Goal: Task Accomplishment & Management: Manage account settings

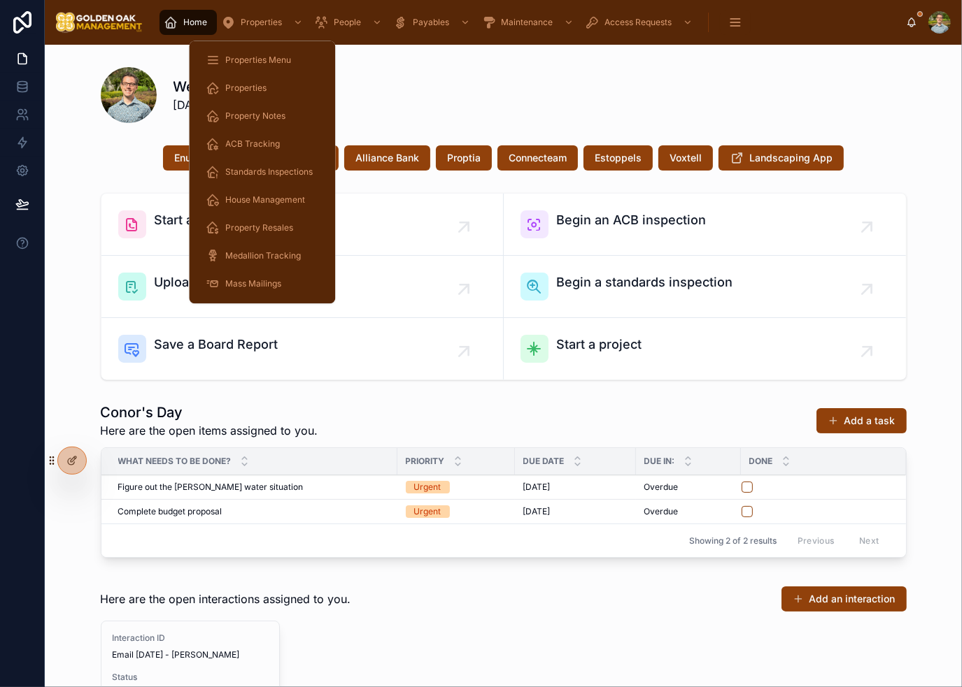
click at [270, 231] on span "Property Resales" at bounding box center [259, 227] width 68 height 11
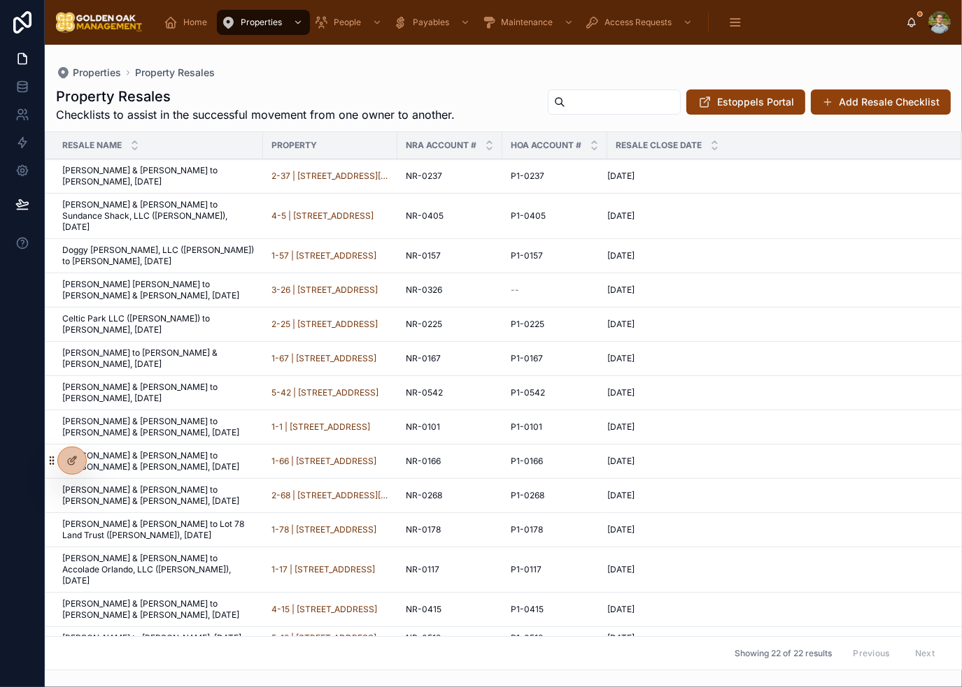
click at [420, 72] on div "Properties Property Resales" at bounding box center [503, 72] width 895 height 11
click at [176, 170] on span "[PERSON_NAME] & [PERSON_NAME] to [PERSON_NAME], [DATE]" at bounding box center [158, 176] width 192 height 22
click at [187, 199] on span "[PERSON_NAME] & [PERSON_NAME] to Sundance Shack, LLC ([PERSON_NAME]), [DATE]" at bounding box center [158, 216] width 192 height 34
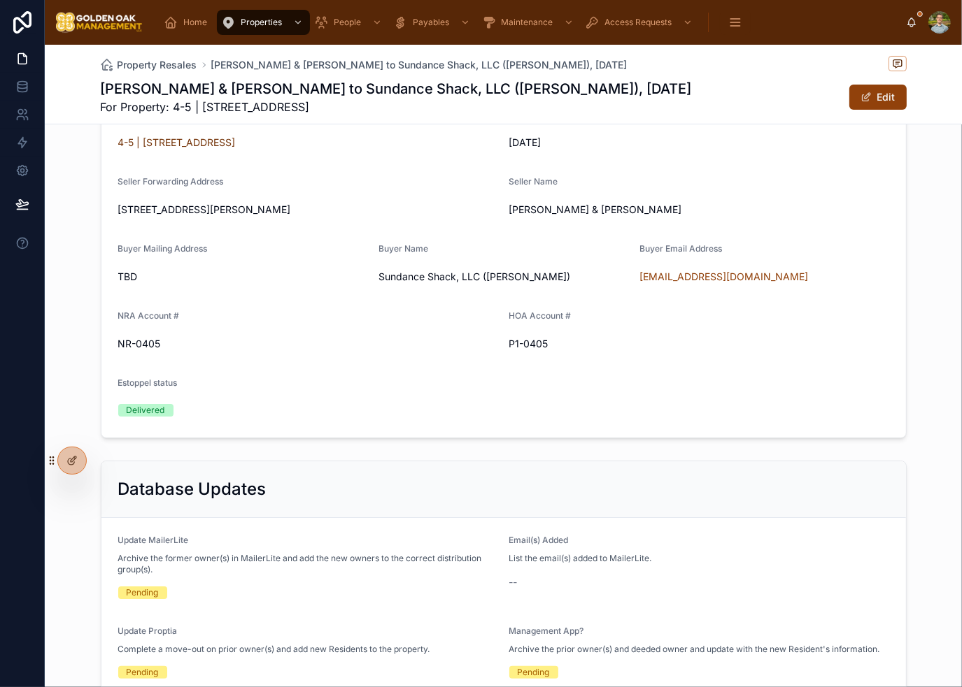
scroll to position [140, 0]
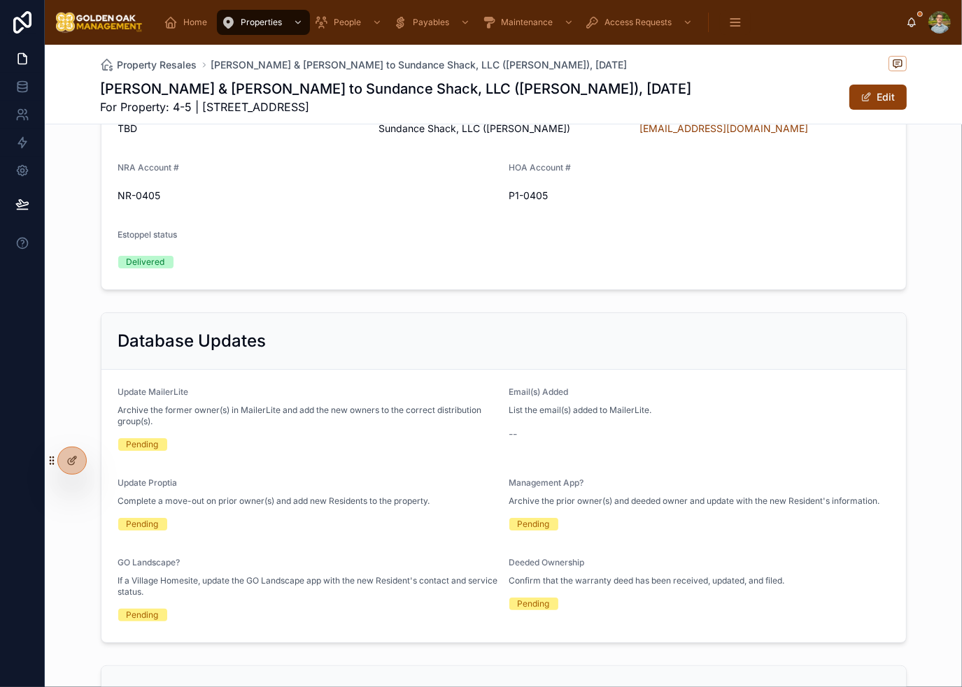
drag, startPoint x: 867, startPoint y: 98, endPoint x: 828, endPoint y: 111, distance: 40.5
click at [867, 98] on button "Edit" at bounding box center [877, 97] width 57 height 25
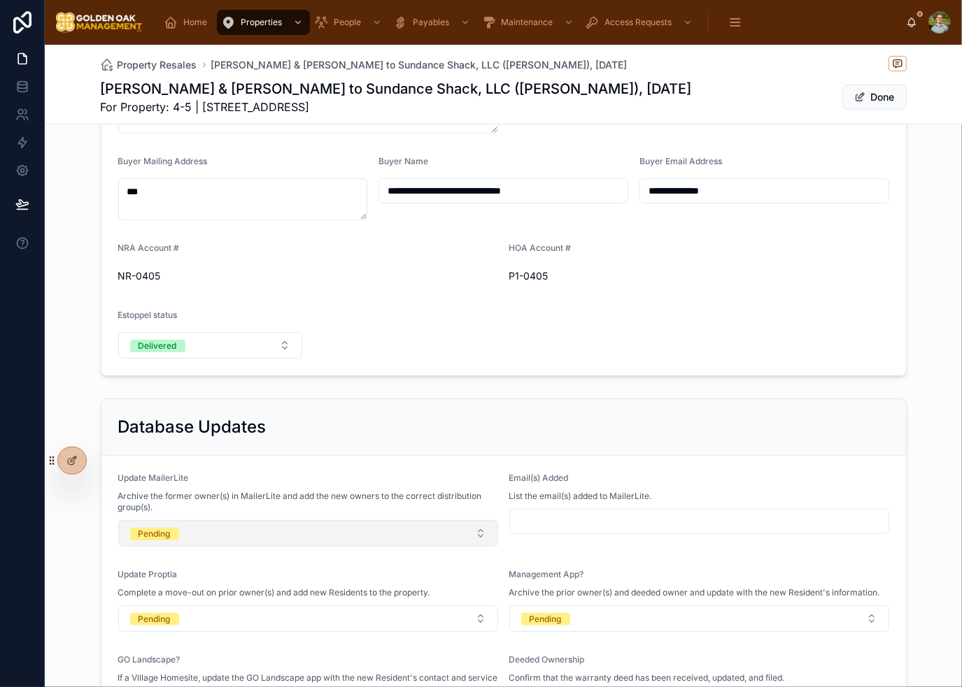
click at [211, 531] on button "Pending" at bounding box center [308, 533] width 380 height 27
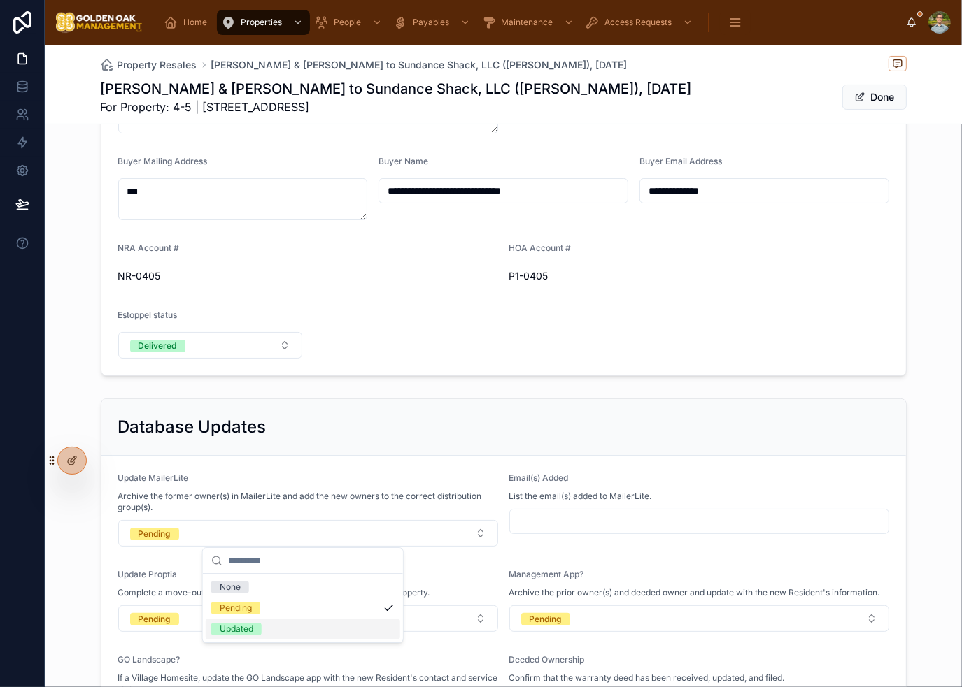
click at [271, 634] on div "Updated" at bounding box center [303, 629] width 194 height 21
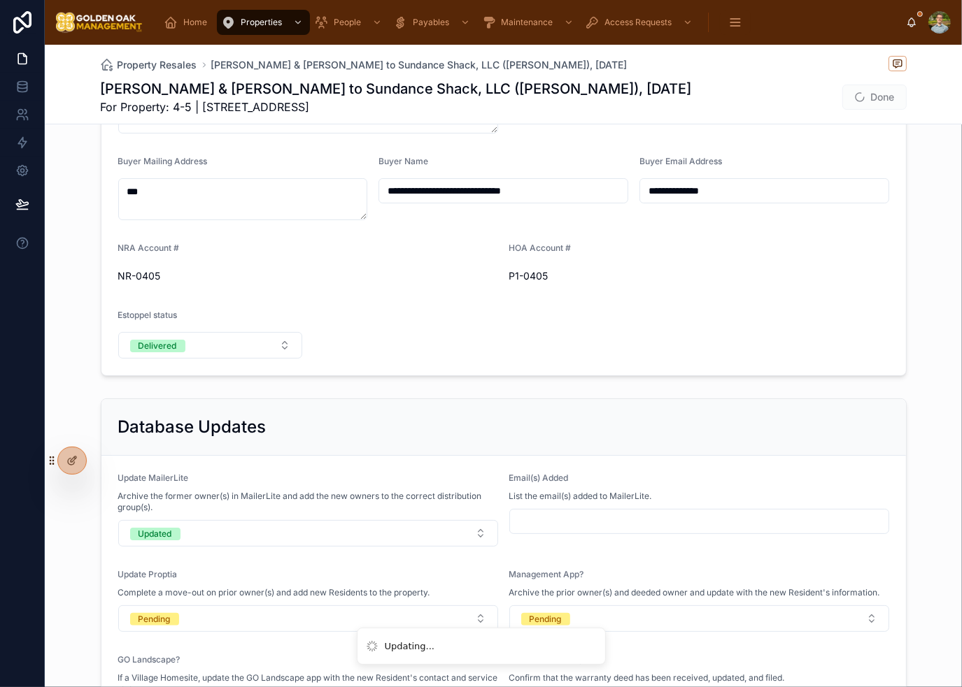
type input "**********"
click at [604, 520] on input "text" at bounding box center [699, 522] width 378 height 20
paste input "**********"
type input "**********"
click at [627, 562] on form "**********" at bounding box center [503, 601] width 804 height 290
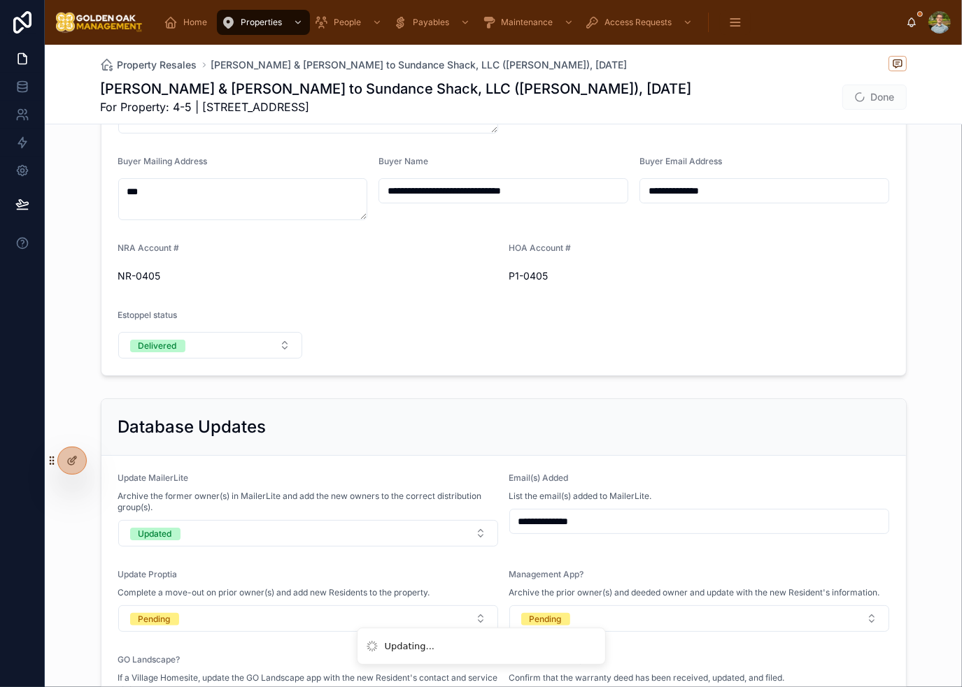
click at [882, 101] on span "Done" at bounding box center [874, 97] width 64 height 25
click at [858, 101] on span at bounding box center [859, 97] width 11 height 11
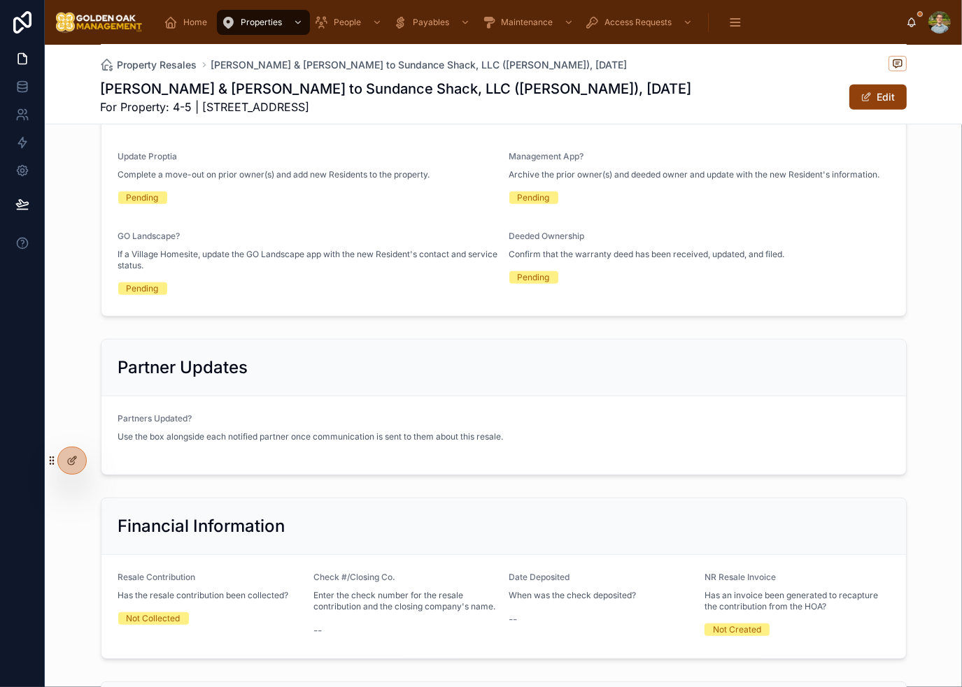
scroll to position [629, 0]
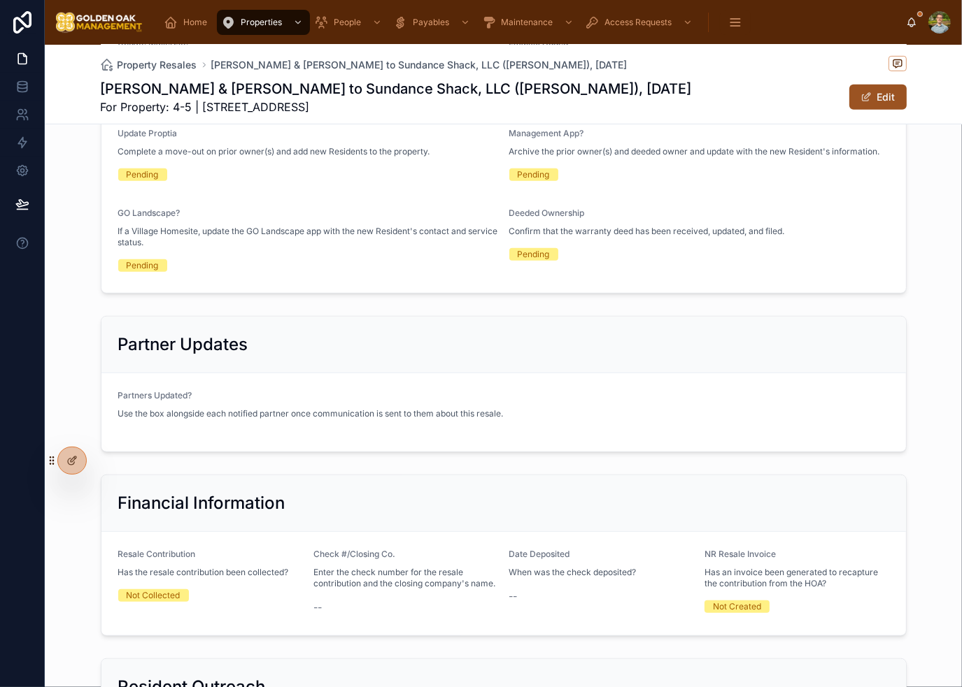
click at [869, 101] on button "Edit" at bounding box center [877, 97] width 57 height 25
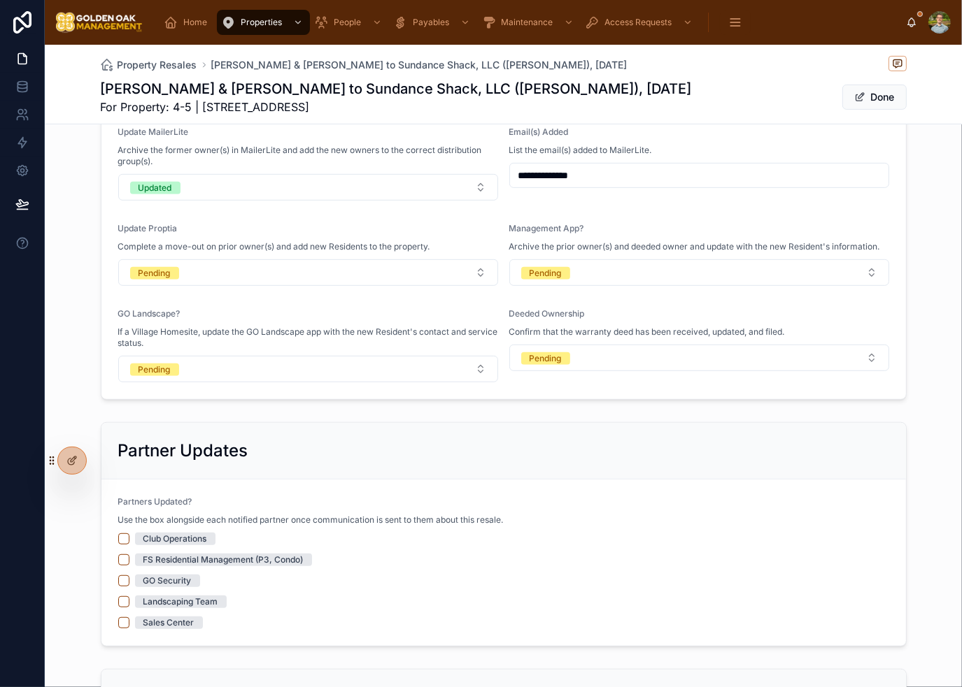
scroll to position [690, 0]
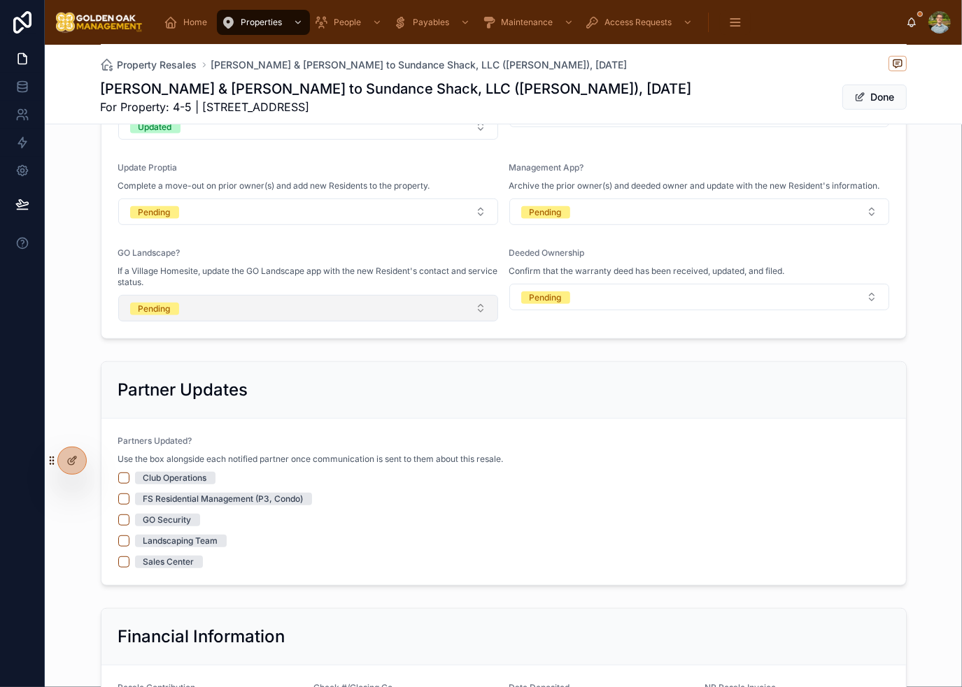
click at [241, 313] on button "Pending" at bounding box center [308, 308] width 380 height 27
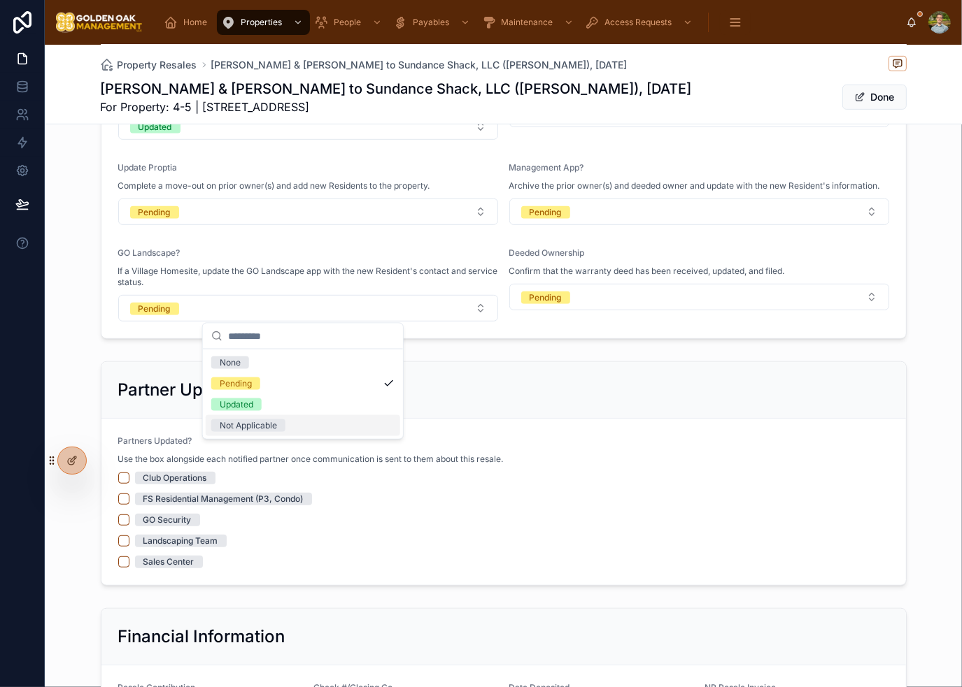
click at [278, 422] on span "Not Applicable" at bounding box center [248, 426] width 74 height 13
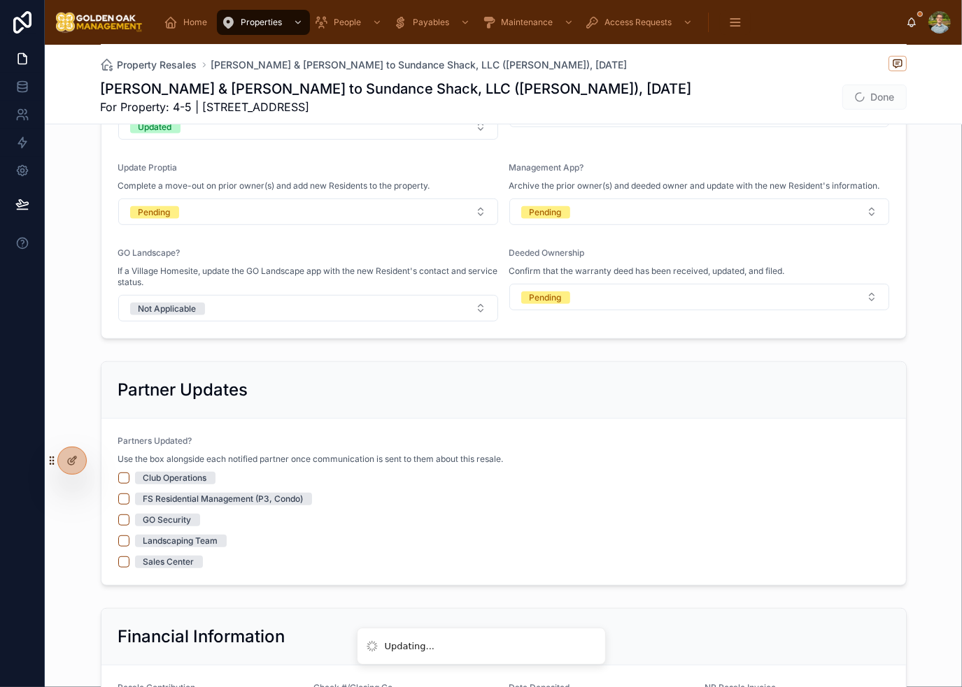
click at [549, 332] on form "**********" at bounding box center [503, 194] width 804 height 290
click at [604, 297] on button "Pending" at bounding box center [699, 297] width 380 height 27
click at [606, 248] on div "Deeded Ownership" at bounding box center [699, 256] width 380 height 17
click at [862, 84] on div "Done" at bounding box center [853, 97] width 105 height 27
click at [880, 97] on button "Done" at bounding box center [874, 97] width 64 height 25
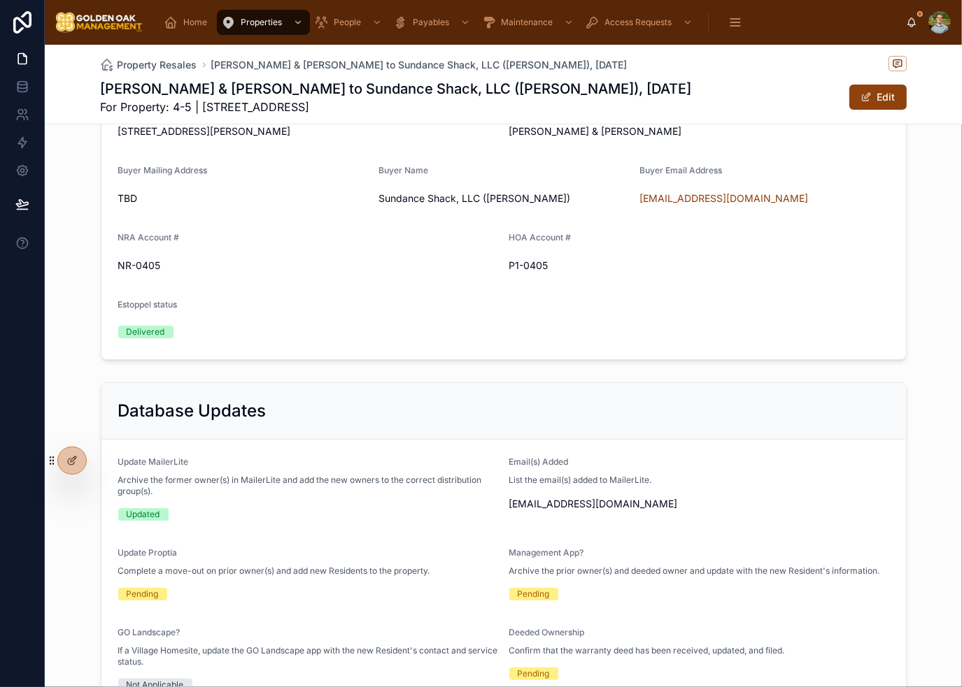
scroll to position [0, 0]
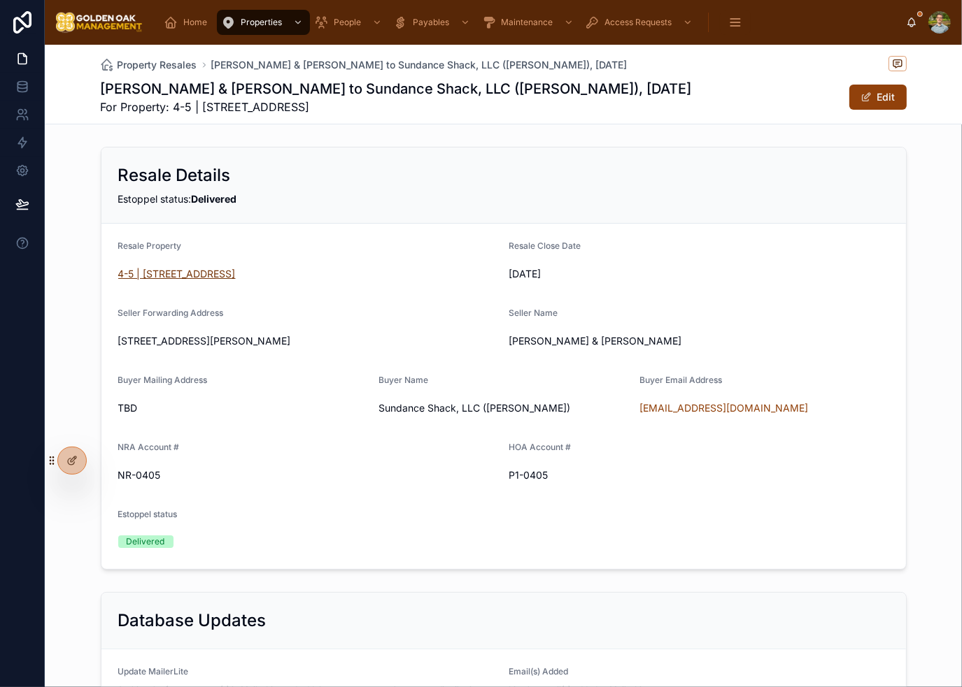
click at [173, 275] on span "4-5 | [STREET_ADDRESS]" at bounding box center [176, 274] width 117 height 14
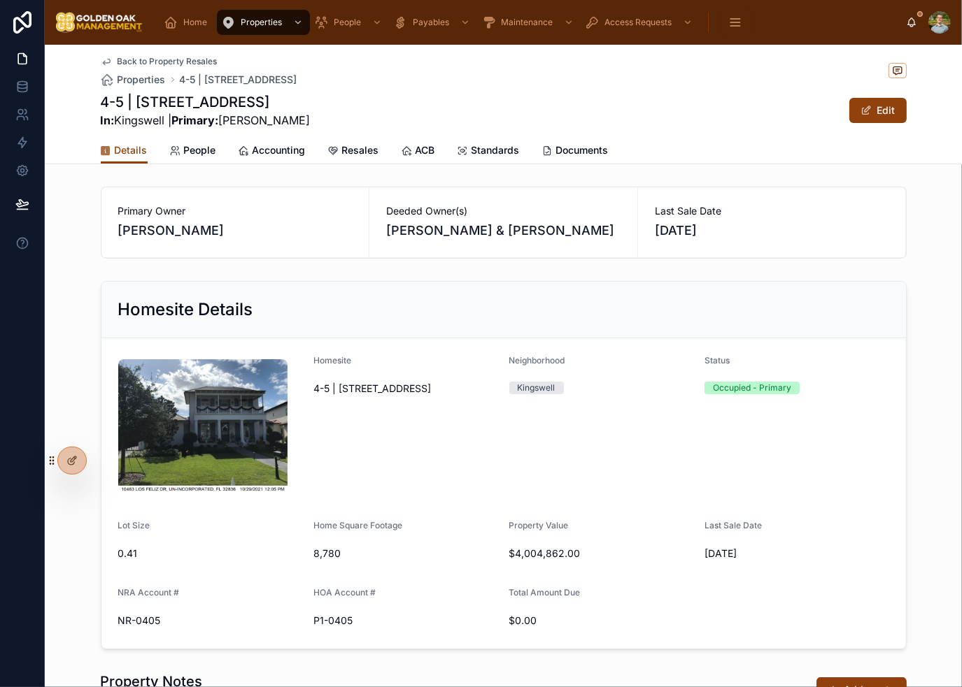
click at [437, 297] on div "Homesite Details Homesite 4-5 | 10463 Los Feliz Drive Neighborhood Kingswell St…" at bounding box center [503, 466] width 917 height 380
click at [192, 157] on span "People" at bounding box center [200, 150] width 32 height 14
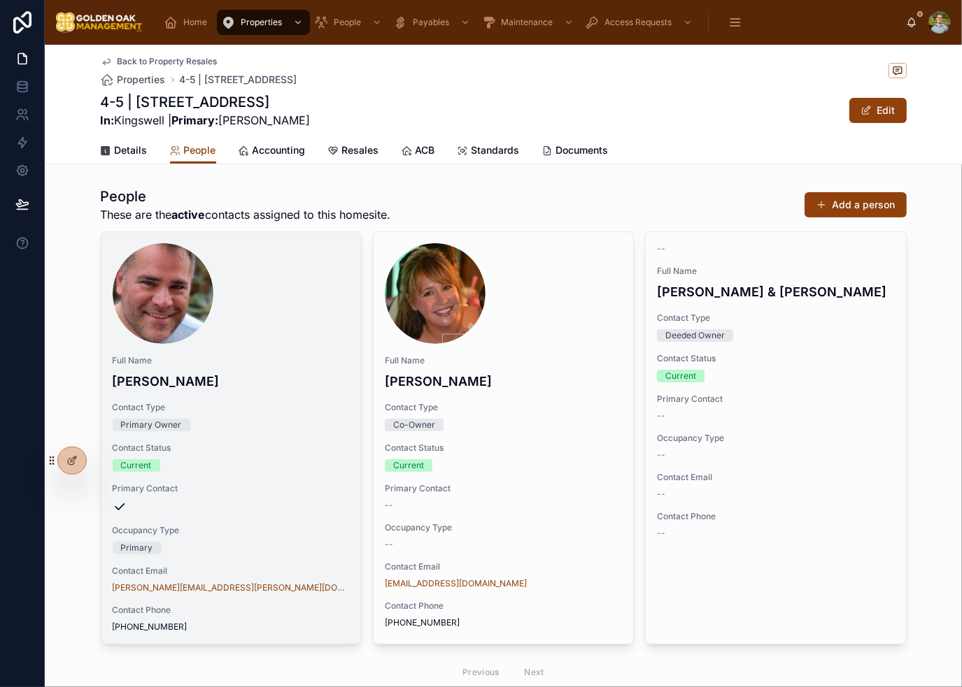
click at [241, 429] on div "Primary Owner" at bounding box center [231, 425] width 237 height 13
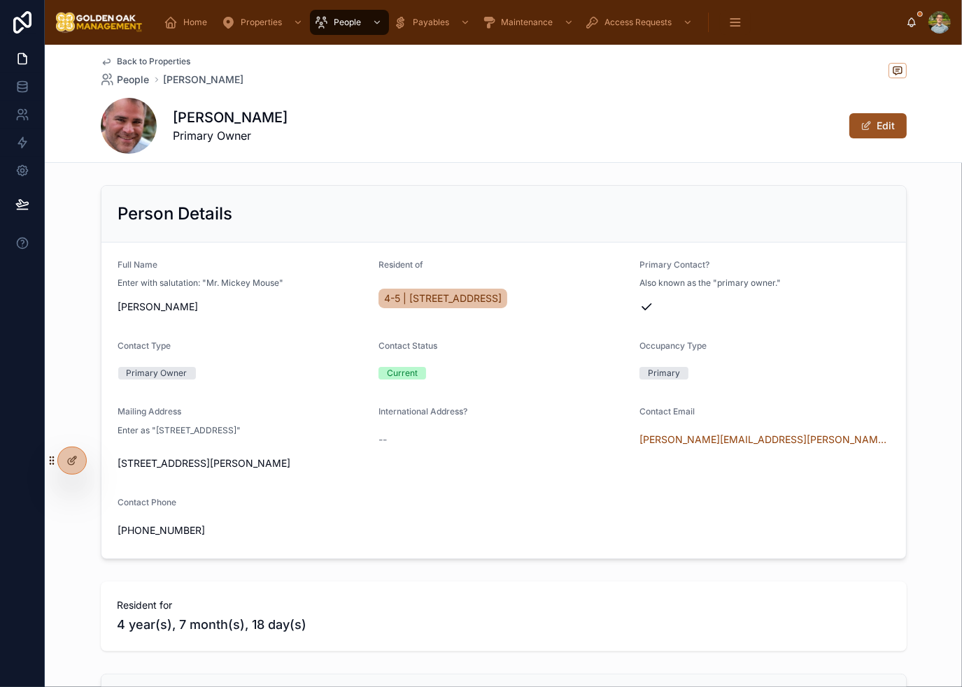
click at [877, 117] on button "Edit" at bounding box center [877, 125] width 57 height 25
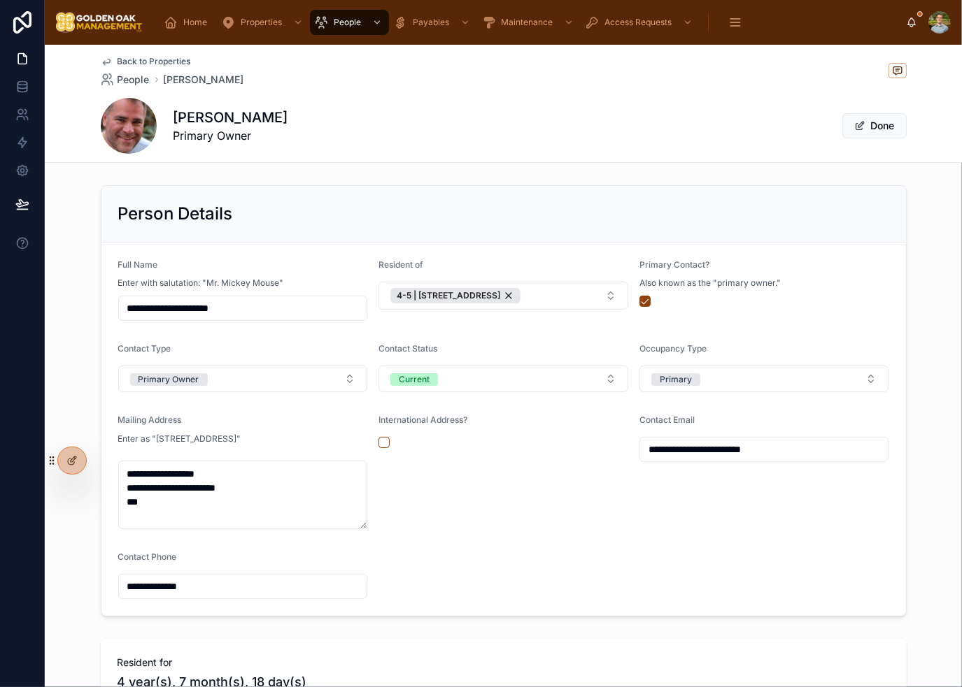
scroll to position [70, 0]
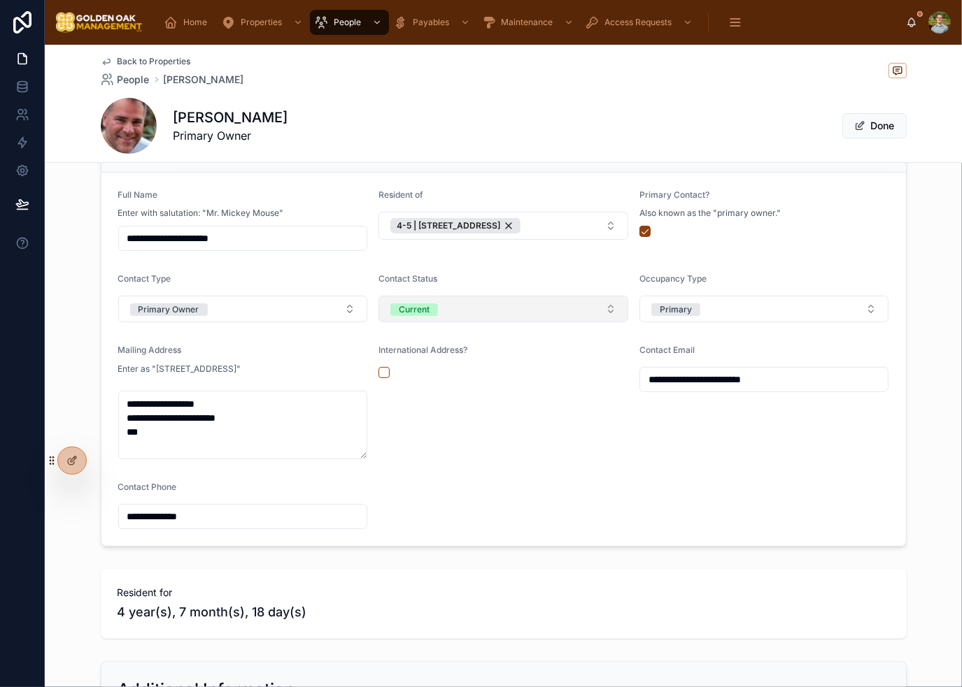
click at [439, 311] on button "Current" at bounding box center [503, 309] width 250 height 27
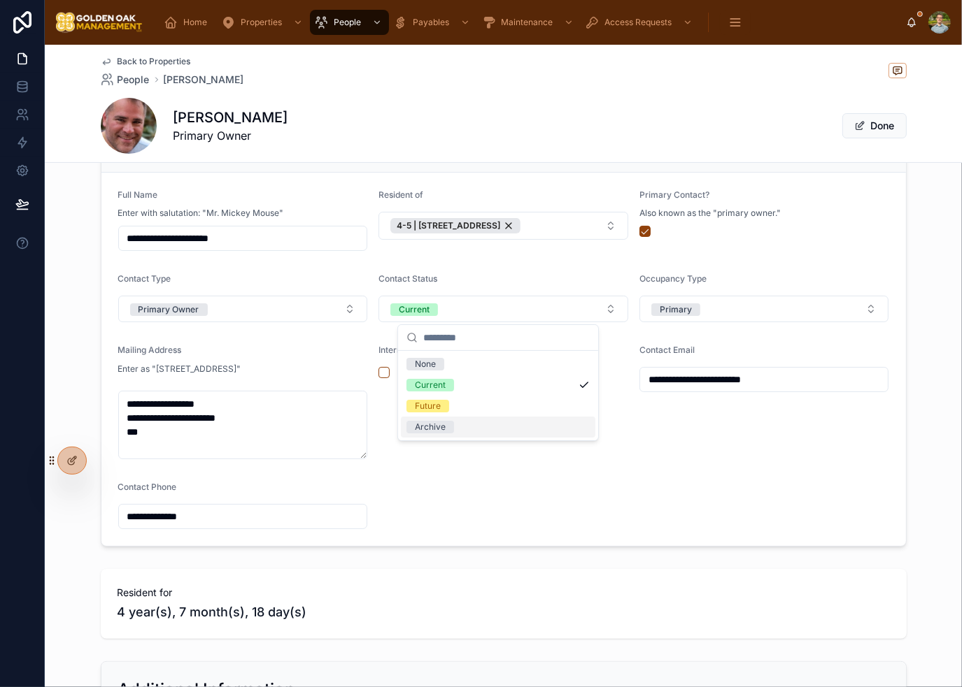
click at [454, 428] on div "Archive" at bounding box center [498, 427] width 194 height 21
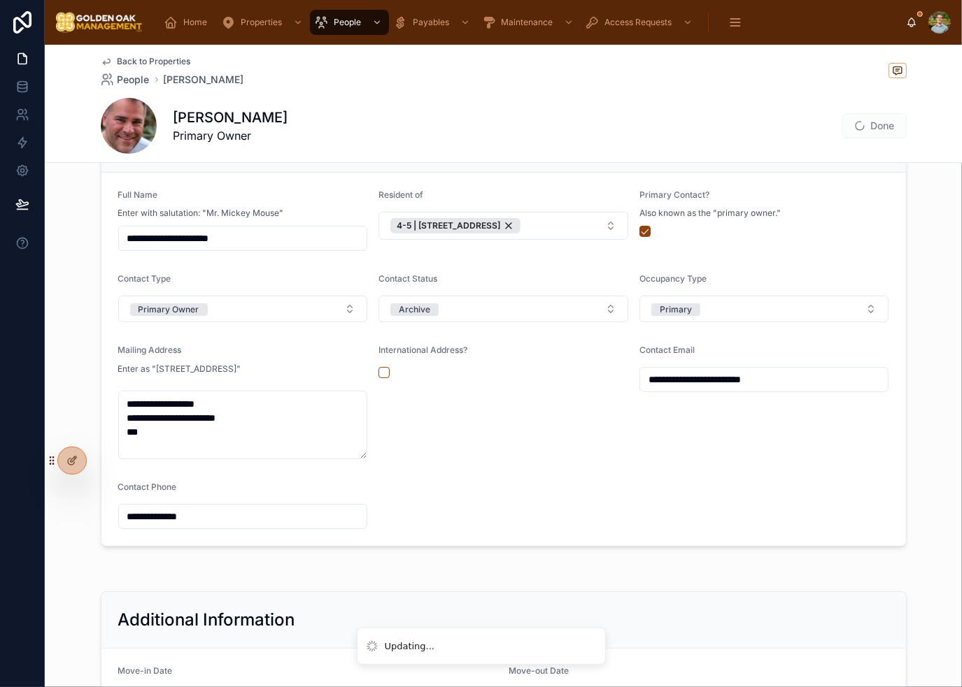
click at [295, 322] on form "**********" at bounding box center [503, 359] width 804 height 373
click at [280, 315] on button "Primary Owner" at bounding box center [243, 309] width 250 height 27
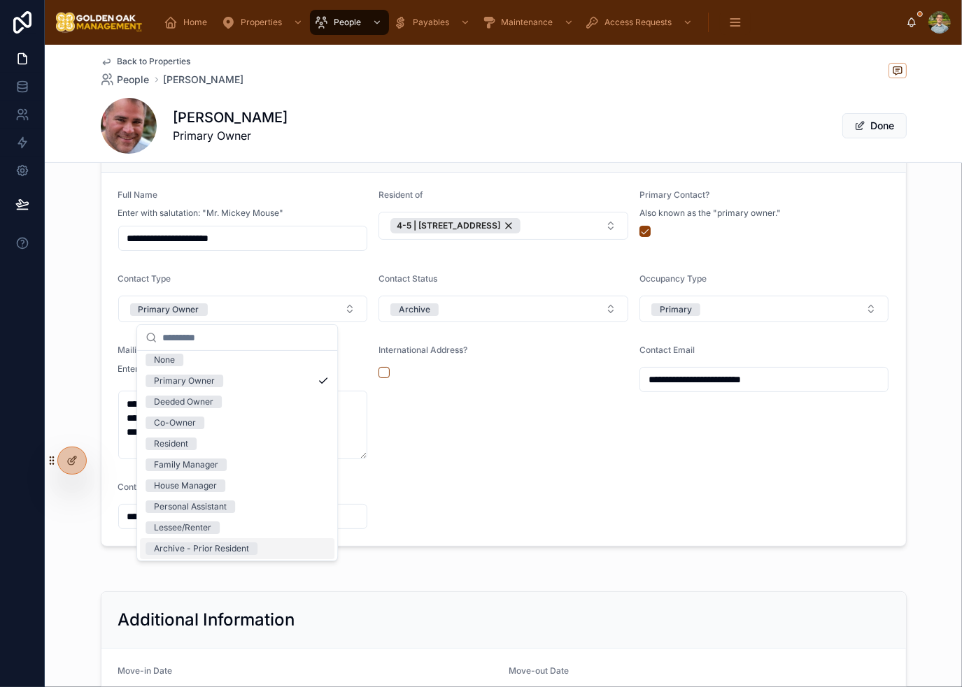
scroll to position [6, 0]
click at [243, 542] on div "Archive - Prior Resident" at bounding box center [201, 547] width 95 height 13
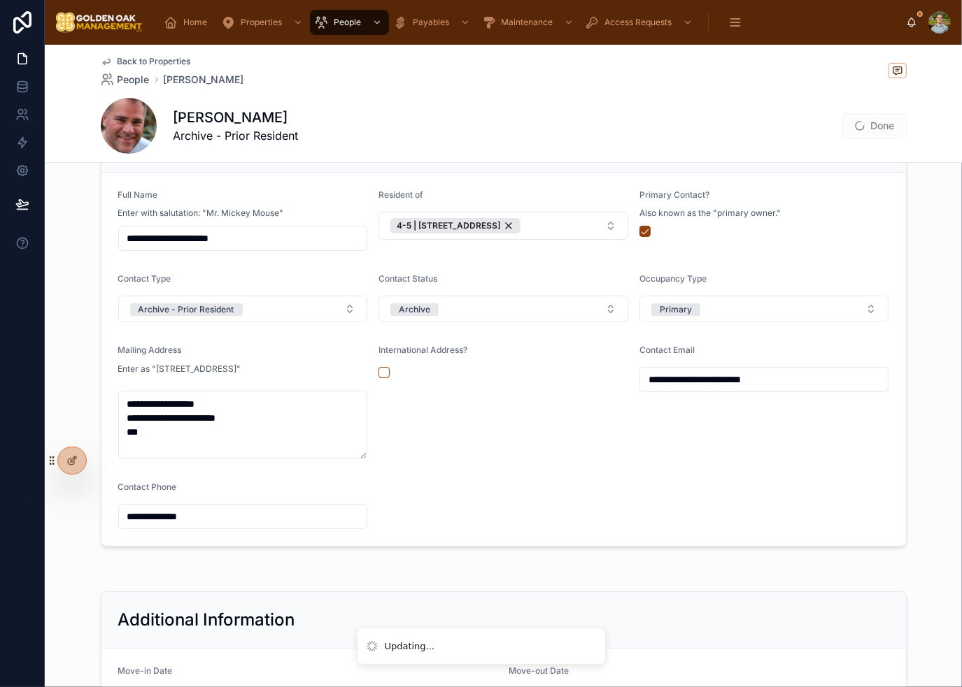
click at [554, 445] on div "International Address?" at bounding box center [503, 402] width 250 height 115
click at [592, 422] on div "International Address?" at bounding box center [503, 402] width 250 height 115
drag, startPoint x: 657, startPoint y: 108, endPoint x: 667, endPoint y: 111, distance: 10.0
click at [657, 108] on div "Mr. Jay Rivera-Benavent Archive - Prior Resident Done" at bounding box center [504, 126] width 806 height 56
drag, startPoint x: 898, startPoint y: 131, endPoint x: 888, endPoint y: 131, distance: 9.8
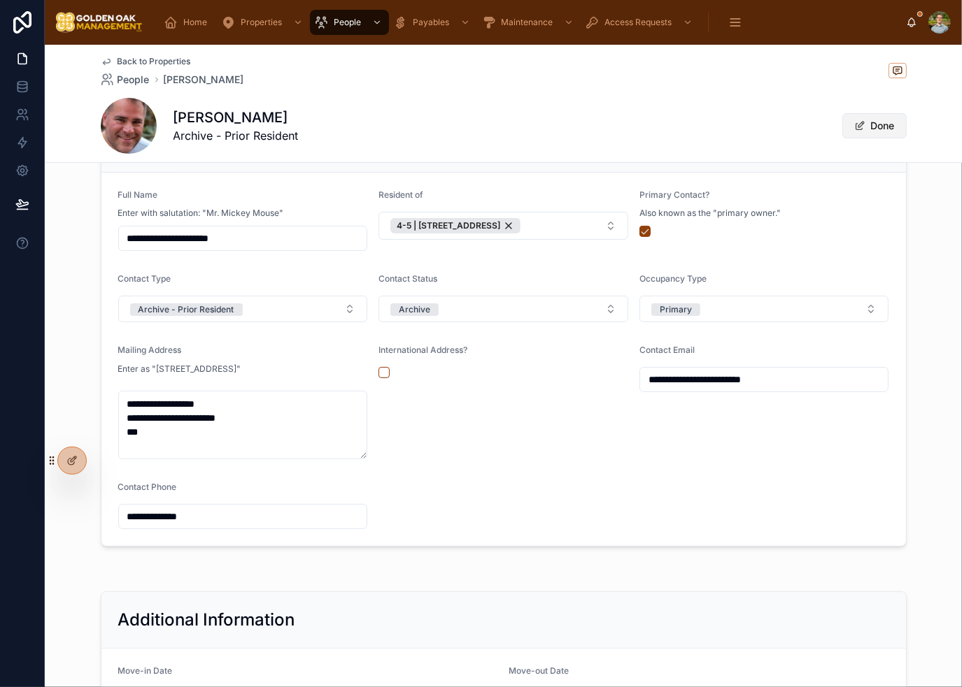
click at [899, 131] on button "Done" at bounding box center [874, 125] width 64 height 25
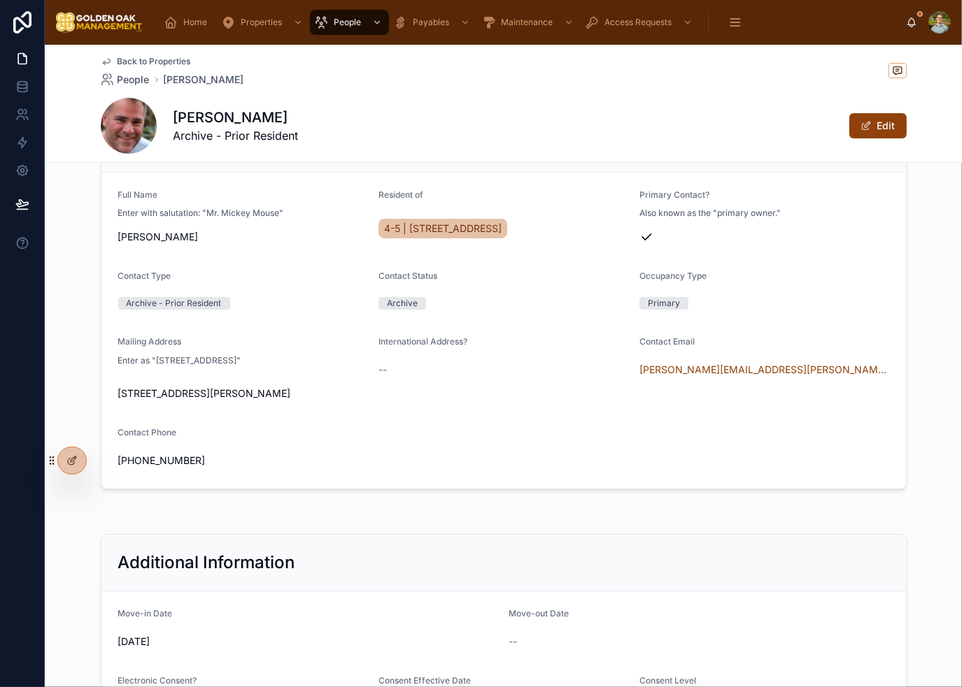
scroll to position [0, 0]
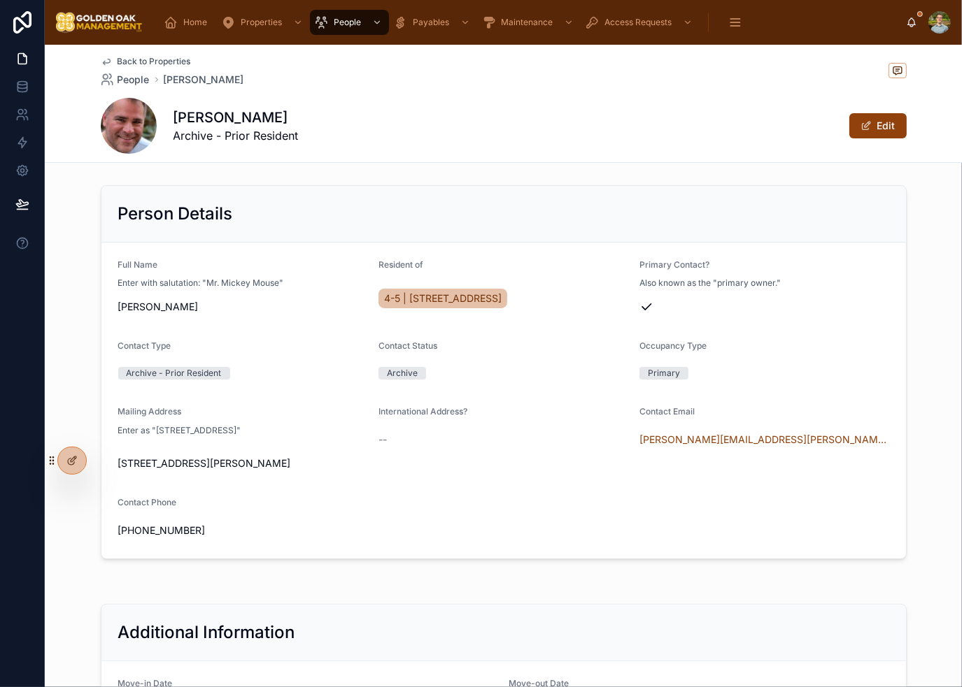
click at [167, 61] on span "Back to Properties" at bounding box center [153, 61] width 73 height 11
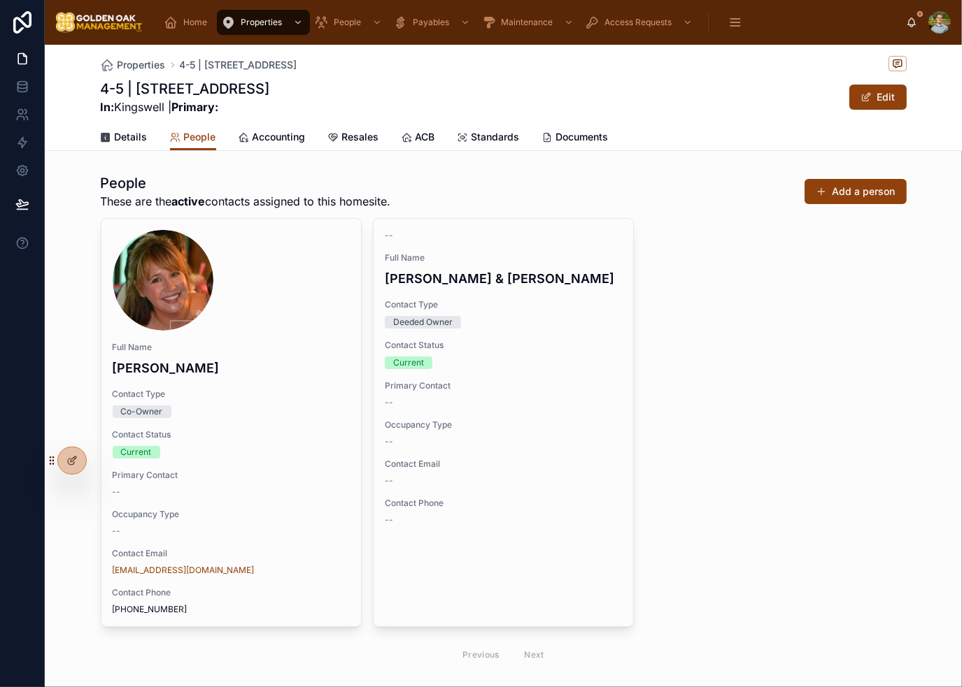
click at [407, 138] on div "ACB" at bounding box center [418, 137] width 34 height 14
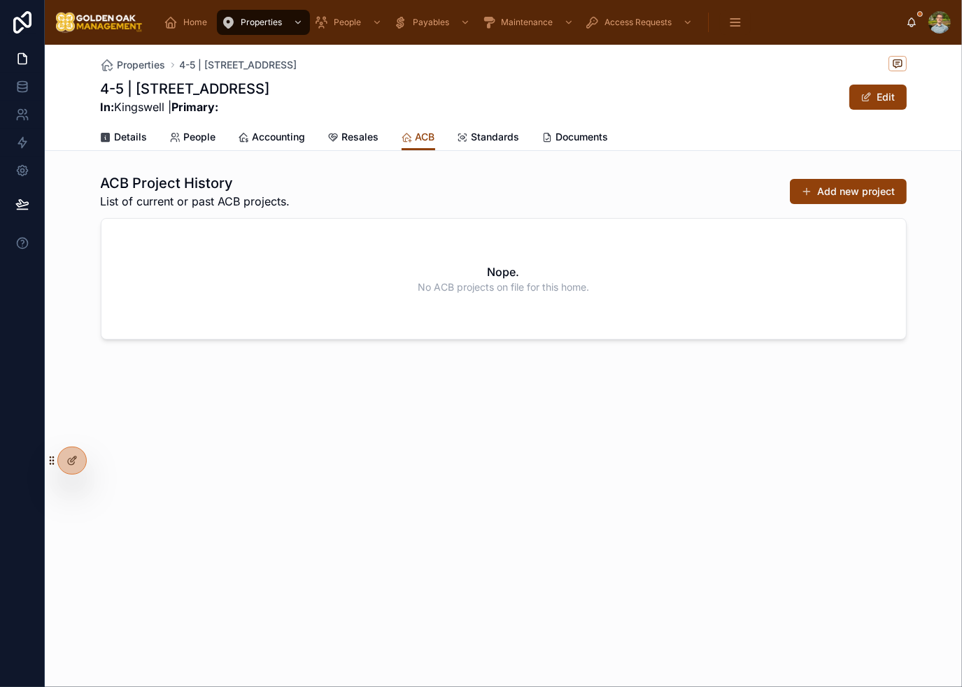
click at [352, 142] on span "Resales" at bounding box center [360, 137] width 37 height 14
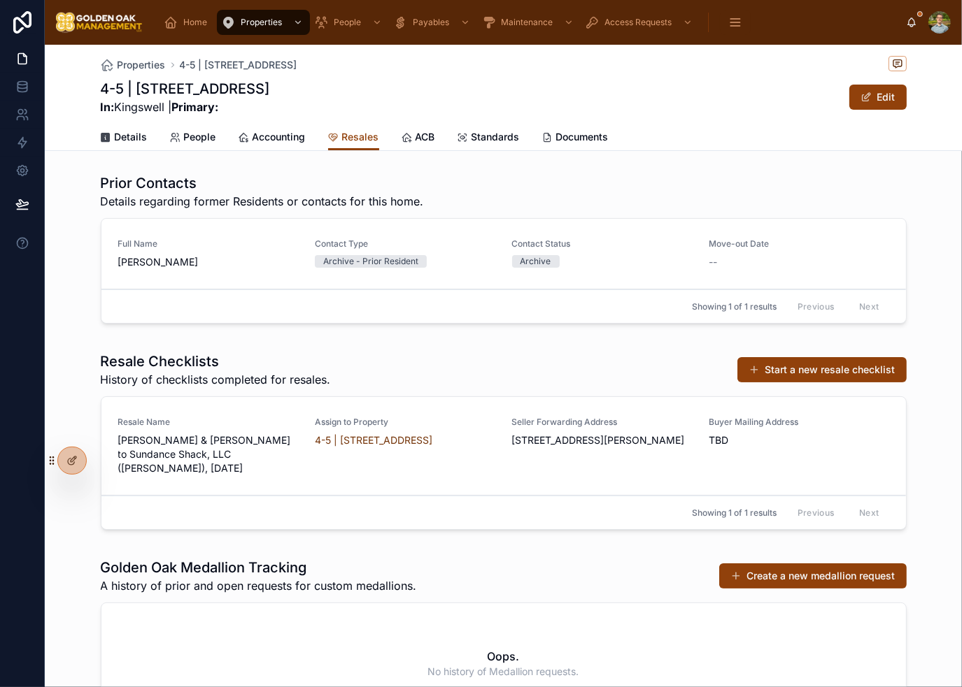
drag, startPoint x: 525, startPoint y: 464, endPoint x: 495, endPoint y: 430, distance: 45.6
click at [495, 430] on div "Resale Name Jay Rivera-Benevent & Marisa Rivera to Sundance Shack, LLC (Nick Gr…" at bounding box center [503, 446] width 771 height 59
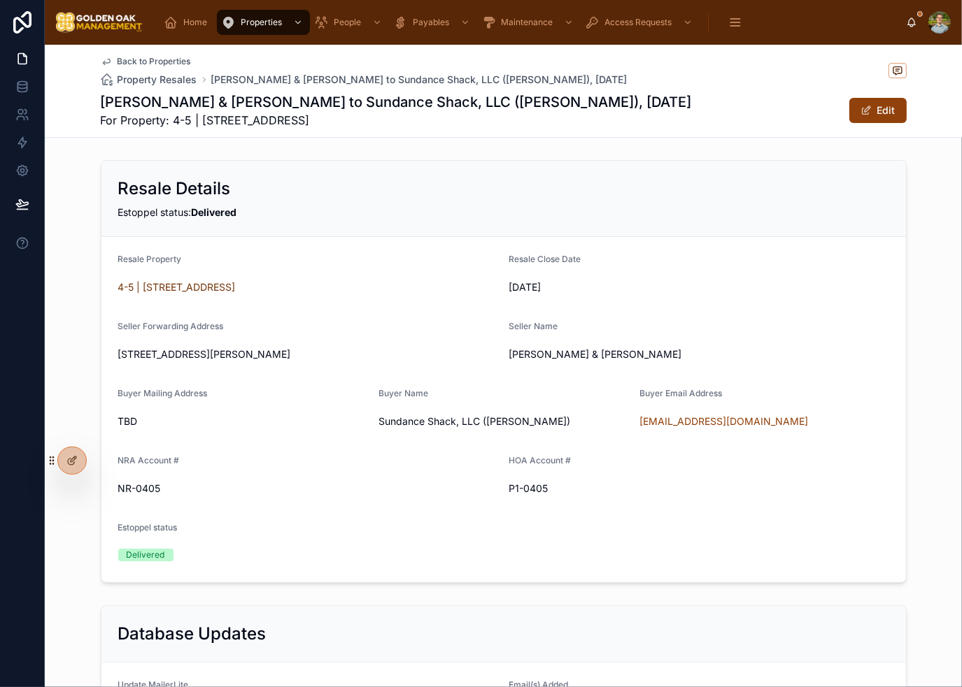
drag, startPoint x: 145, startPoint y: 380, endPoint x: 111, endPoint y: 359, distance: 40.8
click at [111, 359] on form "Resale Property 4-5 | 10463 Los Feliz Drive Resale Close Date 10/6/2025 Seller …" at bounding box center [503, 409] width 804 height 345
copy span "[STREET_ADDRESS][PERSON_NAME]"
click at [159, 58] on span "Back to Properties" at bounding box center [153, 61] width 73 height 11
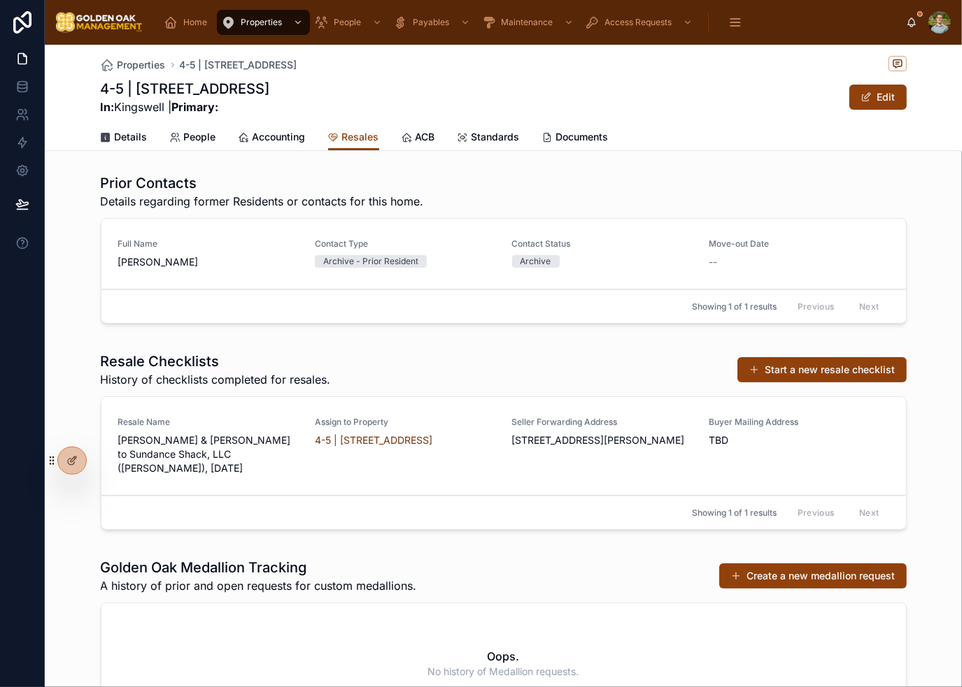
click at [432, 244] on span "Contact Type" at bounding box center [405, 243] width 180 height 11
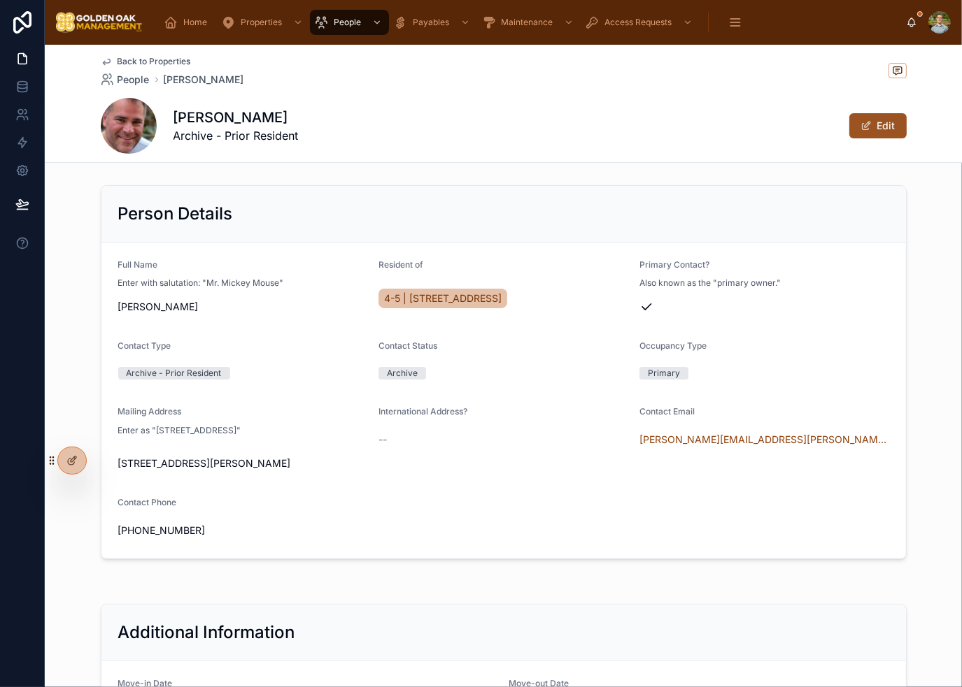
click at [864, 120] on span at bounding box center [865, 125] width 11 height 11
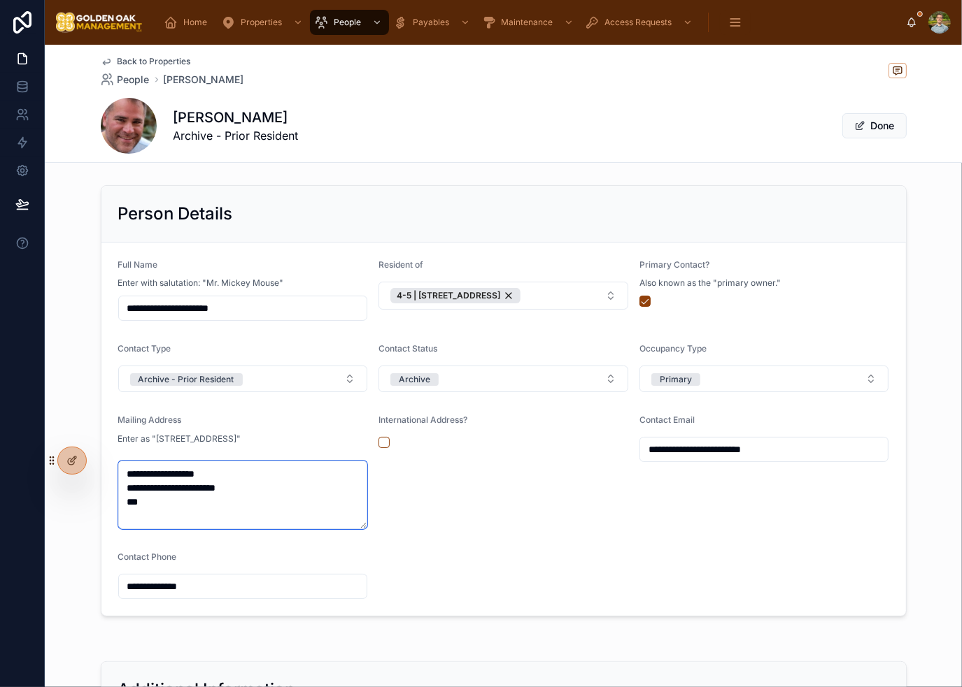
drag, startPoint x: 190, startPoint y: 507, endPoint x: 105, endPoint y: 476, distance: 90.7
click at [105, 476] on form "**********" at bounding box center [503, 429] width 804 height 373
paste textarea "**"
type textarea "**********"
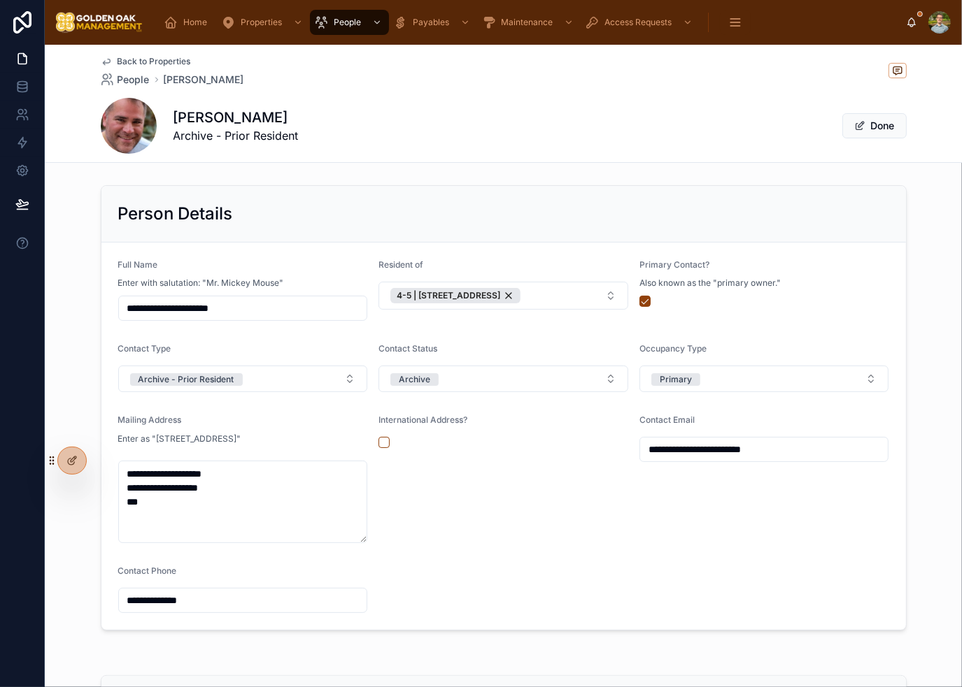
click at [502, 508] on div "International Address?" at bounding box center [503, 479] width 250 height 129
click at [196, 544] on form "**********" at bounding box center [503, 436] width 804 height 387
click at [187, 524] on textarea "**********" at bounding box center [243, 502] width 250 height 83
click at [535, 482] on div "International Address?" at bounding box center [503, 479] width 250 height 129
click at [758, 366] on button "Primary" at bounding box center [764, 379] width 250 height 27
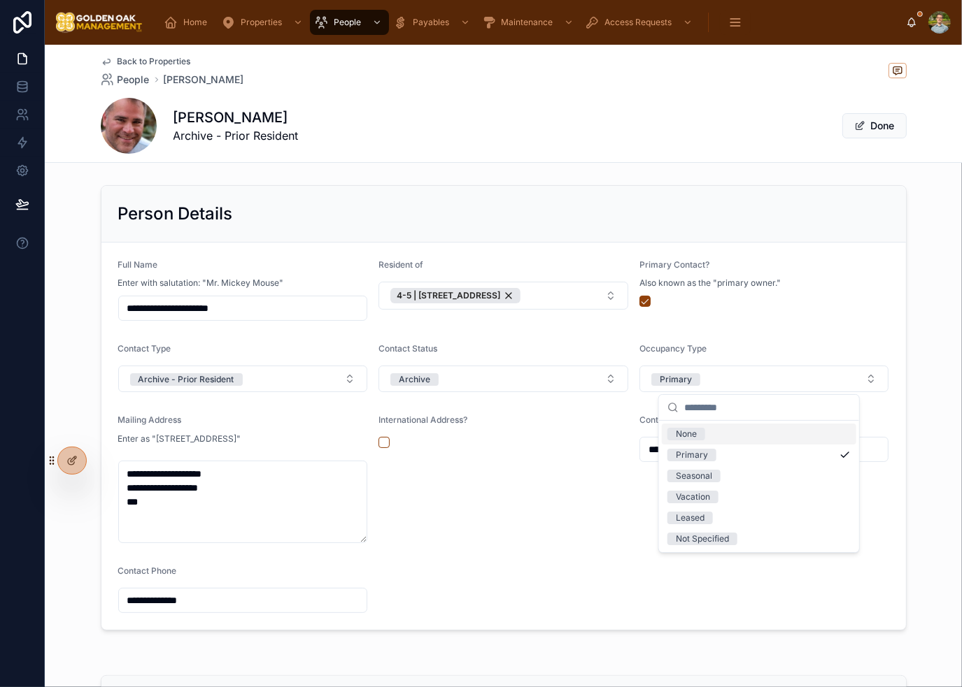
click at [754, 334] on form "**********" at bounding box center [503, 436] width 804 height 387
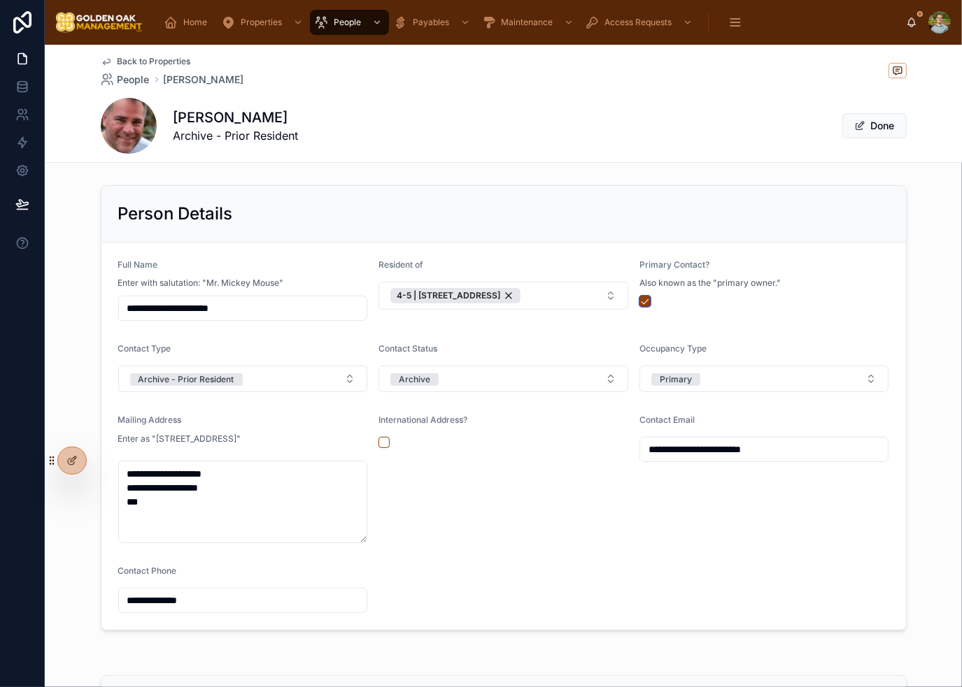
click at [640, 303] on button "button" at bounding box center [644, 301] width 11 height 11
drag, startPoint x: 610, startPoint y: 527, endPoint x: 602, endPoint y: 525, distance: 8.0
click at [606, 526] on div "International Address?" at bounding box center [503, 479] width 250 height 129
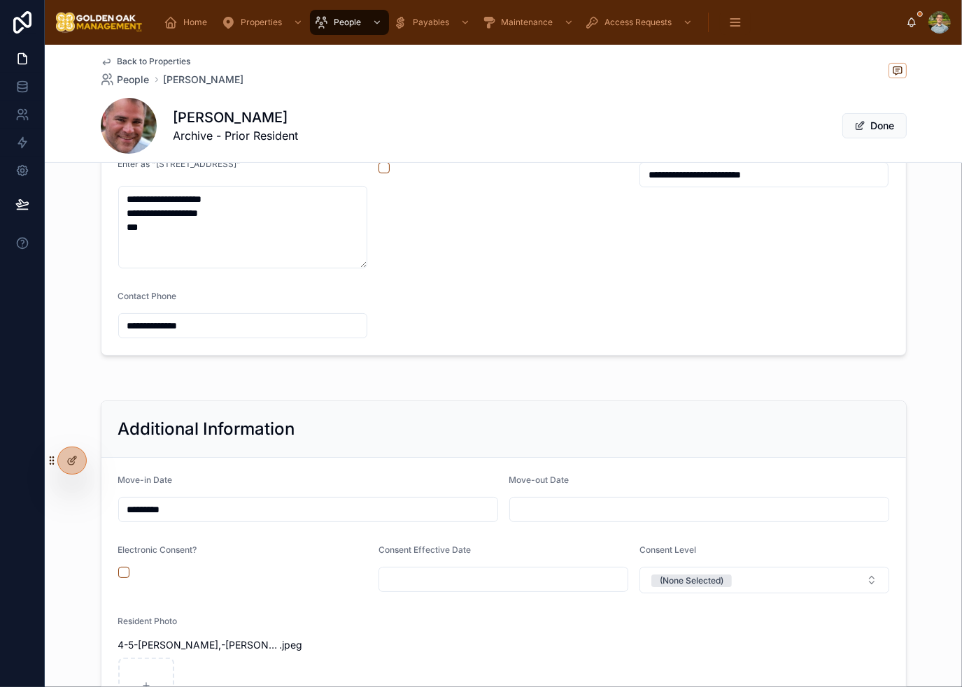
scroll to position [350, 0]
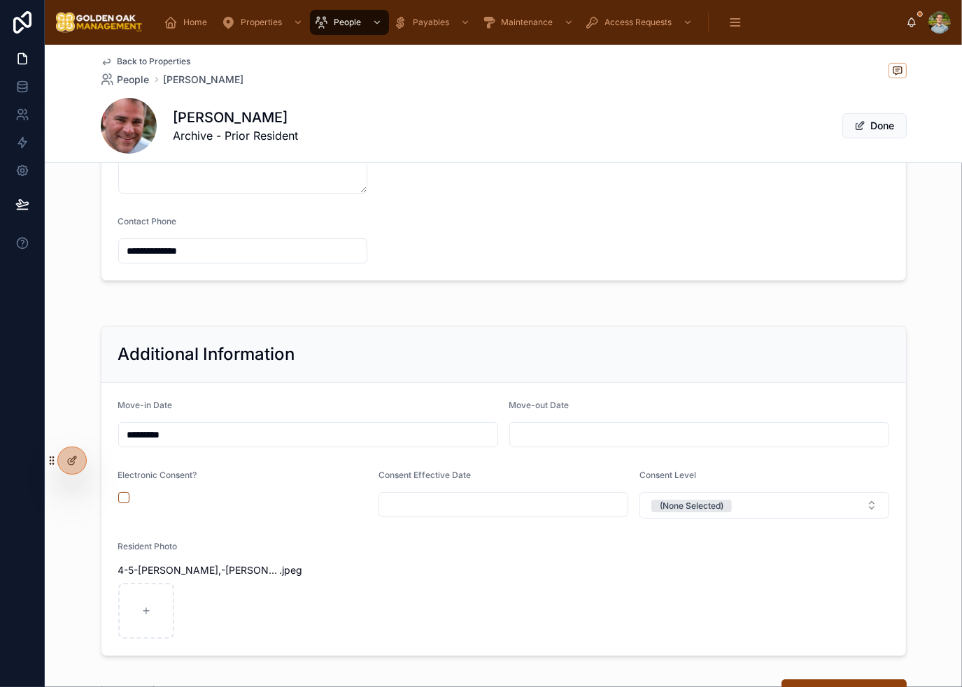
click at [553, 430] on input "text" at bounding box center [699, 435] width 378 height 20
click at [478, 298] on div at bounding box center [503, 303] width 917 height 11
click at [597, 430] on input "text" at bounding box center [699, 435] width 378 height 20
click at [827, 301] on div at bounding box center [503, 303] width 917 height 11
click at [453, 318] on div "**********" at bounding box center [503, 331] width 917 height 1003
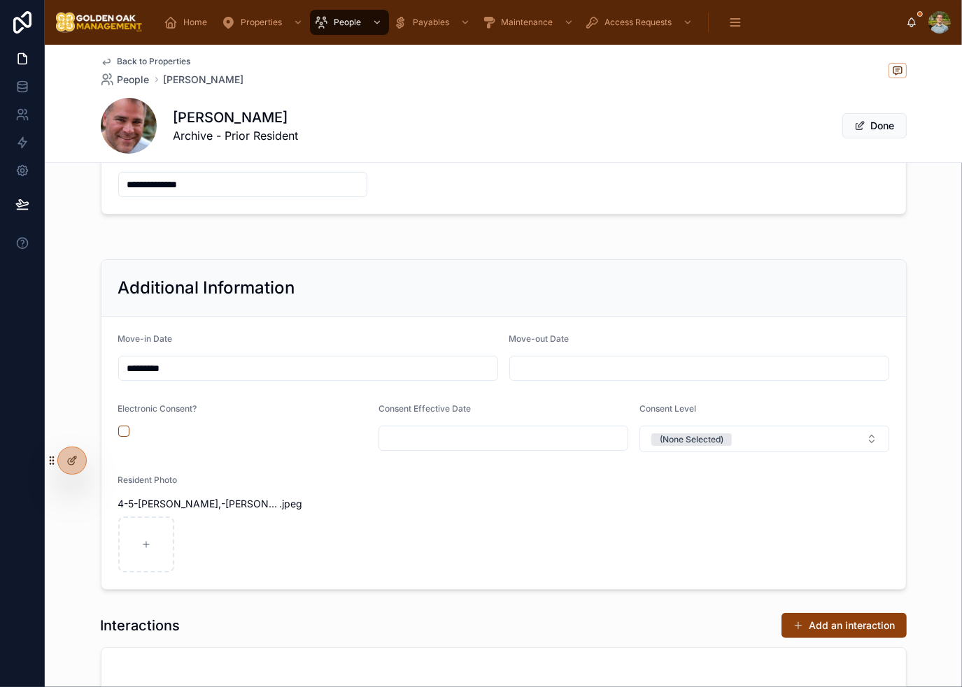
scroll to position [560, 0]
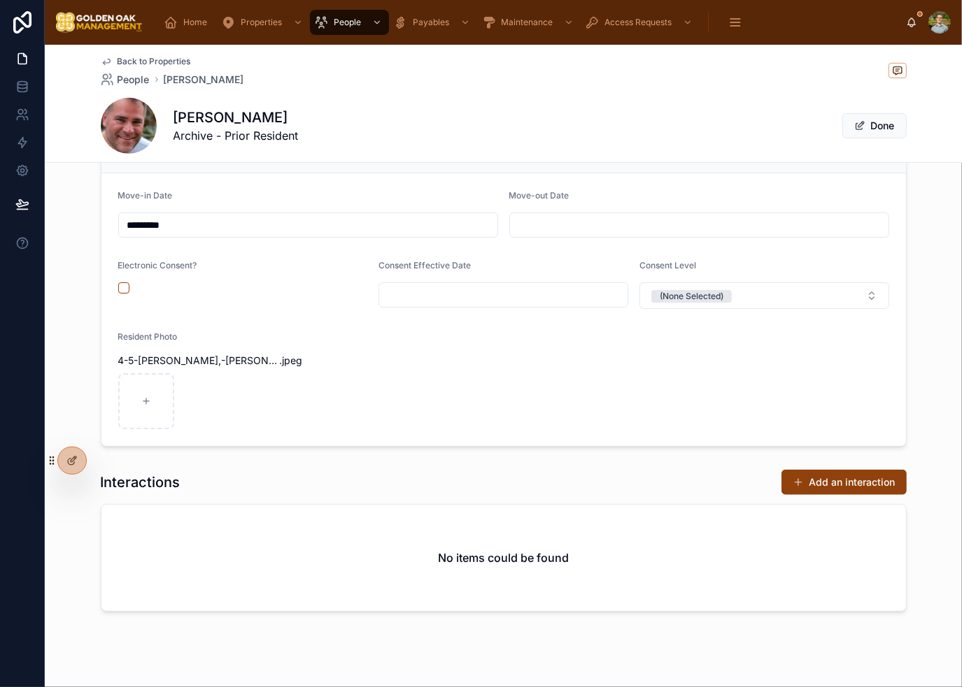
click at [504, 391] on form "Move-in Date ********* Move-out Date Electronic Consent? Consent Effective Date…" at bounding box center [503, 309] width 804 height 273
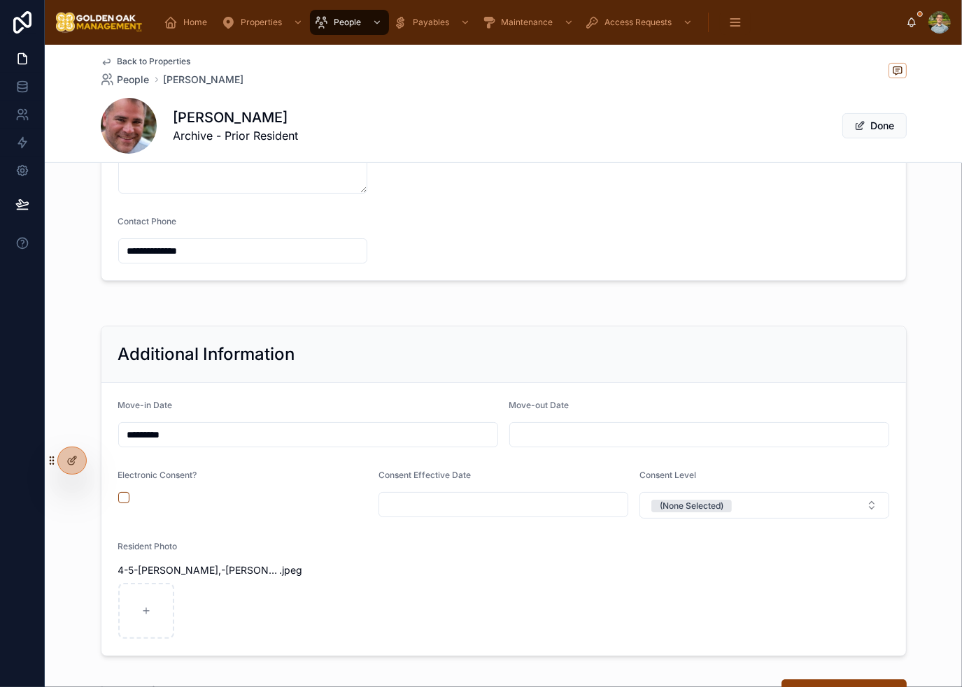
scroll to position [350, 0]
drag, startPoint x: 434, startPoint y: 297, endPoint x: 453, endPoint y: 297, distance: 19.6
click at [434, 298] on div at bounding box center [503, 303] width 917 height 11
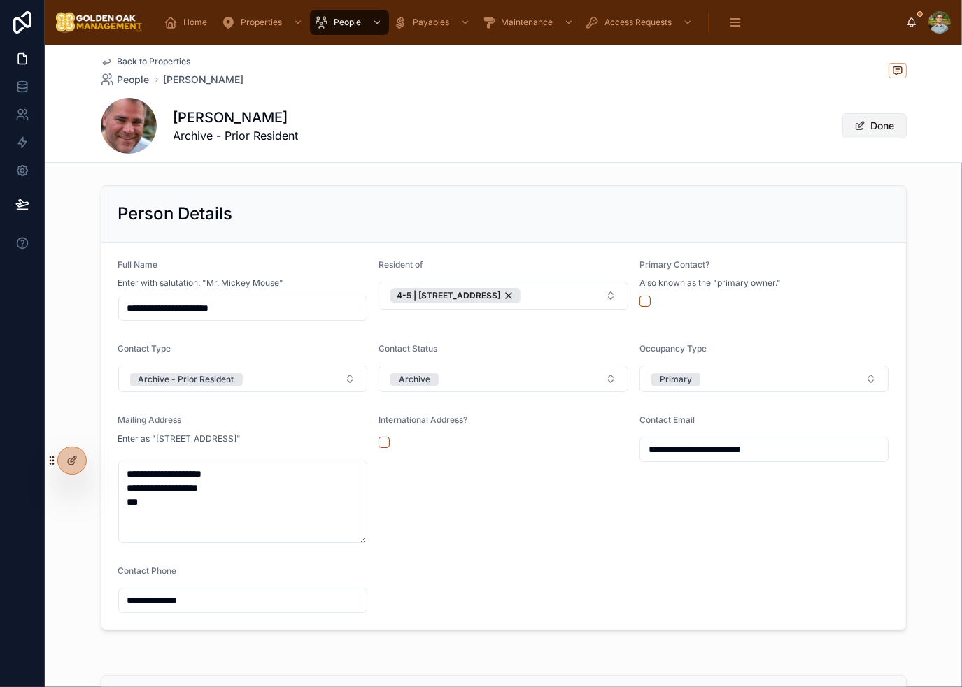
click at [870, 120] on button "Done" at bounding box center [874, 125] width 64 height 25
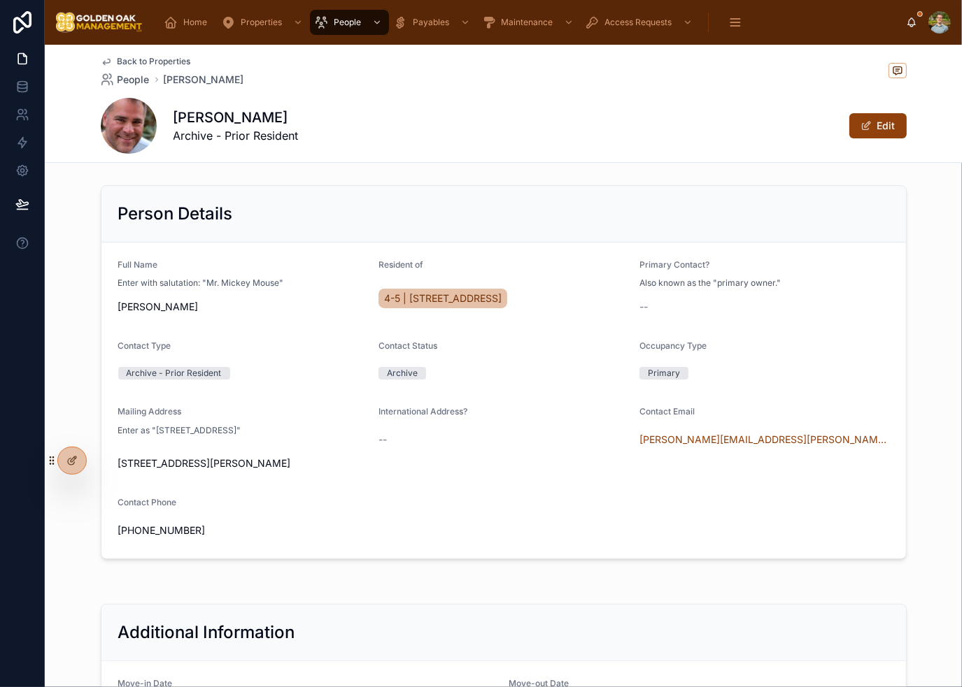
drag, startPoint x: 592, startPoint y: 139, endPoint x: 564, endPoint y: 152, distance: 30.0
click at [592, 139] on div "Mr. Jay Rivera-Benavent Archive - Prior Resident Edit" at bounding box center [504, 126] width 806 height 56
click at [524, 164] on div "Back to Properties People Mr. Jay Rivera-Benavent Mr. Jay Rivera-Benavent Archi…" at bounding box center [503, 593] width 917 height 1096
click at [159, 61] on span "Back to Properties" at bounding box center [153, 61] width 73 height 11
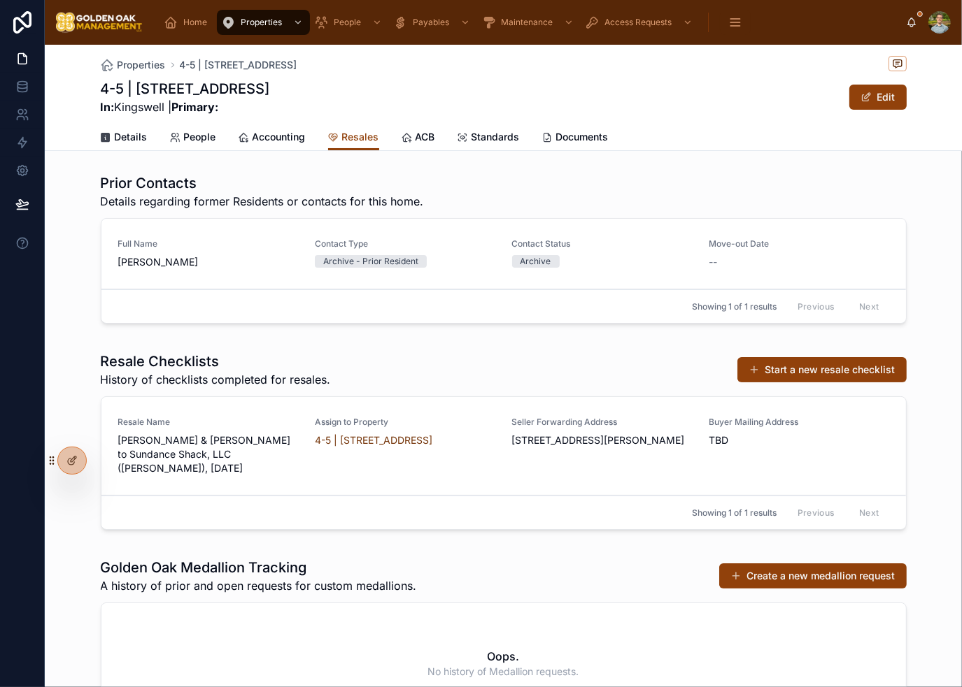
click at [311, 476] on link "Resale Name Jay Rivera-Benevent & Marisa Rivera to Sundance Shack, LLC (Nick Gr…" at bounding box center [503, 446] width 804 height 99
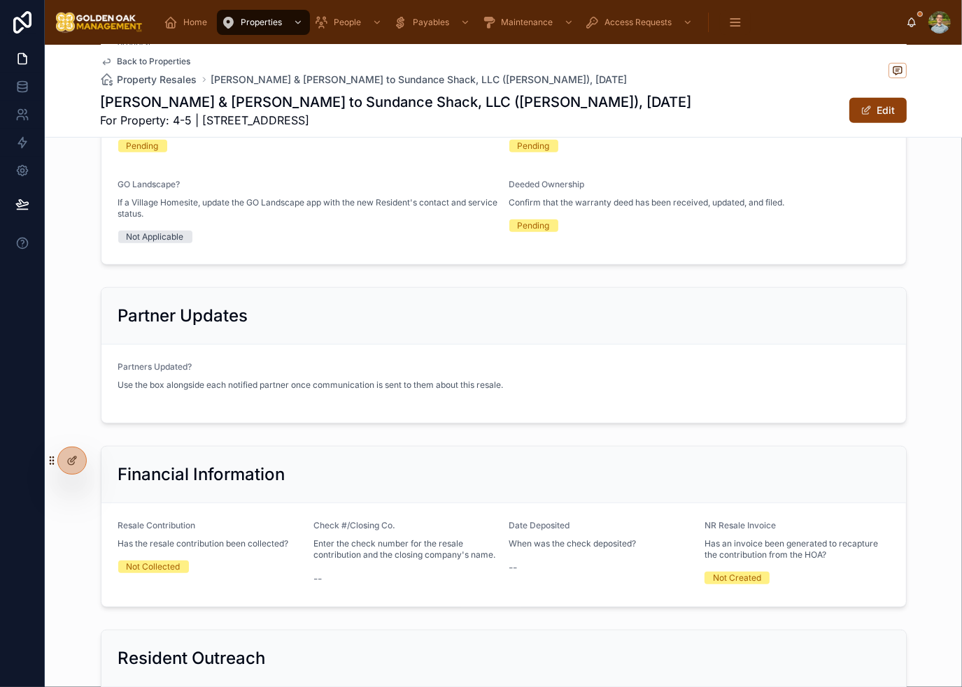
scroll to position [699, 0]
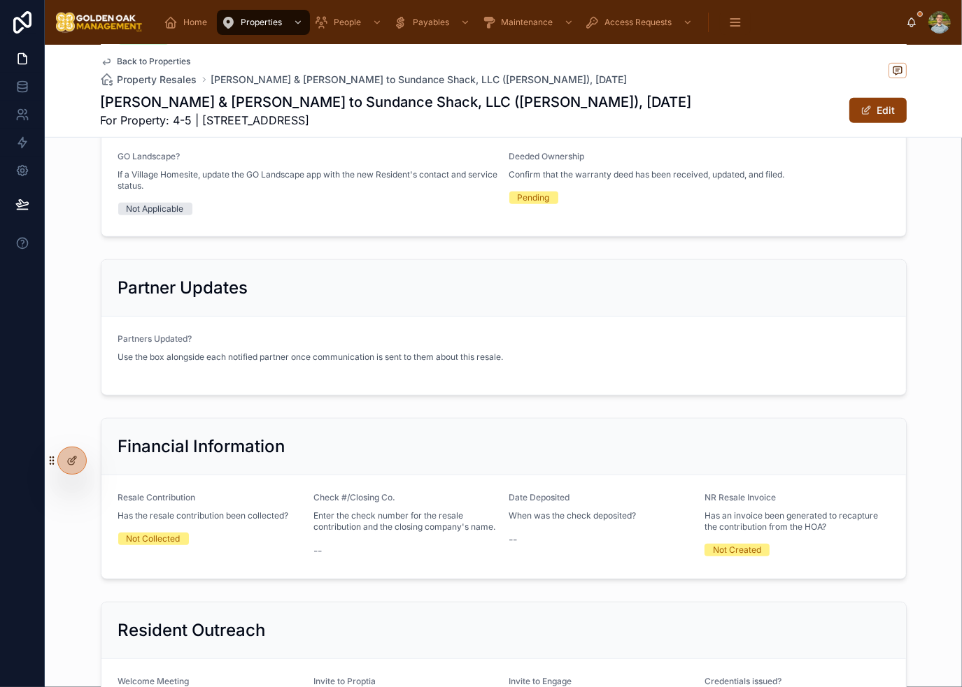
click at [856, 97] on div "Edit" at bounding box center [853, 110] width 105 height 27
click at [873, 109] on button "Edit" at bounding box center [877, 110] width 57 height 25
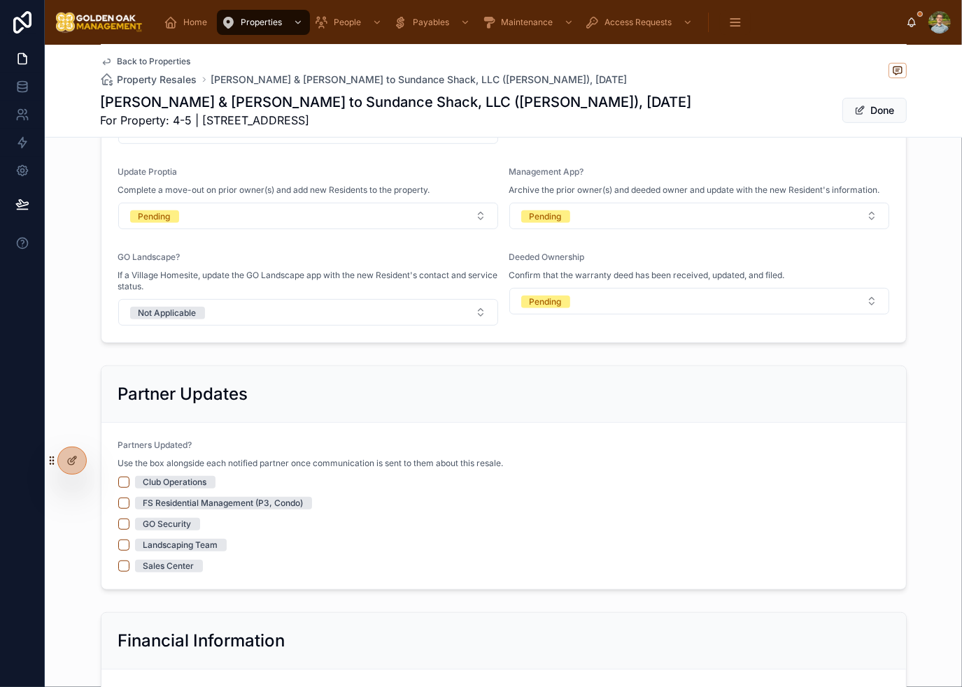
scroll to position [760, 0]
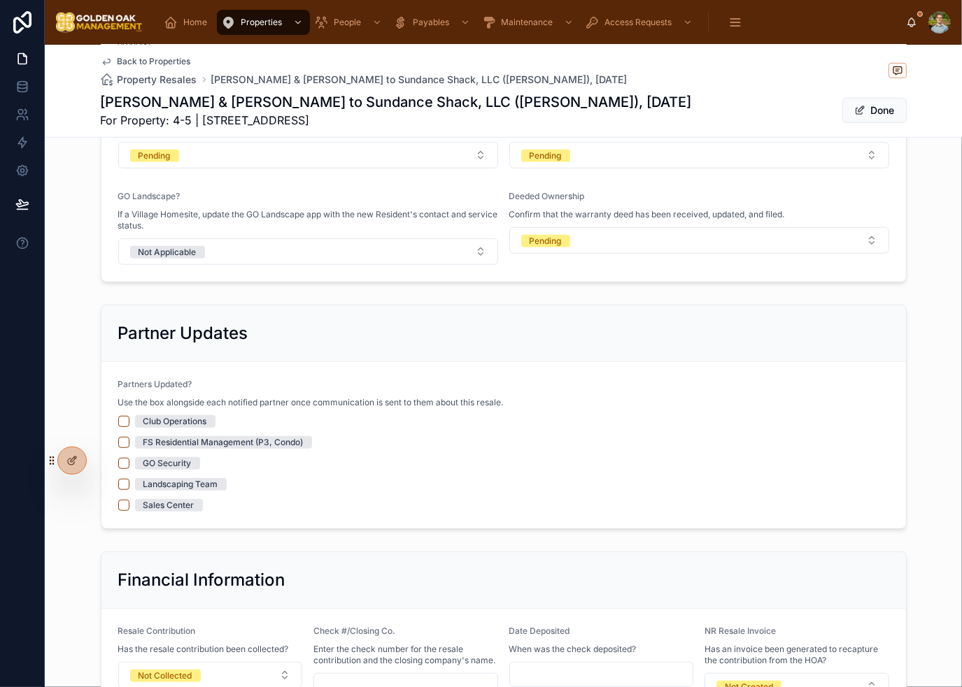
click at [149, 416] on div "Club Operations" at bounding box center [175, 421] width 64 height 13
click at [129, 416] on button "Club Operations" at bounding box center [123, 421] width 11 height 11
click at [159, 463] on div "GO Security" at bounding box center [167, 463] width 48 height 13
click at [129, 463] on button "GO Security" at bounding box center [123, 463] width 11 height 11
click at [159, 507] on div "Sales Center" at bounding box center [168, 505] width 51 height 13
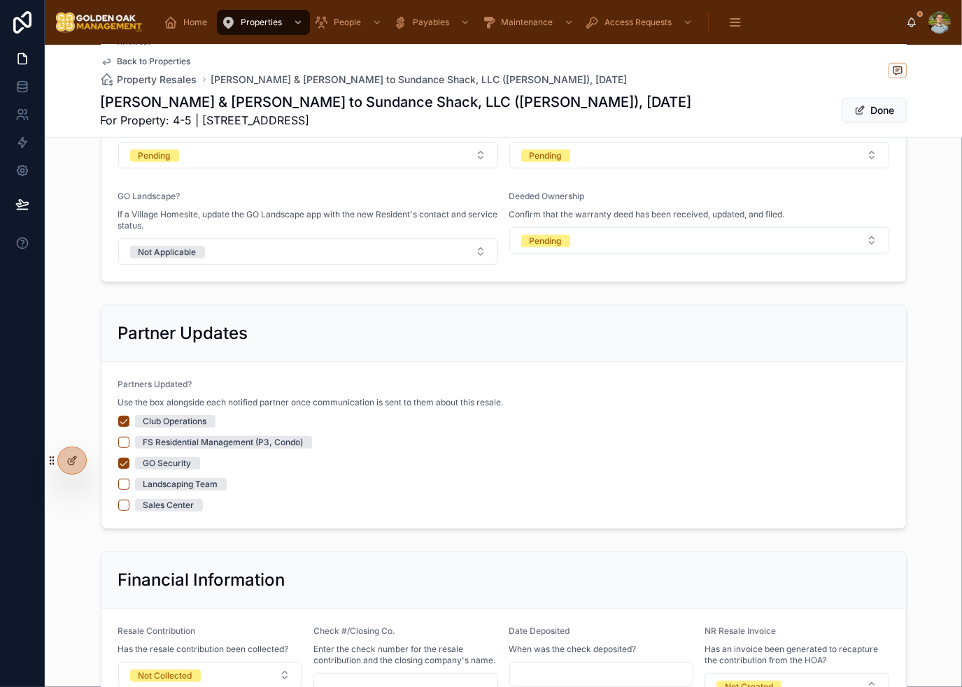
click at [129, 507] on button "Sales Center" at bounding box center [123, 505] width 11 height 11
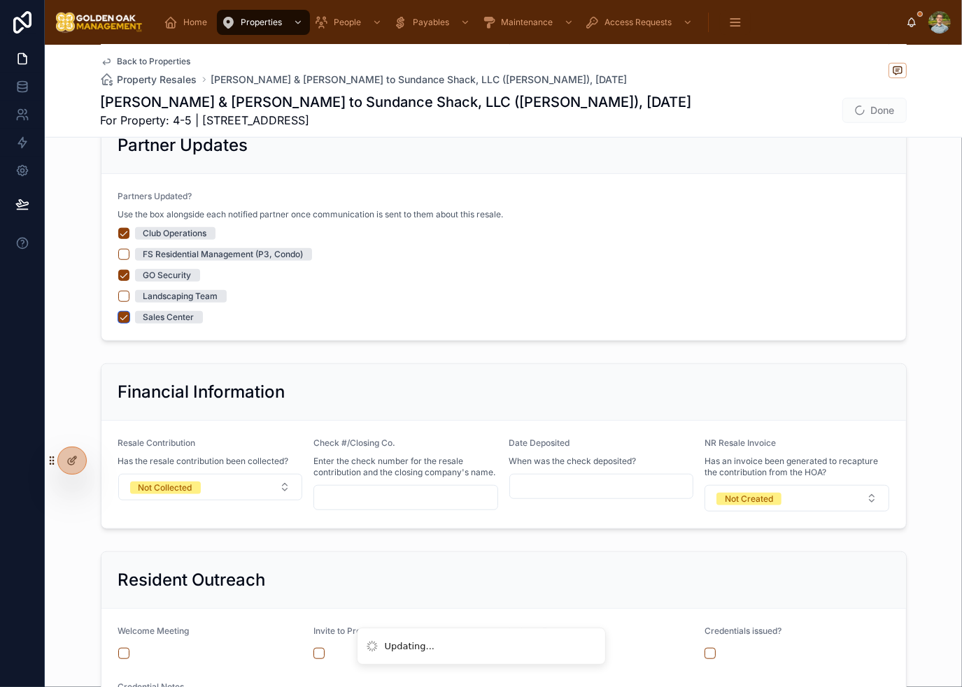
scroll to position [1040, 0]
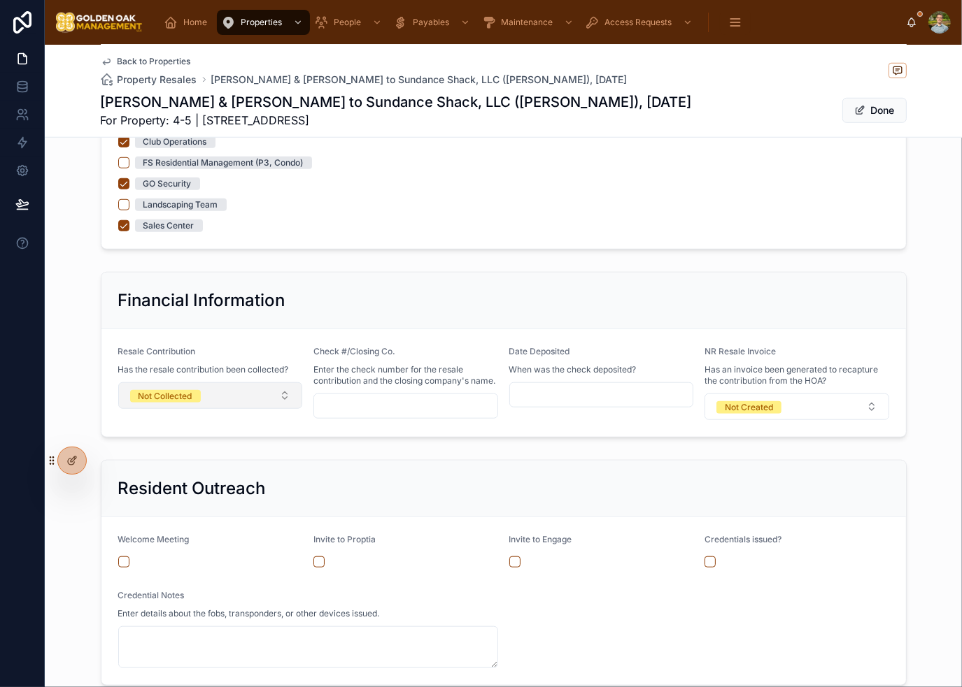
click at [238, 396] on button "Not Collected" at bounding box center [210, 396] width 185 height 27
click at [203, 492] on div "Collected" at bounding box center [205, 491] width 194 height 21
click at [409, 455] on div "Resident Outreach Welcome Meeting Invite to Proptia Invite to Engage Credential…" at bounding box center [503, 573] width 917 height 237
type input "**********"
click at [420, 417] on div "Check #/Closing Co. Enter the check number for the resale contribution and the …" at bounding box center [405, 383] width 185 height 74
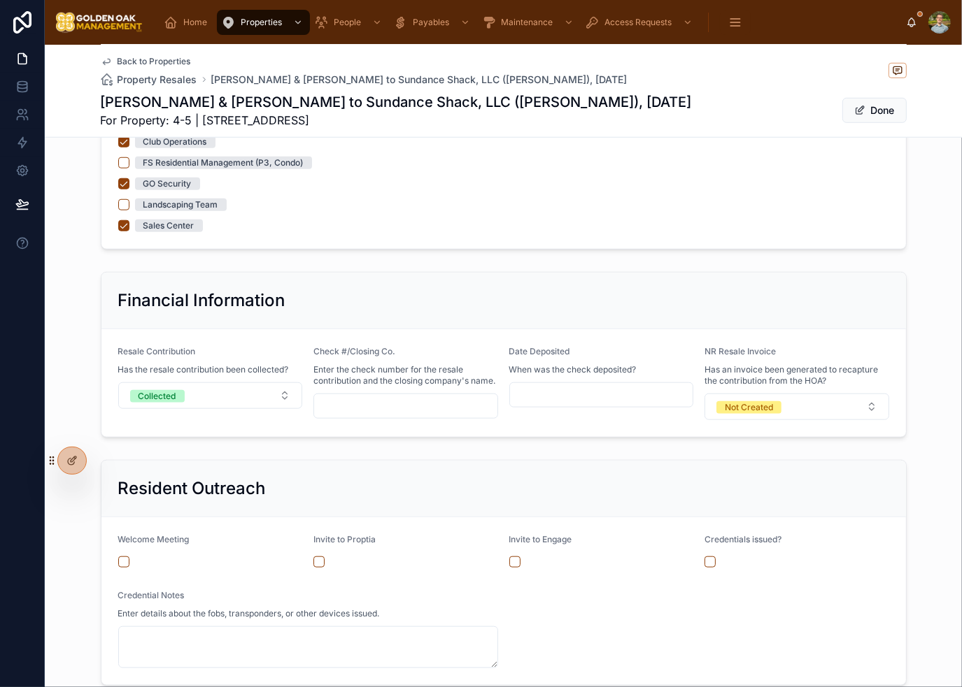
click at [411, 405] on input "text" at bounding box center [405, 407] width 183 height 20
type input "******"
type input "**********"
click at [506, 455] on div "Resident Outreach Welcome Meeting Invite to Proptia Invite to Engage Credential…" at bounding box center [503, 573] width 917 height 237
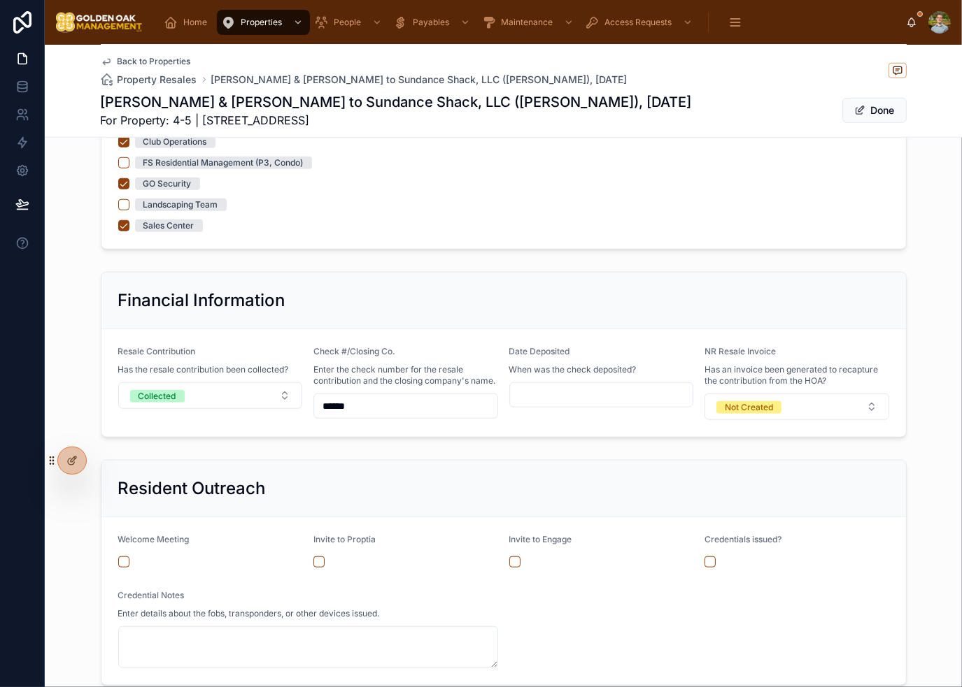
click at [594, 364] on span "When was the check deposited?" at bounding box center [572, 369] width 127 height 11
click at [594, 371] on span "When was the check deposited?" at bounding box center [572, 369] width 127 height 11
click at [592, 404] on div at bounding box center [601, 395] width 185 height 25
click at [596, 392] on input "text" at bounding box center [601, 395] width 183 height 20
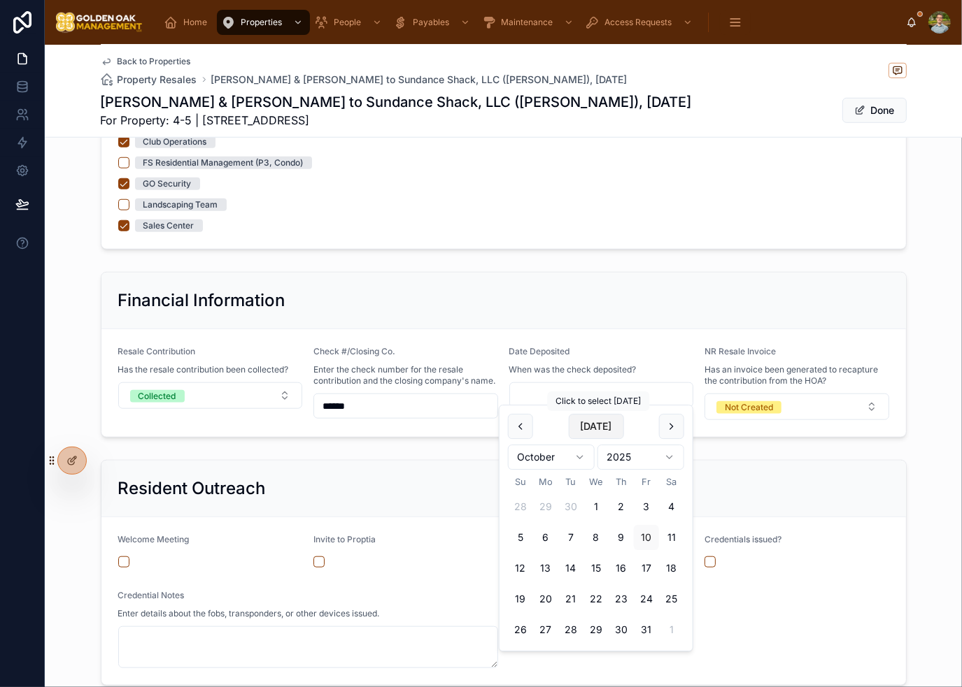
click at [593, 431] on button "Today" at bounding box center [595, 426] width 55 height 25
type input "**********"
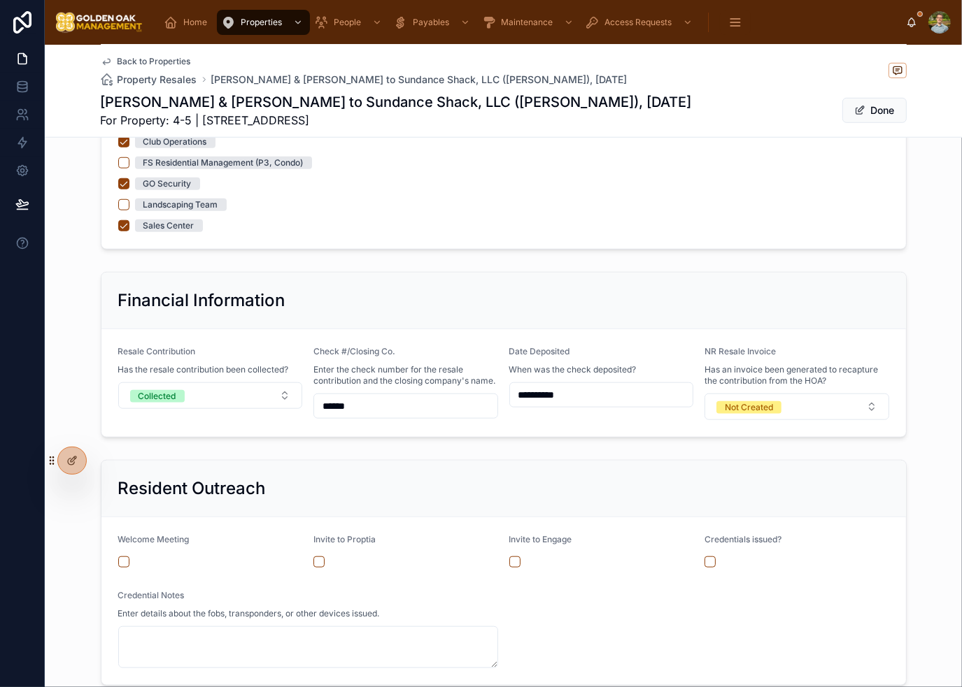
click at [853, 119] on button "Done" at bounding box center [874, 110] width 64 height 25
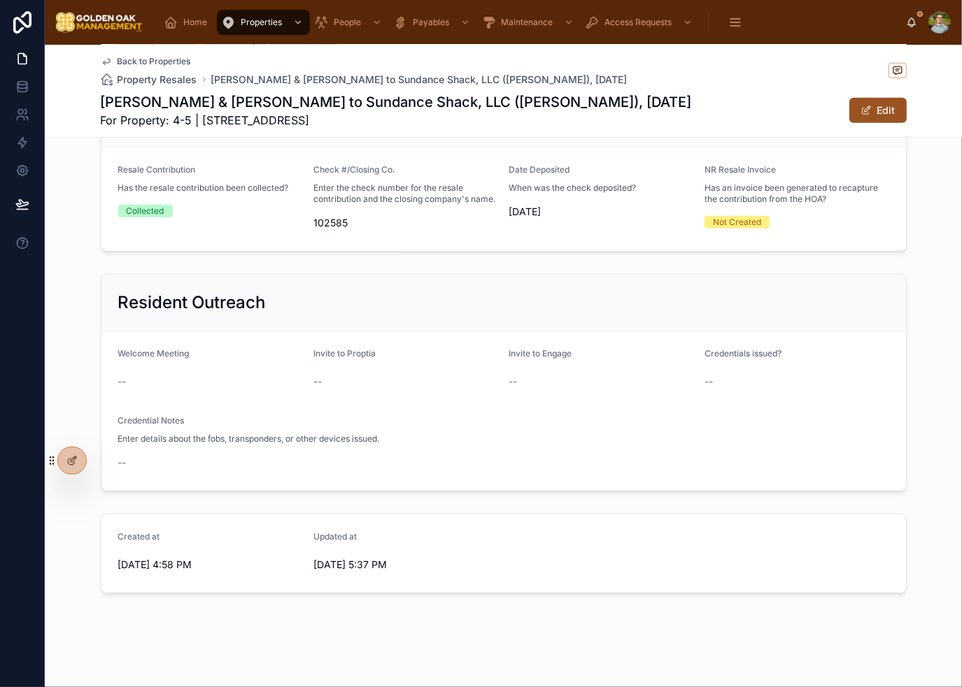
scroll to position [962, 0]
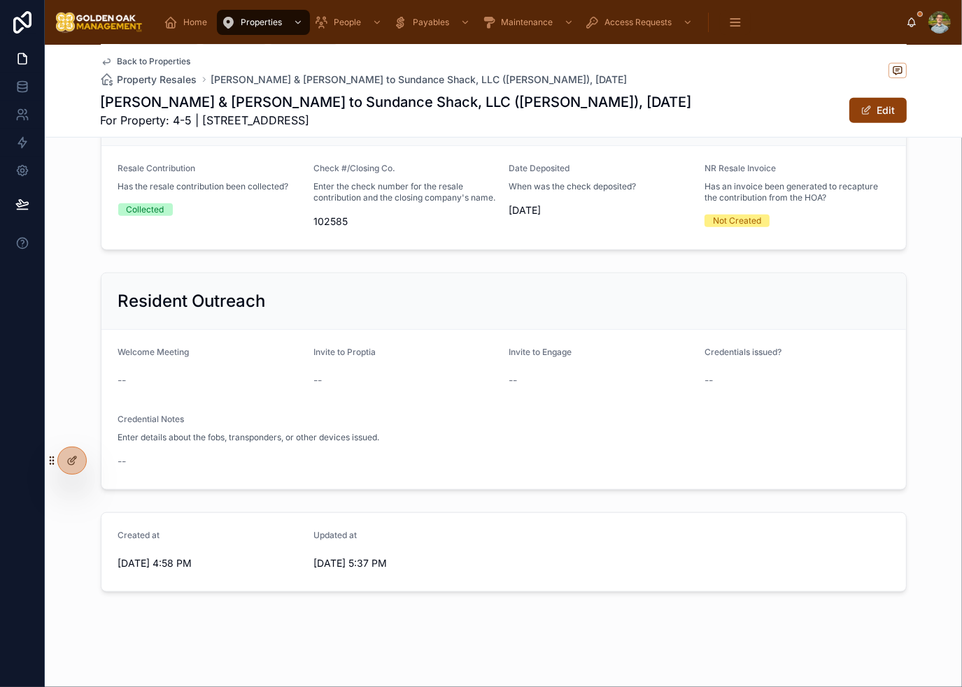
click at [604, 405] on form "Welcome Meeting -- Invite to Proptia -- Invite to Engage -- Credentials issued?…" at bounding box center [503, 409] width 804 height 159
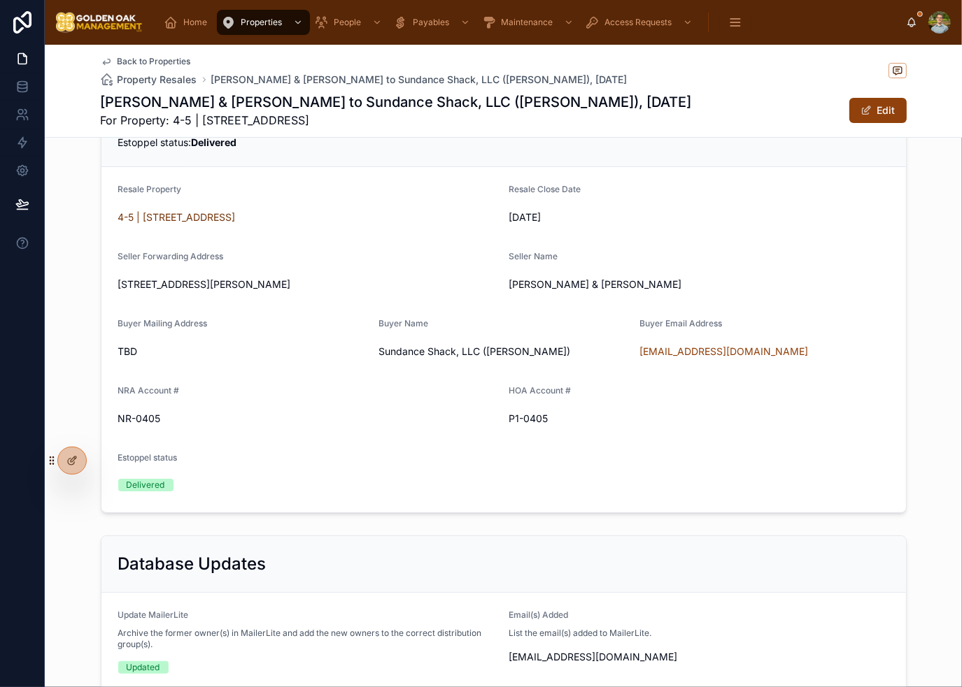
scroll to position [280, 0]
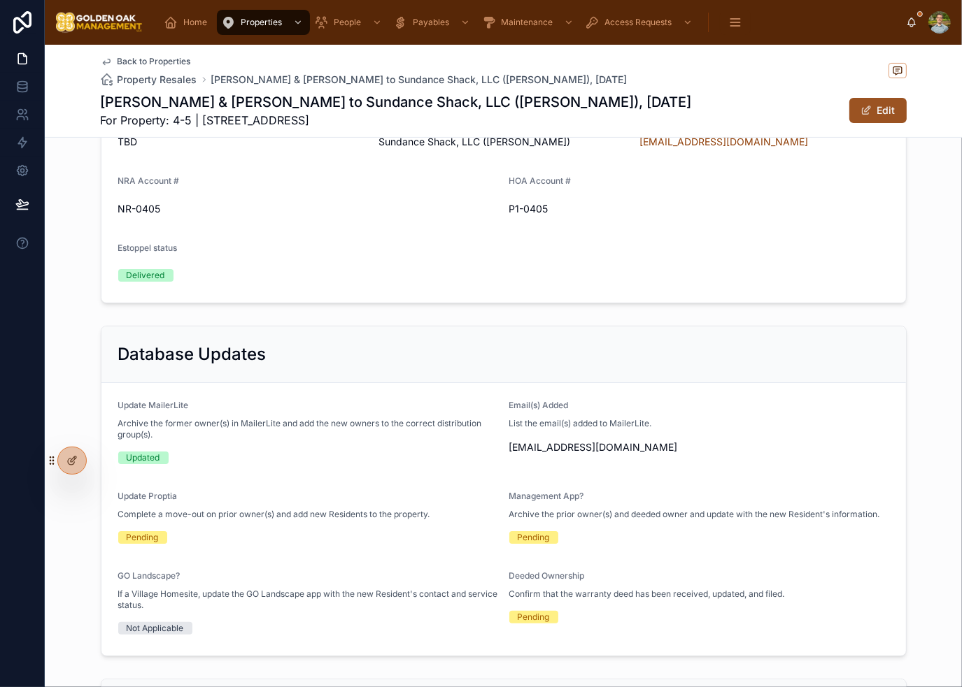
click at [887, 108] on button "Edit" at bounding box center [877, 110] width 57 height 25
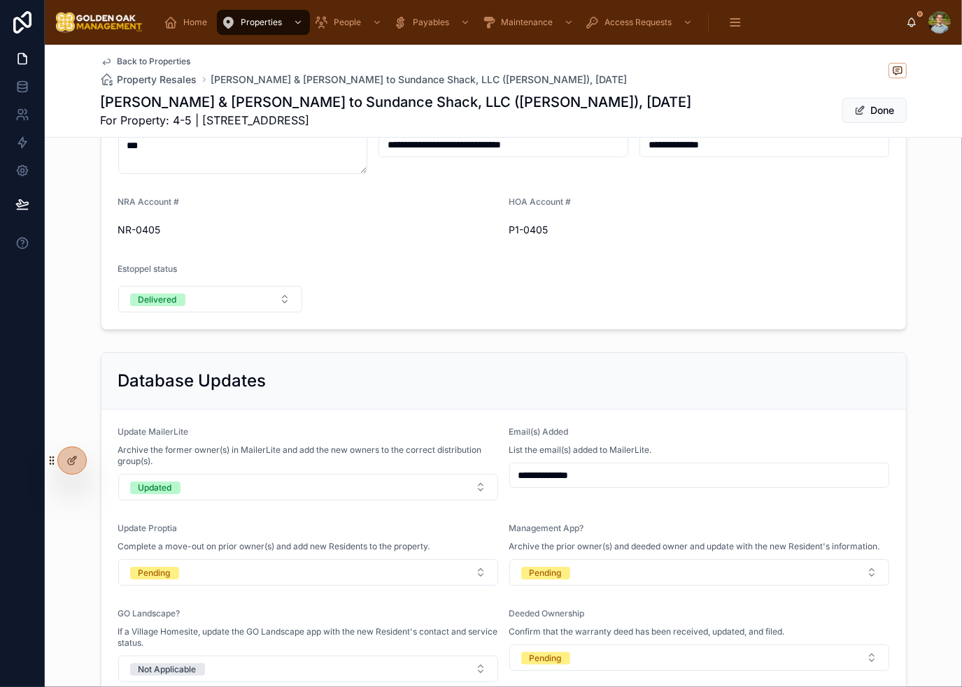
scroll to position [423, 0]
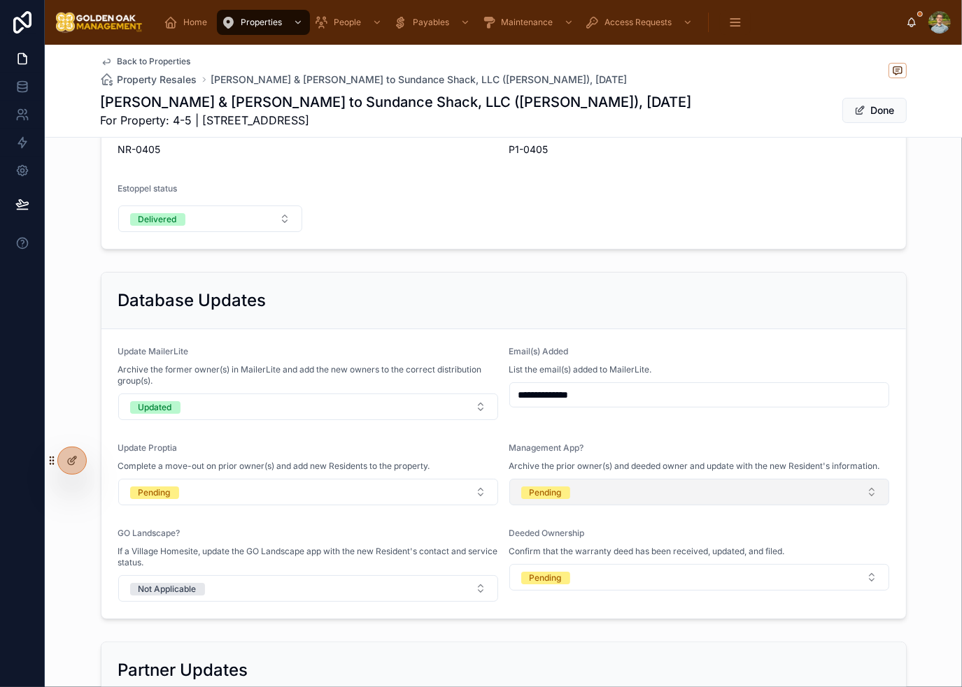
click at [653, 491] on button "Pending" at bounding box center [699, 492] width 380 height 27
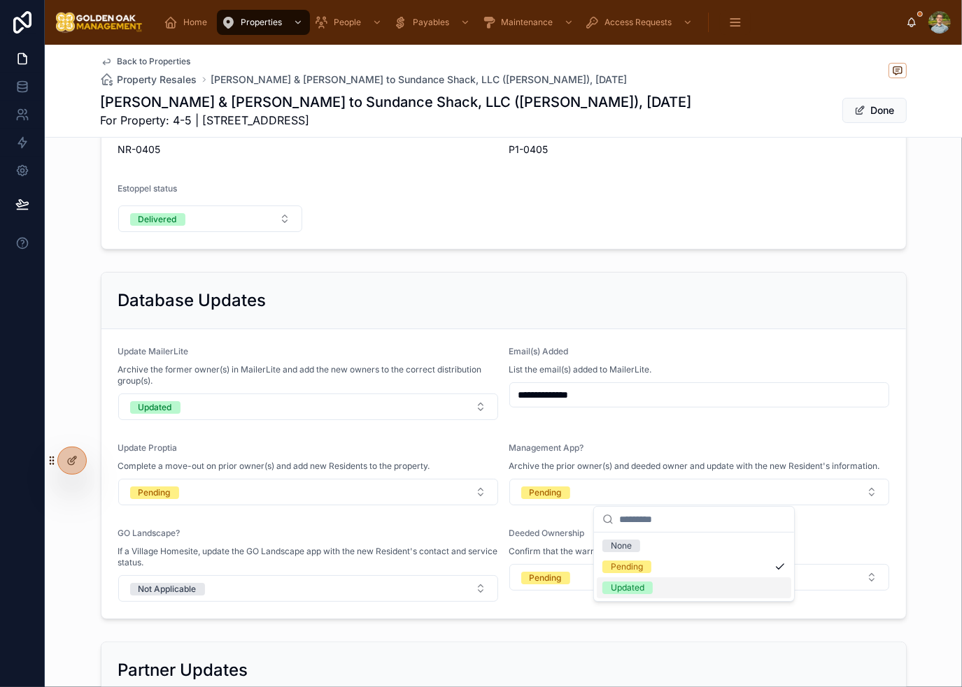
click at [628, 587] on div "Updated" at bounding box center [628, 588] width 34 height 13
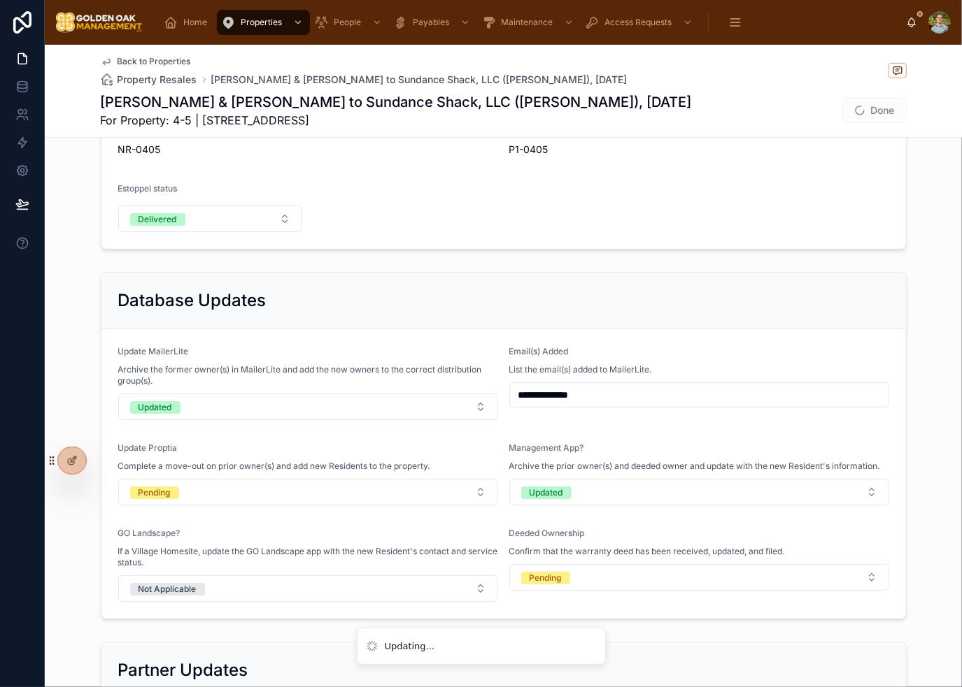
click at [690, 613] on form "**********" at bounding box center [503, 474] width 804 height 290
type input "**********"
click at [873, 112] on button "Done" at bounding box center [874, 110] width 64 height 25
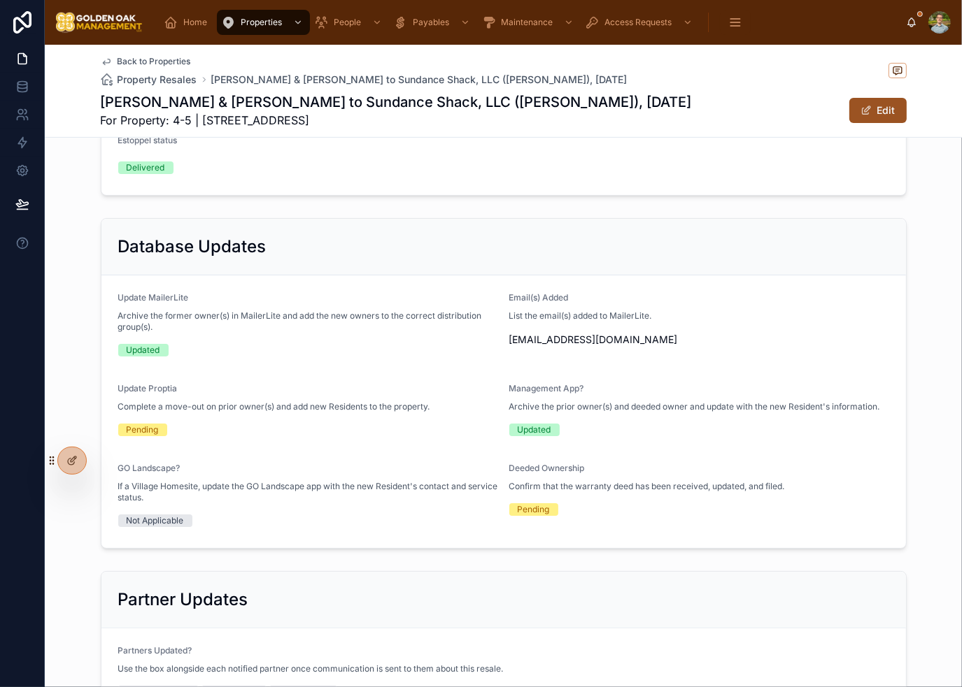
click at [876, 109] on button "Edit" at bounding box center [877, 110] width 57 height 25
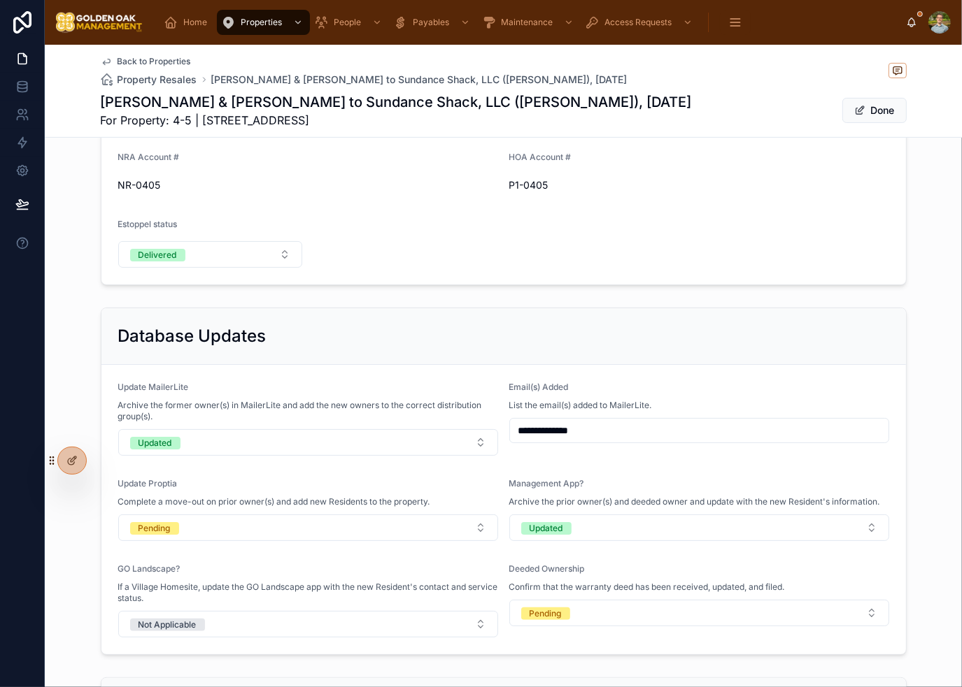
scroll to position [423, 0]
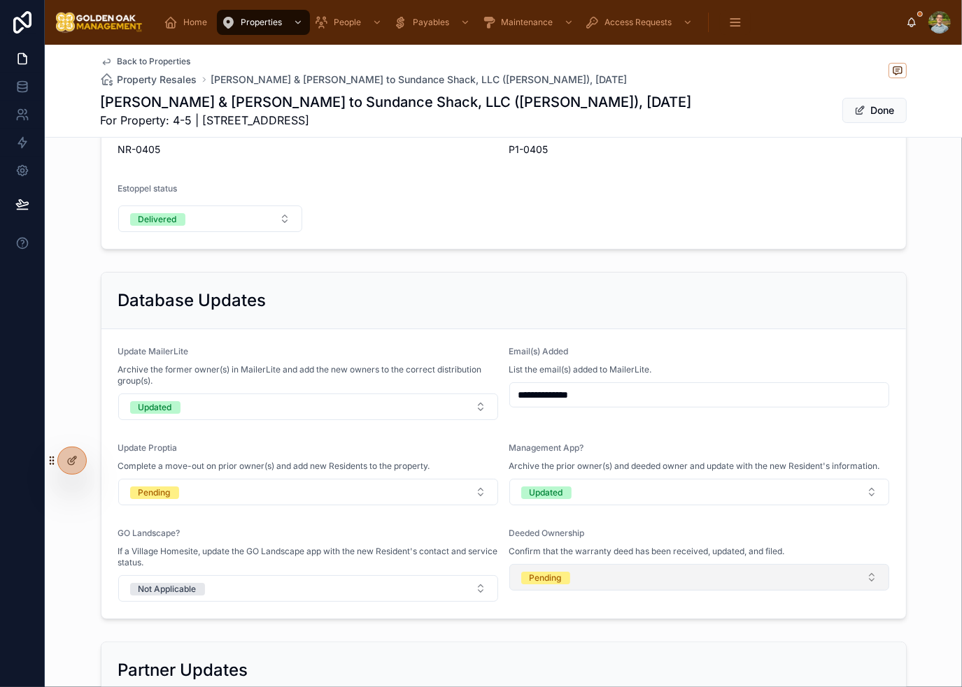
click at [681, 578] on button "Pending" at bounding box center [699, 577] width 380 height 27
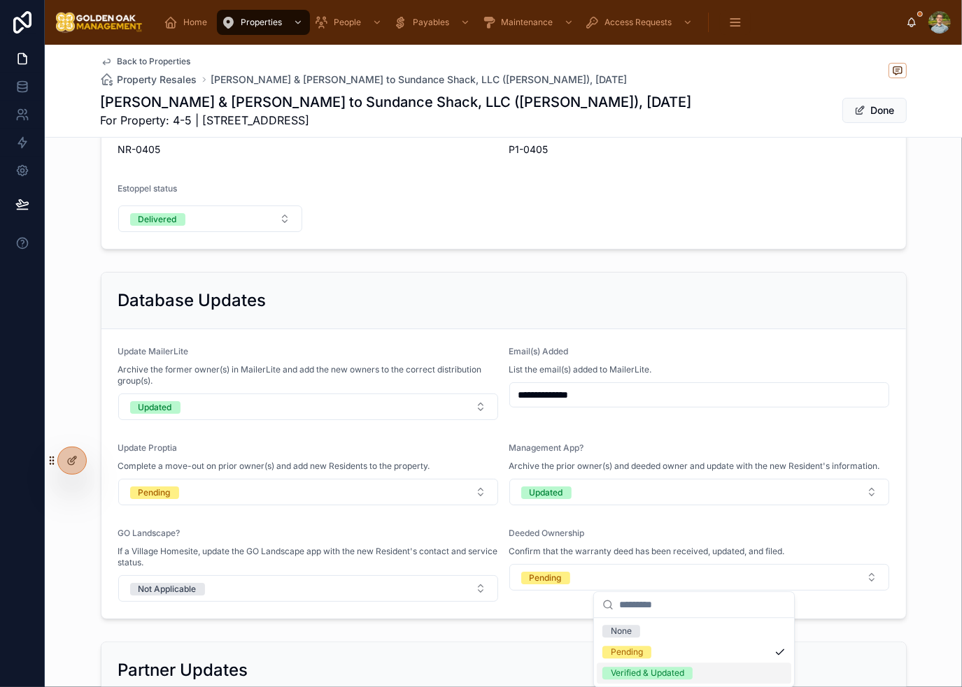
click at [674, 673] on div "Verified & Updated" at bounding box center [647, 673] width 73 height 13
click at [725, 528] on div "Deeded Ownership" at bounding box center [699, 536] width 380 height 17
click at [872, 113] on button "Done" at bounding box center [874, 110] width 64 height 25
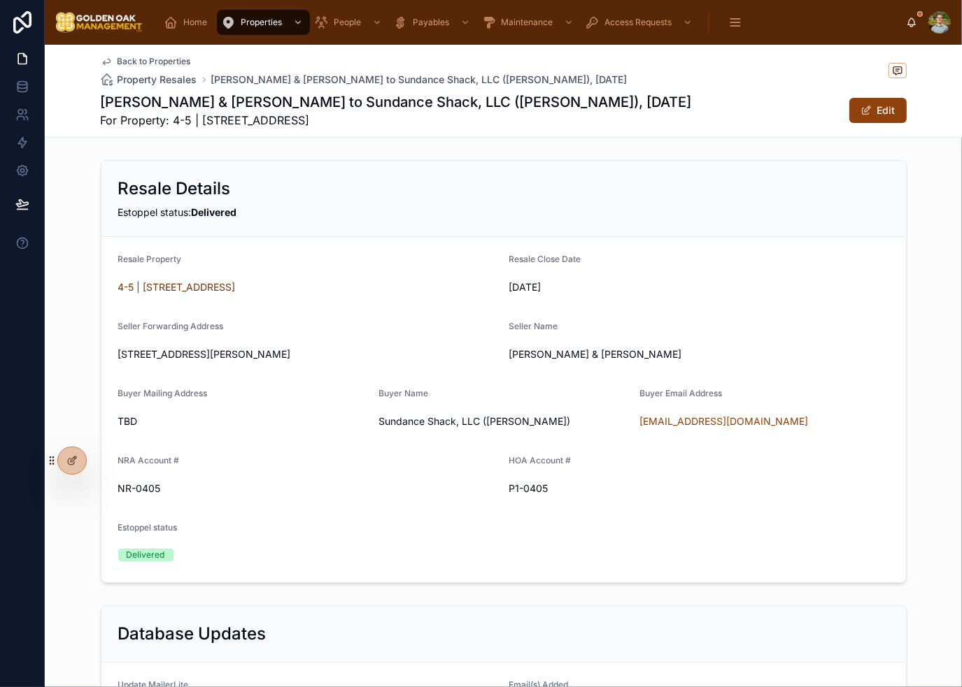
click at [148, 62] on span "Back to Properties" at bounding box center [153, 61] width 73 height 11
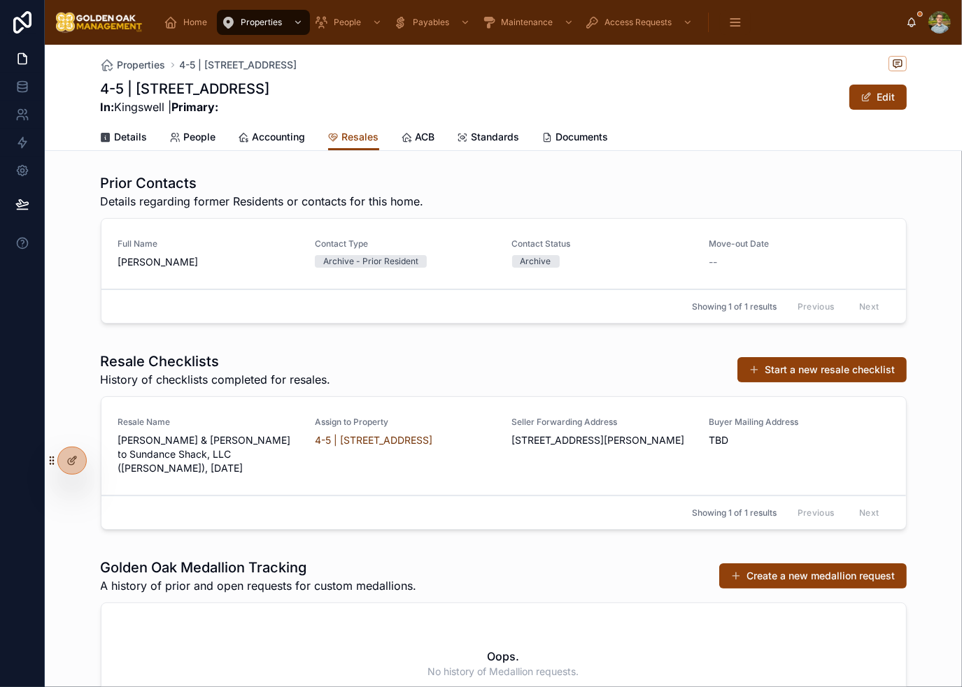
click at [197, 146] on link "People" at bounding box center [193, 138] width 46 height 28
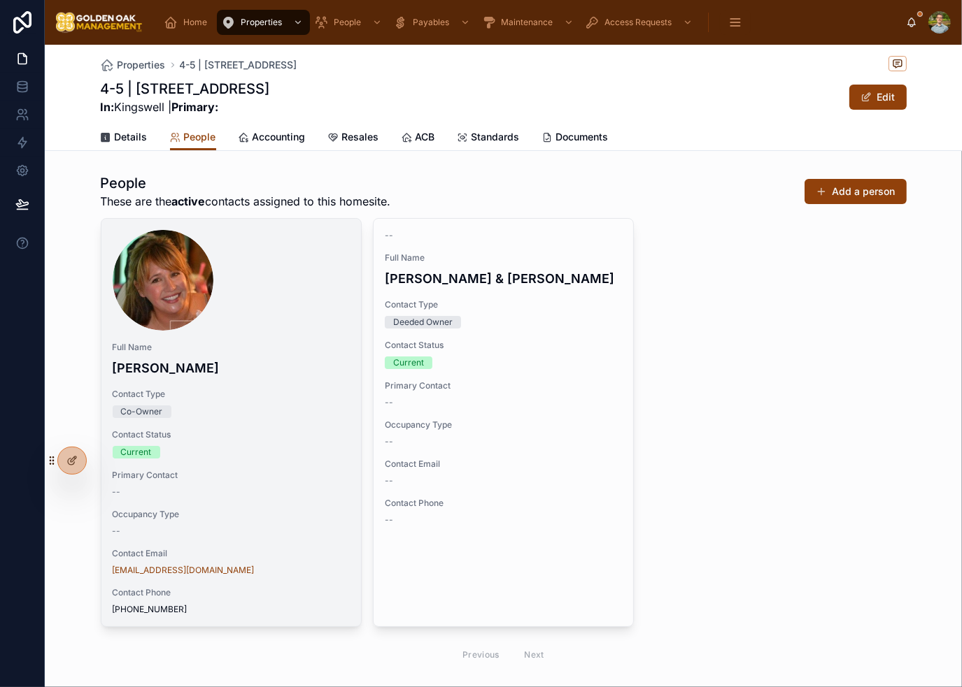
click at [278, 351] on span "Full Name" at bounding box center [231, 347] width 237 height 11
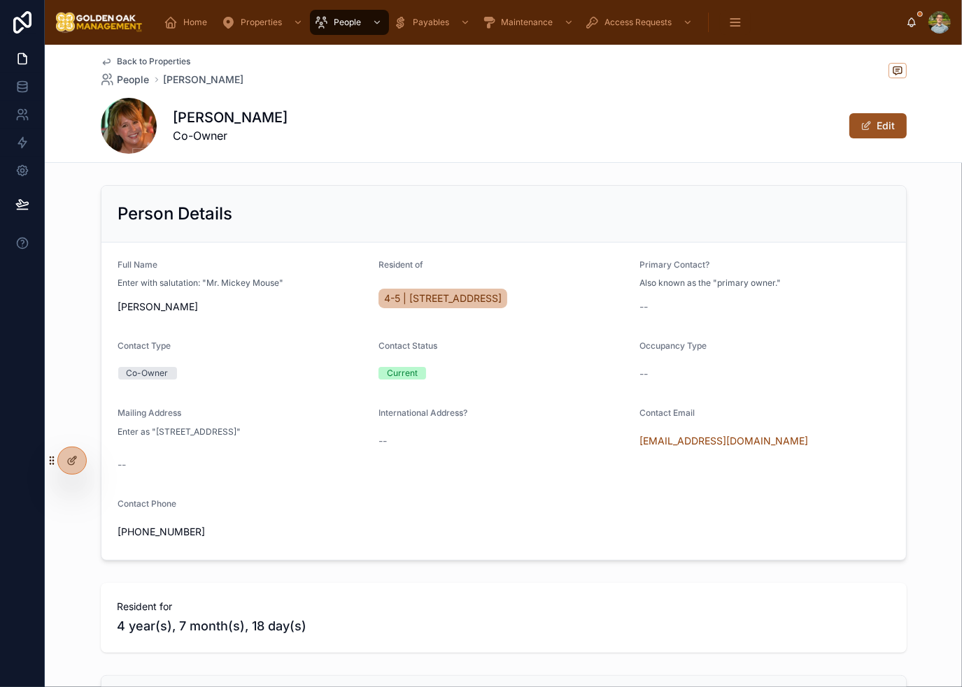
click at [890, 120] on button "Edit" at bounding box center [877, 125] width 57 height 25
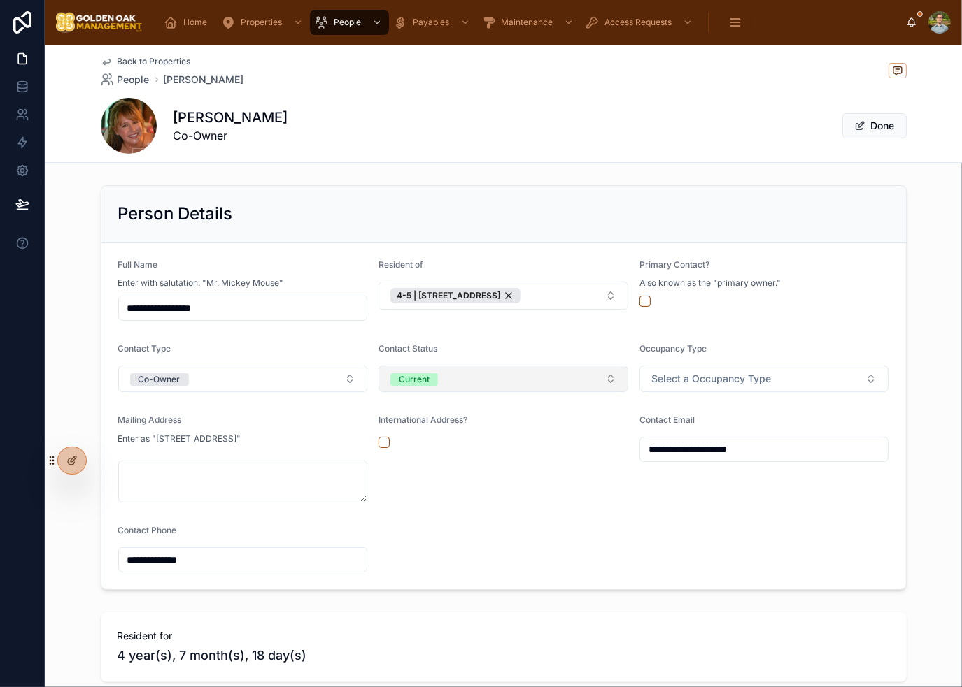
click at [487, 369] on button "Current" at bounding box center [503, 379] width 250 height 27
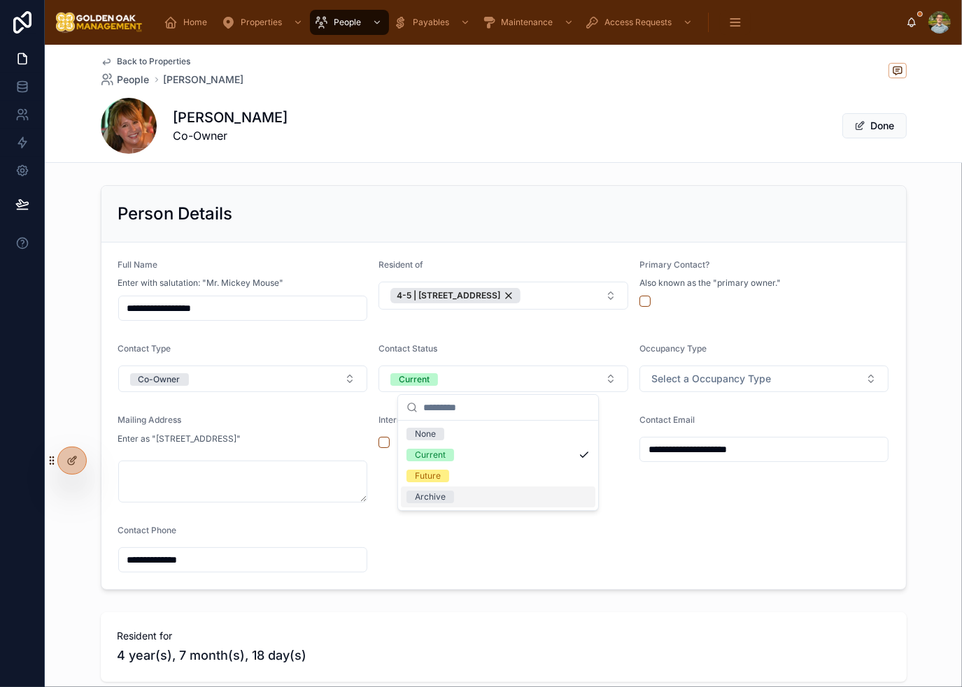
click at [464, 499] on div "Archive" at bounding box center [498, 497] width 194 height 21
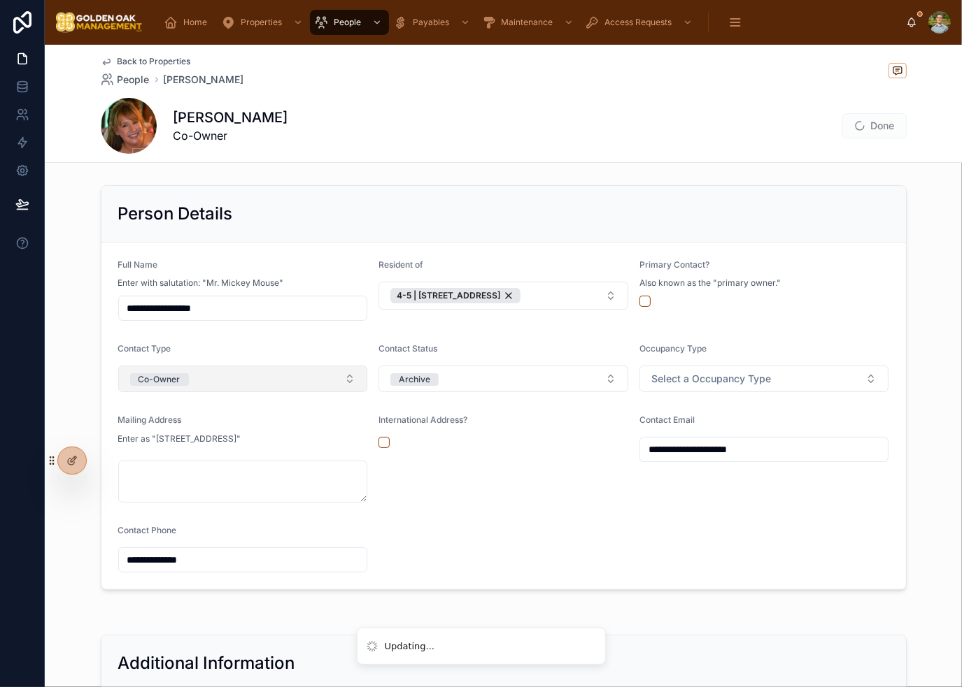
click at [276, 387] on button "Co-Owner" at bounding box center [243, 379] width 250 height 27
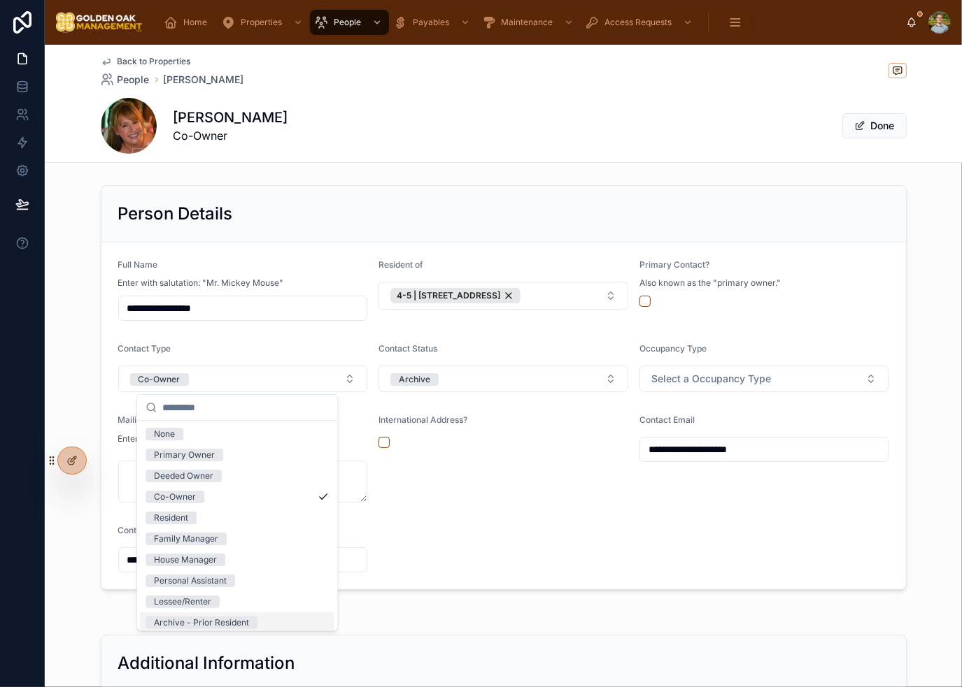
click at [252, 620] on span "Archive - Prior Resident" at bounding box center [201, 623] width 112 height 13
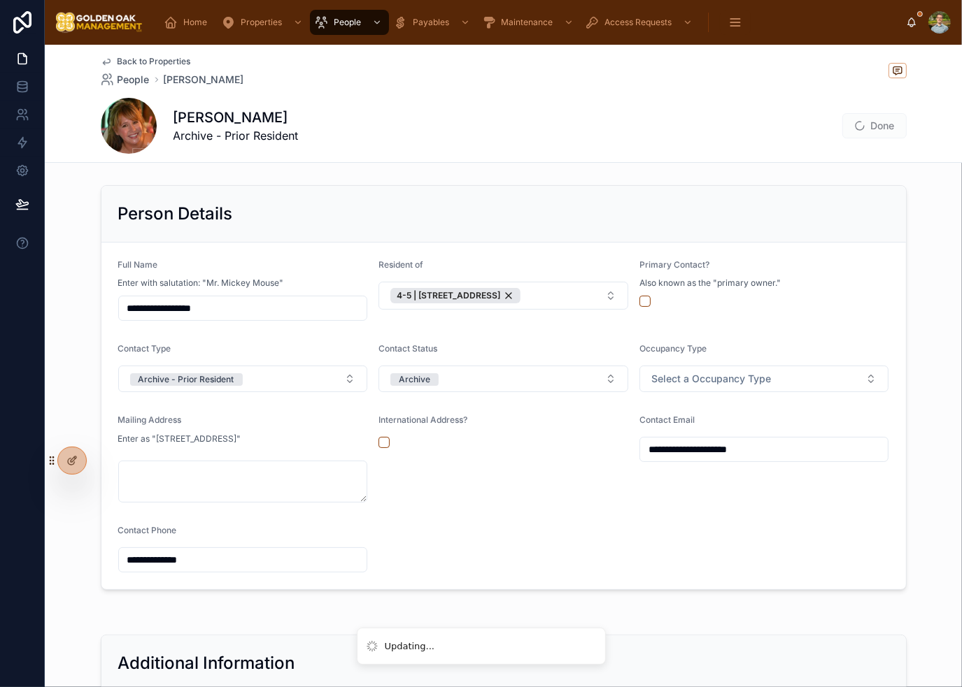
drag, startPoint x: 529, startPoint y: 519, endPoint x: 655, endPoint y: 411, distance: 166.7
click at [531, 519] on form "**********" at bounding box center [503, 416] width 804 height 347
click at [700, 378] on span "Select a Occupancy Type" at bounding box center [711, 379] width 120 height 14
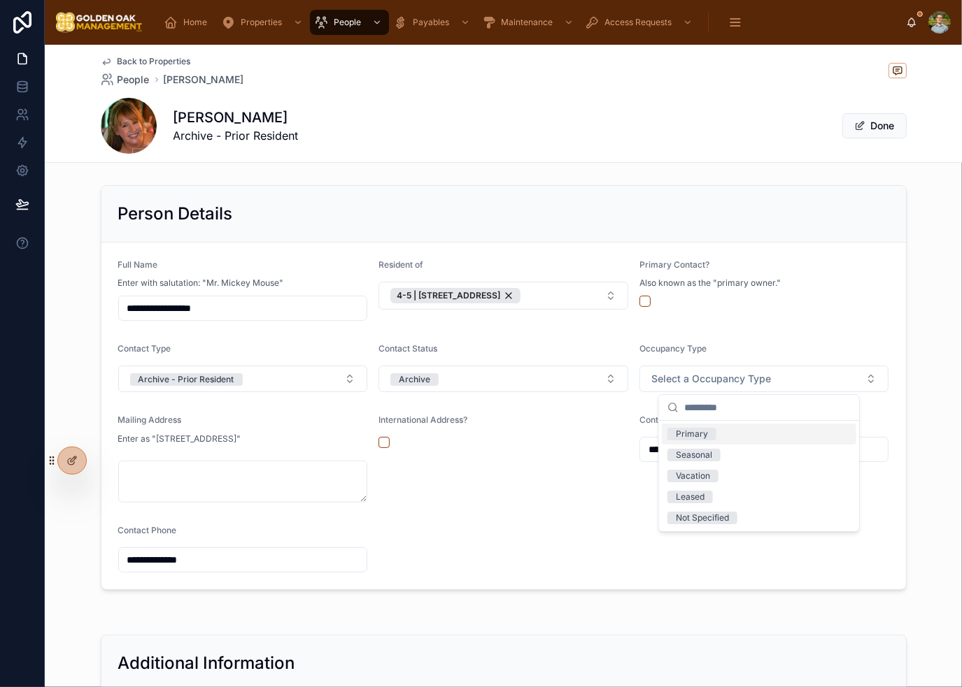
click at [722, 332] on form "**********" at bounding box center [503, 416] width 804 height 347
click at [560, 499] on div "International Address?" at bounding box center [503, 459] width 250 height 88
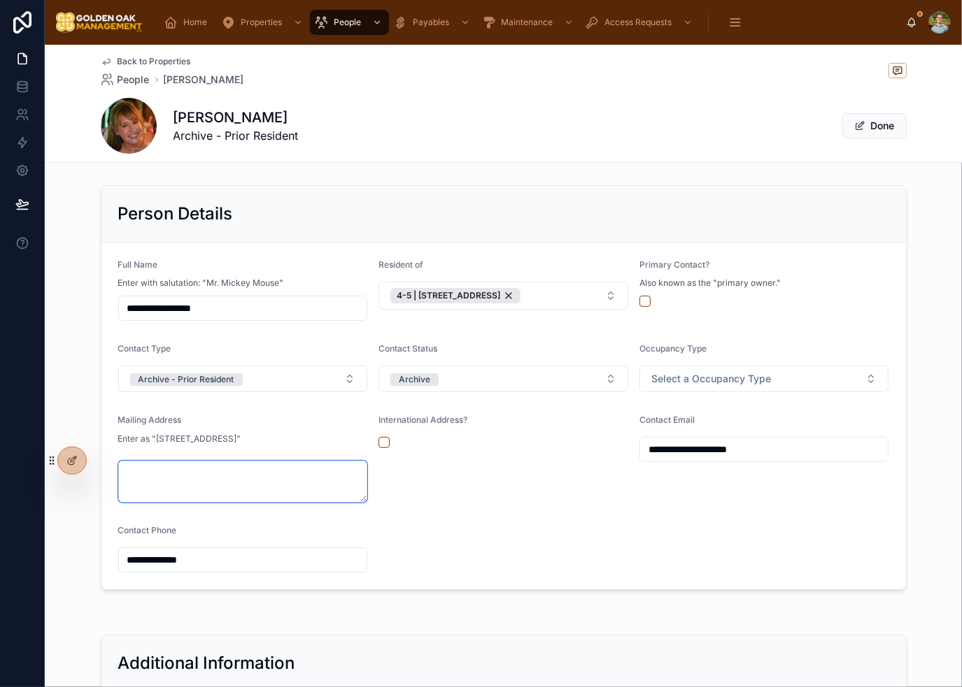
click at [306, 480] on textarea at bounding box center [243, 482] width 250 height 42
paste textarea "**********"
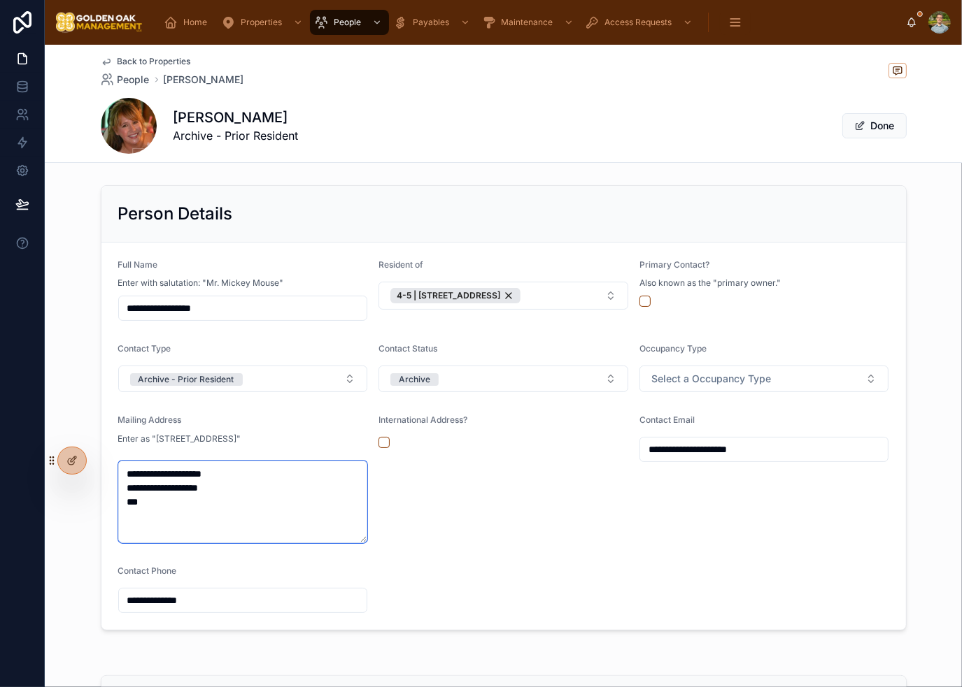
type textarea "**********"
click at [436, 520] on div "International Address?" at bounding box center [503, 479] width 250 height 129
click at [739, 508] on div "**********" at bounding box center [764, 479] width 250 height 129
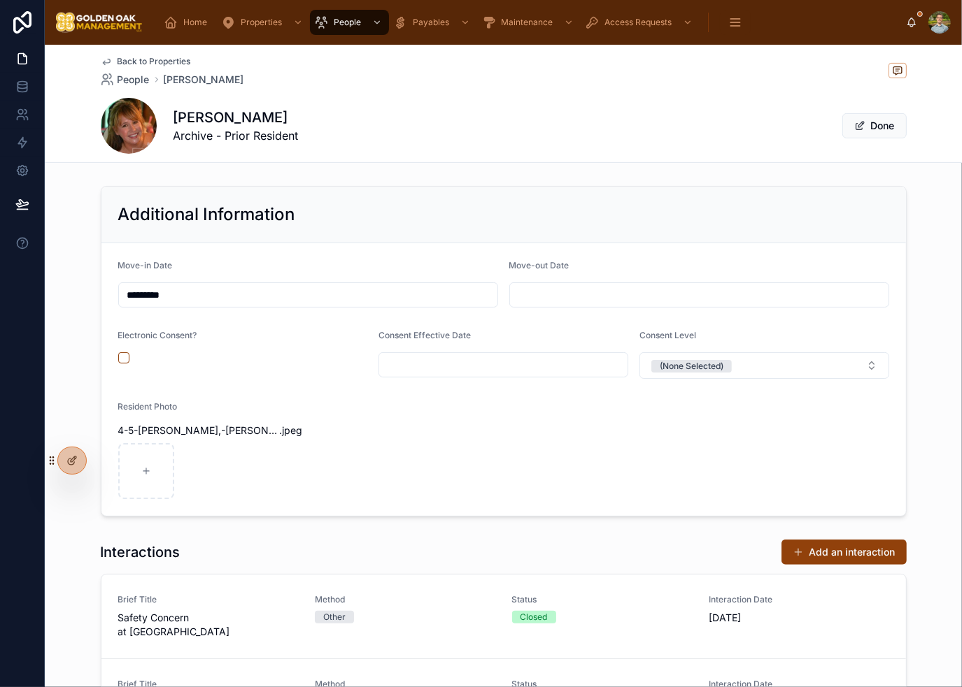
click at [662, 290] on input "text" at bounding box center [699, 295] width 378 height 20
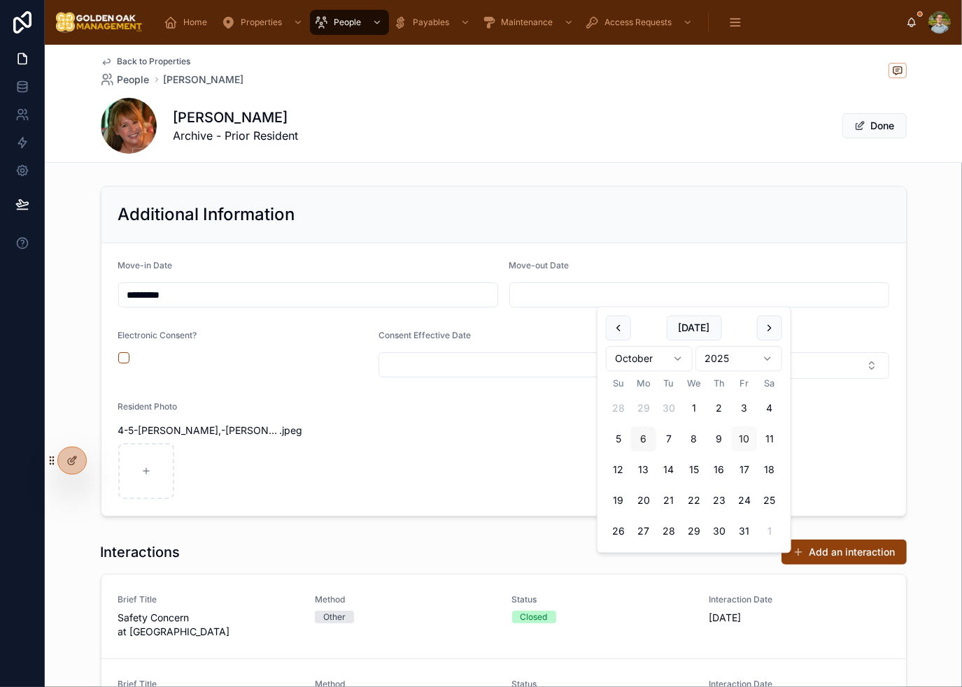
click at [646, 441] on button "6" at bounding box center [643, 439] width 25 height 25
type input "*********"
click at [526, 459] on form "Move-in Date ********* Move-out Date ********* Electronic Consent? Consent Effe…" at bounding box center [503, 379] width 804 height 273
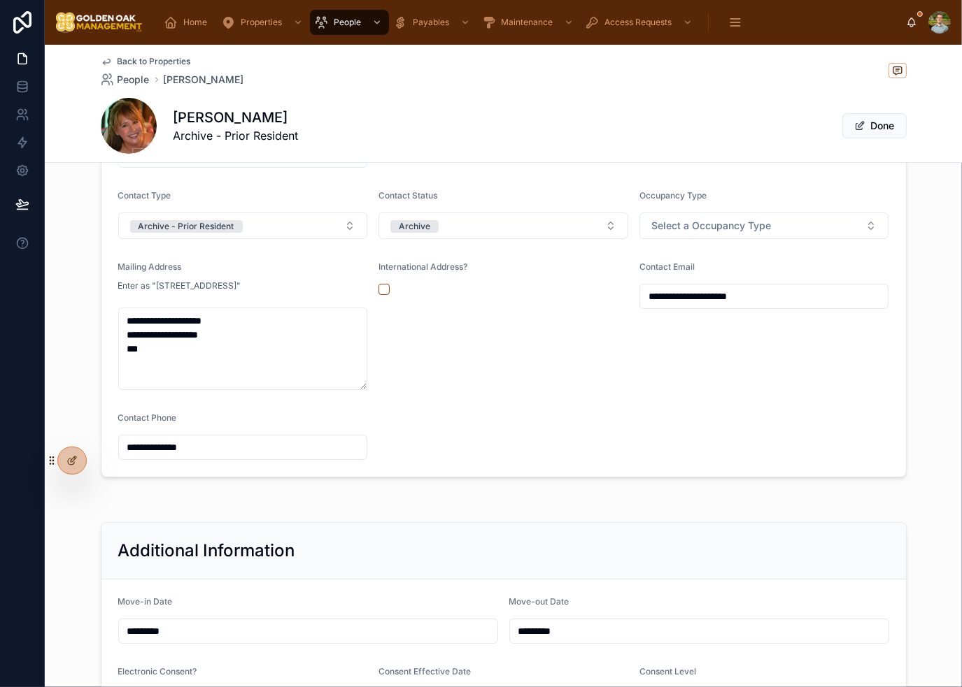
scroll to position [140, 0]
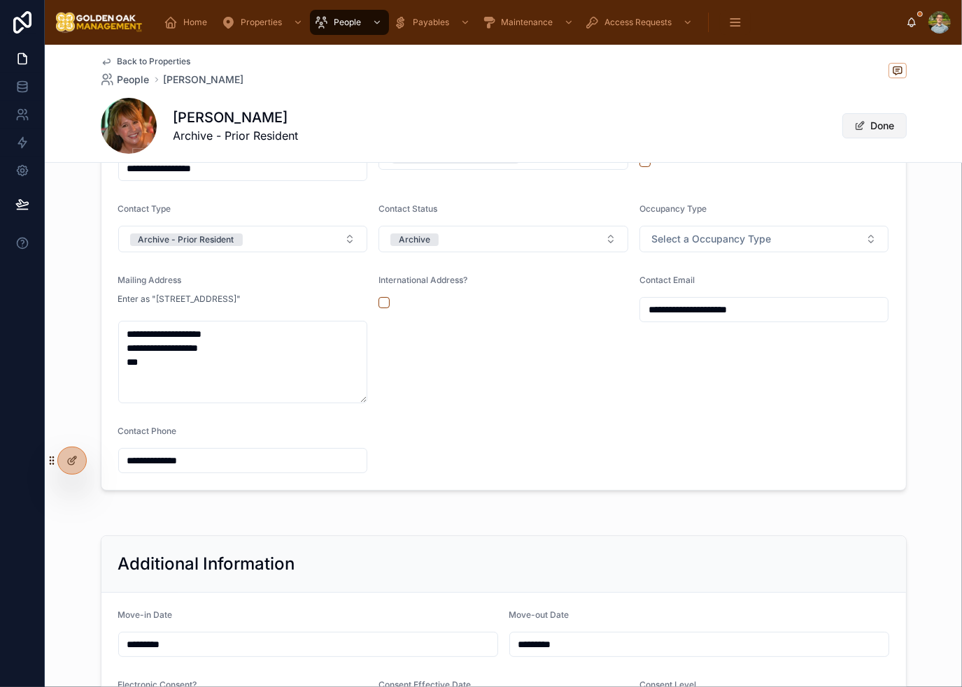
click at [854, 127] on span at bounding box center [859, 125] width 11 height 11
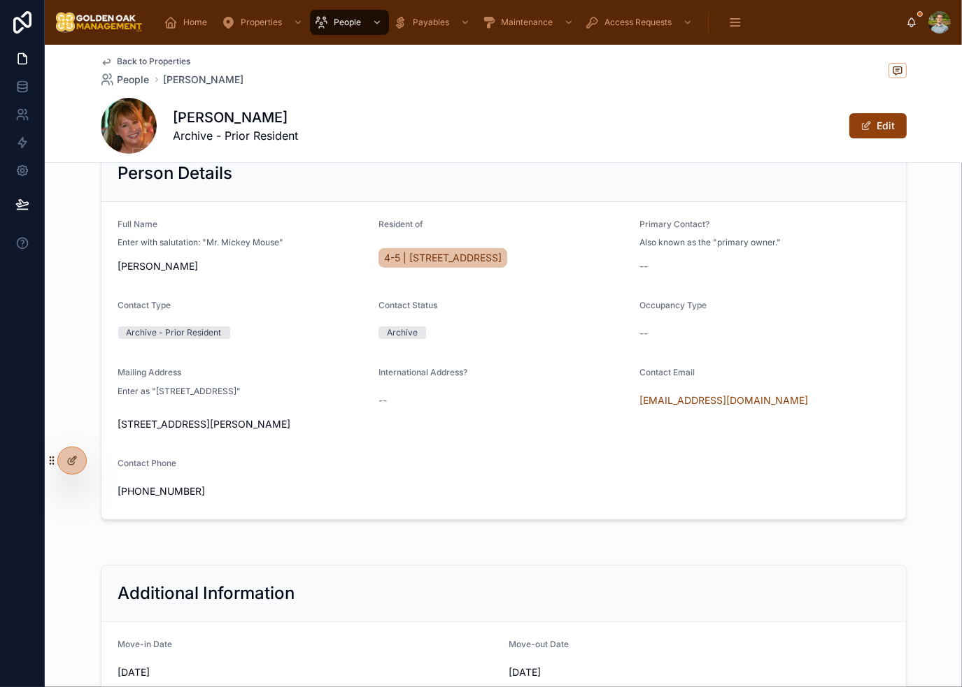
scroll to position [0, 0]
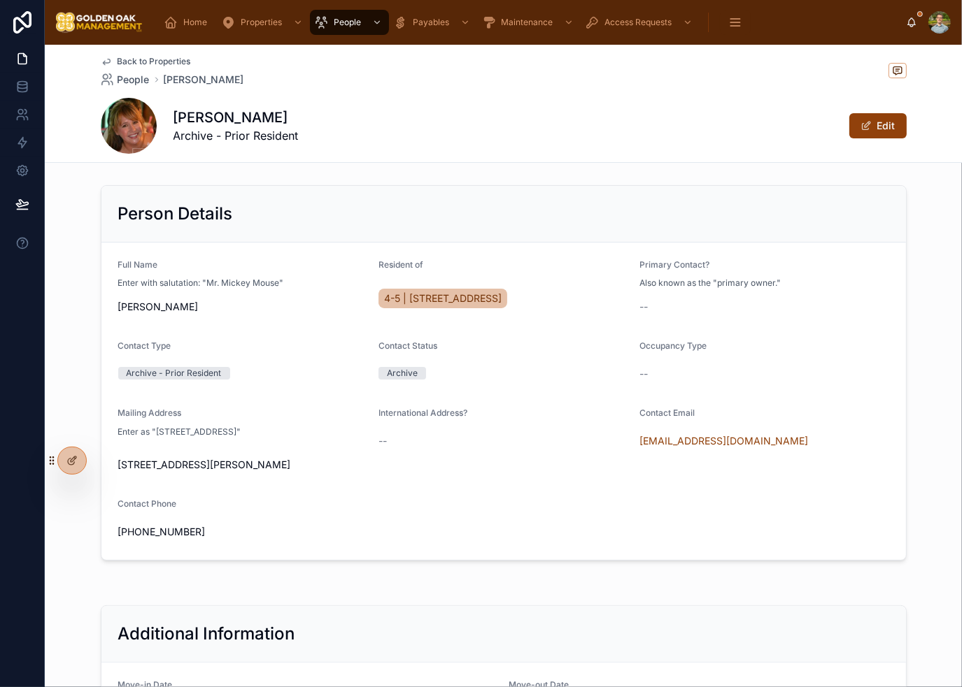
click at [133, 63] on span "Back to Properties" at bounding box center [153, 61] width 73 height 11
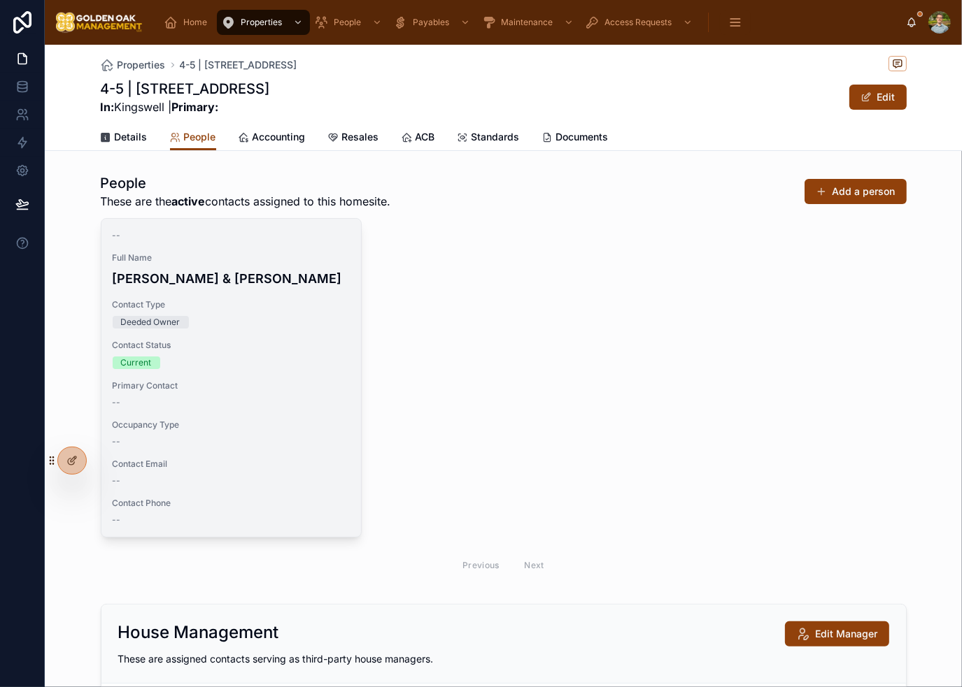
click at [301, 315] on div "-- Full Name Rivera-Benavent, Jay & Rivera, Marisa L Contact Type Deeded Owner …" at bounding box center [230, 378] width 259 height 318
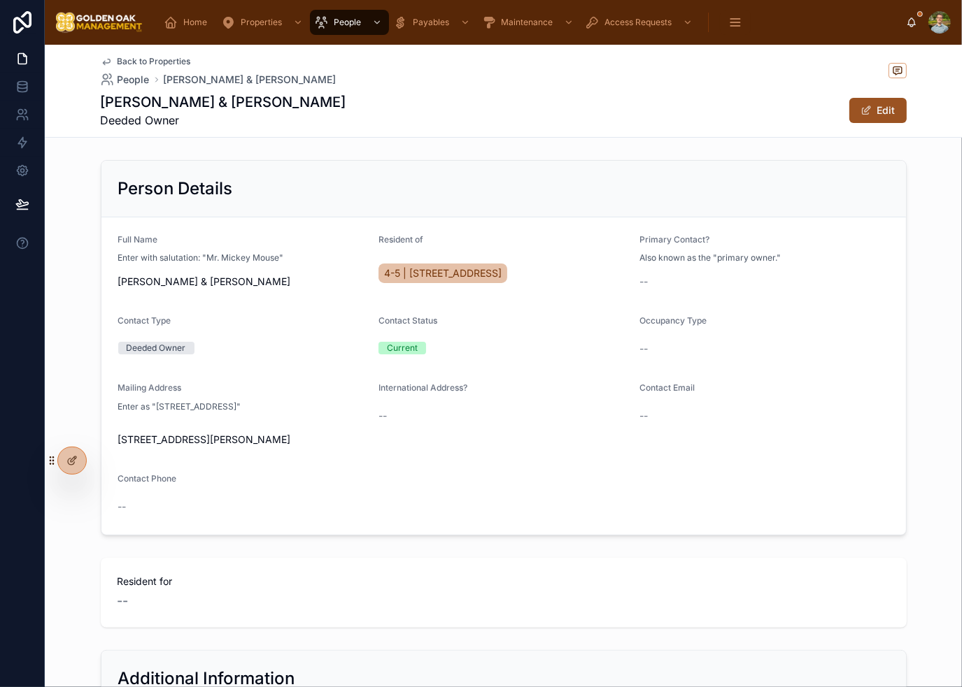
click at [885, 117] on button "Edit" at bounding box center [877, 110] width 57 height 25
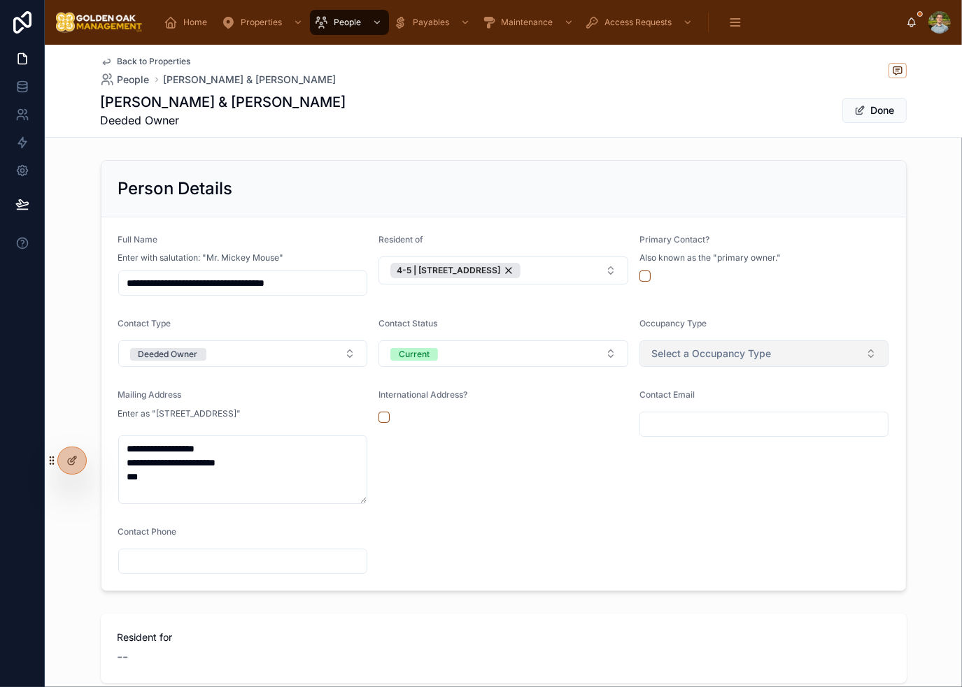
click at [763, 347] on span "Select a Occupancy Type" at bounding box center [711, 354] width 120 height 14
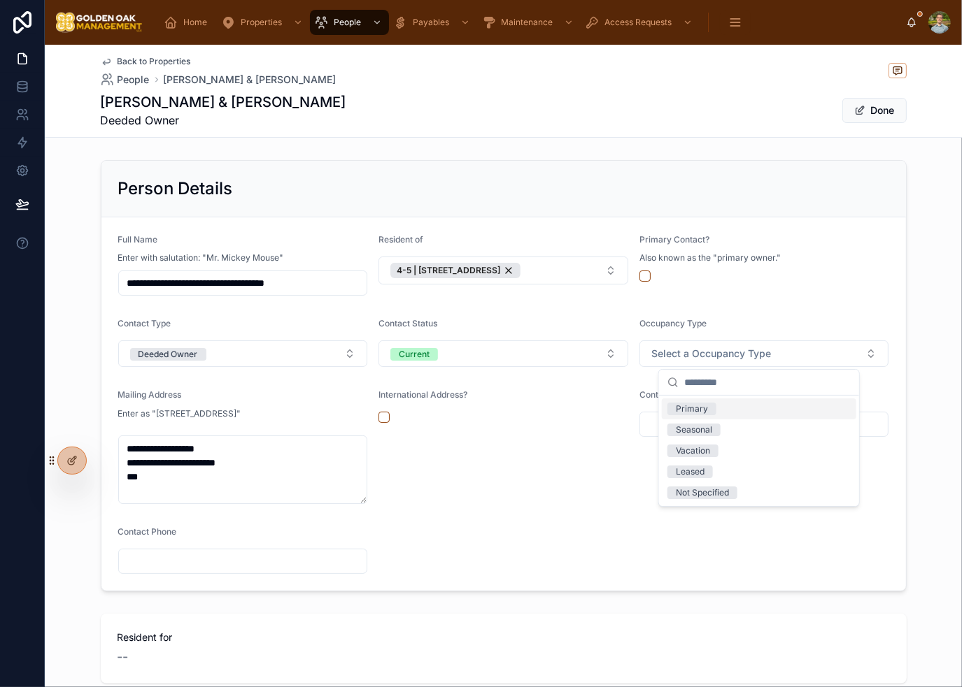
click at [755, 311] on form "**********" at bounding box center [503, 404] width 804 height 373
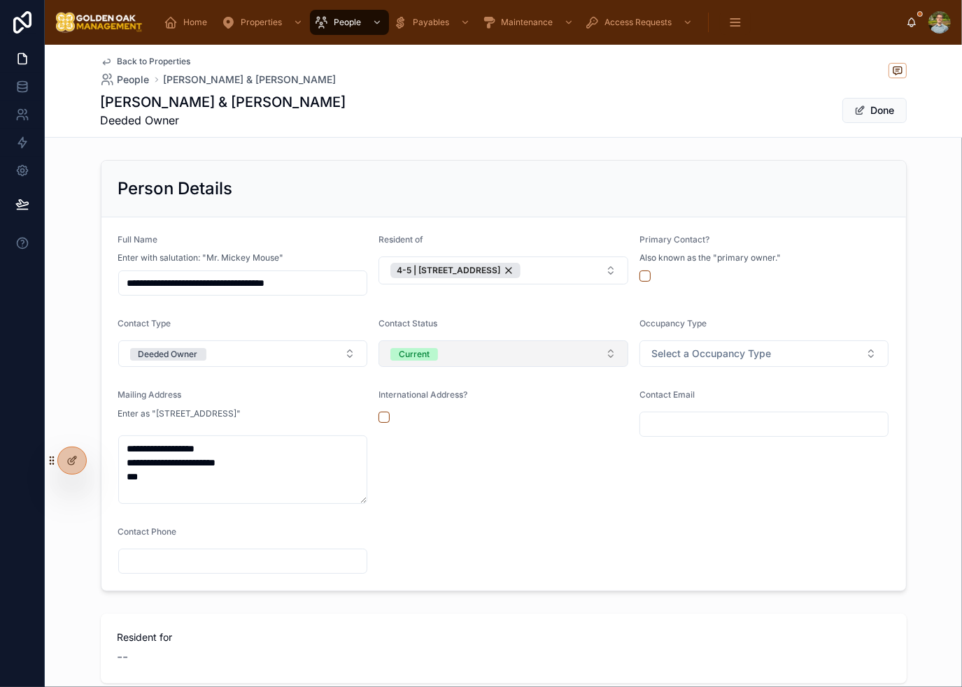
click at [464, 351] on button "Current" at bounding box center [503, 354] width 250 height 27
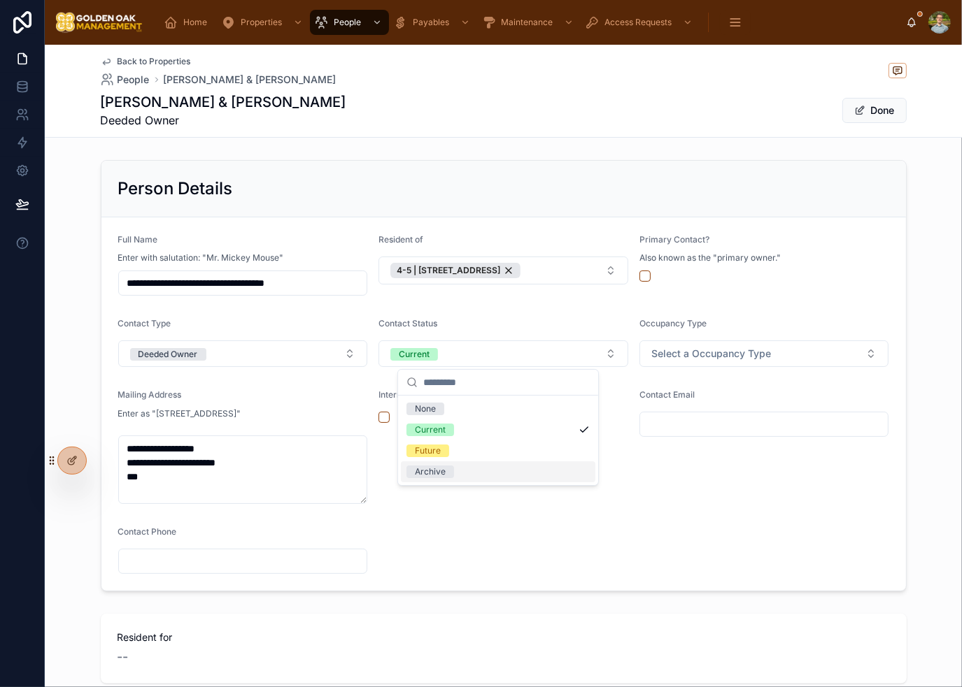
click at [470, 477] on div "Archive" at bounding box center [498, 472] width 194 height 21
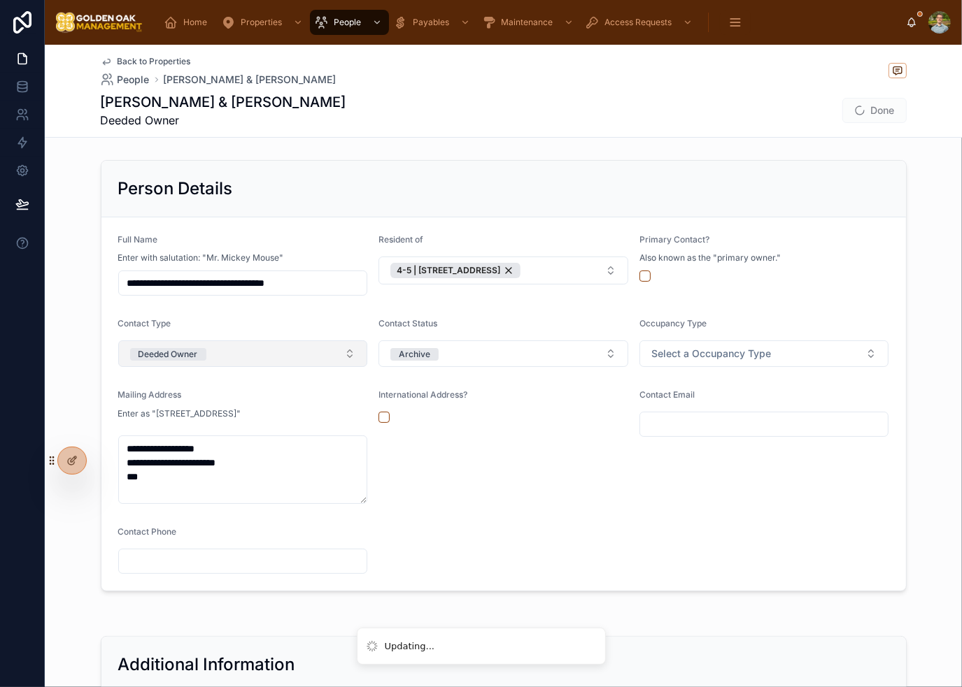
click at [208, 360] on button "Deeded Owner" at bounding box center [243, 354] width 250 height 27
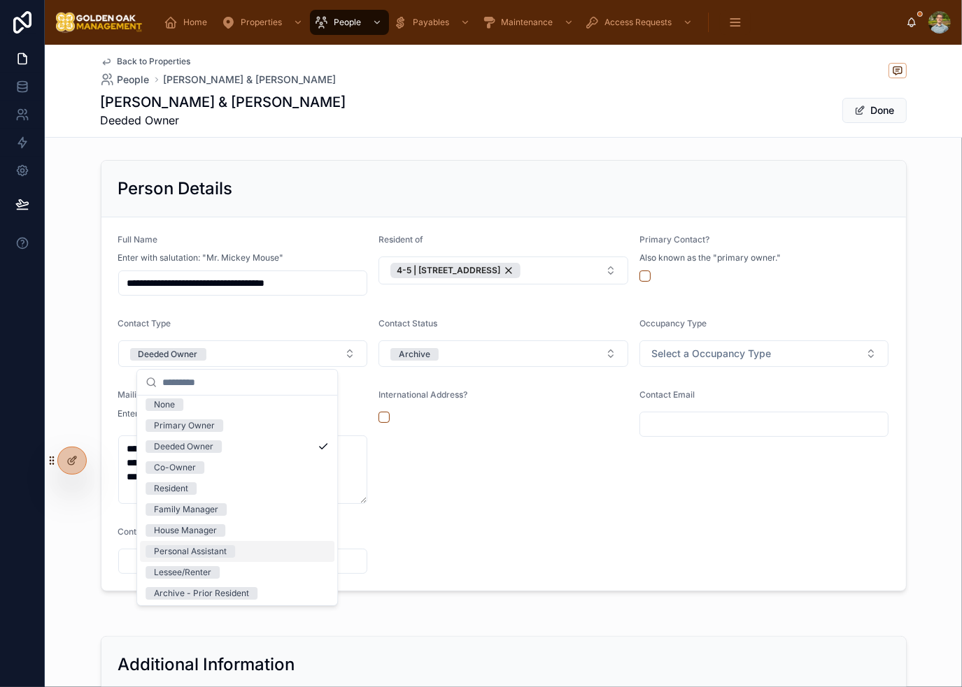
scroll to position [6, 0]
click at [208, 592] on div "Archive - Prior Resident" at bounding box center [201, 592] width 95 height 13
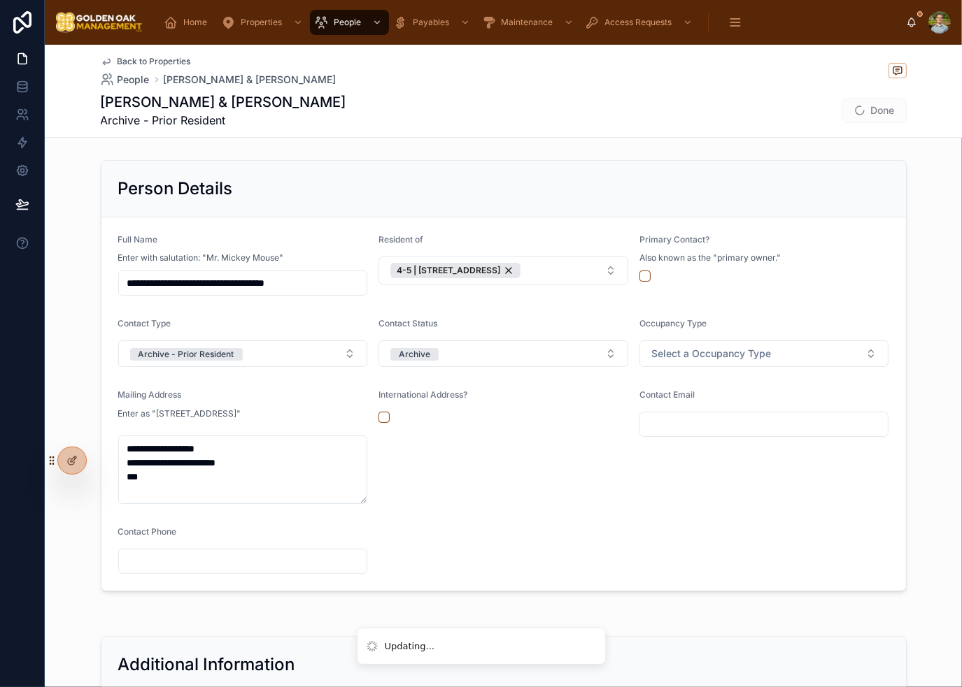
click at [456, 483] on div "International Address?" at bounding box center [503, 447] width 250 height 115
drag, startPoint x: 188, startPoint y: 484, endPoint x: 17, endPoint y: 399, distance: 191.1
click at [17, 395] on div "**********" at bounding box center [481, 343] width 962 height 687
paste textarea "**"
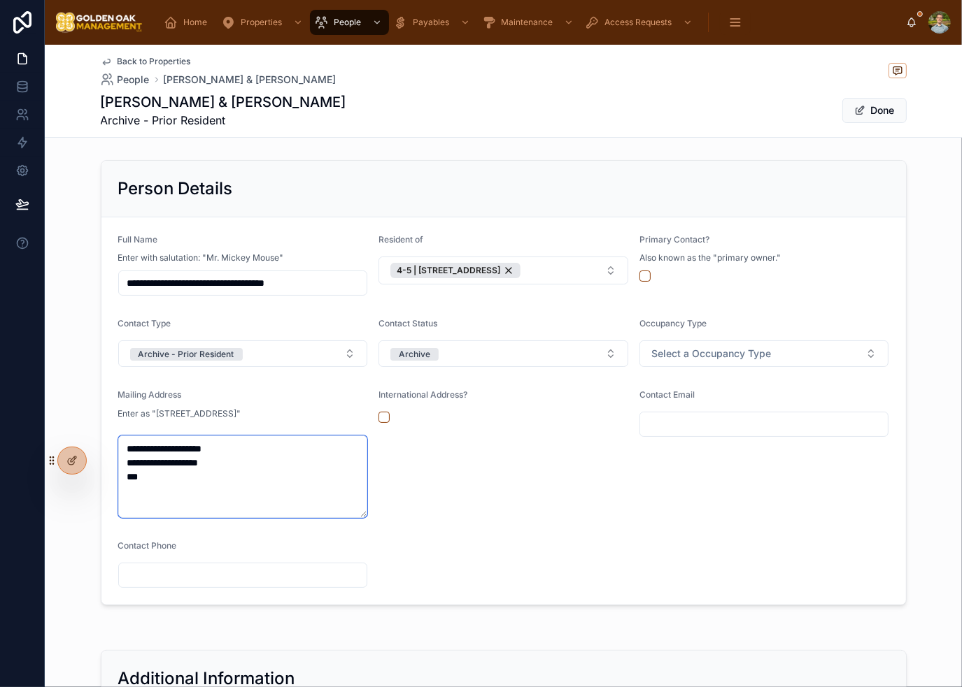
type textarea "**********"
click at [475, 530] on form "**********" at bounding box center [503, 411] width 804 height 387
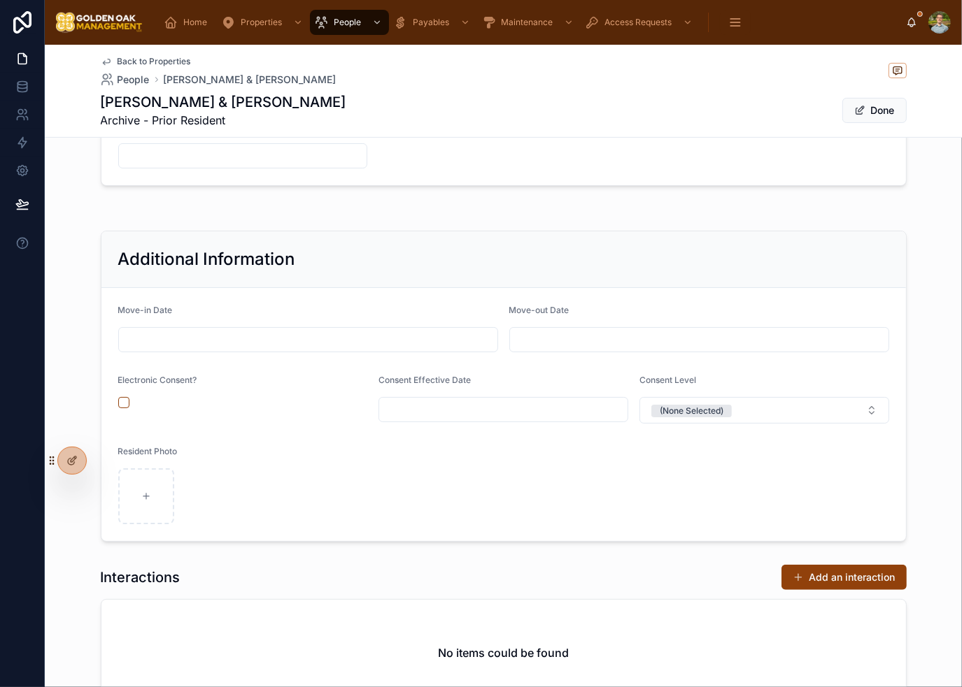
click at [559, 337] on input "text" at bounding box center [699, 340] width 378 height 20
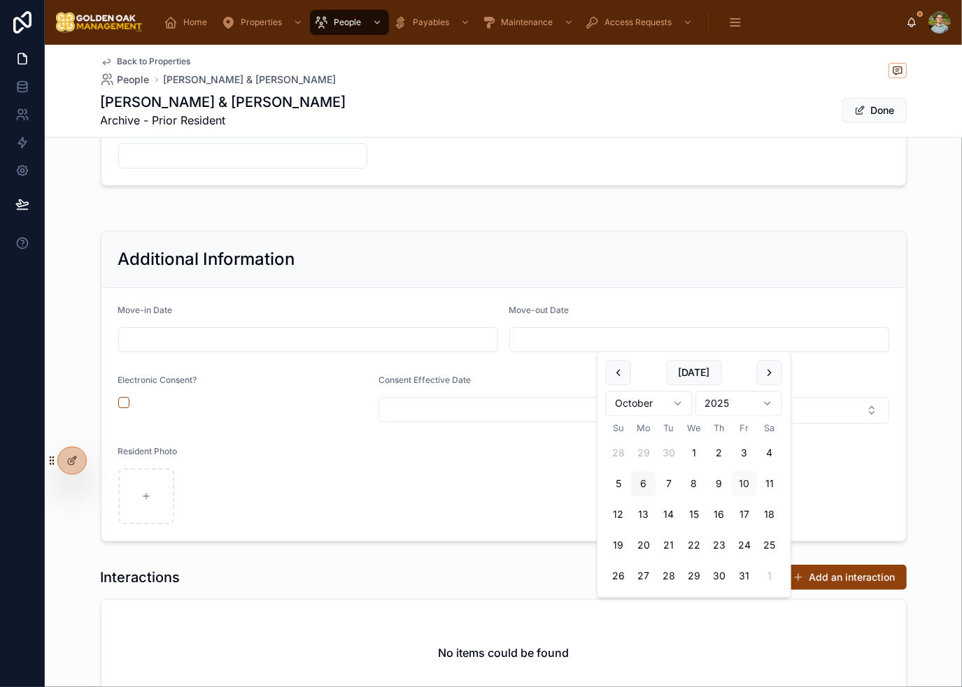
click at [638, 485] on button "6" at bounding box center [643, 484] width 25 height 25
type input "*********"
click at [535, 233] on div "Additional Information" at bounding box center [503, 259] width 804 height 57
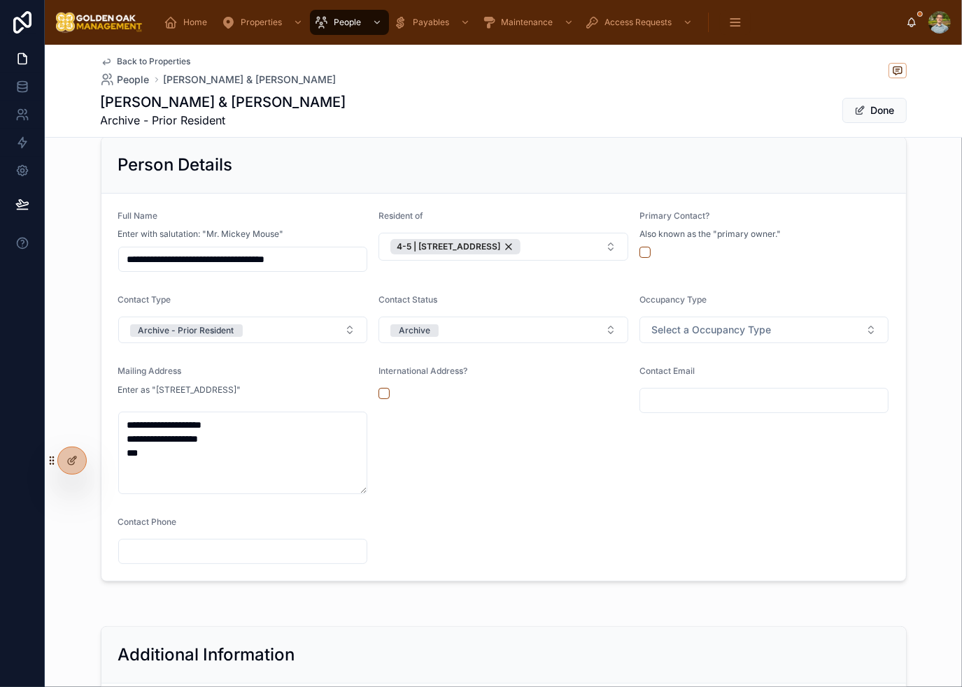
scroll to position [0, 0]
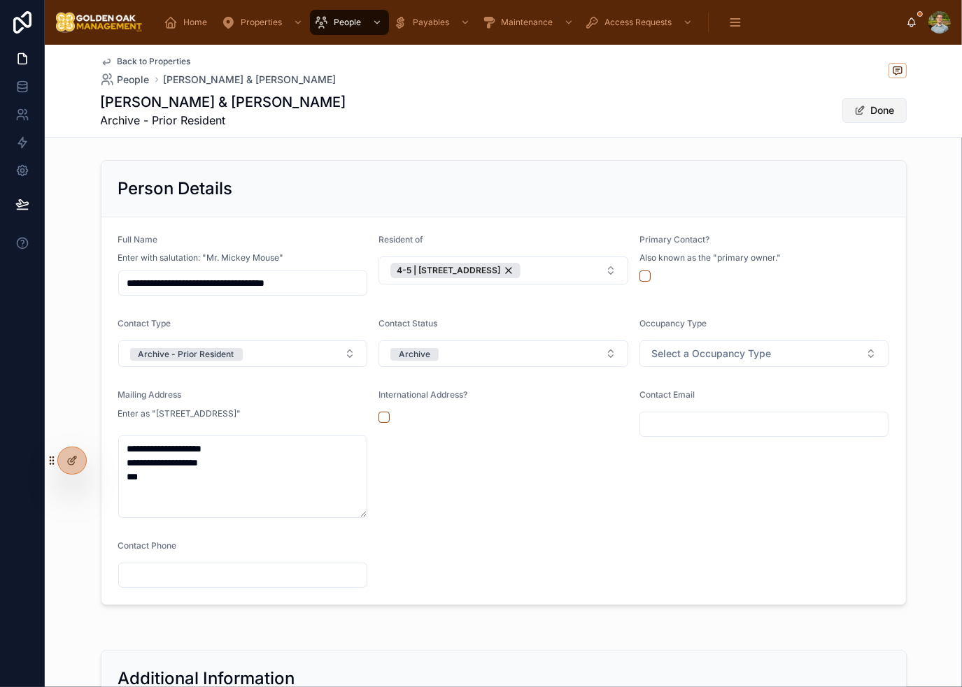
click at [867, 98] on button "Done" at bounding box center [874, 110] width 64 height 25
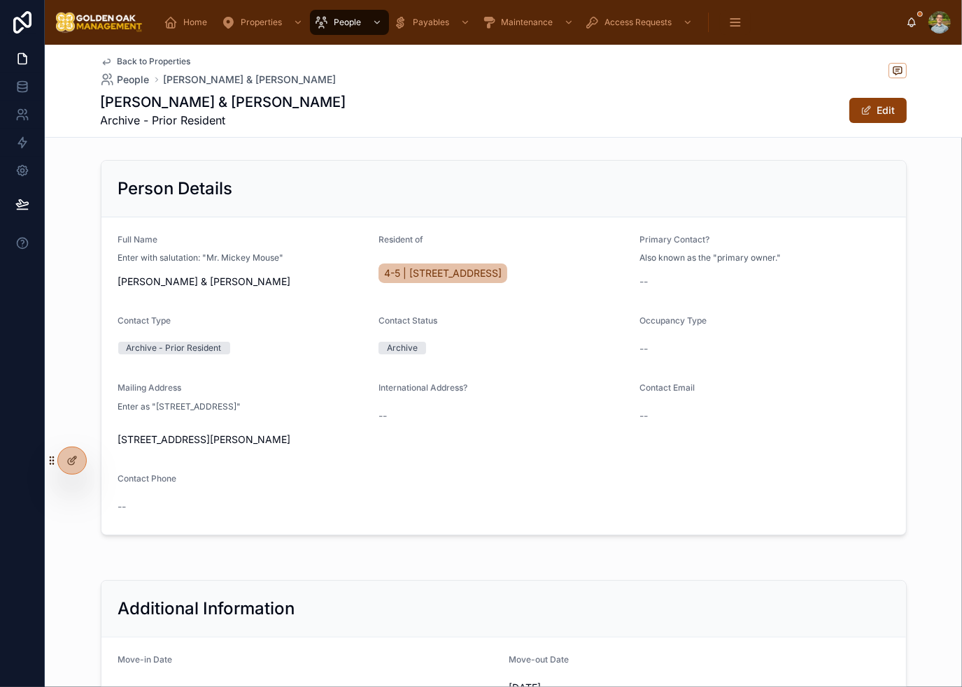
click at [145, 52] on div "Back to Properties People Rivera-Benavent, Jay & Rivera, Marisa L Rivera-Benave…" at bounding box center [504, 91] width 806 height 92
click at [143, 61] on span "Back to Properties" at bounding box center [153, 61] width 73 height 11
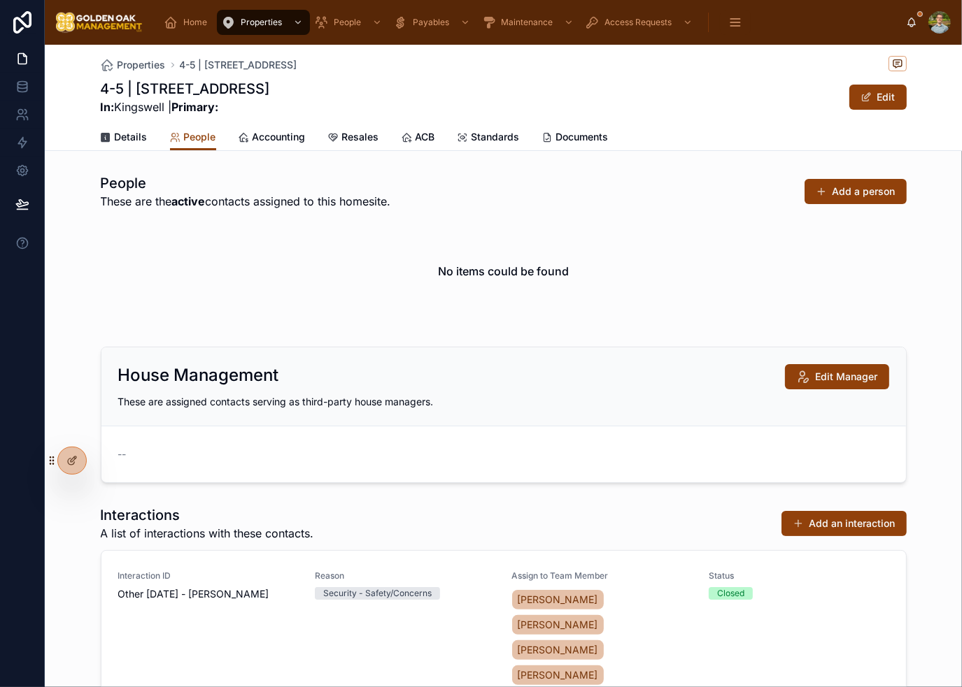
click at [476, 256] on div "No items could be found" at bounding box center [504, 271] width 806 height 106
click at [126, 136] on span "Details" at bounding box center [131, 137] width 33 height 14
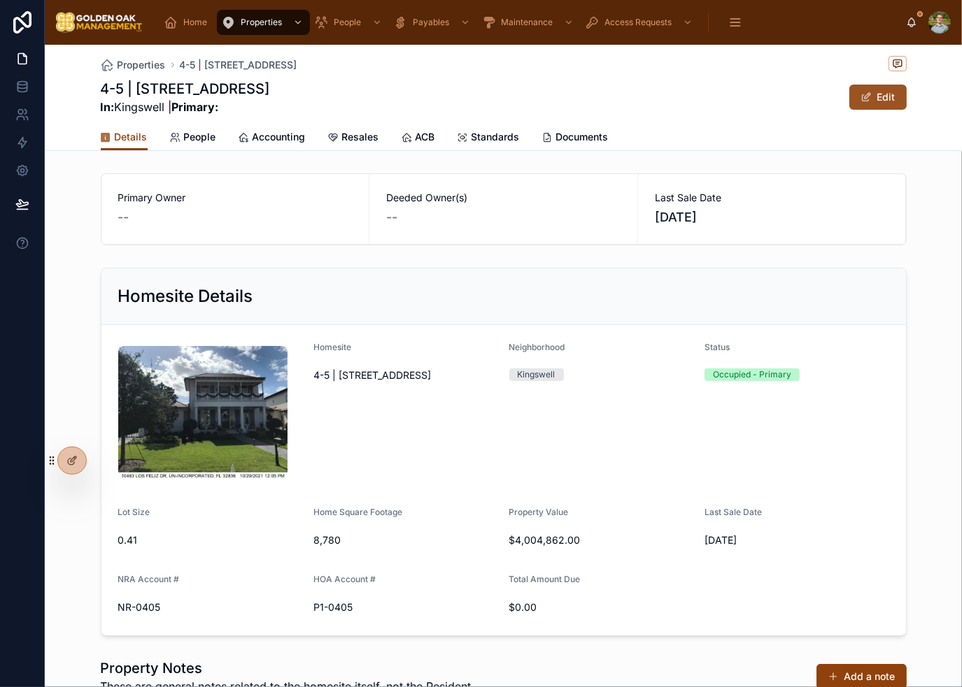
click at [878, 103] on button "Edit" at bounding box center [877, 97] width 57 height 25
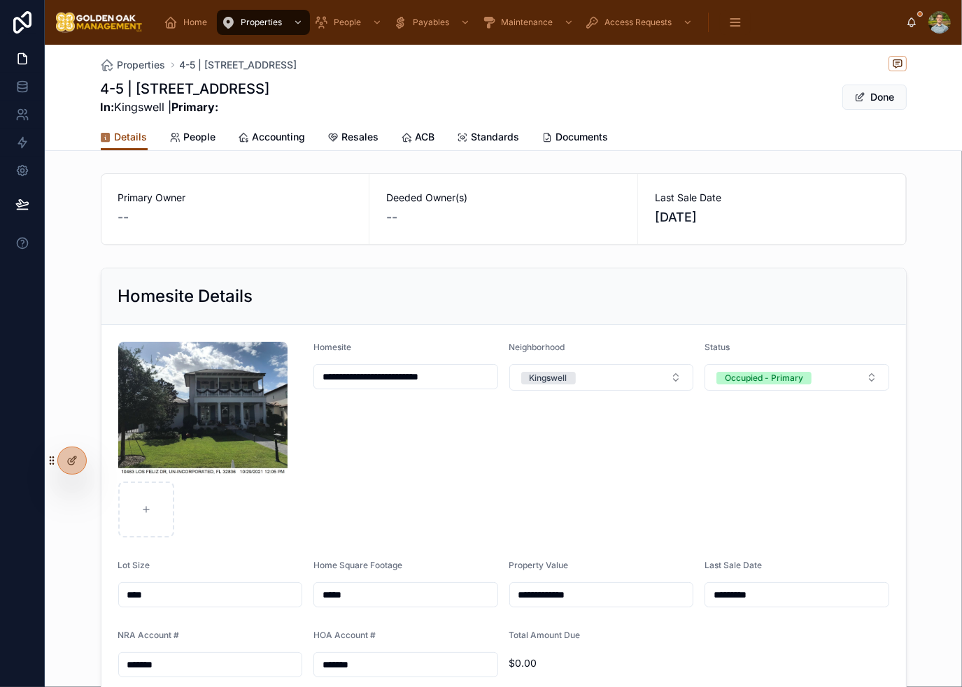
click at [764, 594] on input "*********" at bounding box center [796, 595] width 183 height 20
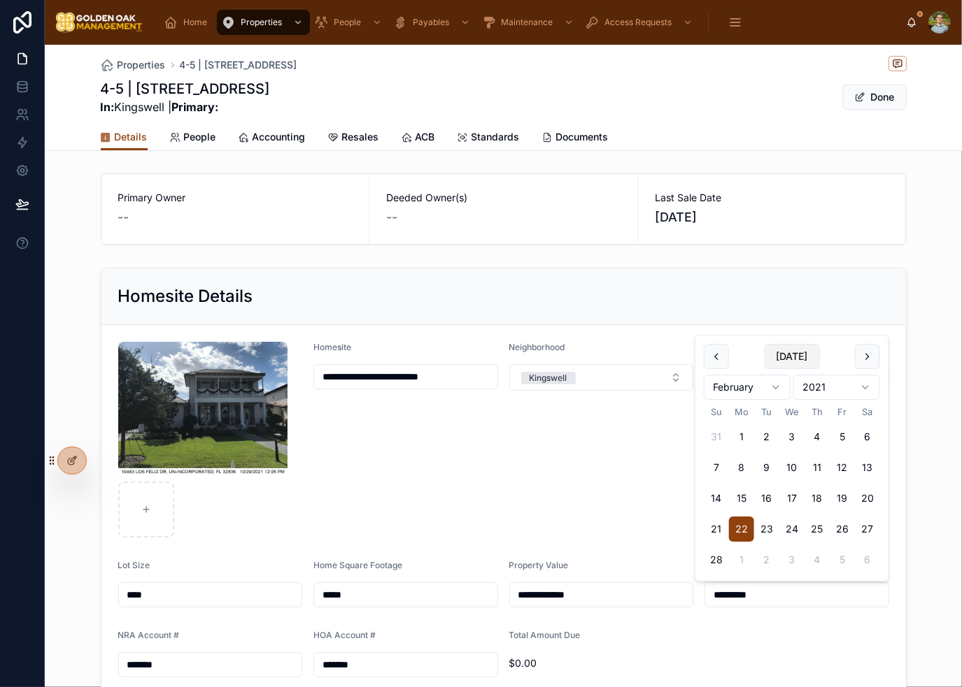
click at [796, 344] on button "Today" at bounding box center [791, 356] width 55 height 25
click at [743, 472] on button "6" at bounding box center [741, 467] width 25 height 25
type input "*********"
click at [579, 492] on div "Neighborhood Kingswell" at bounding box center [601, 440] width 185 height 196
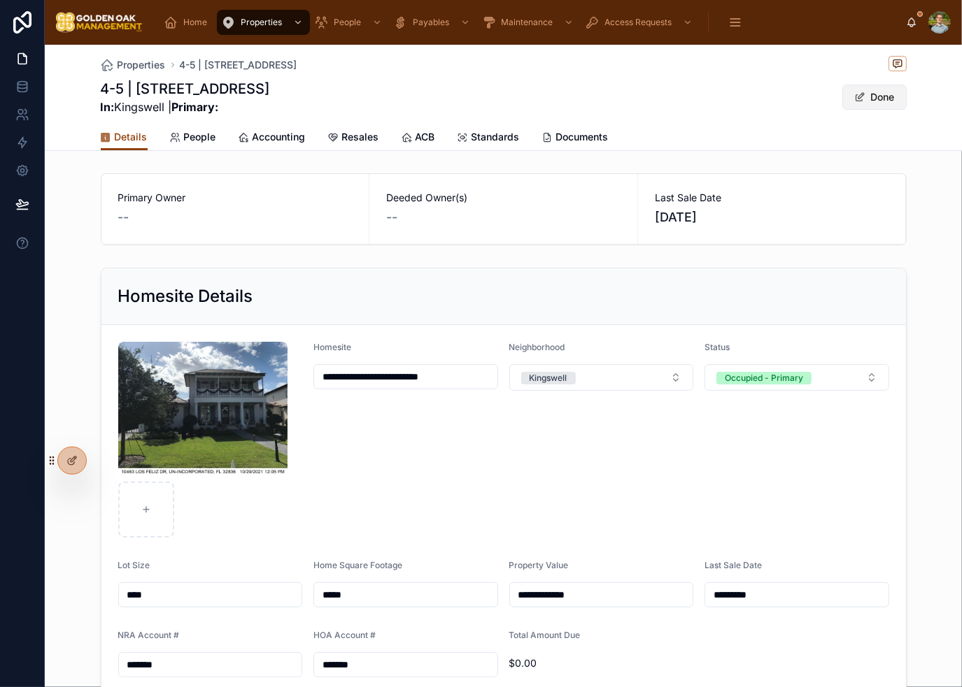
click at [874, 103] on button "Done" at bounding box center [874, 97] width 64 height 25
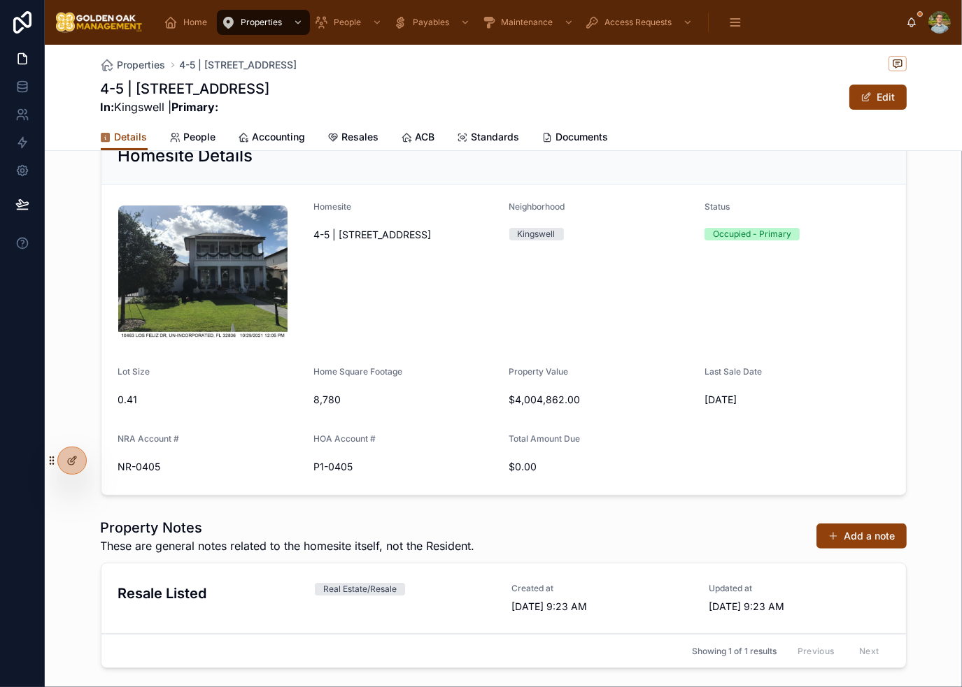
scroll to position [220, 0]
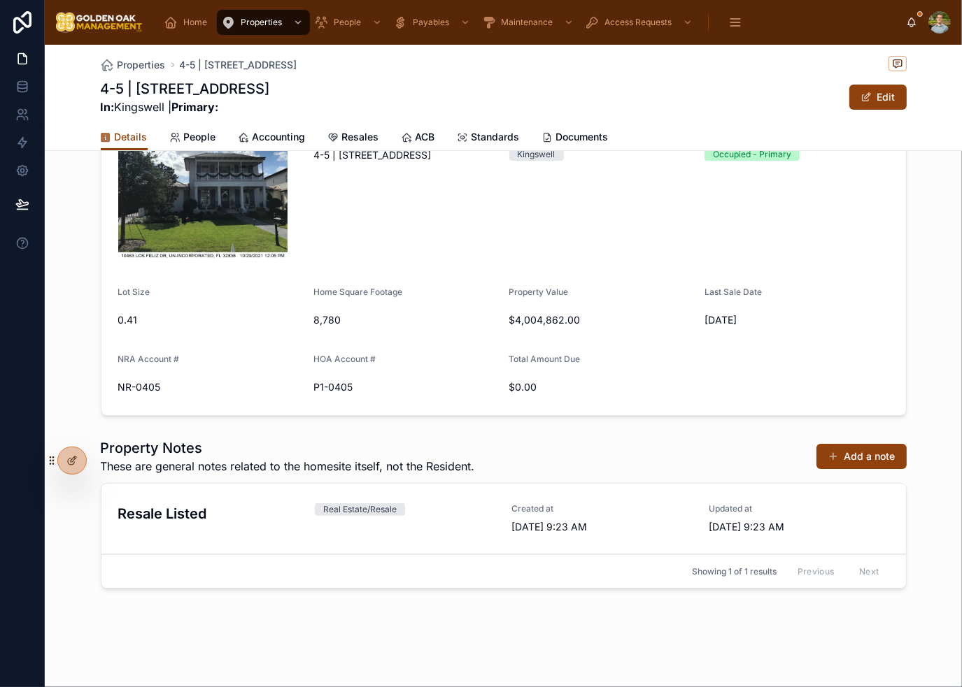
click at [670, 455] on div "Property Notes These are general notes related to the homesite itself, not the …" at bounding box center [504, 457] width 806 height 36
click at [839, 497] on link "Resale Listed Real Estate/Resale Created at 9/26/2025 9:23 AM Updated at 9/26/2…" at bounding box center [503, 519] width 804 height 71
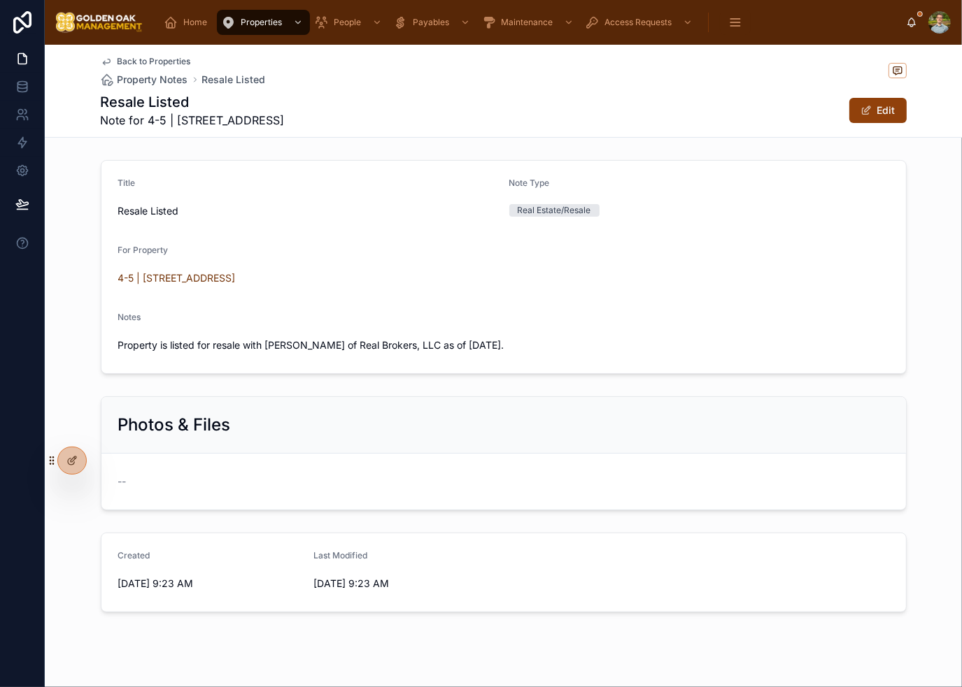
click at [722, 403] on div "Photos & Files" at bounding box center [503, 425] width 804 height 57
click at [104, 61] on icon at bounding box center [106, 62] width 7 height 6
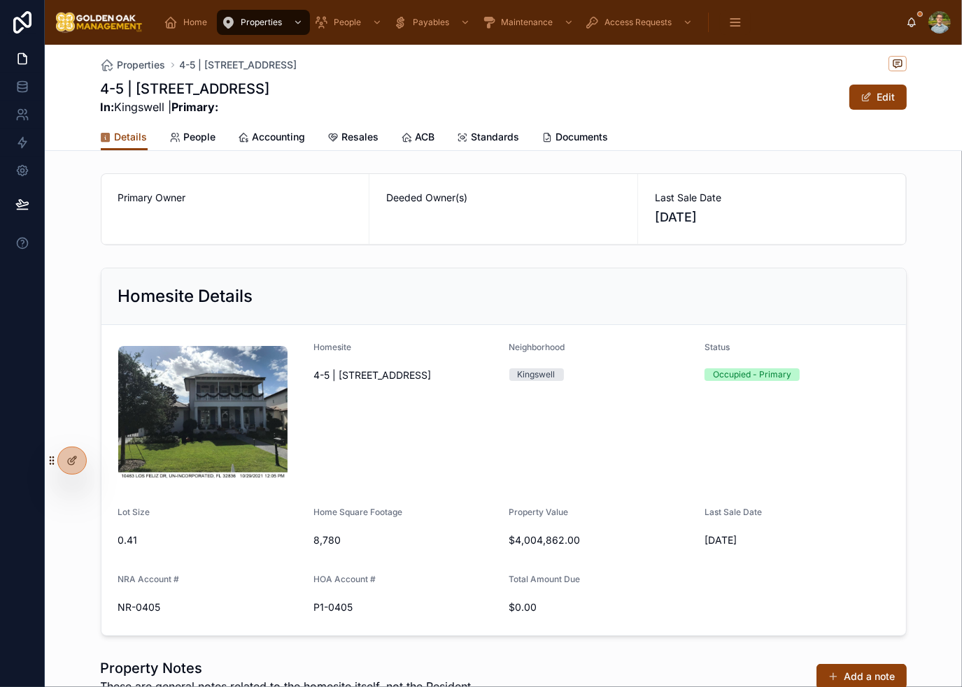
click at [572, 436] on div "Neighborhood Kingswell" at bounding box center [601, 413] width 185 height 143
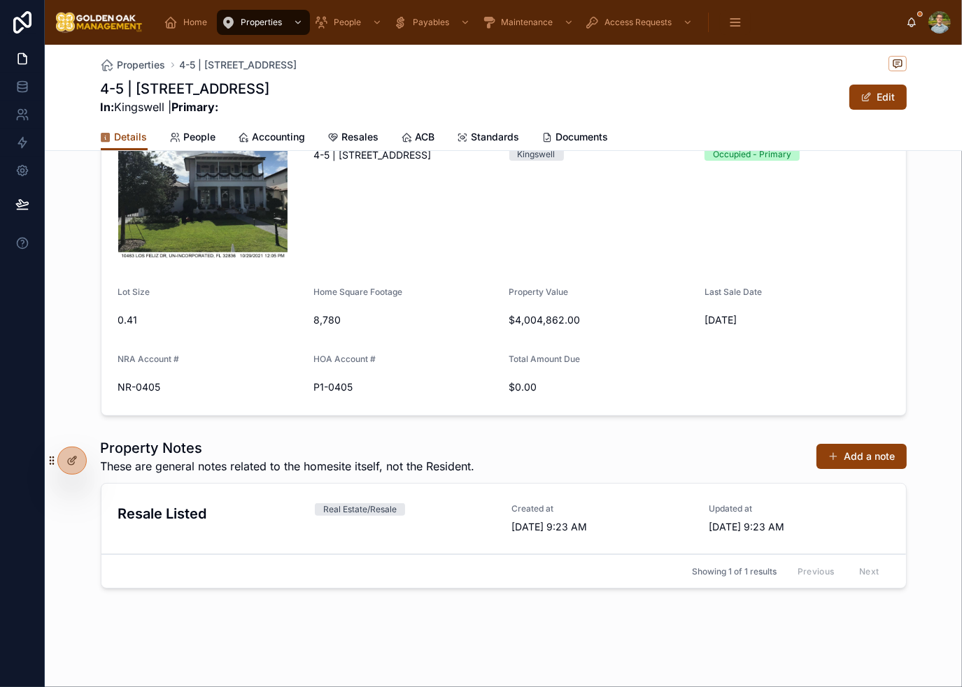
click at [603, 439] on div "Property Notes These are general notes related to the homesite itself, not the …" at bounding box center [504, 457] width 806 height 36
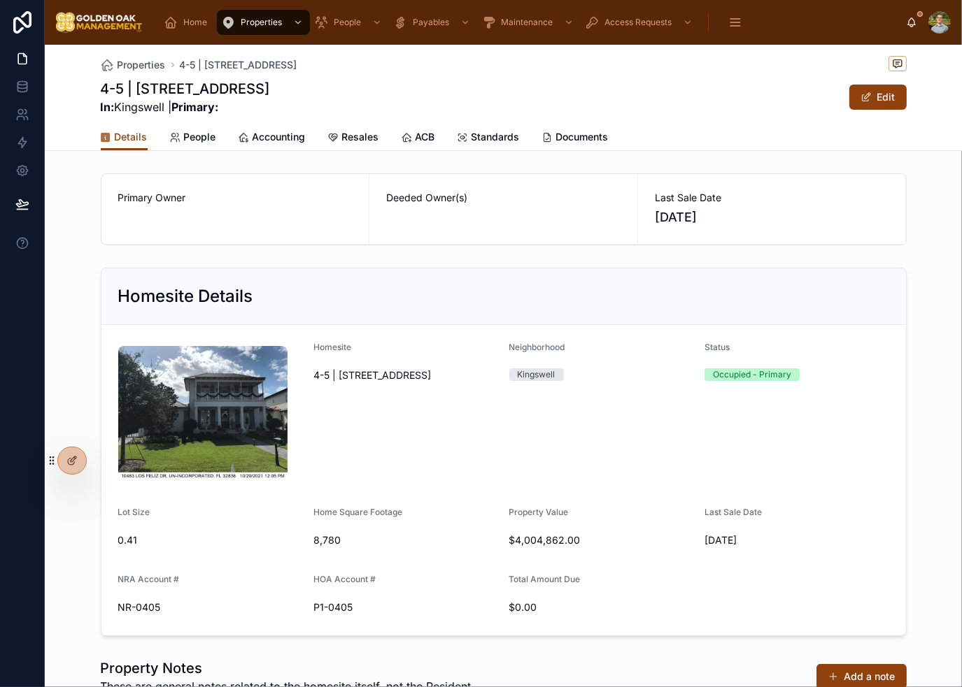
click at [598, 447] on div "Neighborhood Kingswell" at bounding box center [601, 413] width 185 height 143
click at [601, 447] on div "Neighborhood Kingswell" at bounding box center [601, 413] width 185 height 143
click at [557, 250] on div "Primary Owner Deeded Owner(s) Last Sale Date 10/6/2025" at bounding box center [503, 209] width 917 height 83
click at [186, 136] on span "People" at bounding box center [200, 137] width 32 height 14
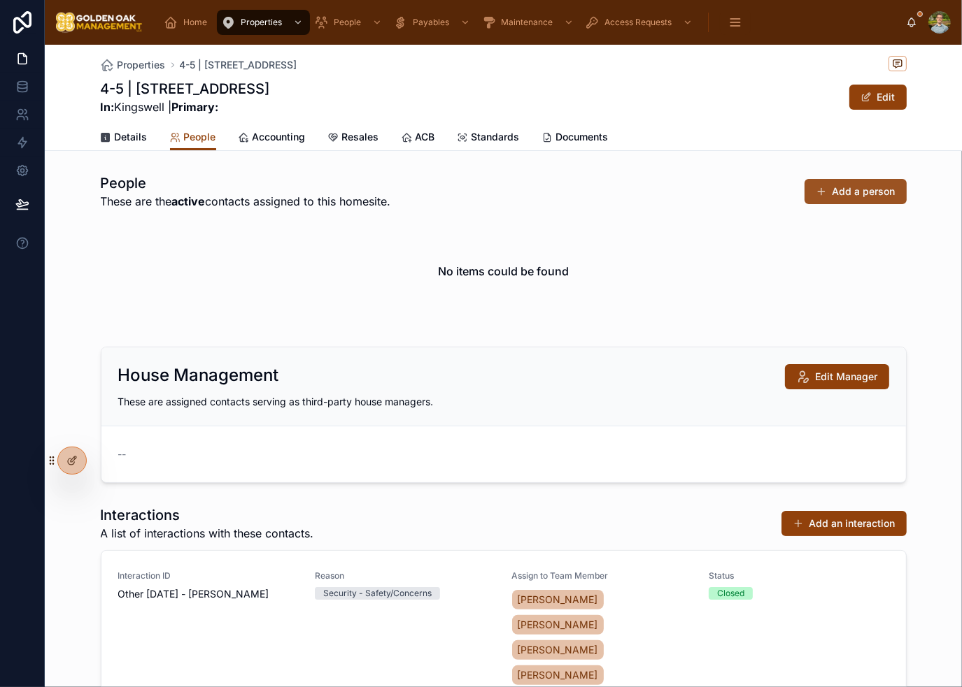
click at [854, 191] on button "Add a person" at bounding box center [855, 191] width 102 height 25
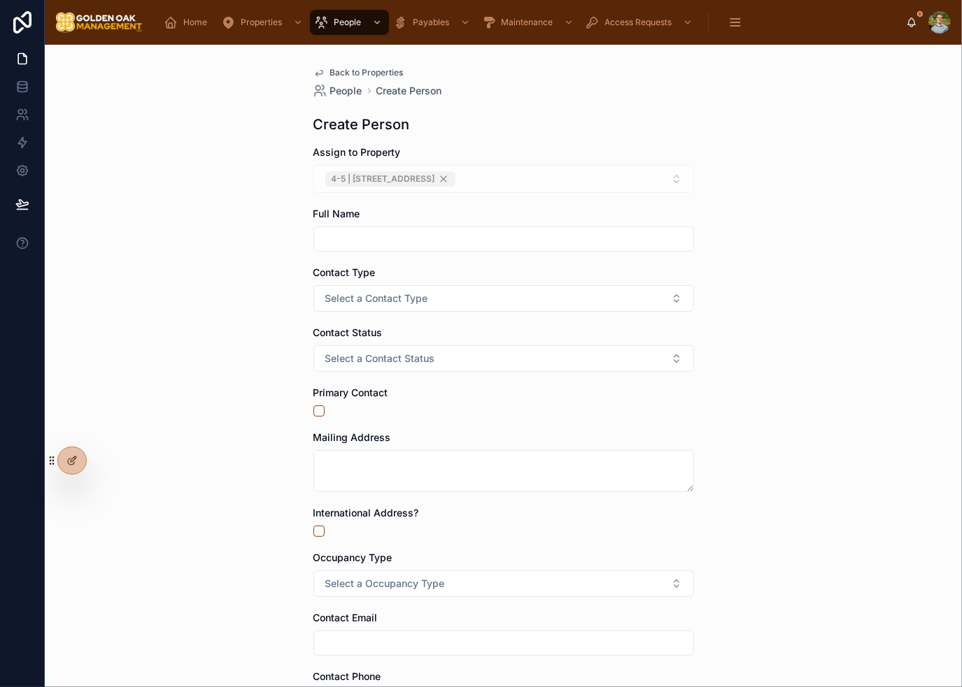
click at [404, 234] on input "text" at bounding box center [503, 239] width 379 height 20
type input "**********"
click at [452, 294] on button "Select a Contact Type" at bounding box center [503, 298] width 380 height 27
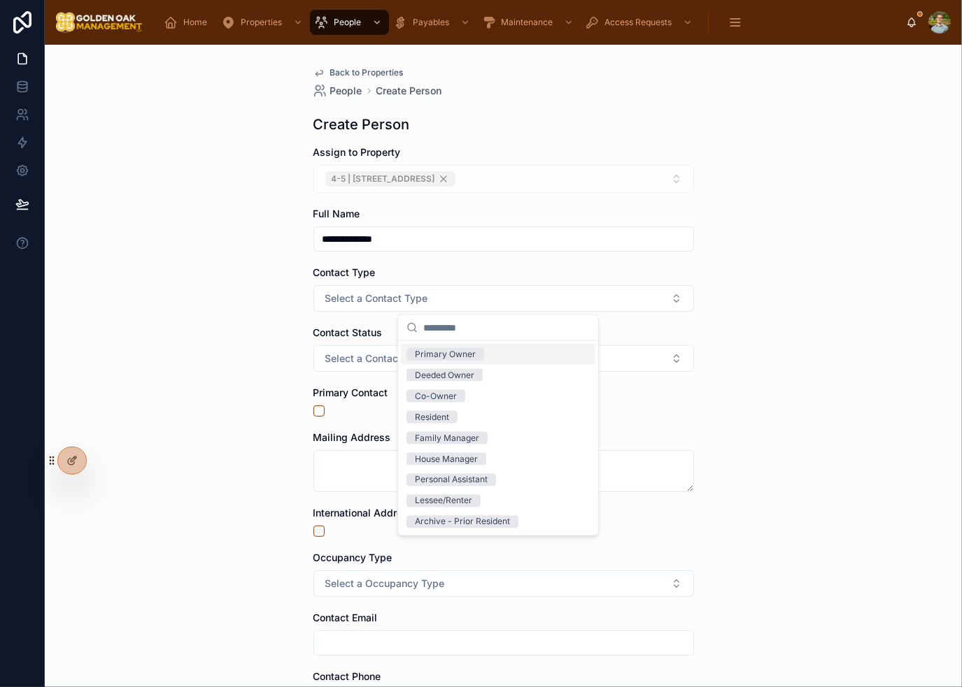
click at [445, 359] on div "Primary Owner" at bounding box center [445, 354] width 61 height 13
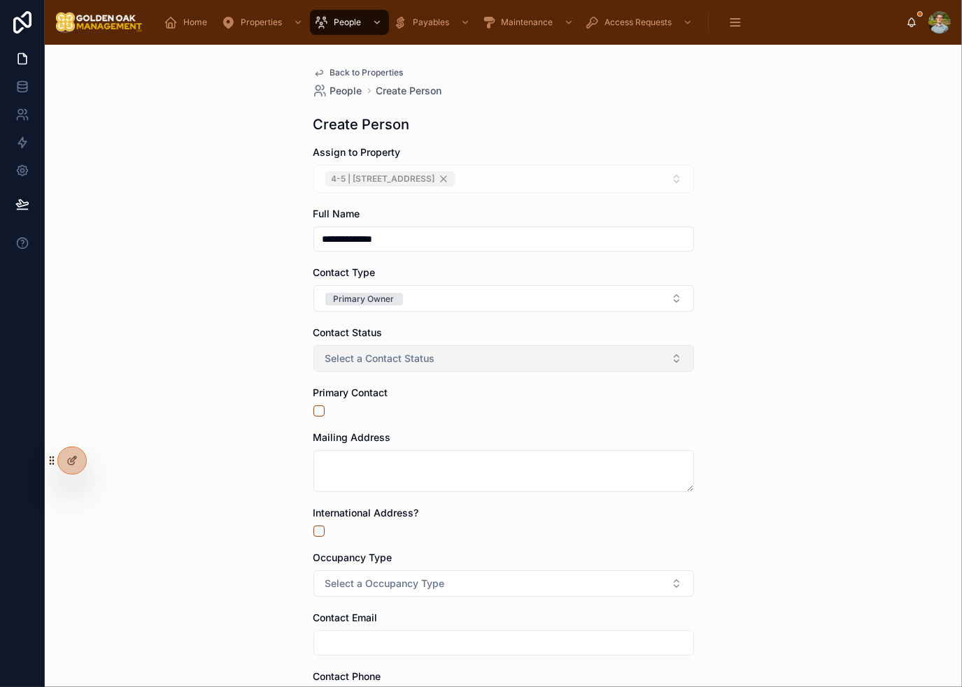
click at [380, 359] on span "Select a Contact Status" at bounding box center [380, 359] width 110 height 14
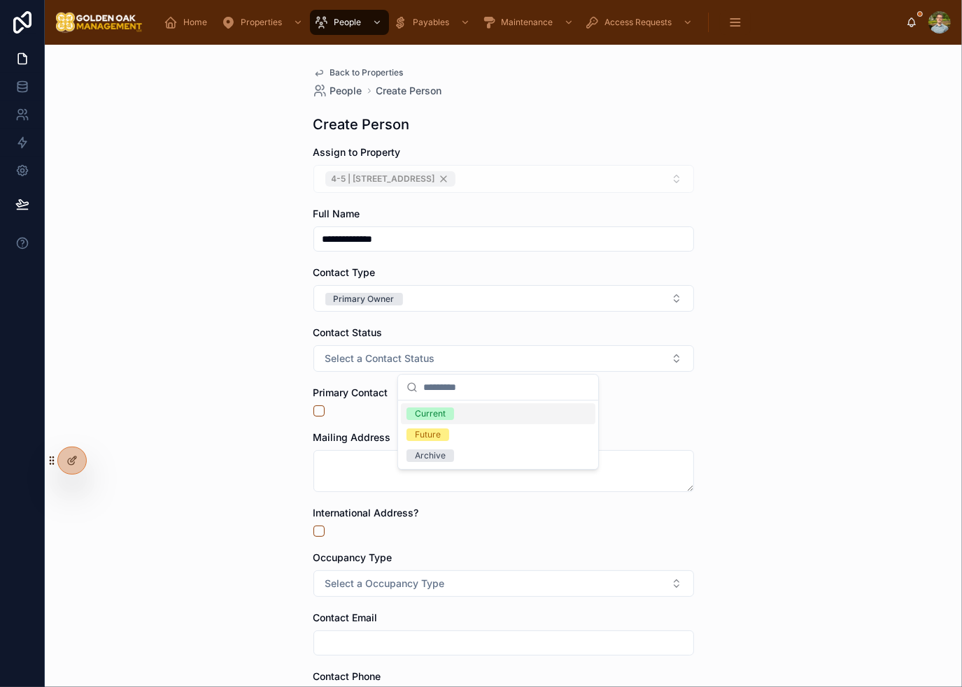
click at [462, 411] on div "Current" at bounding box center [498, 414] width 194 height 21
click at [320, 412] on div at bounding box center [503, 411] width 380 height 11
click at [313, 412] on button "button" at bounding box center [318, 411] width 11 height 11
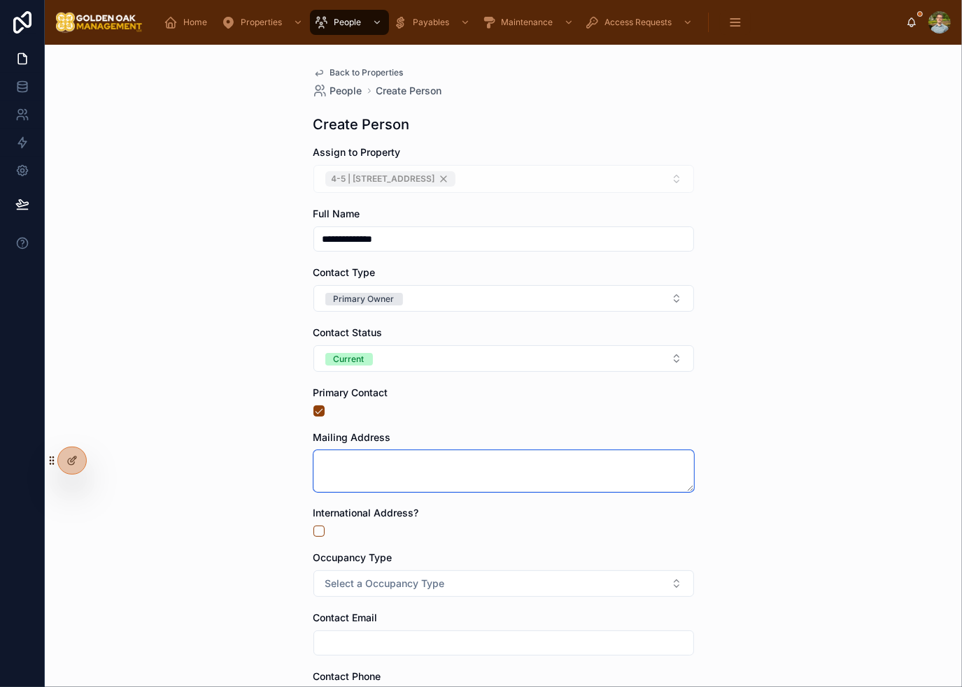
click at [415, 453] on textarea at bounding box center [503, 471] width 380 height 42
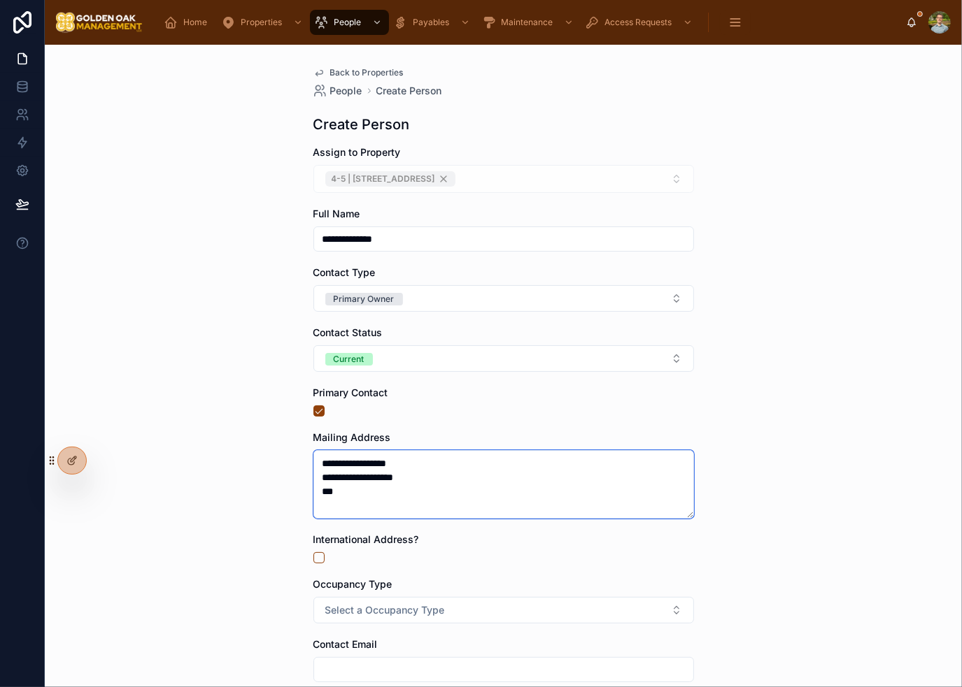
type textarea "**********"
click at [604, 379] on form "**********" at bounding box center [503, 511] width 380 height 733
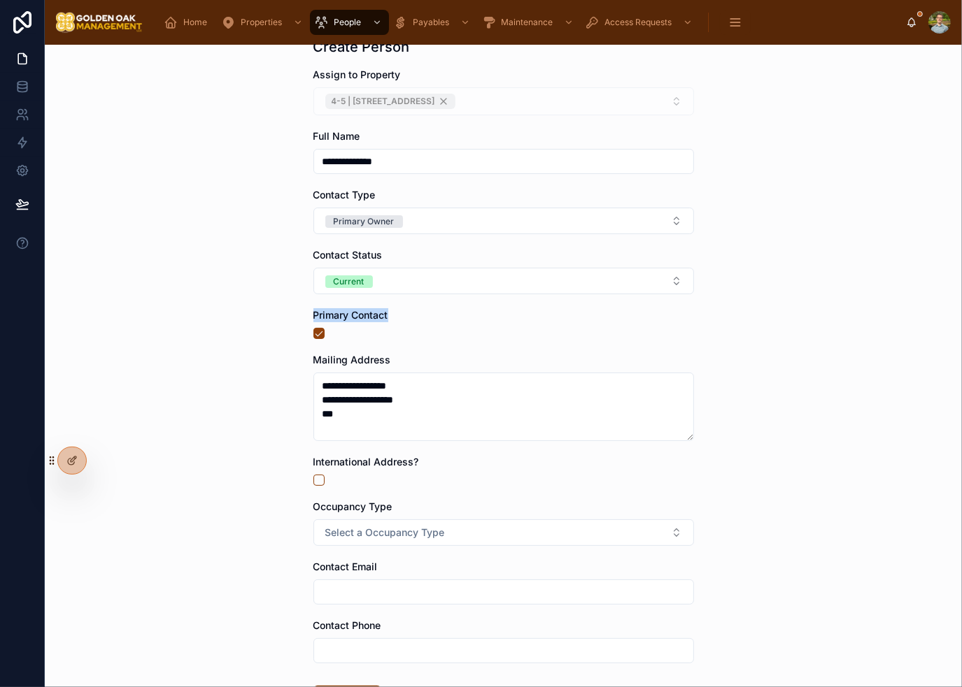
scroll to position [190, 0]
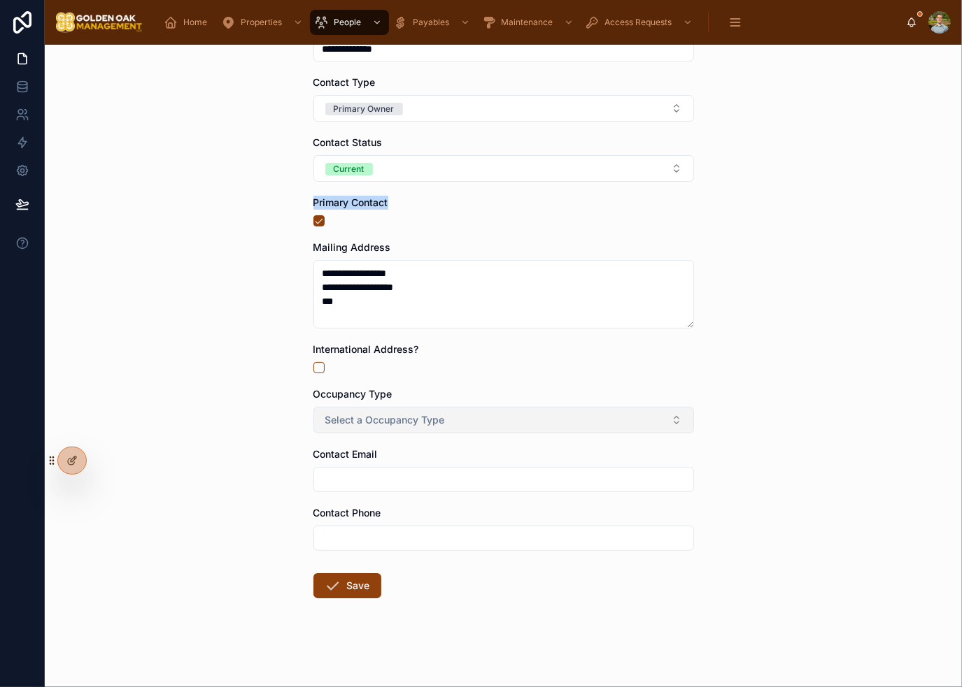
click at [464, 419] on button "Select a Occupancy Type" at bounding box center [503, 420] width 380 height 27
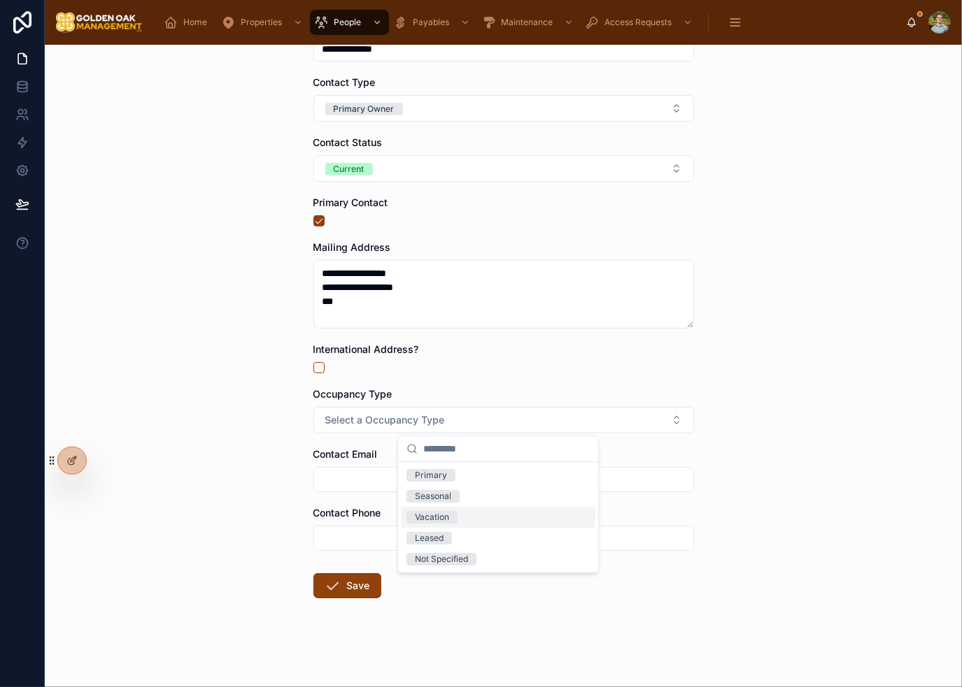
click at [470, 503] on div "Seasonal" at bounding box center [498, 496] width 194 height 21
click at [767, 459] on div "**********" at bounding box center [503, 366] width 917 height 643
click at [739, 457] on div "**********" at bounding box center [503, 366] width 917 height 643
click at [415, 482] on input "text" at bounding box center [503, 480] width 379 height 20
type input "**********"
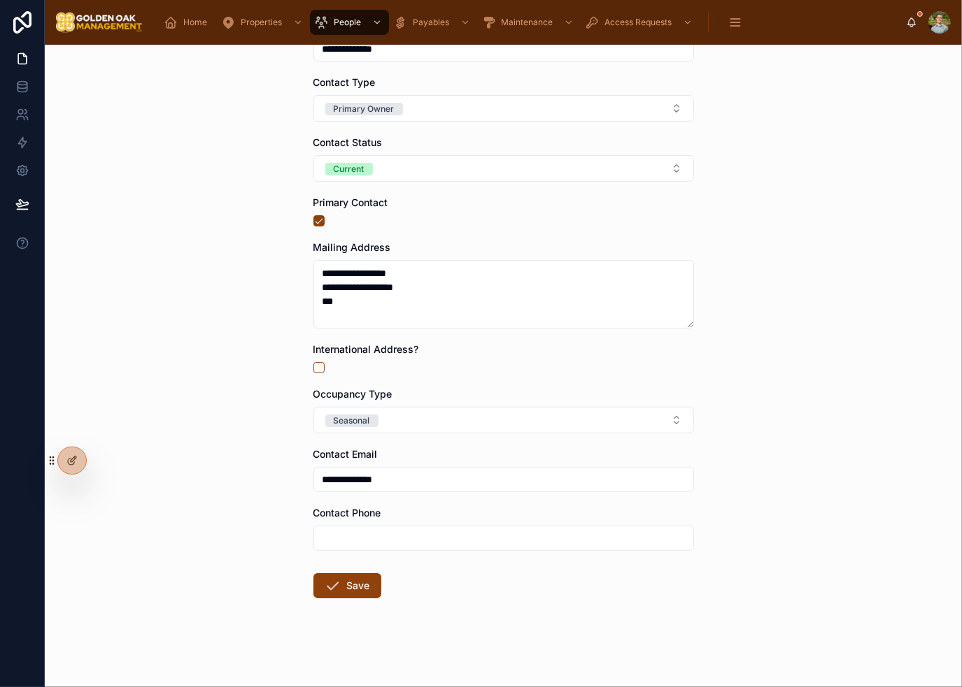
click at [743, 420] on div "**********" at bounding box center [503, 366] width 917 height 643
click at [350, 593] on button "Save" at bounding box center [347, 585] width 68 height 25
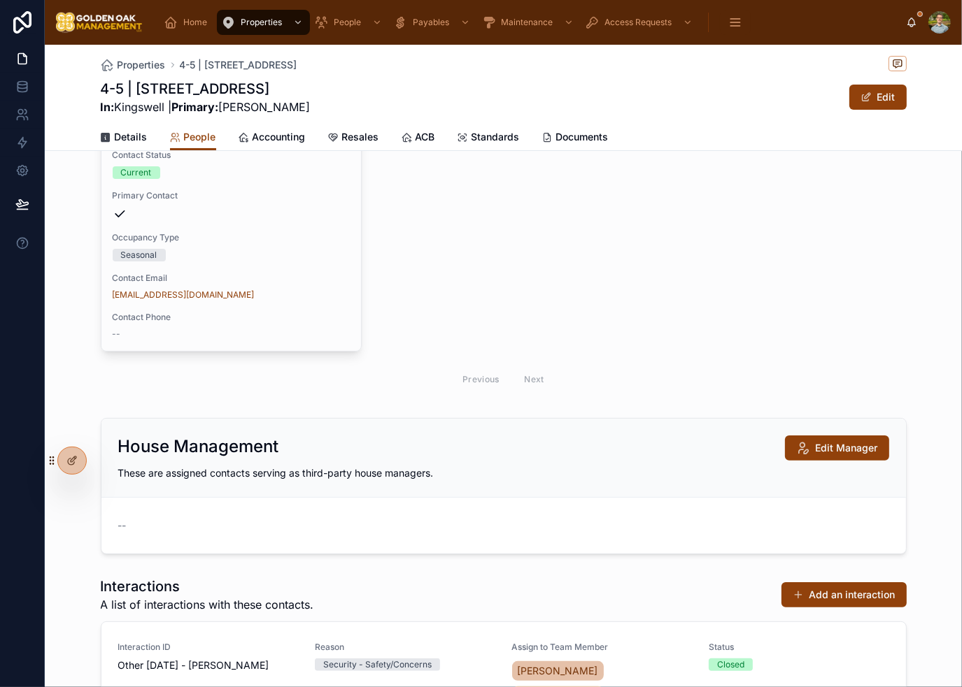
click at [781, 365] on div "Previous Next" at bounding box center [504, 379] width 806 height 33
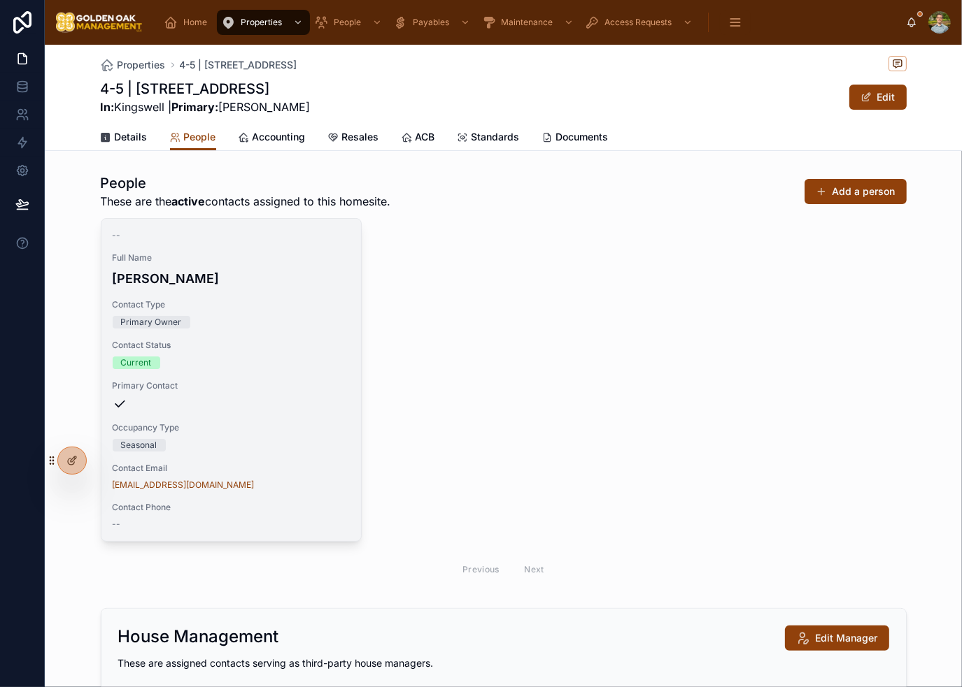
click at [216, 272] on h4 "Mr. Nick Greer" at bounding box center [231, 278] width 237 height 19
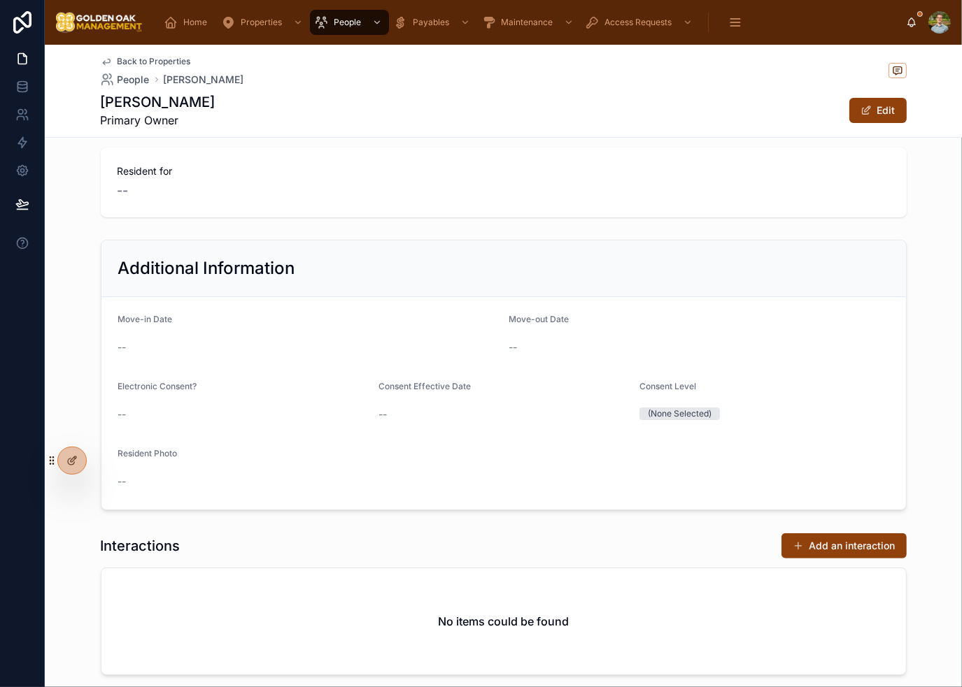
scroll to position [269, 0]
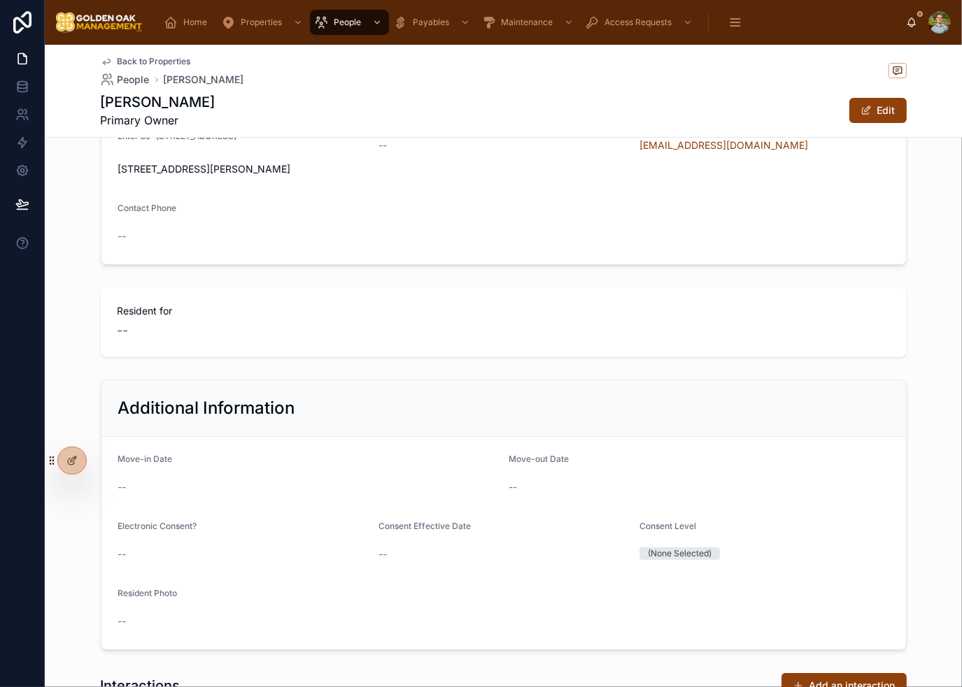
click at [901, 117] on div "Back to Properties People Mr. Nick Greer Mr. Nick Greer Primary Owner Edit" at bounding box center [503, 91] width 917 height 93
click at [868, 117] on button "Edit" at bounding box center [877, 110] width 57 height 25
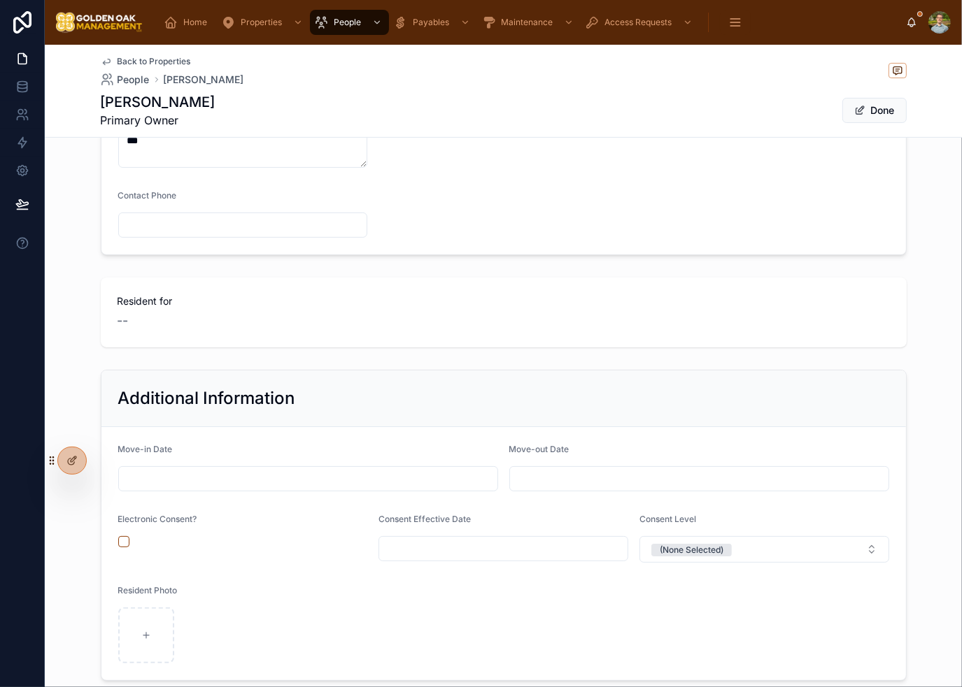
scroll to position [412, 0]
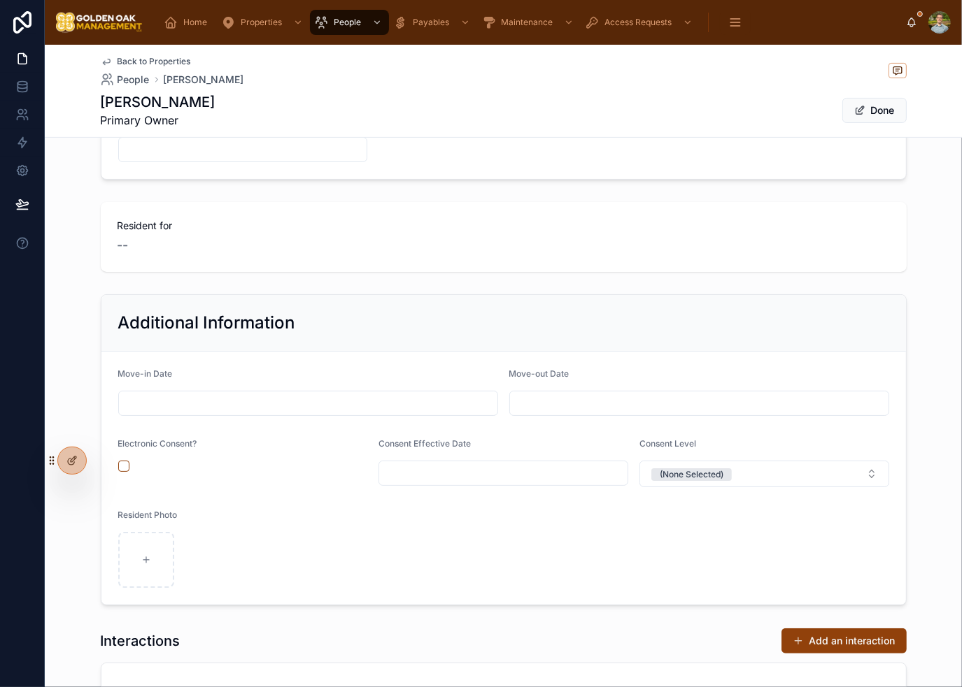
click at [235, 409] on input "text" at bounding box center [308, 404] width 378 height 20
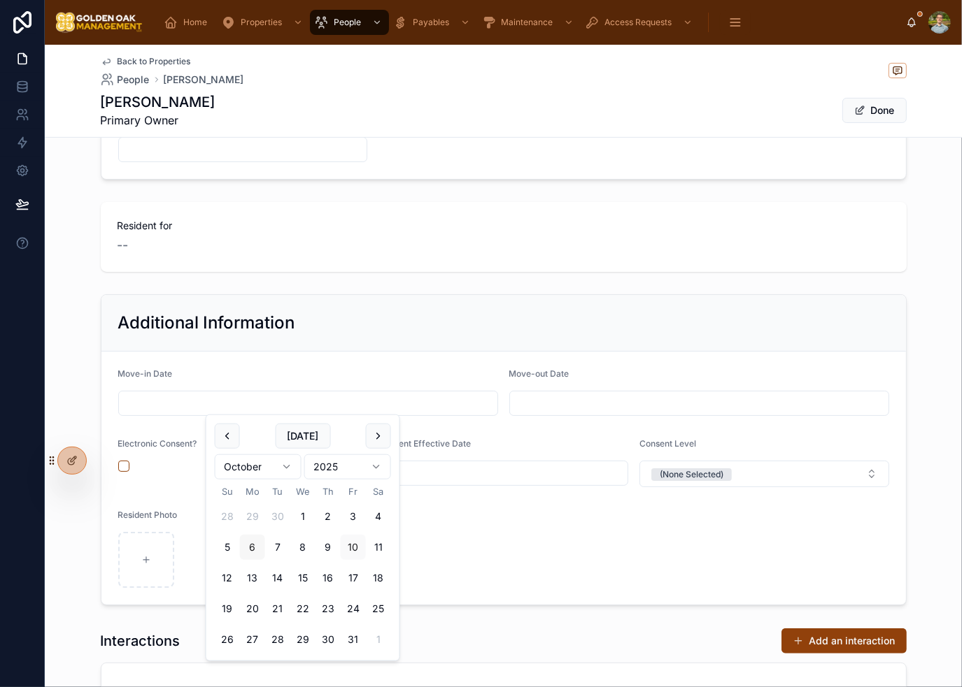
click at [258, 544] on button "6" at bounding box center [252, 547] width 25 height 25
type input "*********"
click at [303, 340] on div "Additional Information" at bounding box center [503, 323] width 804 height 57
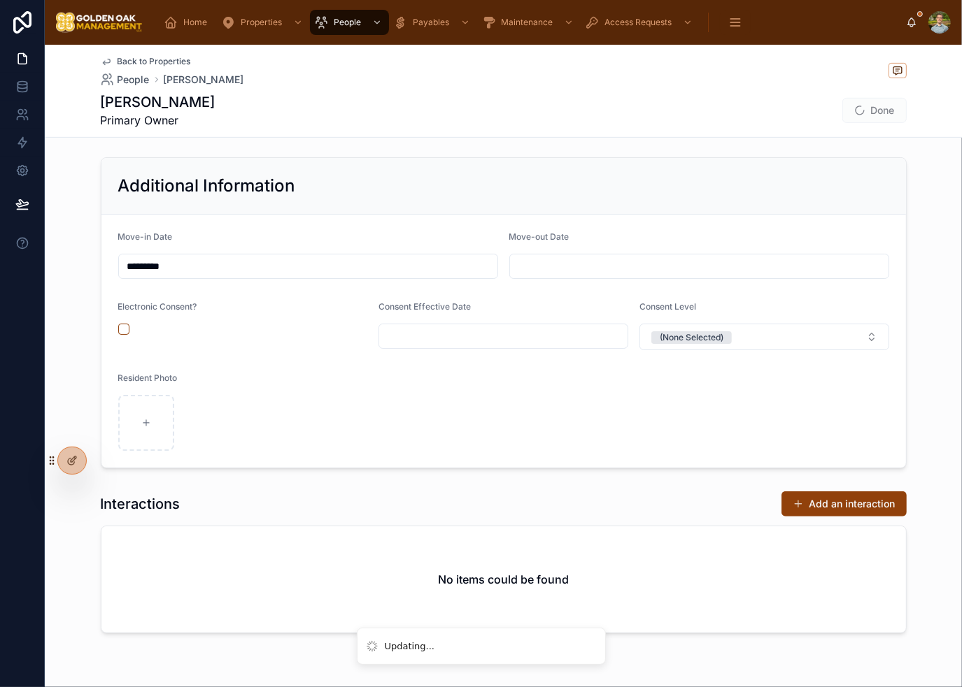
scroll to position [552, 0]
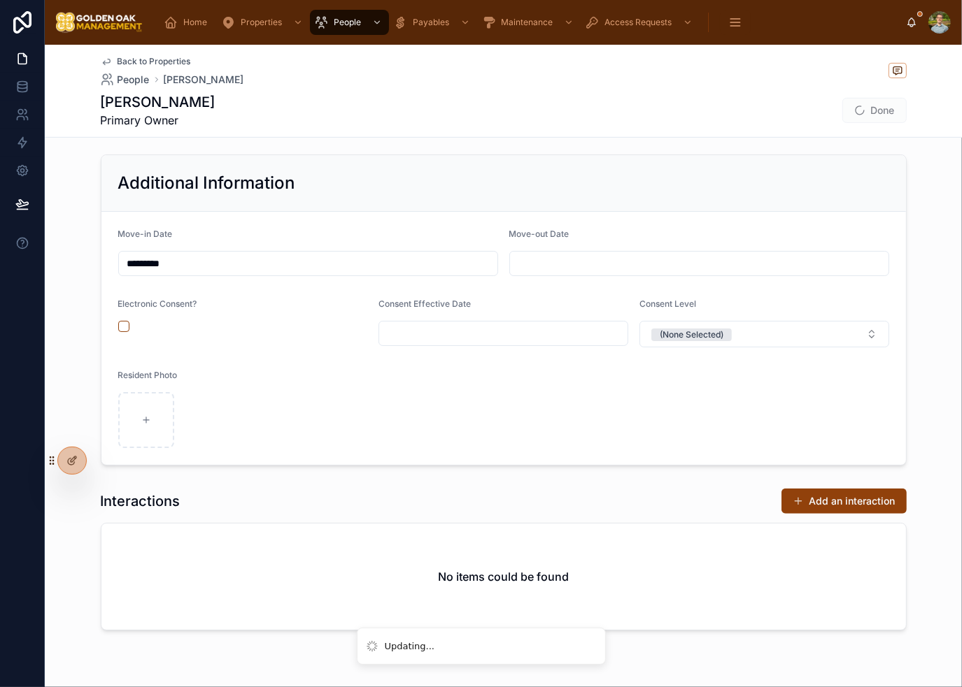
click at [298, 437] on form "Move-in Date ********* Move-out Date Electronic Consent? Consent Effective Date…" at bounding box center [503, 338] width 804 height 253
click at [159, 430] on div at bounding box center [146, 420] width 56 height 56
type input "**********"
click at [408, 399] on form "Move-in Date ********* Move-out Date Electronic Consent? Consent Effective Date…" at bounding box center [503, 338] width 804 height 253
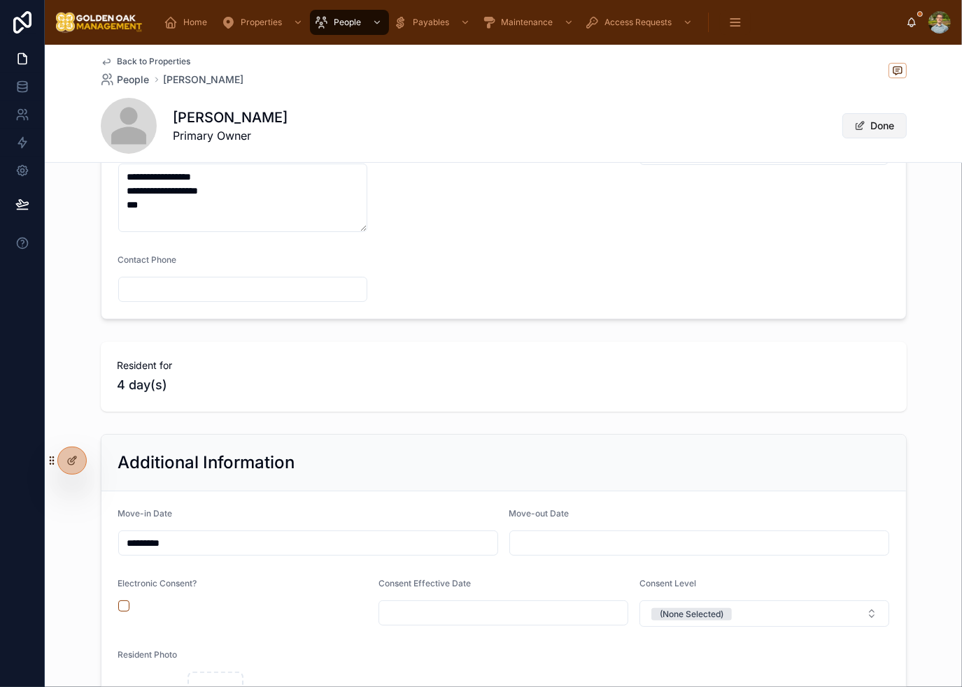
click at [866, 132] on button "Done" at bounding box center [874, 125] width 64 height 25
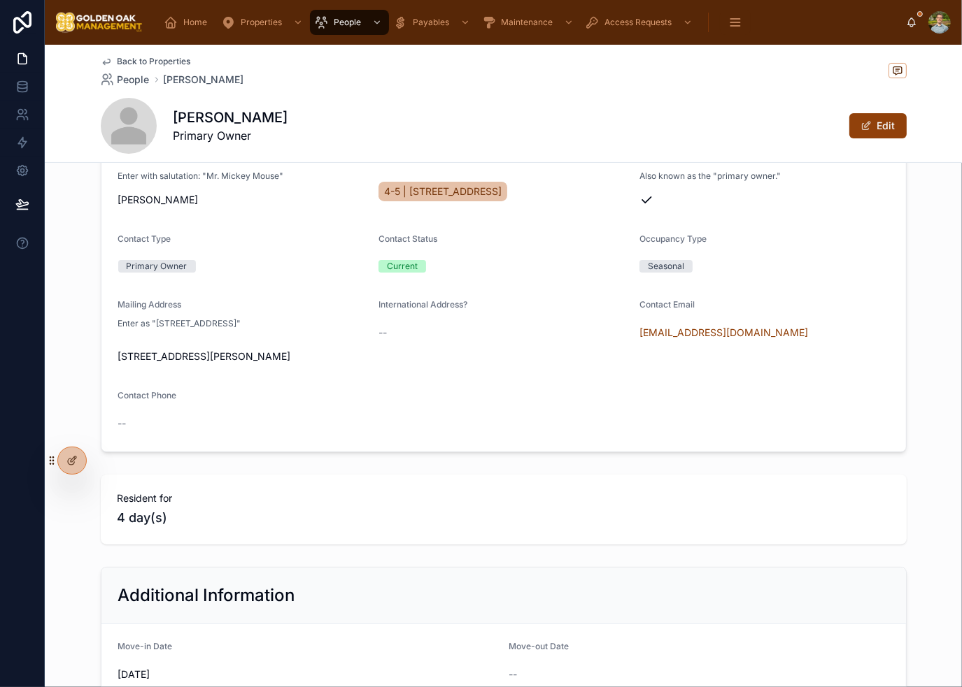
scroll to position [0, 0]
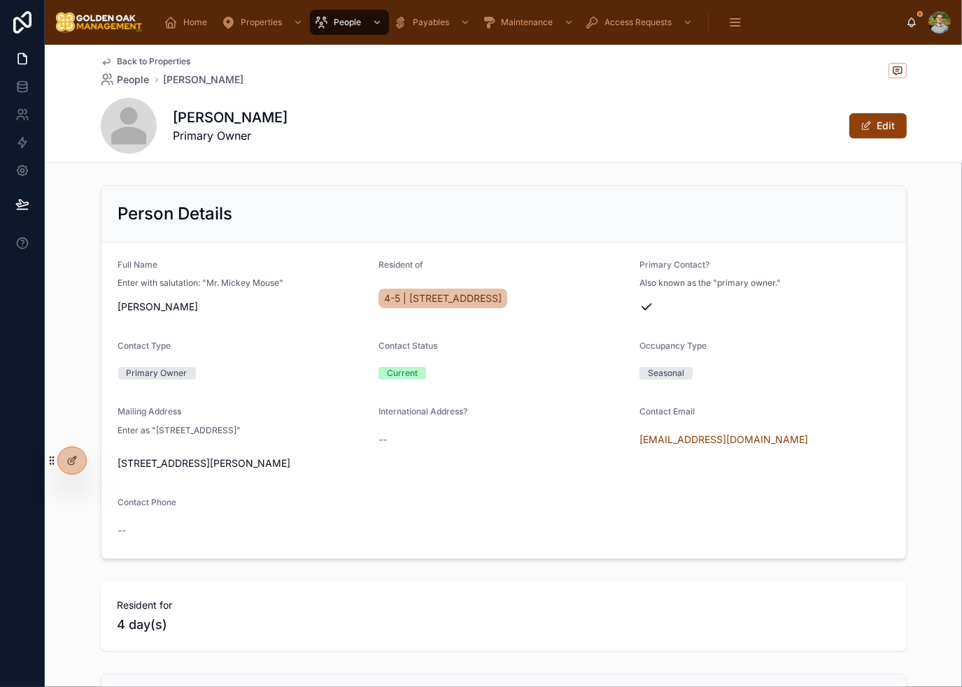
click at [624, 187] on div "Person Details" at bounding box center [503, 214] width 804 height 57
click at [167, 57] on span "Back to Properties" at bounding box center [153, 61] width 73 height 11
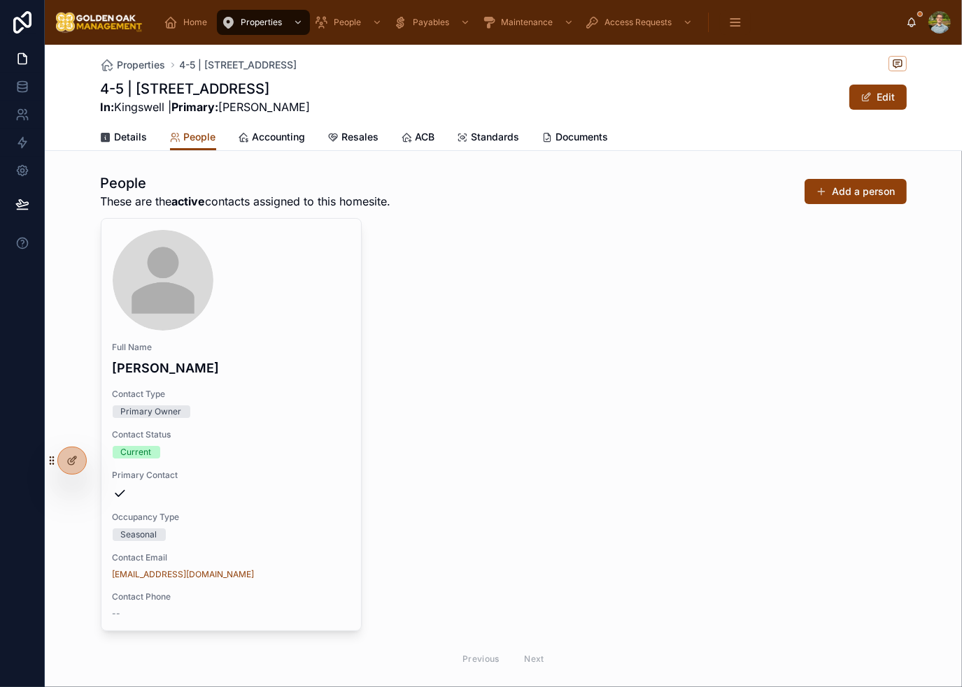
click at [603, 375] on div "Full Name Mr. Nick Greer Contact Type Primary Owner Contact Status Current Prim…" at bounding box center [504, 446] width 806 height 457
click at [865, 190] on button "Add a person" at bounding box center [855, 191] width 102 height 25
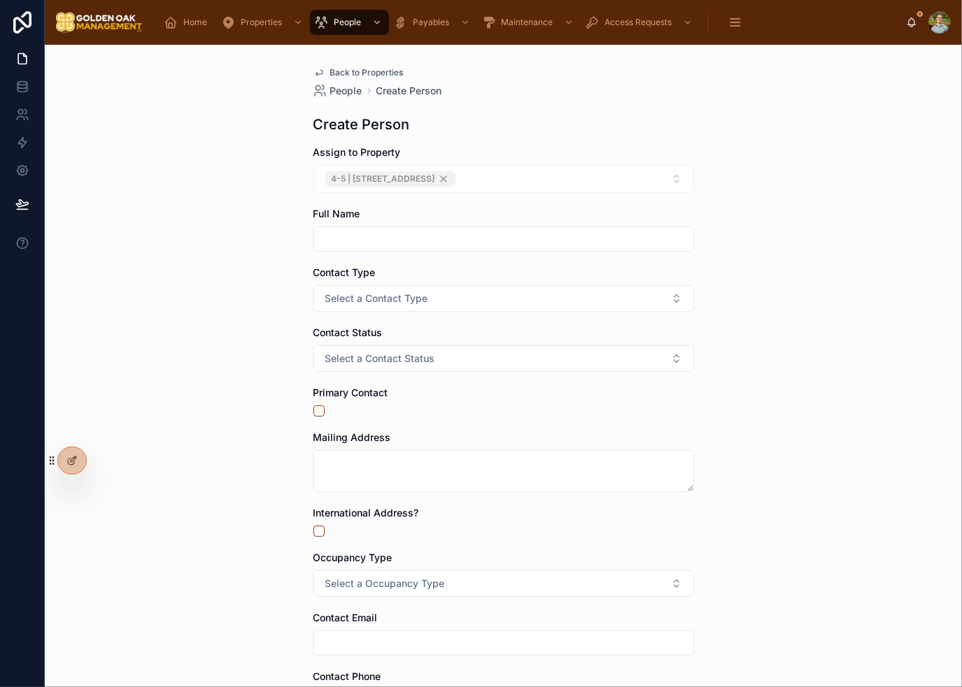
click at [427, 229] on input "text" at bounding box center [503, 239] width 379 height 20
type input "**********"
click at [425, 305] on button "Select a Contact Type" at bounding box center [503, 298] width 380 height 27
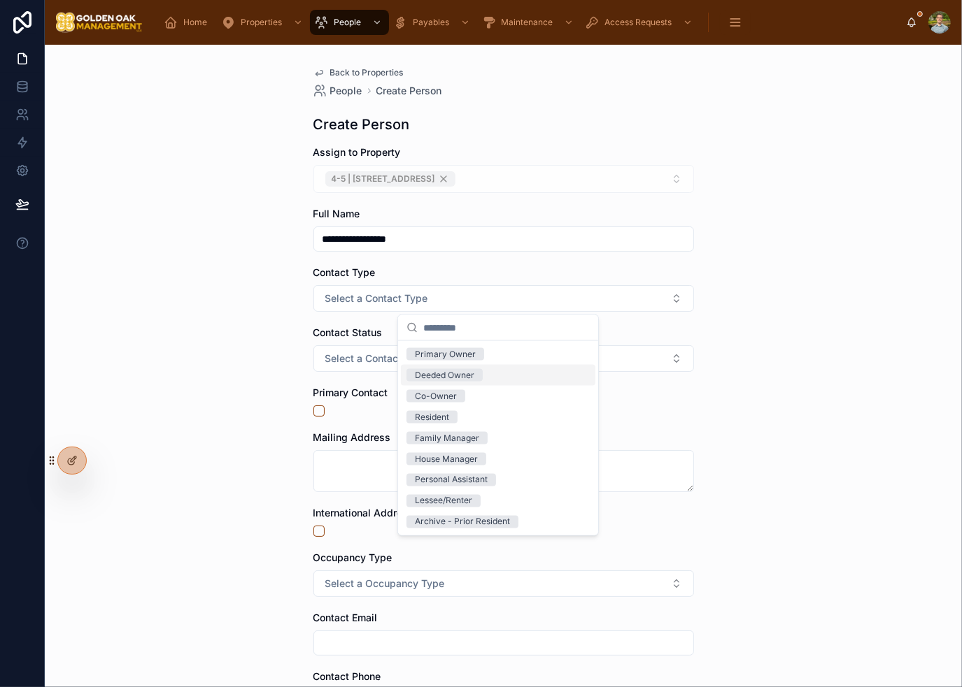
click at [471, 379] on div "Deeded Owner" at bounding box center [444, 375] width 59 height 13
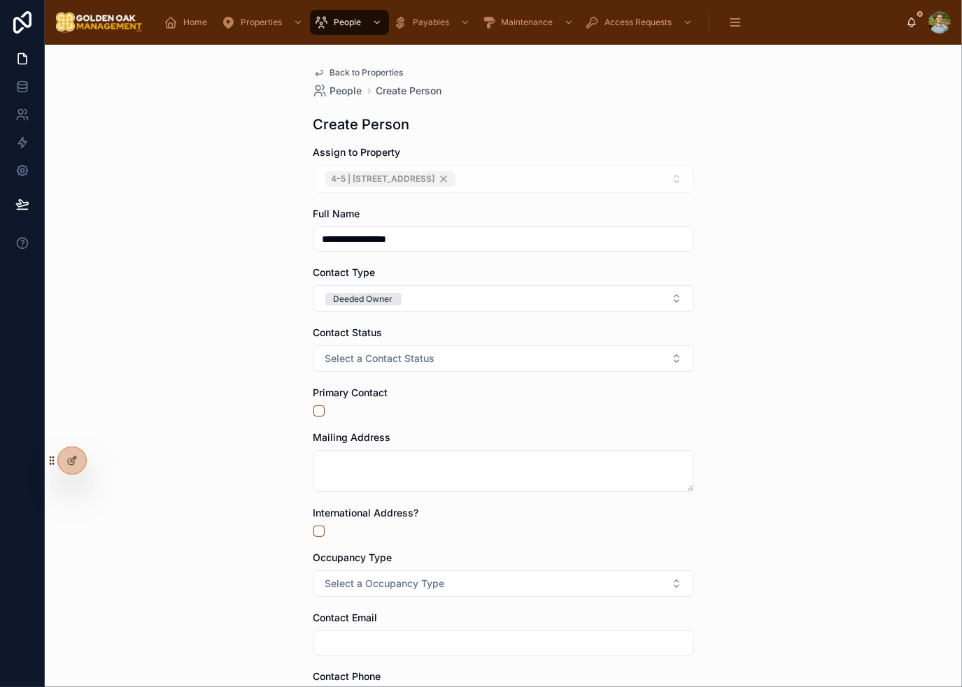
drag, startPoint x: 499, startPoint y: 390, endPoint x: 492, endPoint y: 386, distance: 7.8
click at [499, 390] on div "Primary Contact" at bounding box center [503, 393] width 380 height 14
click at [456, 368] on button "Select a Contact Status" at bounding box center [503, 358] width 380 height 27
click at [462, 411] on div "Current" at bounding box center [498, 414] width 194 height 21
click at [501, 408] on div at bounding box center [503, 411] width 380 height 11
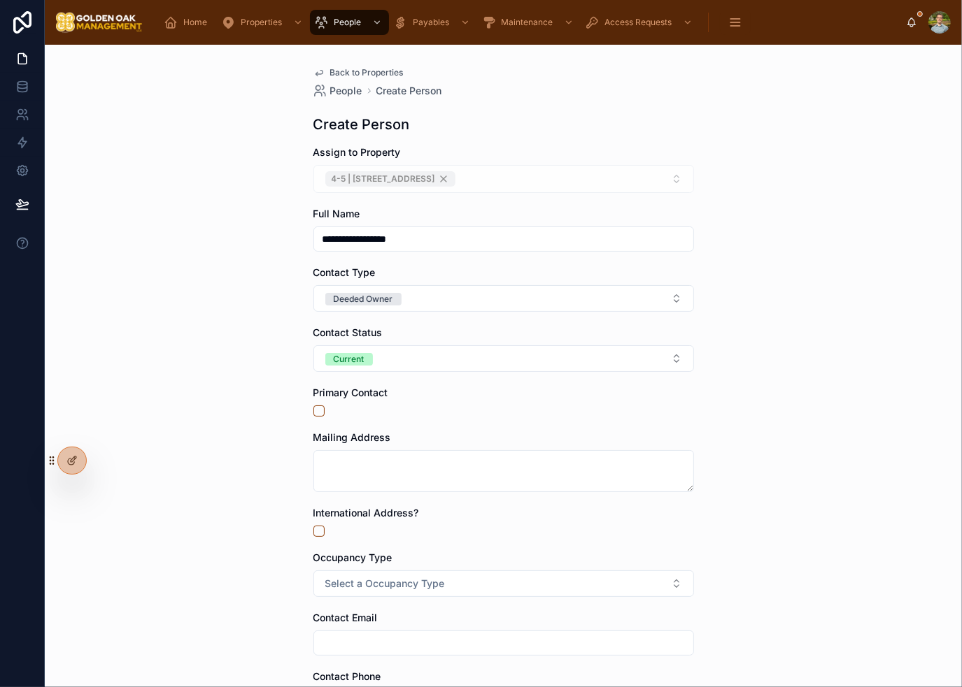
click at [428, 450] on div at bounding box center [503, 471] width 380 height 42
click at [431, 468] on textarea at bounding box center [503, 471] width 380 height 42
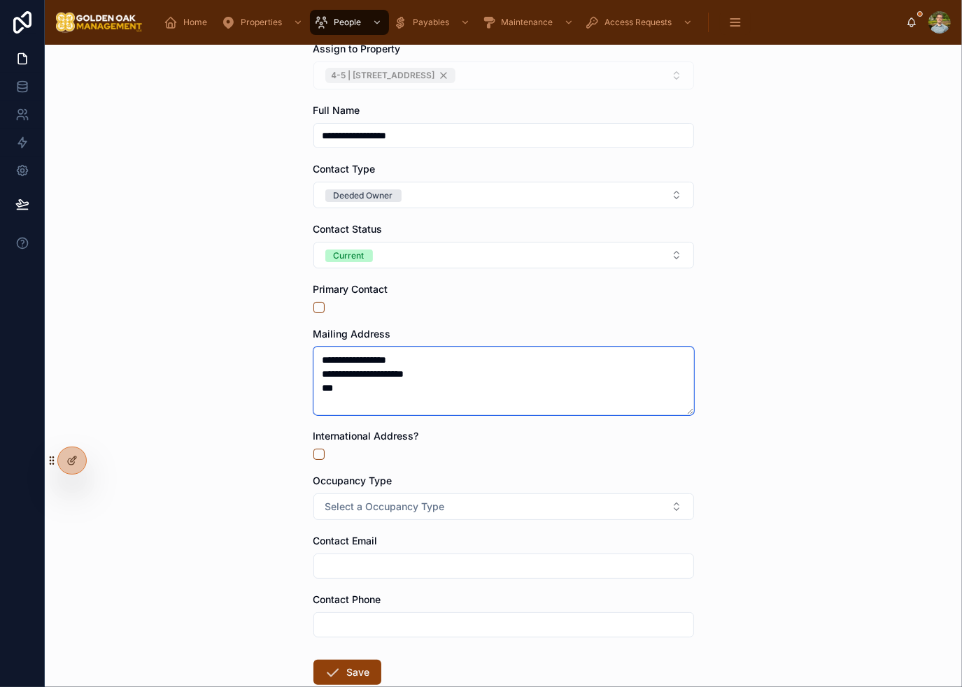
scroll to position [190, 0]
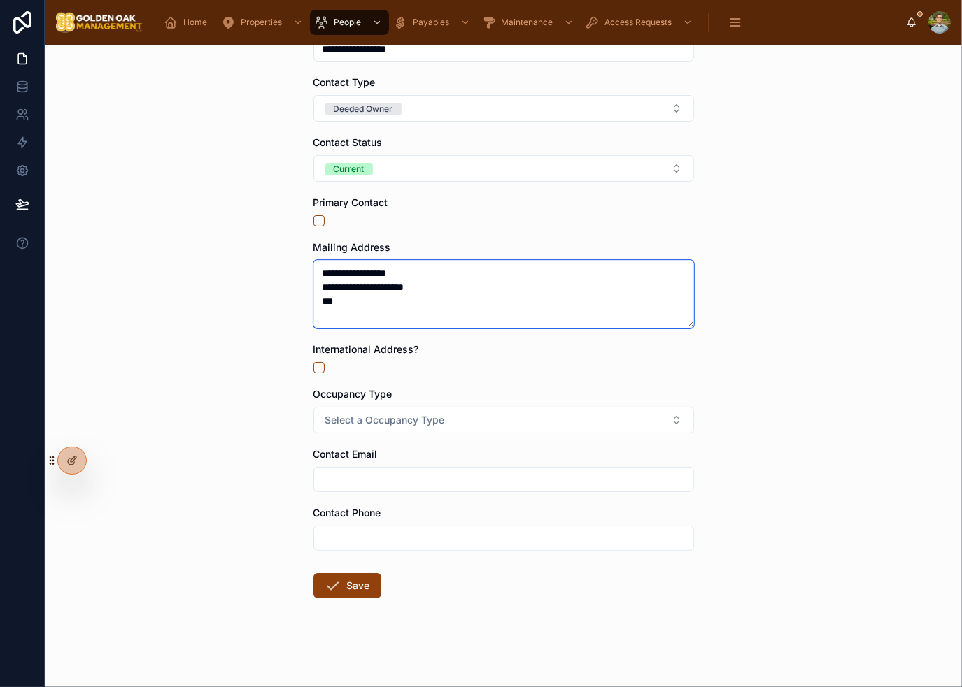
type textarea "**********"
click at [484, 366] on div at bounding box center [503, 367] width 380 height 11
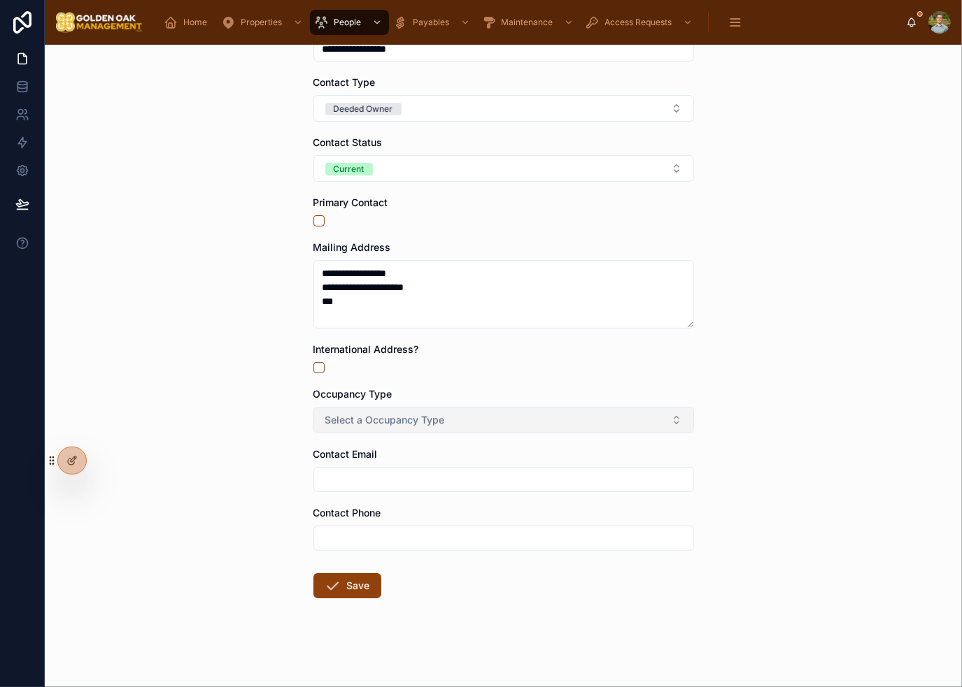
click at [383, 413] on span "Select a Occupancy Type" at bounding box center [385, 420] width 120 height 14
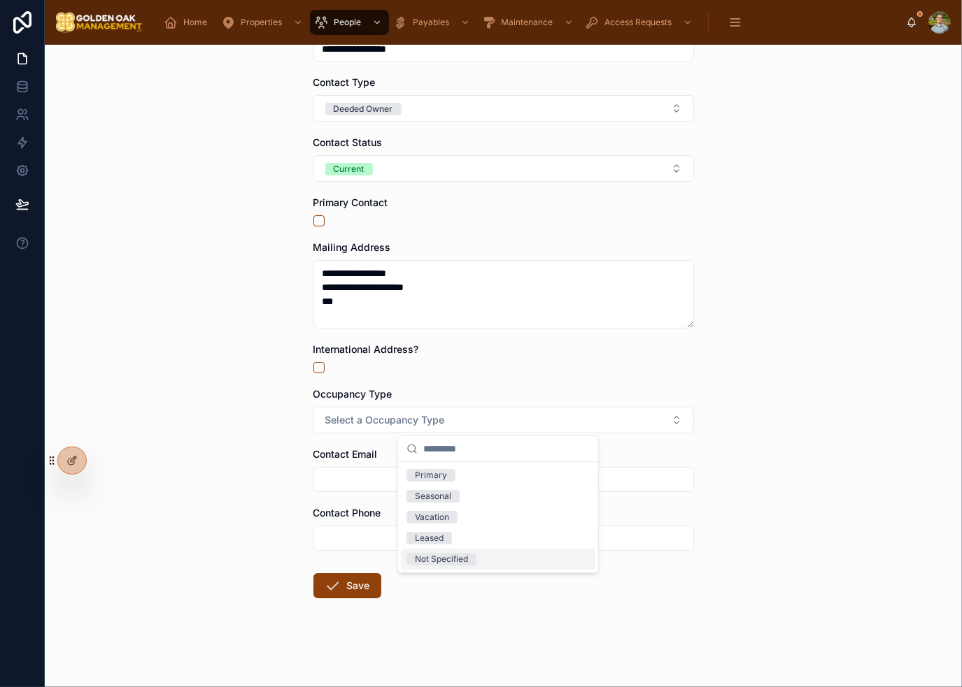
click at [471, 556] on span "Not Specified" at bounding box center [441, 559] width 70 height 13
click at [779, 455] on div "**********" at bounding box center [503, 366] width 917 height 643
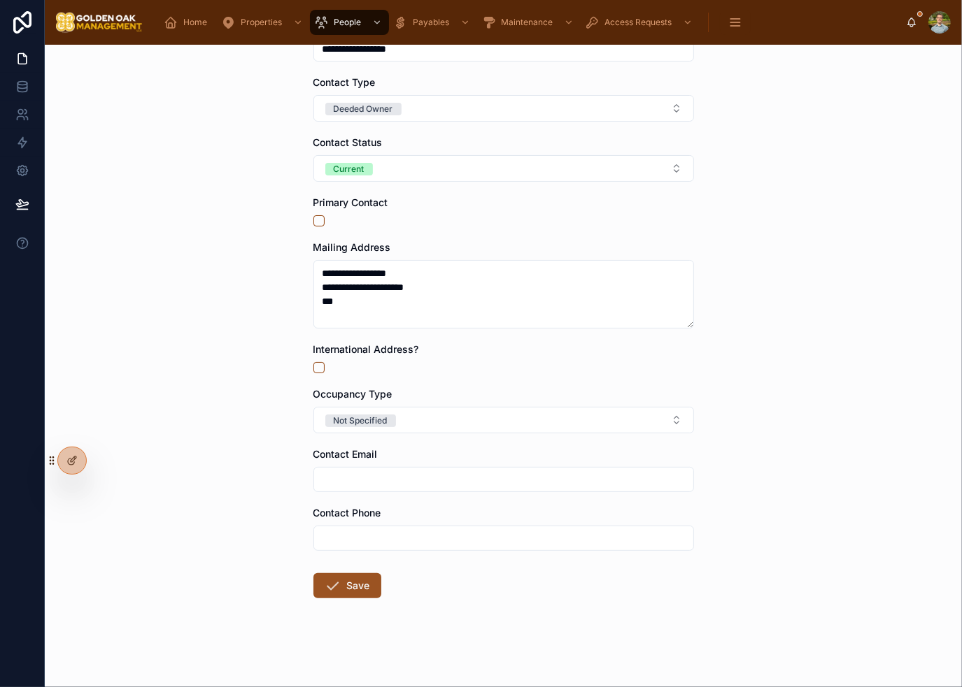
click at [325, 588] on icon at bounding box center [333, 586] width 17 height 17
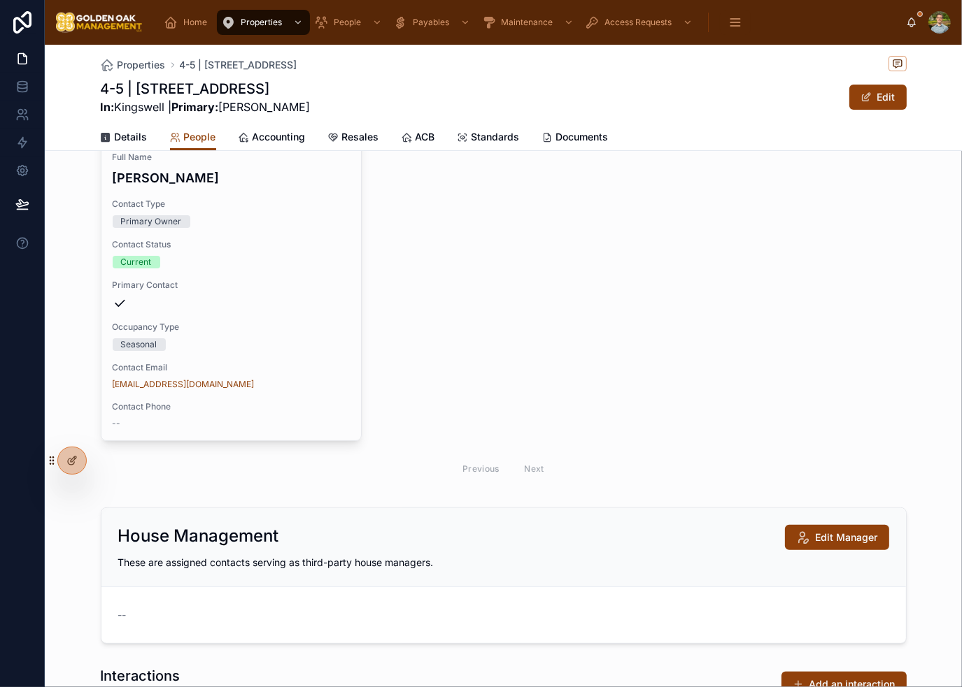
click at [878, 358] on div "Full Name Mr. Nick Greer Contact Type Primary Owner Contact Status Current Prim…" at bounding box center [504, 256] width 806 height 457
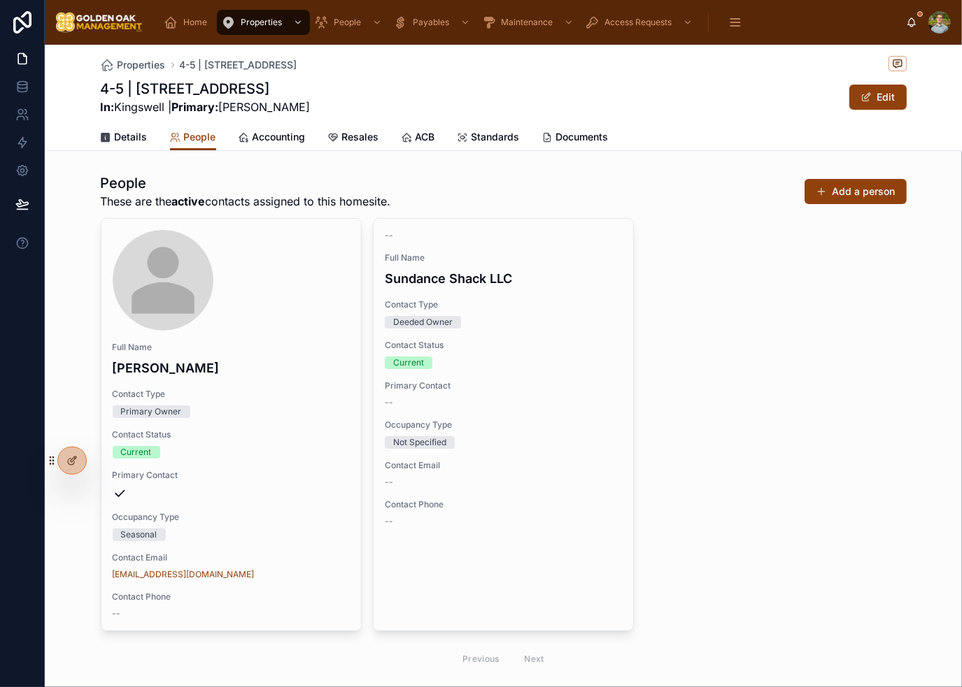
click at [805, 441] on div "Full Name Mr. Nick Greer Contact Type Primary Owner Contact Status Current Prim…" at bounding box center [504, 446] width 806 height 457
click at [694, 439] on div "Full Name Mr. Nick Greer Contact Type Primary Owner Contact Status Current Prim…" at bounding box center [504, 446] width 806 height 457
click at [667, 83] on div "4-5 | 10463 Los Feliz Drive In: Kingswell | Primary: Mr. Nick Greer Edit" at bounding box center [504, 97] width 806 height 36
click at [355, 139] on span "Resales" at bounding box center [360, 137] width 37 height 14
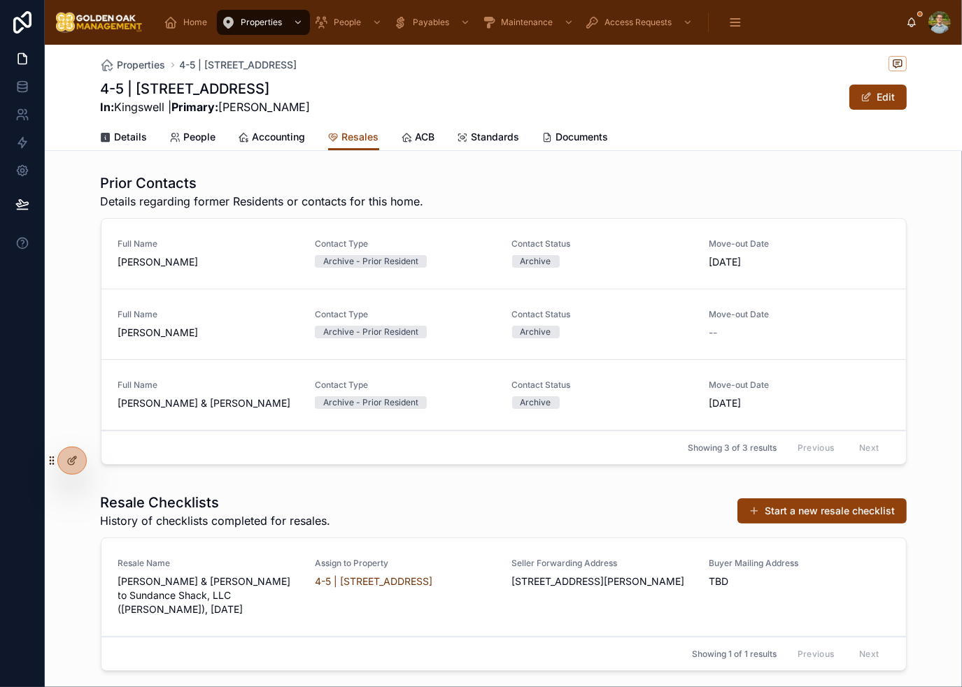
click at [645, 198] on div "Prior Contacts Details regarding former Residents or contacts for this home." at bounding box center [504, 191] width 806 height 36
click at [134, 131] on span "Details" at bounding box center [131, 137] width 33 height 14
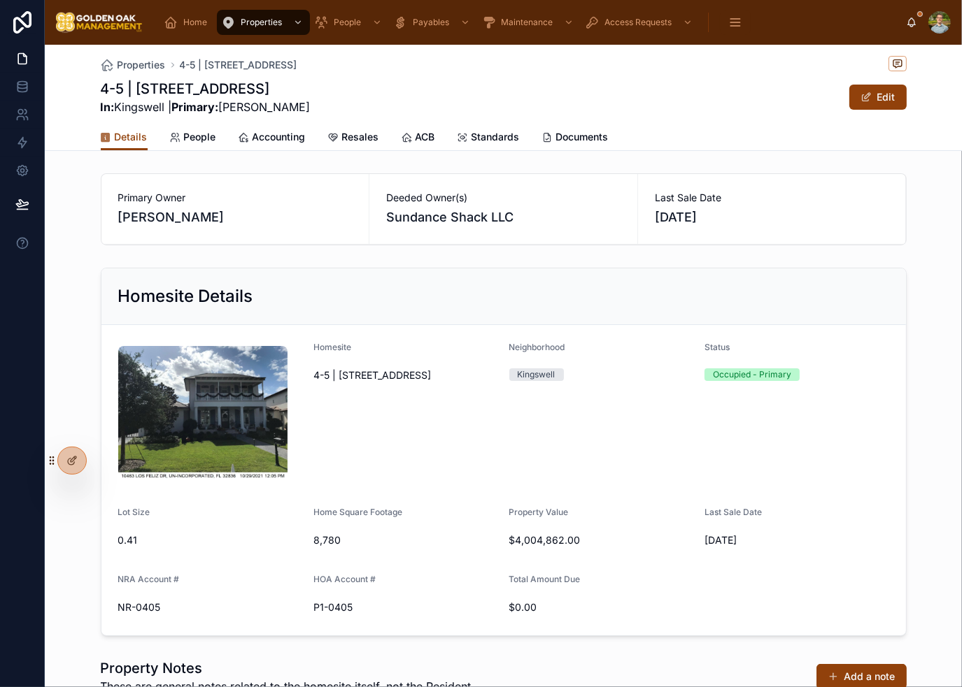
click at [657, 271] on div "Homesite Details" at bounding box center [503, 297] width 804 height 57
click at [711, 330] on form "Homesite 4-5 | 10463 Los Feliz Drive Neighborhood Kingswell Status Occupied - P…" at bounding box center [503, 480] width 804 height 311
click at [580, 304] on div "Homesite Details" at bounding box center [503, 296] width 771 height 22
click at [612, 99] on div "4-5 | 10463 Los Feliz Drive In: Kingswell | Primary: Mr. Nick Greer Edit" at bounding box center [504, 97] width 806 height 36
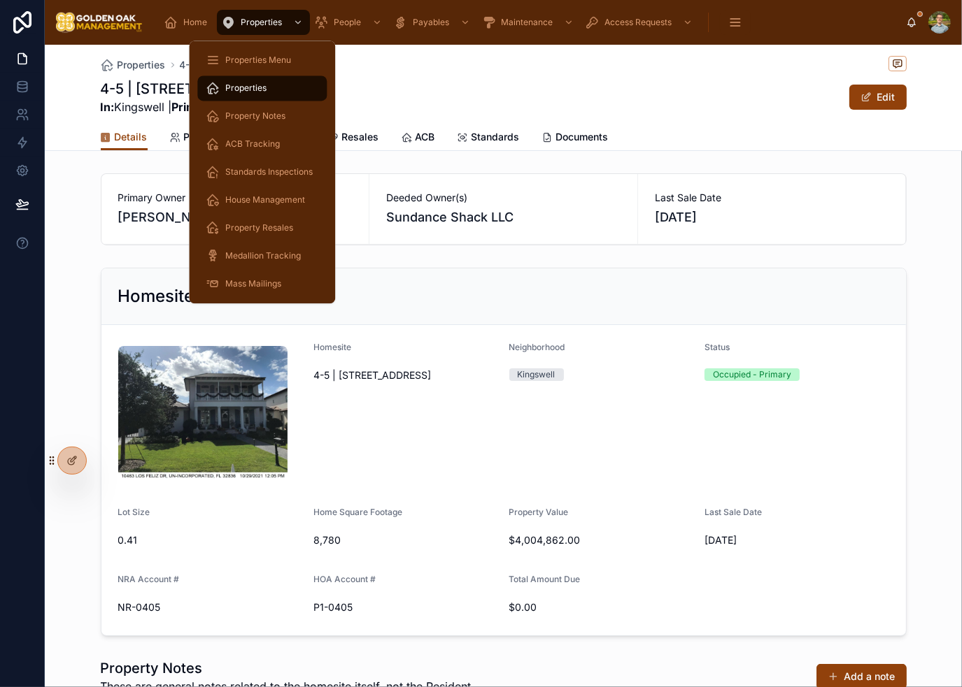
click at [257, 86] on span "Properties" at bounding box center [245, 88] width 41 height 11
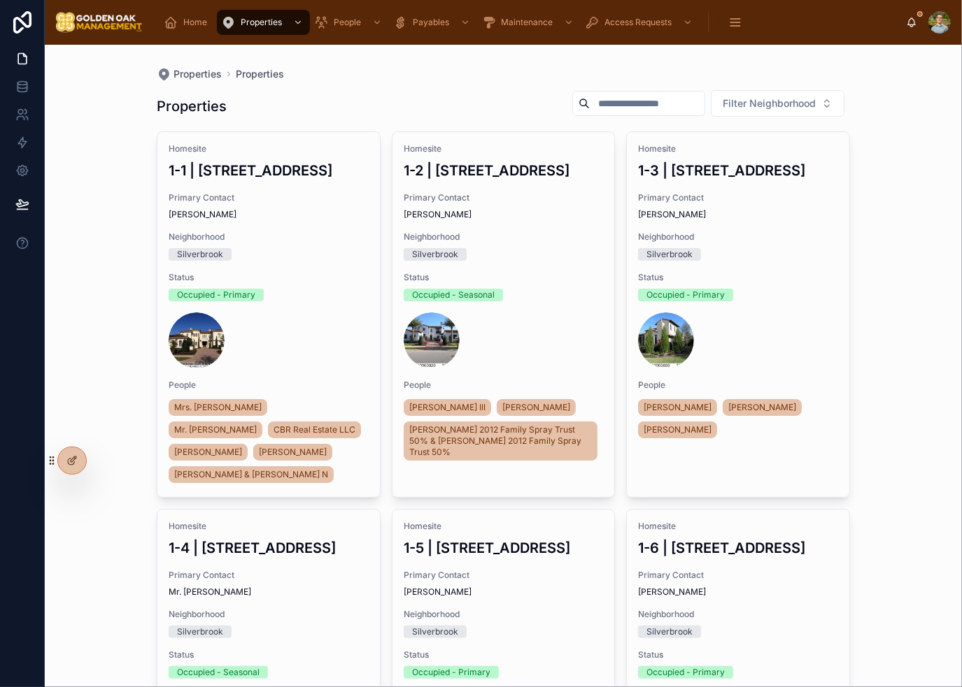
click at [627, 101] on input "text" at bounding box center [647, 104] width 115 height 20
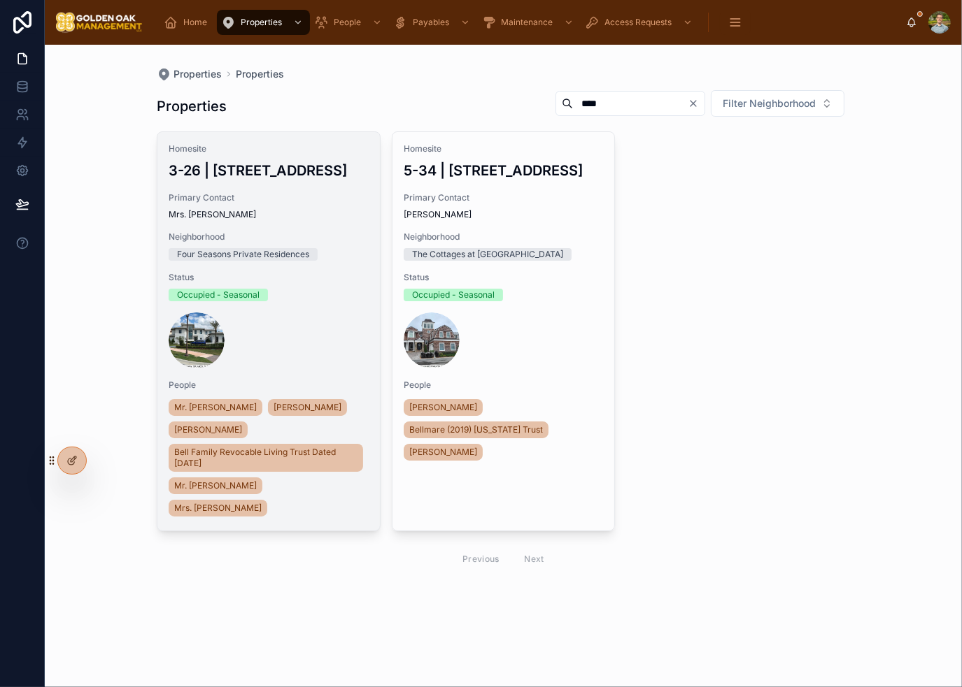
type input "****"
click at [338, 220] on div "Primary Contact Mrs. Lauren Bell" at bounding box center [269, 206] width 200 height 28
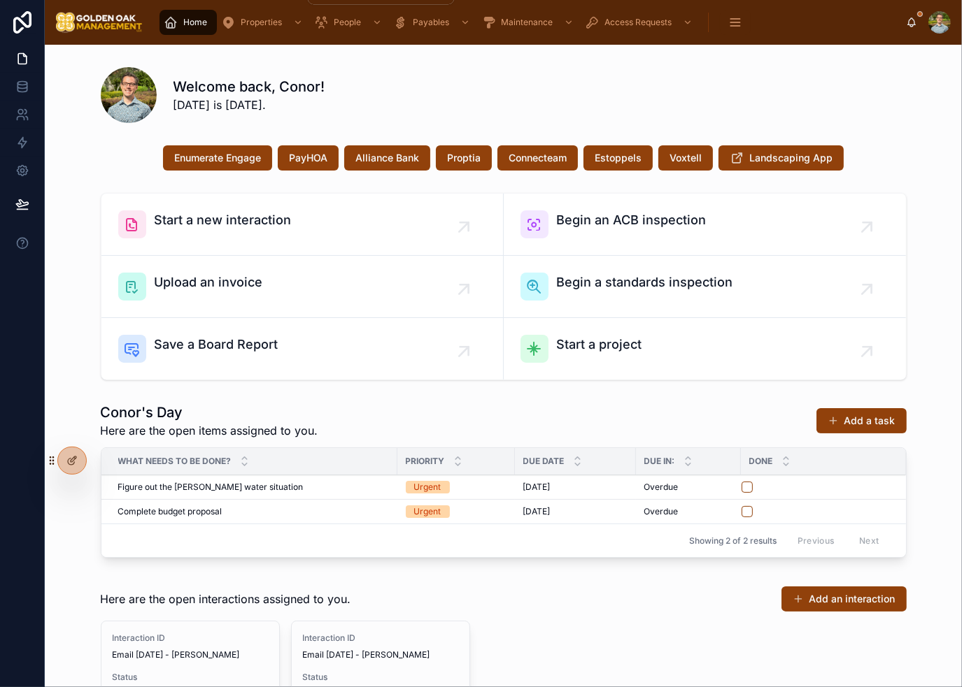
click at [257, 24] on span "Properties" at bounding box center [261, 22] width 41 height 11
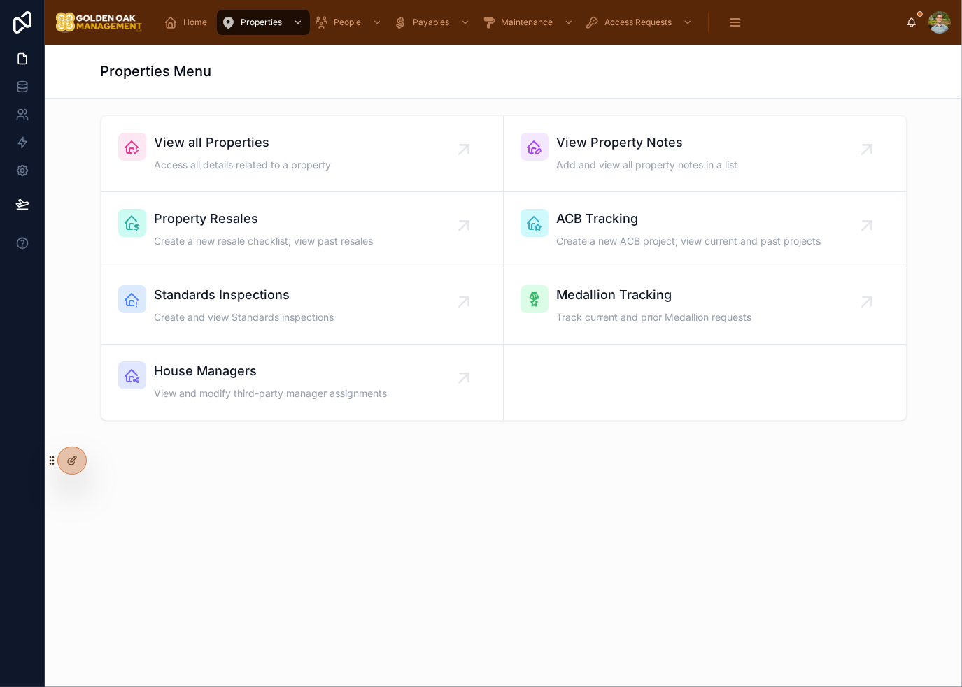
click at [619, 511] on div "View all Properties Access all details related to a property View Property Note…" at bounding box center [503, 308] width 917 height 418
click at [277, 231] on div "Property Resales Create a new resale checklist; view past resales" at bounding box center [264, 230] width 219 height 42
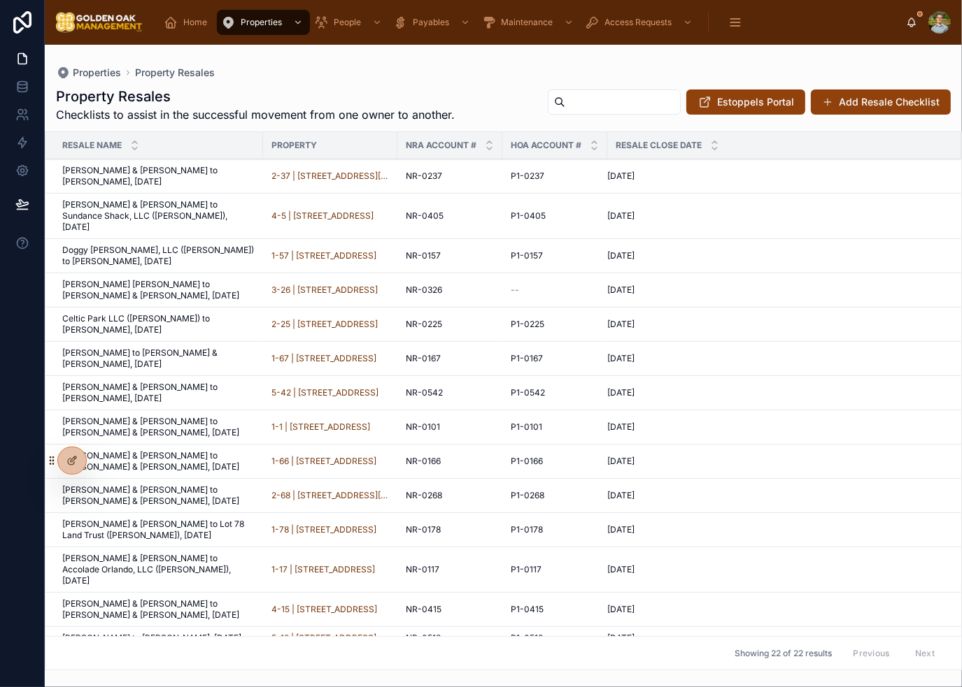
click at [182, 200] on span "[PERSON_NAME] & [PERSON_NAME] to Sundance Shack, LLC ([PERSON_NAME]), [DATE]" at bounding box center [158, 216] width 192 height 34
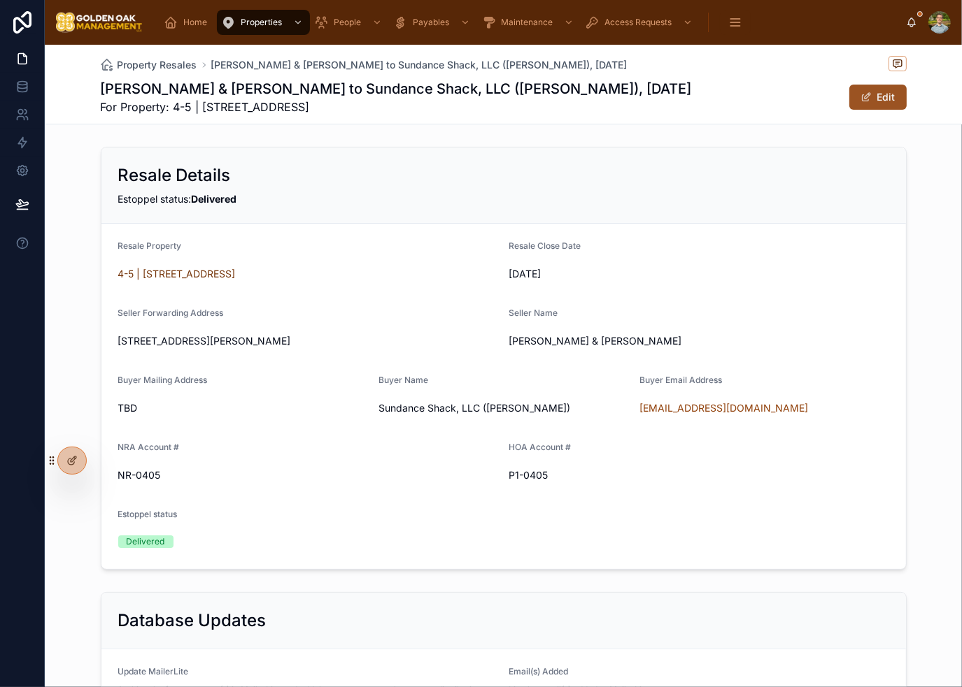
click at [854, 98] on button "Edit" at bounding box center [877, 97] width 57 height 25
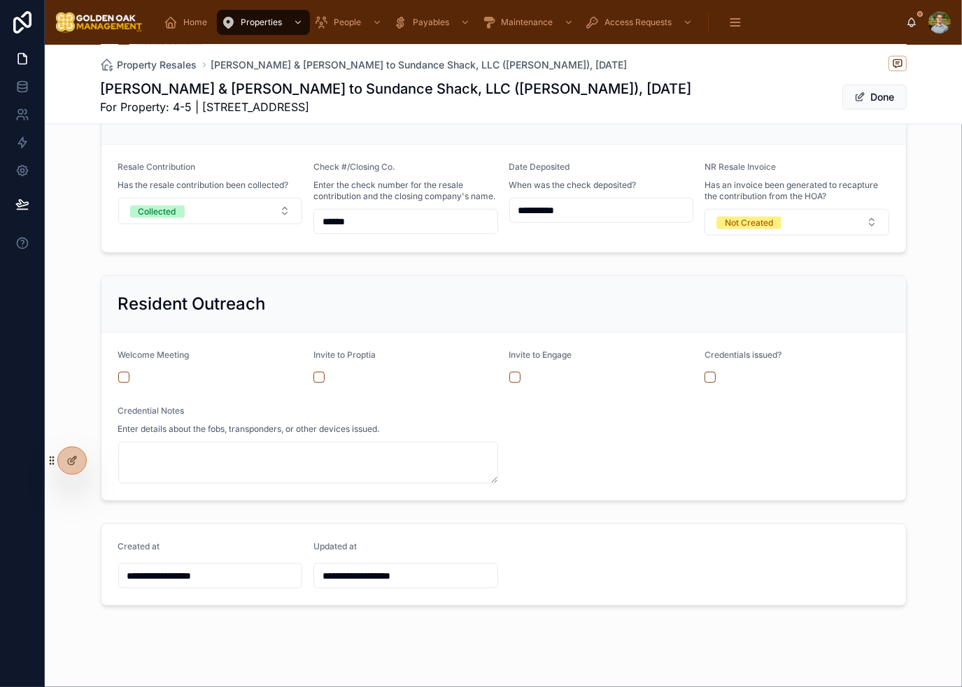
scroll to position [1222, 0]
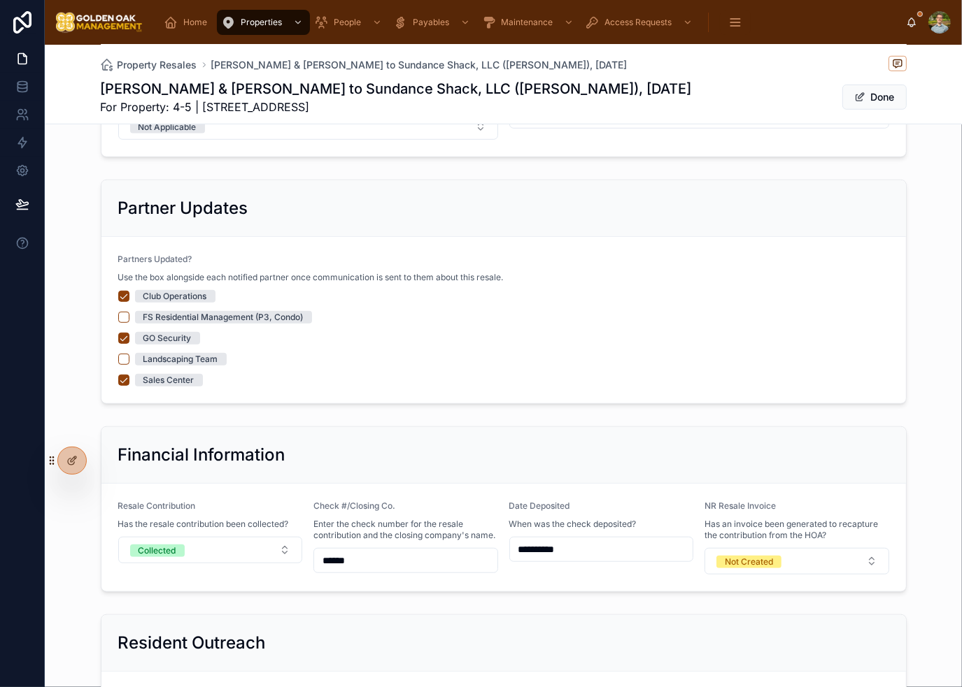
drag, startPoint x: 865, startPoint y: 97, endPoint x: 897, endPoint y: 148, distance: 59.8
click at [865, 97] on button "Done" at bounding box center [874, 97] width 64 height 25
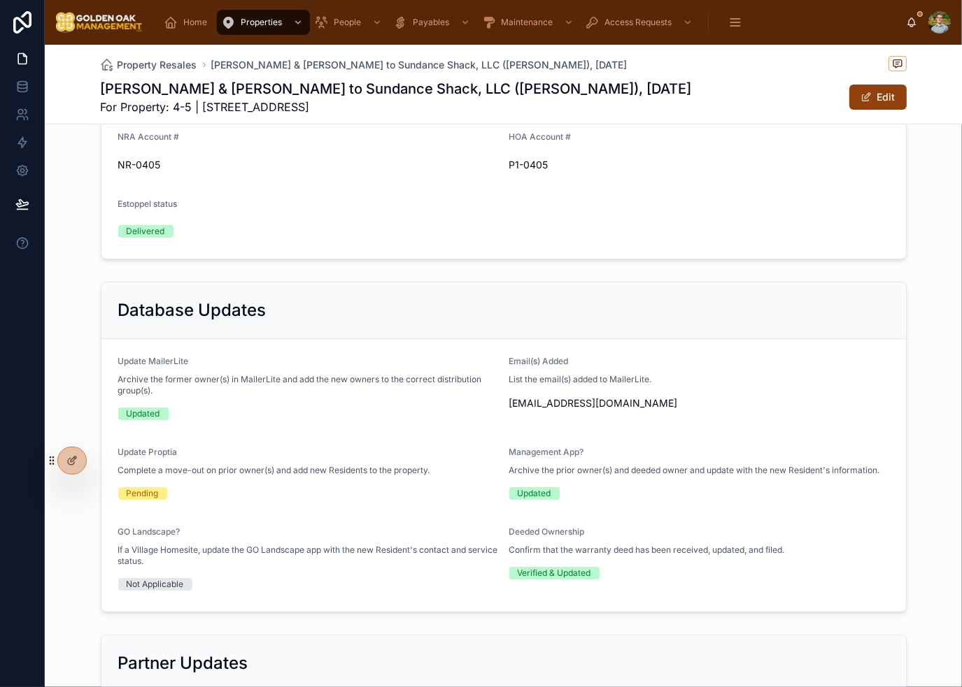
scroll to position [0, 0]
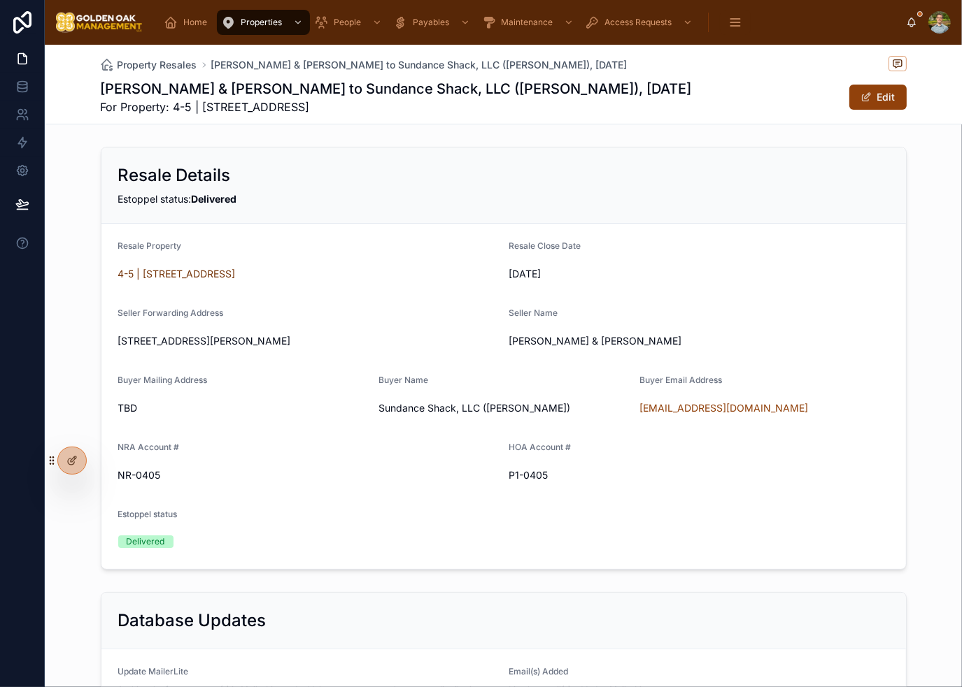
click at [766, 189] on div "Resale Details Estoppel status: Delivered" at bounding box center [503, 186] width 804 height 76
drag, startPoint x: 751, startPoint y: 212, endPoint x: 865, endPoint y: 157, distance: 126.7
click at [750, 212] on div "Resale Details Estoppel status: Delivered" at bounding box center [503, 186] width 804 height 76
click at [874, 90] on button "Edit" at bounding box center [877, 97] width 57 height 25
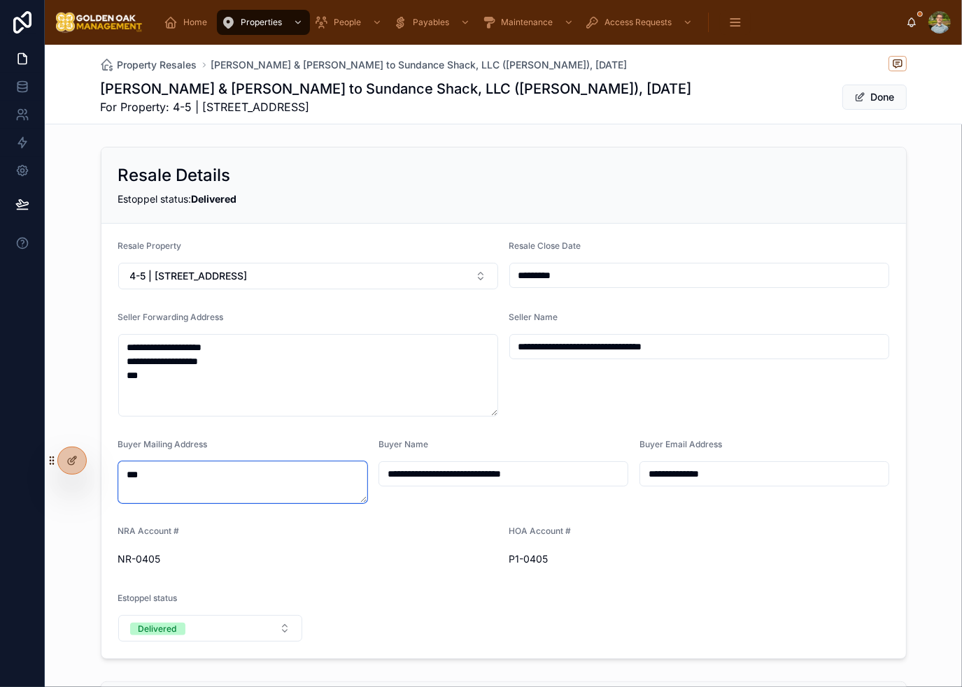
drag, startPoint x: 200, startPoint y: 471, endPoint x: 166, endPoint y: 472, distance: 33.6
click at [2, 466] on div "**********" at bounding box center [481, 343] width 962 height 687
type textarea "**********"
type input "**********"
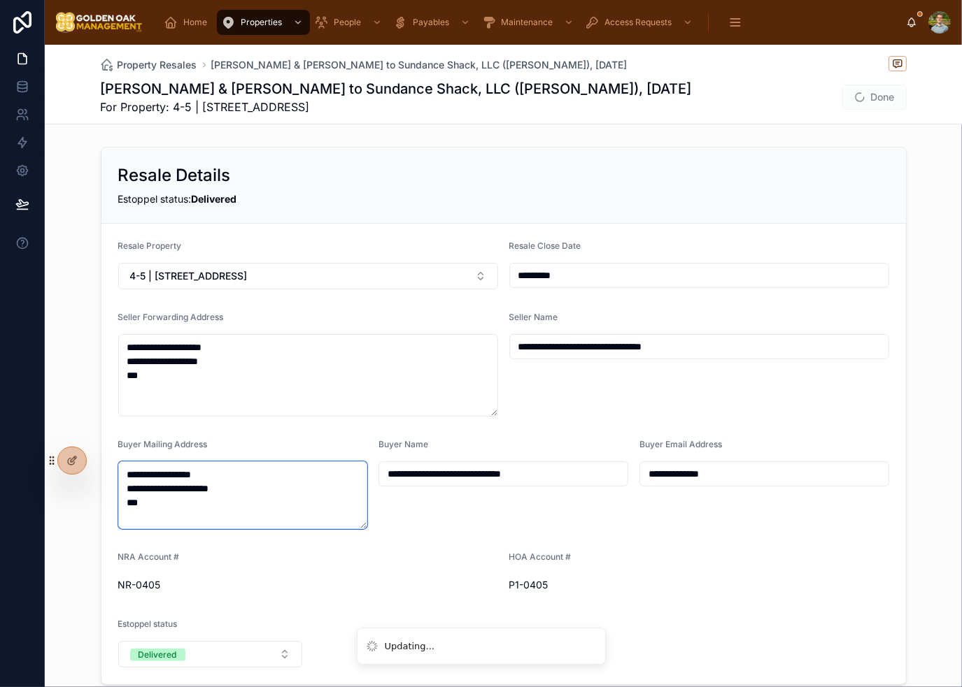
type textarea "**********"
click at [434, 528] on div "**********" at bounding box center [503, 484] width 250 height 91
click at [873, 92] on button "Done" at bounding box center [874, 97] width 64 height 25
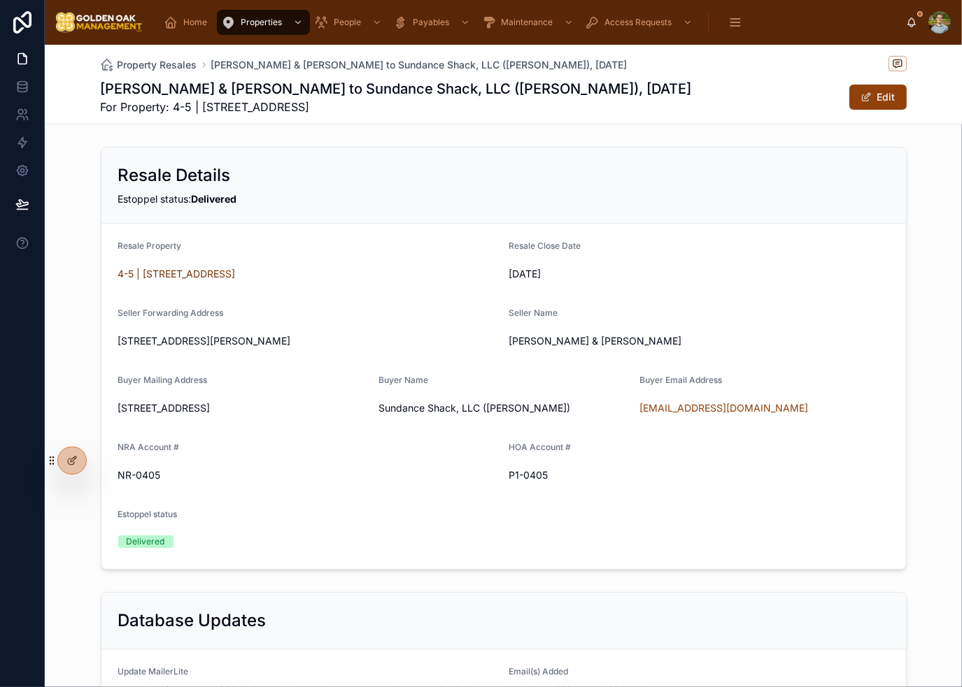
click at [881, 459] on div "HOA Account #" at bounding box center [699, 450] width 380 height 17
click at [722, 210] on div "Resale Details Estoppel status: Delivered" at bounding box center [503, 186] width 804 height 76
click at [190, 23] on span "Home" at bounding box center [195, 22] width 24 height 11
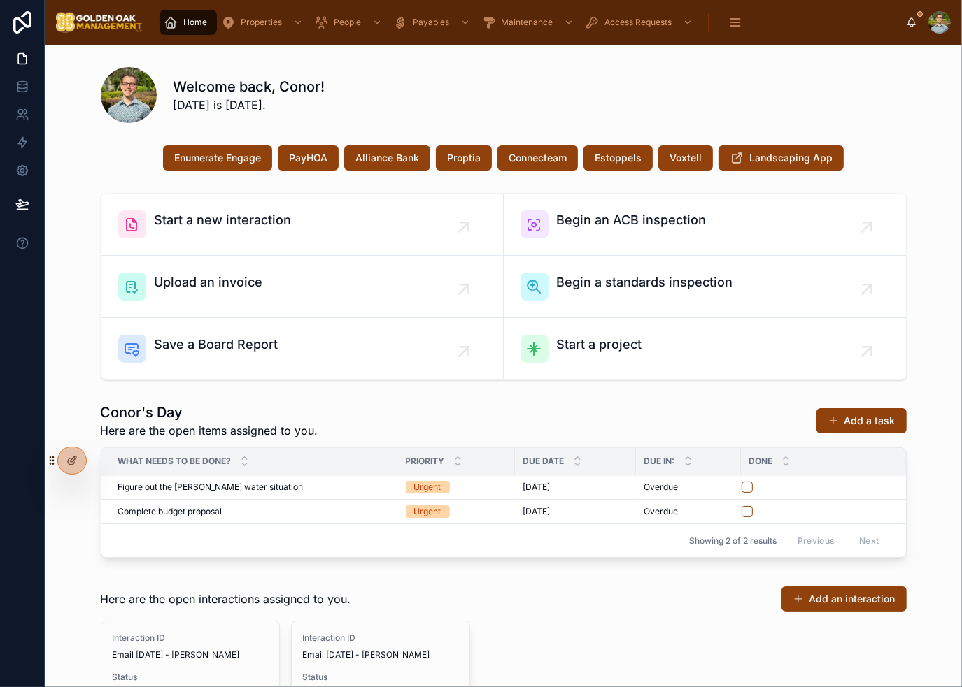
click at [800, 106] on div "Welcome back, Conor! [DATE] is [DATE]." at bounding box center [539, 95] width 733 height 36
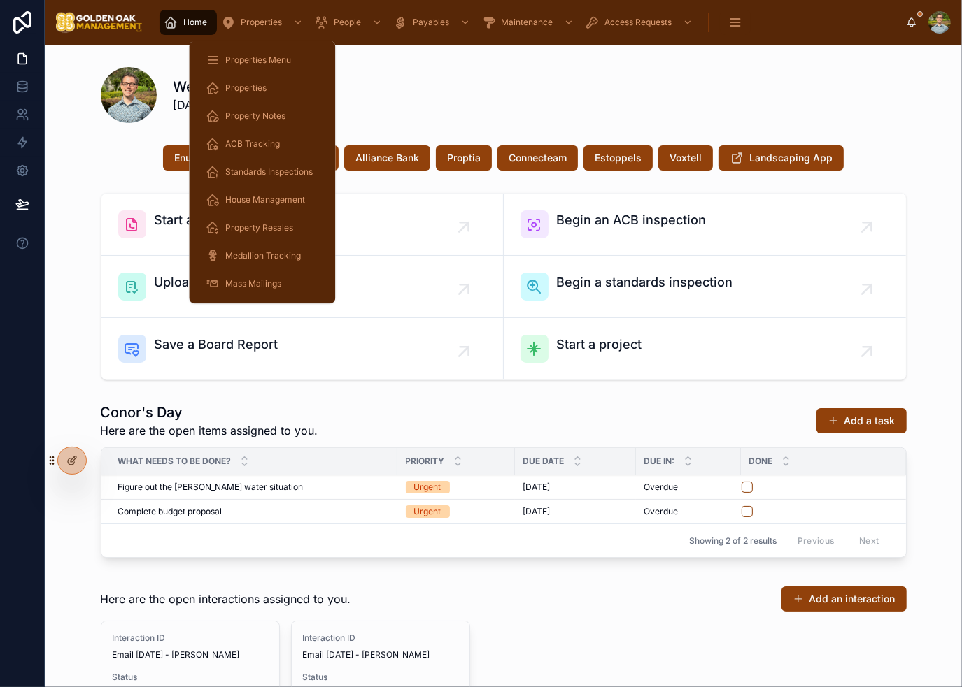
click at [269, 224] on span "Property Resales" at bounding box center [259, 227] width 68 height 11
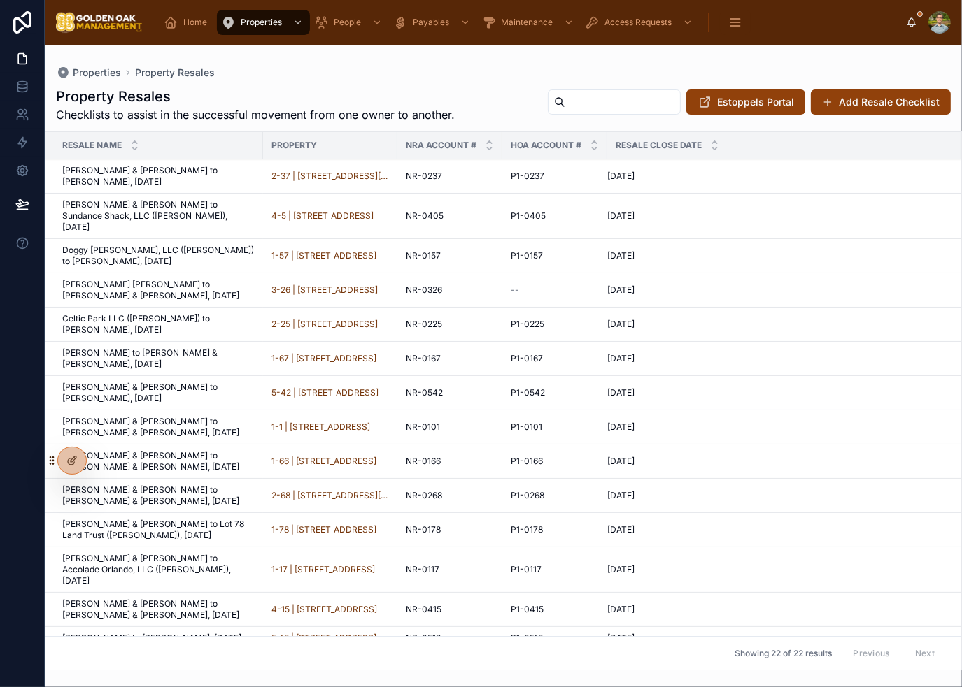
click at [171, 279] on span "[PERSON_NAME] [PERSON_NAME] to [PERSON_NAME] & [PERSON_NAME], [DATE]" at bounding box center [158, 290] width 192 height 22
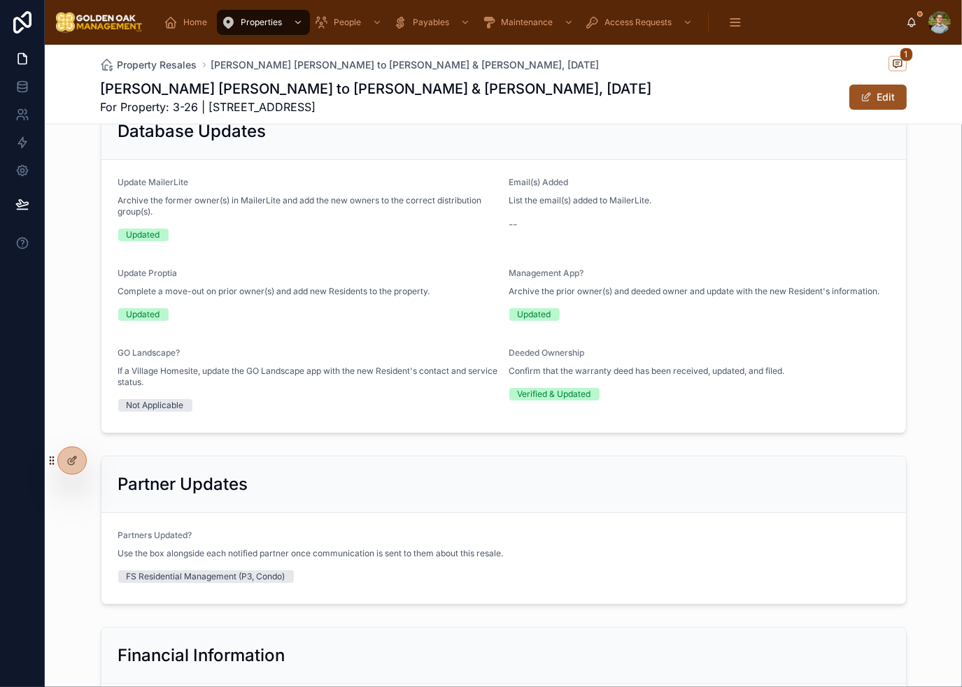
click at [871, 87] on button "Edit" at bounding box center [877, 97] width 57 height 25
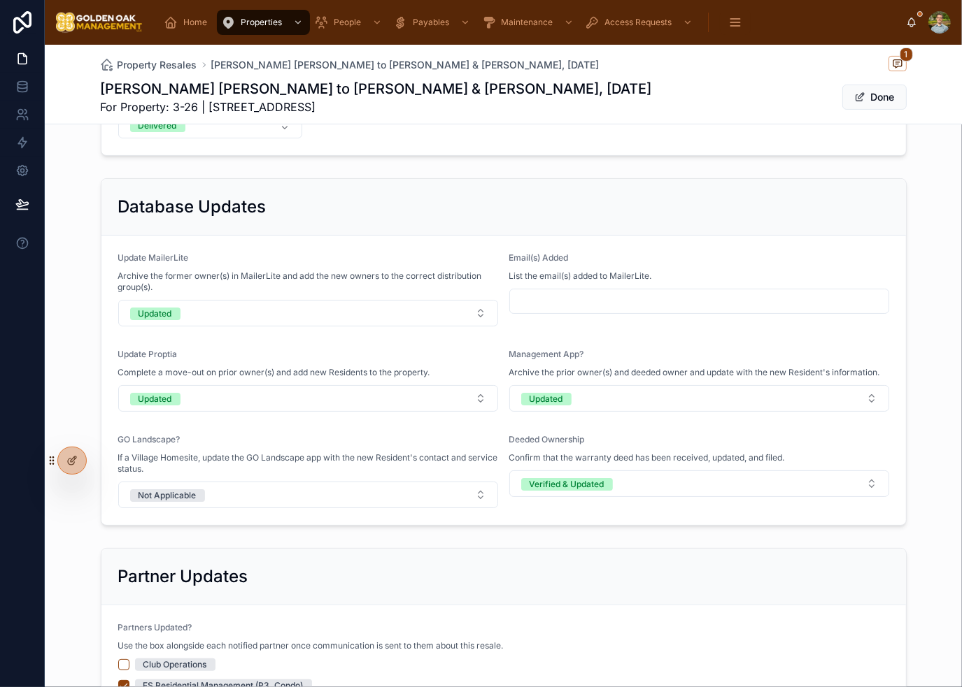
scroll to position [545, 0]
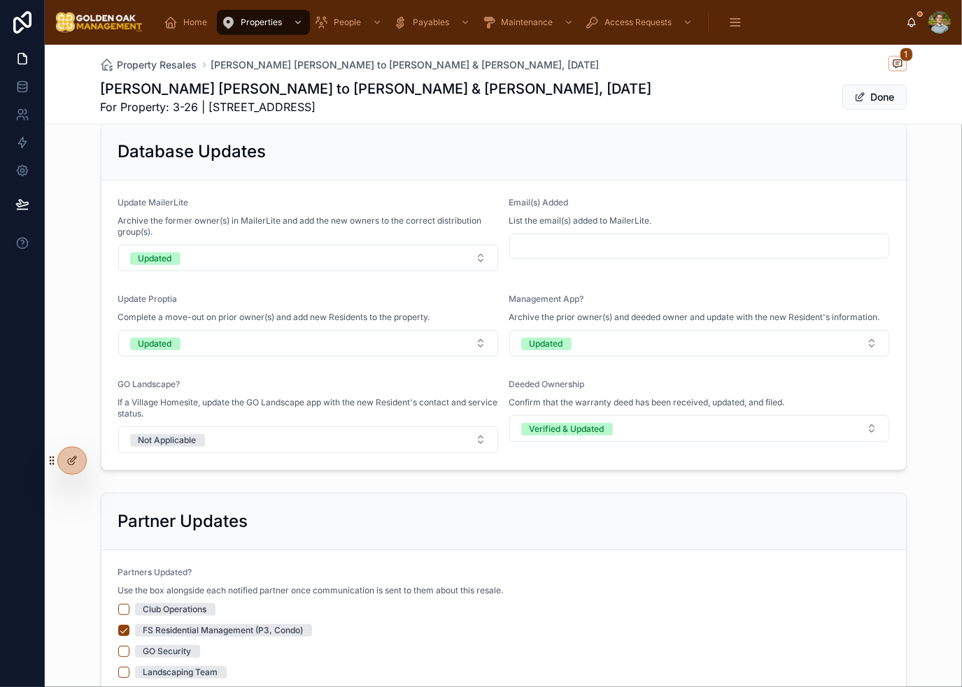
click at [608, 236] on input "text" at bounding box center [699, 246] width 378 height 20
paste input "**********"
type input "**********"
click at [704, 190] on form "**********" at bounding box center [503, 325] width 804 height 290
click at [873, 99] on button "Done" at bounding box center [874, 97] width 64 height 25
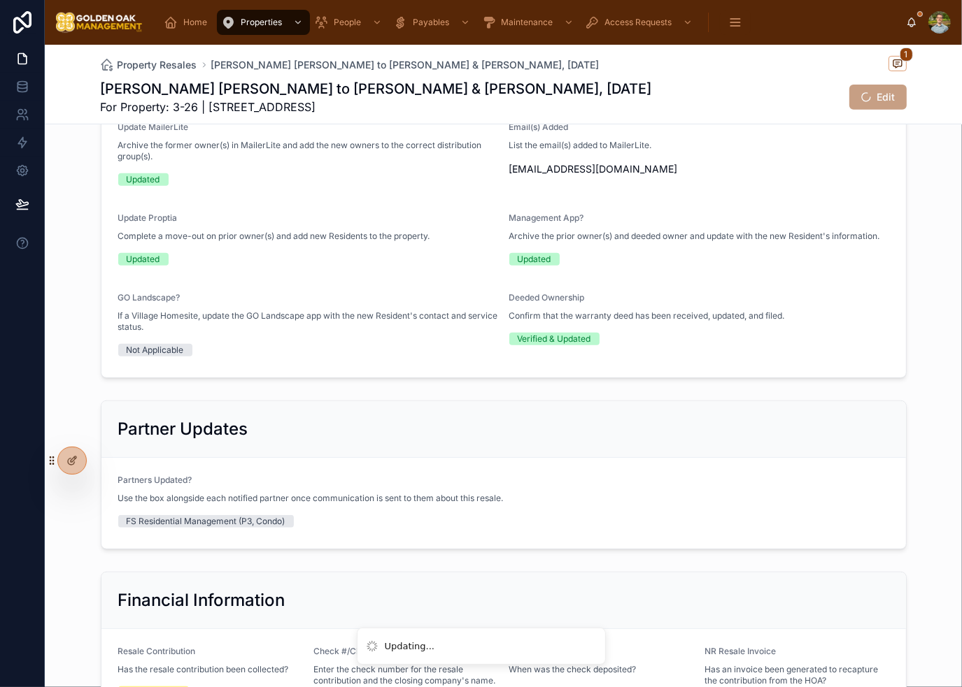
scroll to position [490, 0]
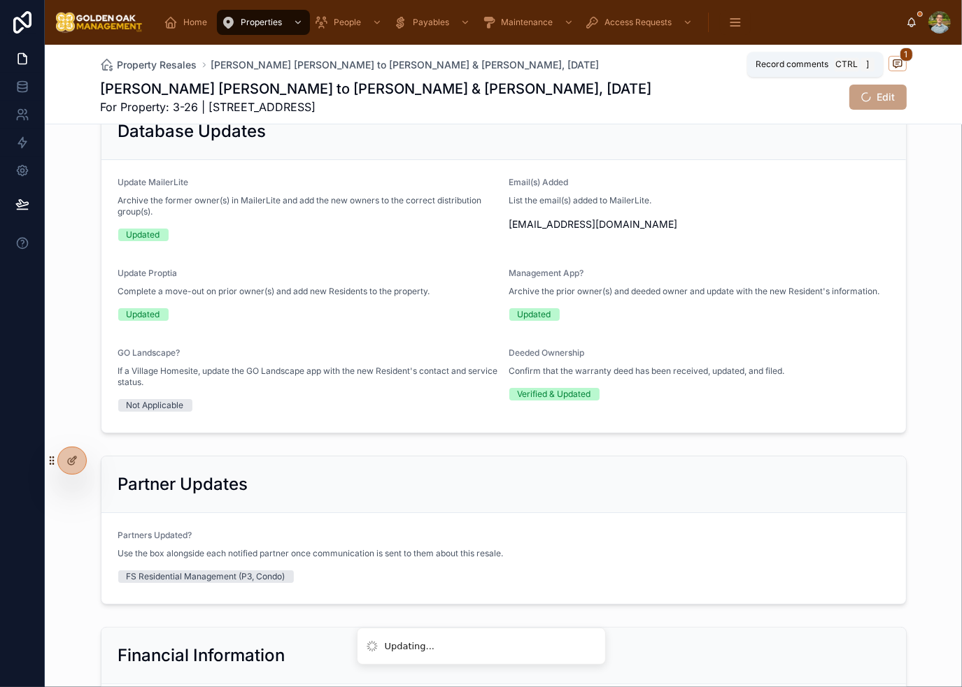
click at [896, 64] on icon at bounding box center [897, 64] width 8 height 8
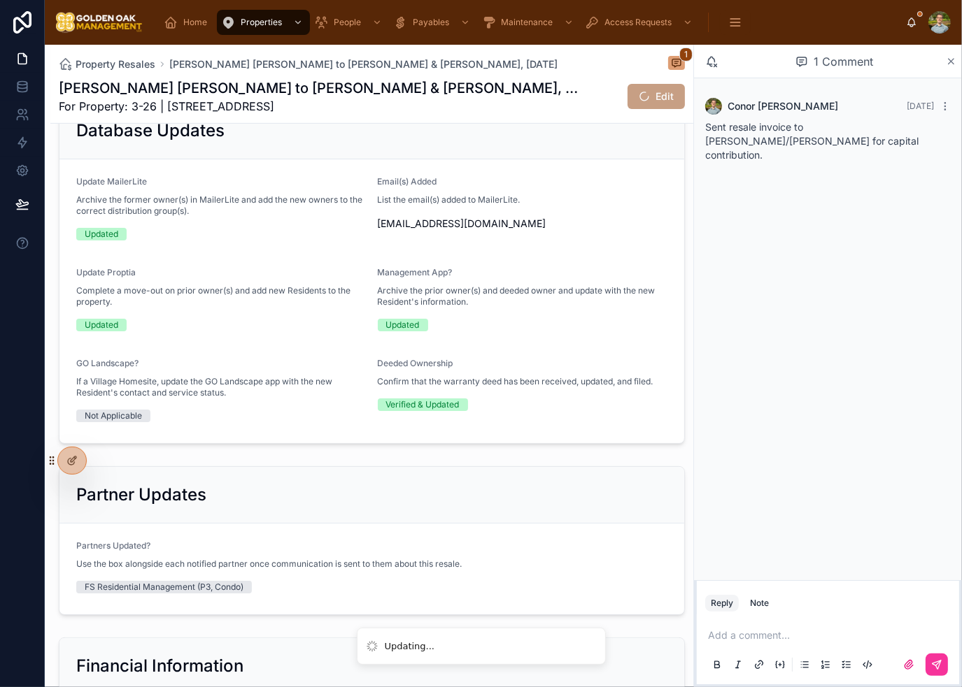
click at [950, 62] on icon at bounding box center [951, 61] width 10 height 11
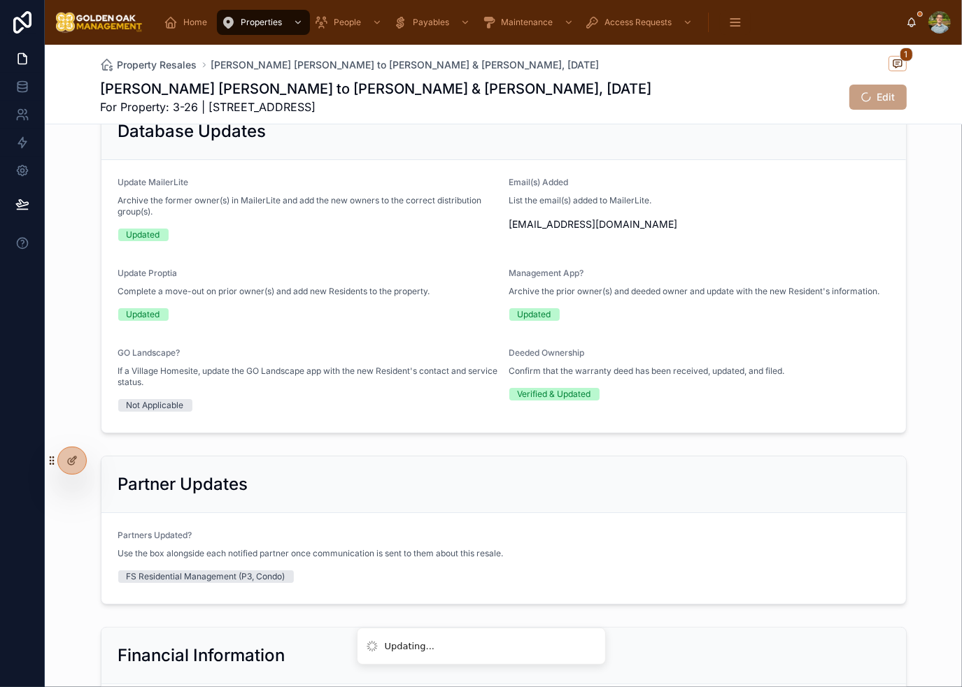
click at [749, 94] on div "[PERSON_NAME] [PERSON_NAME] to [PERSON_NAME] & [PERSON_NAME], [DATE] For Proper…" at bounding box center [504, 97] width 806 height 36
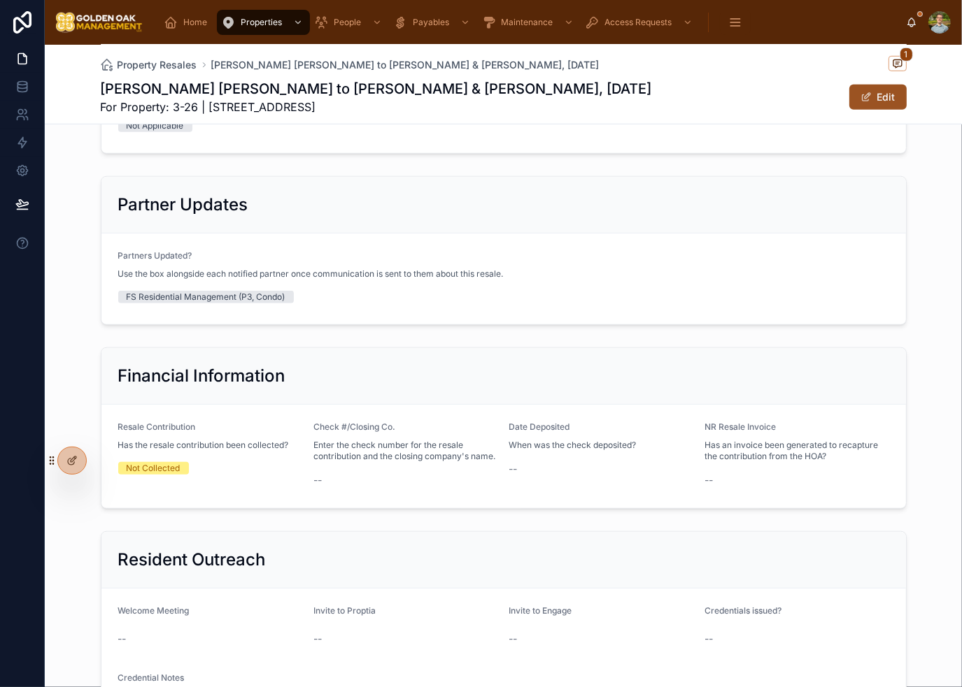
click at [875, 103] on button "Edit" at bounding box center [877, 97] width 57 height 25
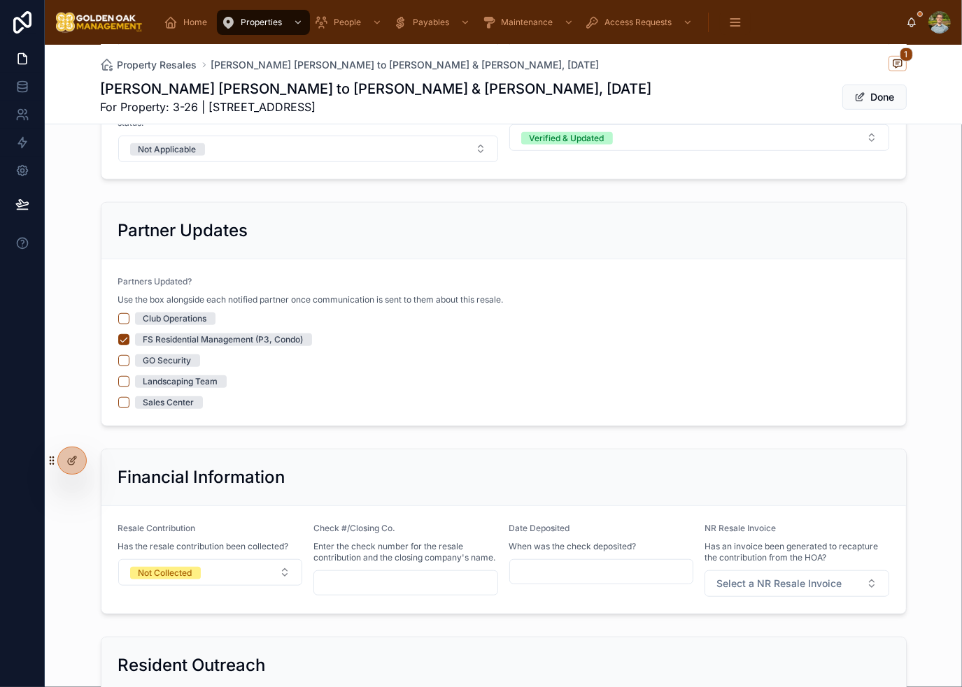
click at [135, 357] on span "GO Security" at bounding box center [167, 361] width 65 height 13
click at [129, 357] on button "GO Security" at bounding box center [123, 360] width 11 height 11
click at [123, 313] on div "Club Operations" at bounding box center [503, 319] width 771 height 13
click at [120, 315] on button "Club Operations" at bounding box center [123, 318] width 11 height 11
click at [118, 401] on button "Sales Center" at bounding box center [123, 402] width 11 height 11
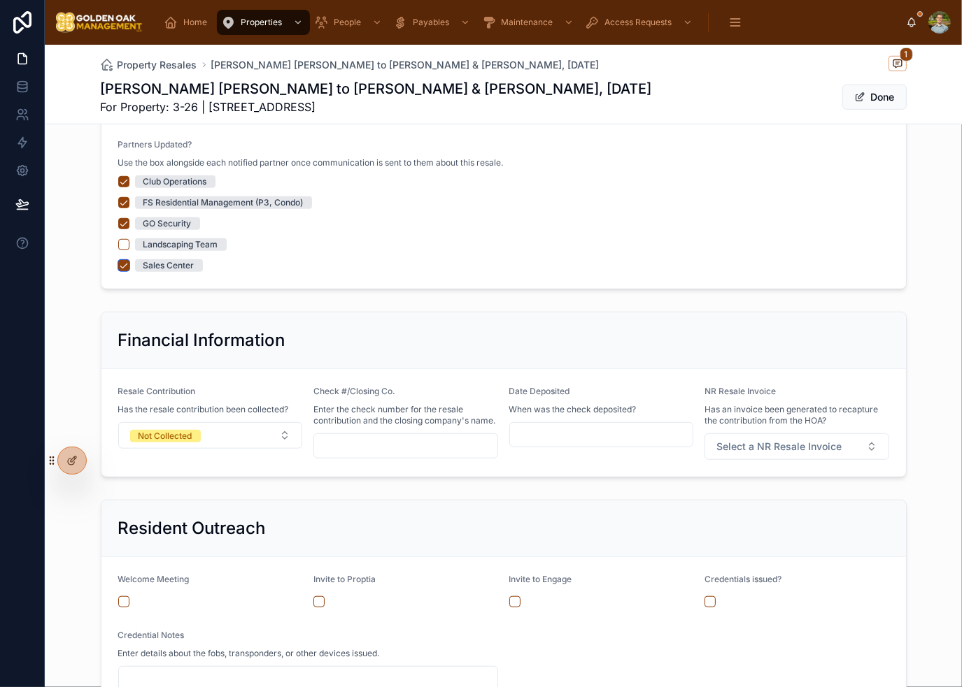
scroll to position [976, 0]
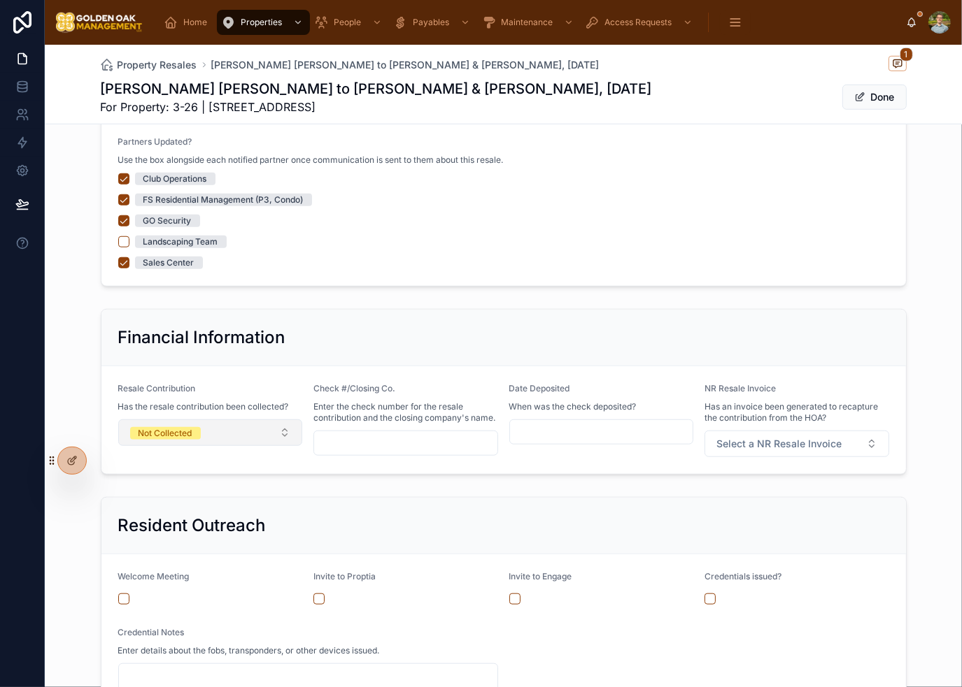
click at [246, 435] on button "Not Collected" at bounding box center [210, 433] width 185 height 27
click at [849, 498] on div "Resident Outreach" at bounding box center [503, 526] width 804 height 57
click at [827, 445] on span "Select a NR Resale Invoice" at bounding box center [778, 444] width 125 height 14
click at [787, 517] on div "Created" at bounding box center [791, 518] width 194 height 21
click at [776, 497] on div "Resident Outreach Welcome Meeting Invite to Proptia Invite to Engage Credential…" at bounding box center [504, 610] width 806 height 226
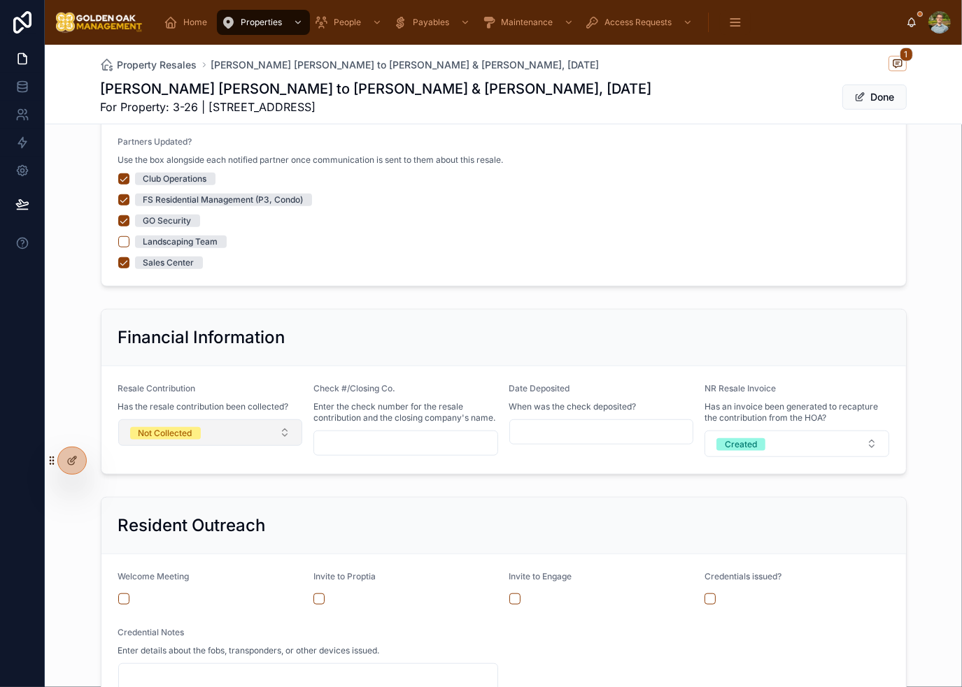
click at [138, 433] on div "Not Collected" at bounding box center [165, 433] width 54 height 13
click at [208, 440] on button "Not Collected" at bounding box center [210, 433] width 185 height 27
click at [392, 457] on form "Resale Contribution Has the resale contribution been collected? Not Collected C…" at bounding box center [503, 420] width 804 height 108
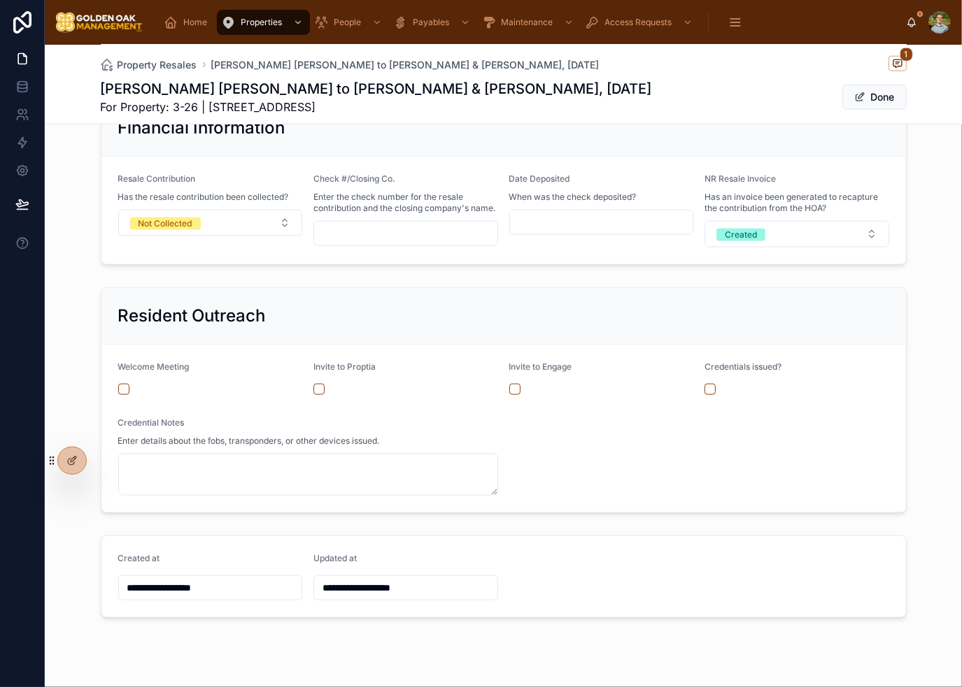
click at [637, 512] on div "Resident Outreach Welcome Meeting Invite to Proptia Invite to Engage Credential…" at bounding box center [503, 400] width 917 height 237
click at [781, 485] on form "Welcome Meeting Invite to Proptia Invite to Engage Credentials issued? Credenti…" at bounding box center [503, 429] width 804 height 168
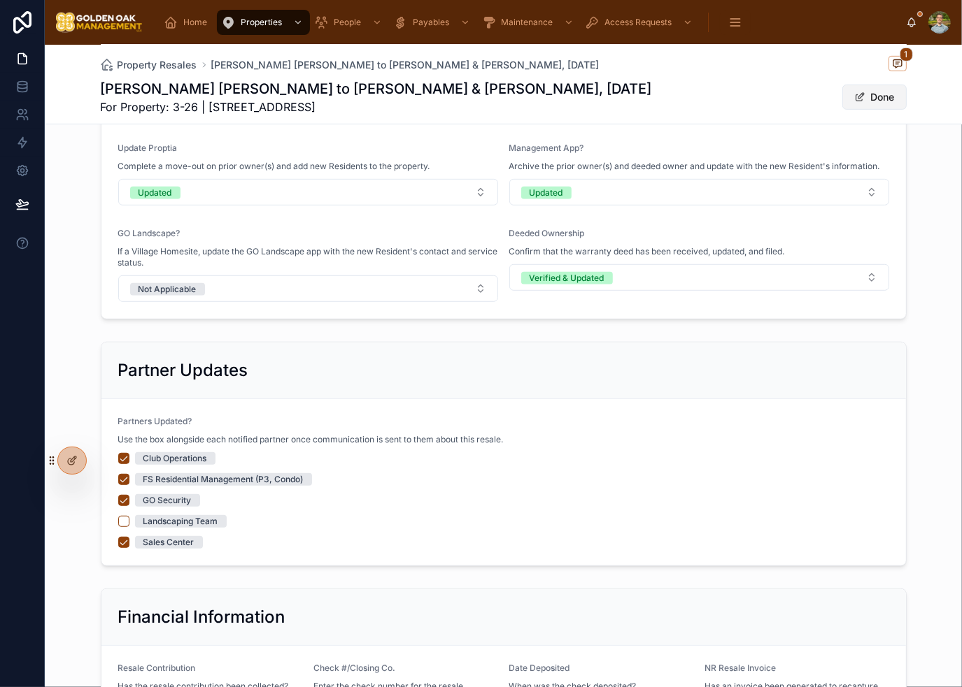
click at [882, 95] on button "Done" at bounding box center [874, 97] width 64 height 25
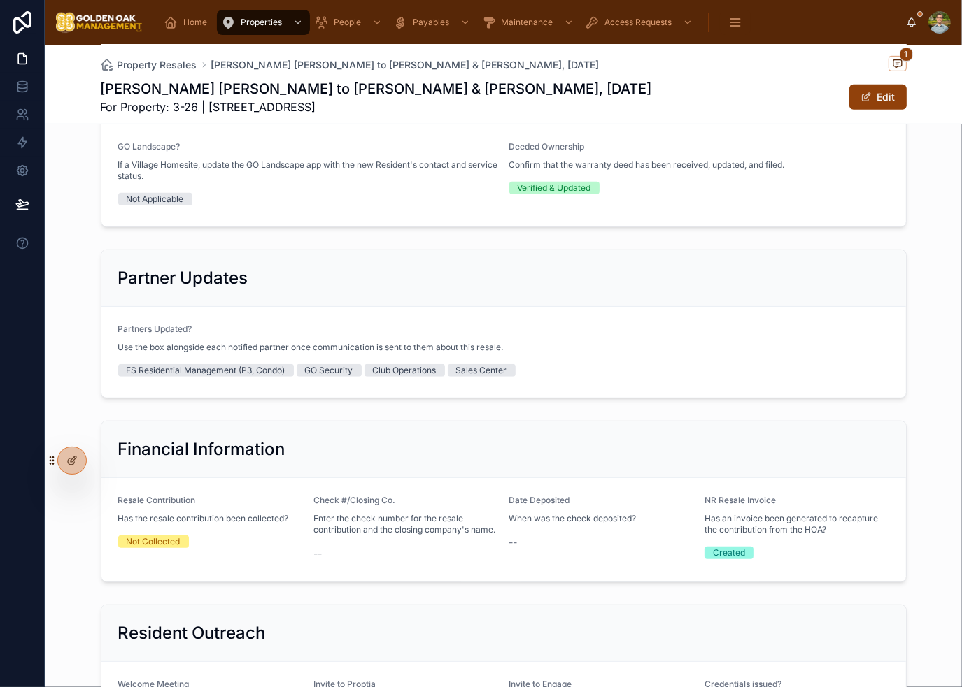
scroll to position [635, 0]
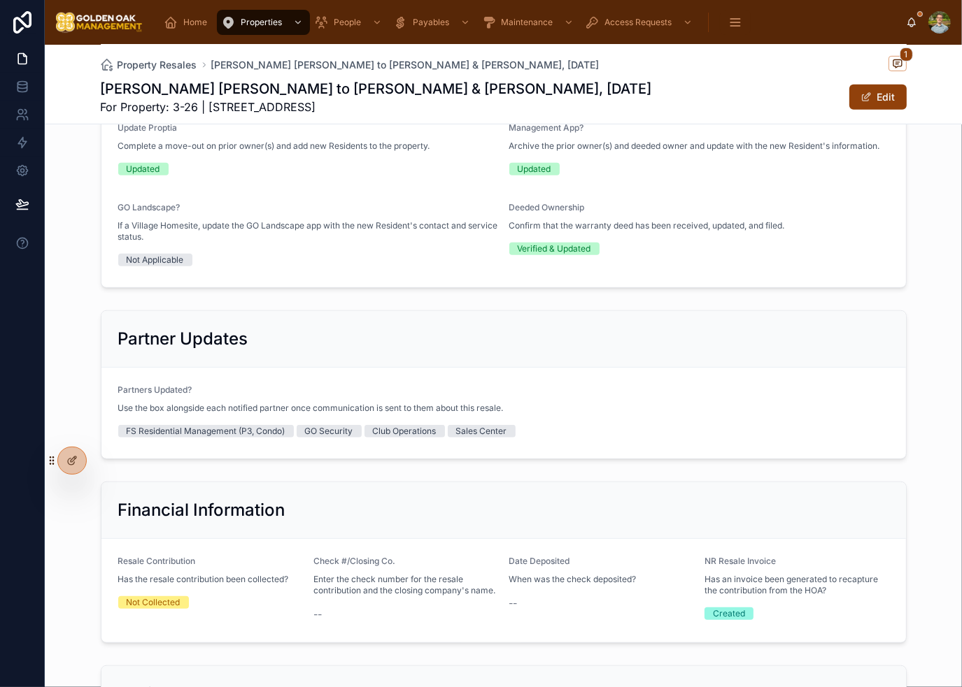
click at [732, 335] on div "Partner Updates" at bounding box center [503, 339] width 804 height 57
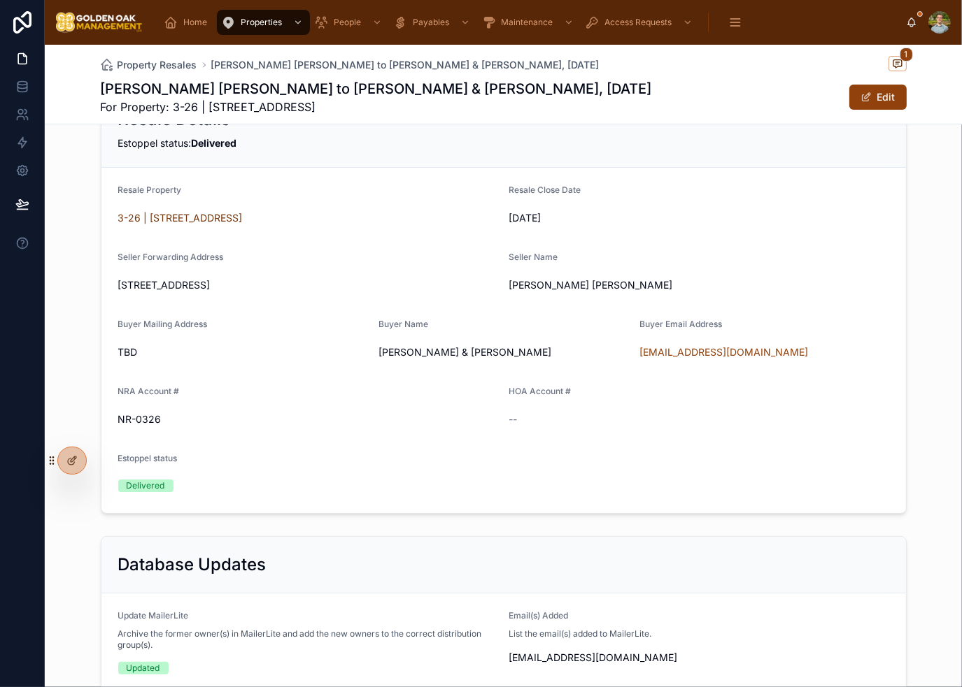
scroll to position [0, 0]
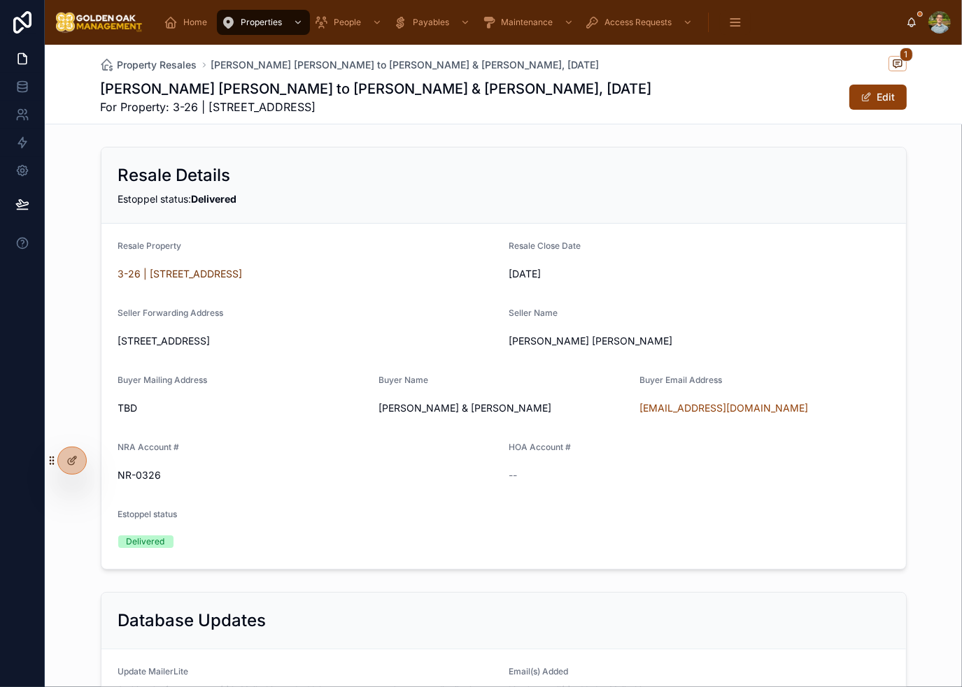
click at [634, 520] on form "Resale Property 3-26 | [STREET_ADDRESS][GEOGRAPHIC_DATA] Close Date [DATE] Sell…" at bounding box center [503, 396] width 804 height 345
click at [169, 60] on span "Property Resales" at bounding box center [157, 65] width 80 height 14
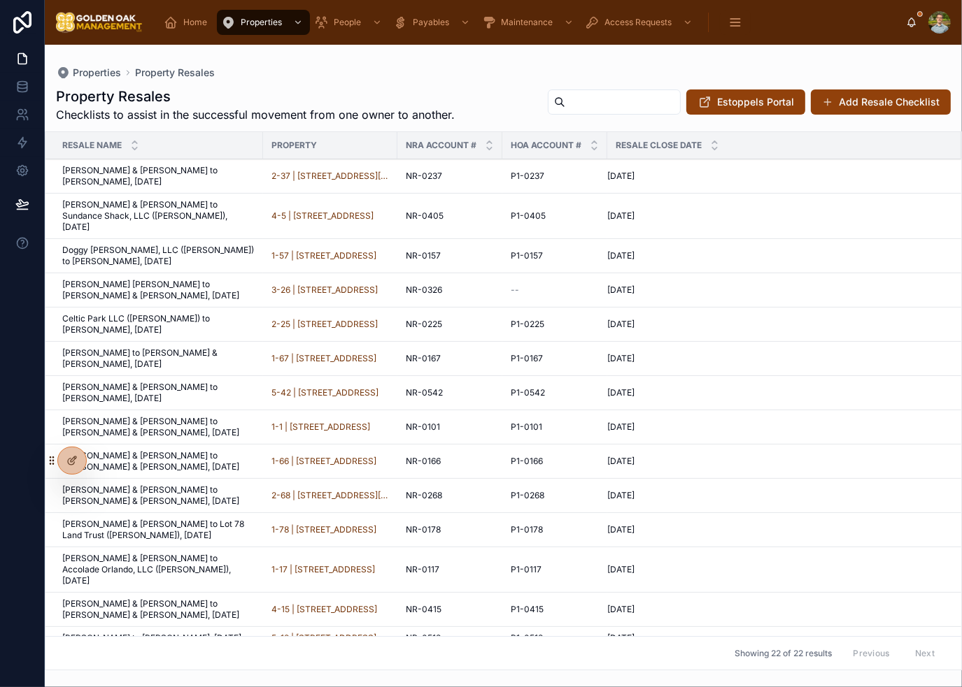
click at [166, 313] on span "Celtic Park LLC ([PERSON_NAME]) to [PERSON_NAME], [DATE]" at bounding box center [158, 324] width 192 height 22
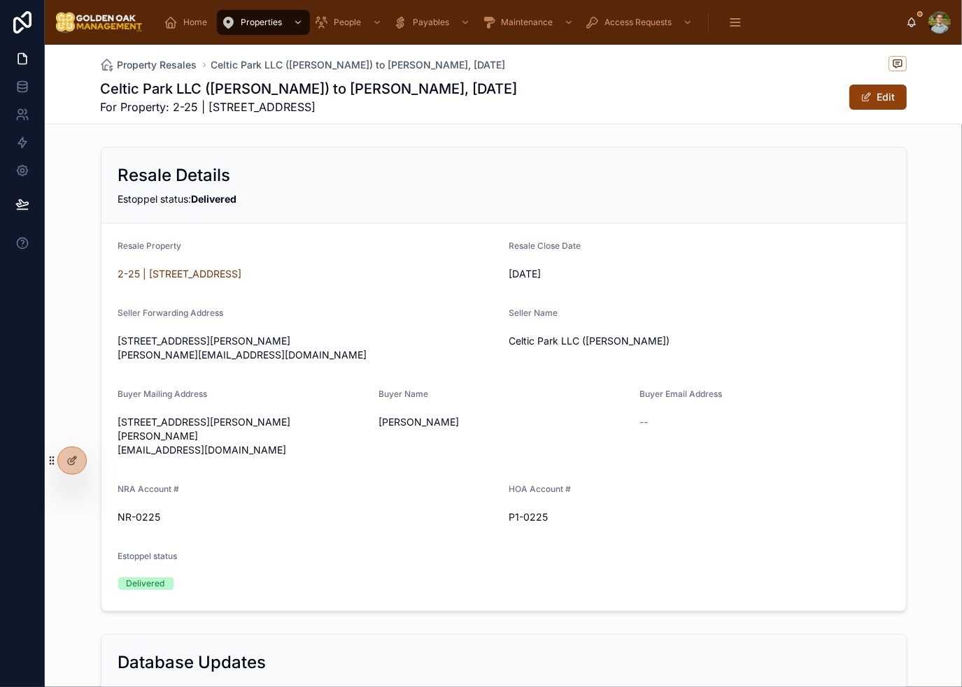
click at [718, 429] on div "--" at bounding box center [764, 422] width 250 height 14
drag, startPoint x: 238, startPoint y: 494, endPoint x: 100, endPoint y: 494, distance: 137.8
click at [101, 494] on form "Resale Property 2-25 | [STREET_ADDRESS] Resale Close Date [DATE] Seller Forward…" at bounding box center [503, 417] width 804 height 387
copy span "[EMAIL_ADDRESS][DOMAIN_NAME]"
click at [873, 97] on button "Edit" at bounding box center [877, 97] width 57 height 25
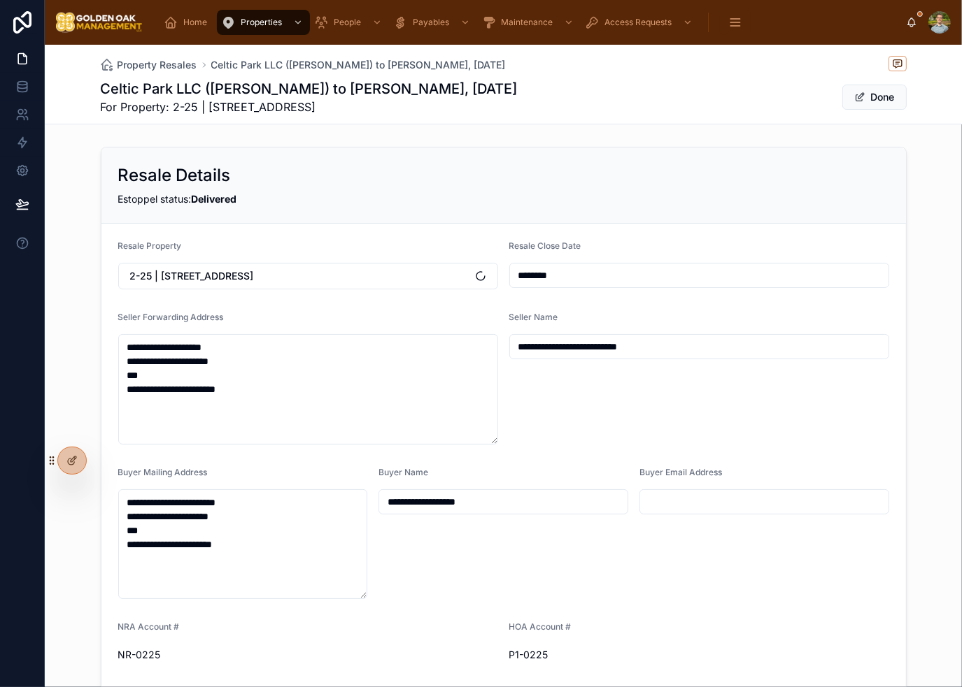
click at [707, 497] on input "text" at bounding box center [764, 502] width 248 height 20
paste input "**********"
type input "**********"
click at [713, 557] on div "**********" at bounding box center [764, 533] width 250 height 133
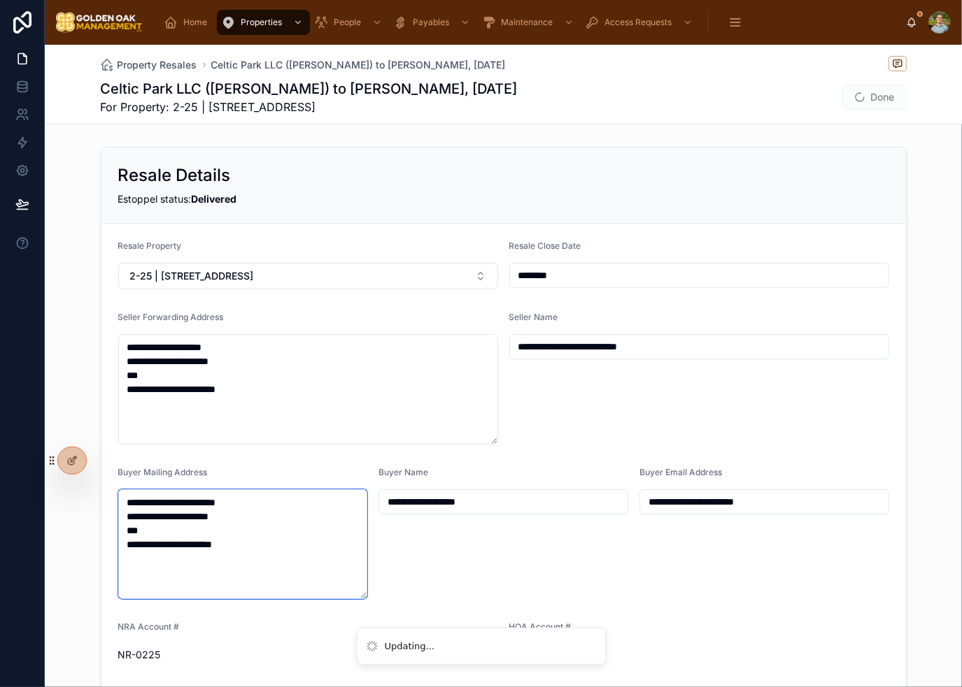
drag, startPoint x: 236, startPoint y: 548, endPoint x: 42, endPoint y: 545, distance: 194.4
click at [42, 545] on div "**********" at bounding box center [481, 343] width 962 height 687
type textarea "**********"
type input "**********"
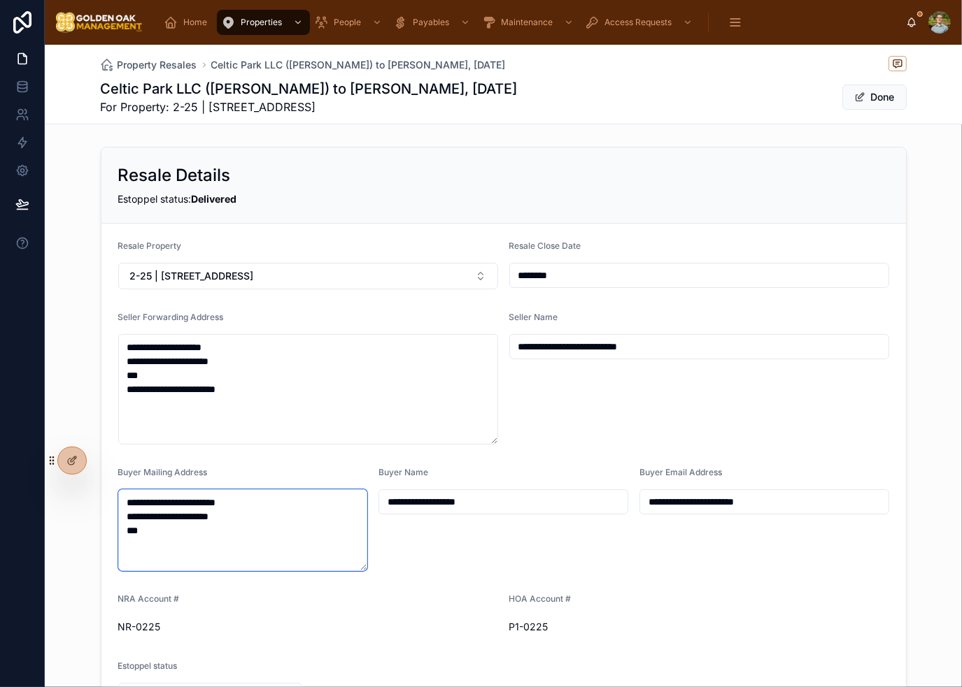
type textarea "**********"
click at [584, 538] on div "**********" at bounding box center [503, 519] width 250 height 105
click at [866, 96] on button "Done" at bounding box center [874, 97] width 64 height 25
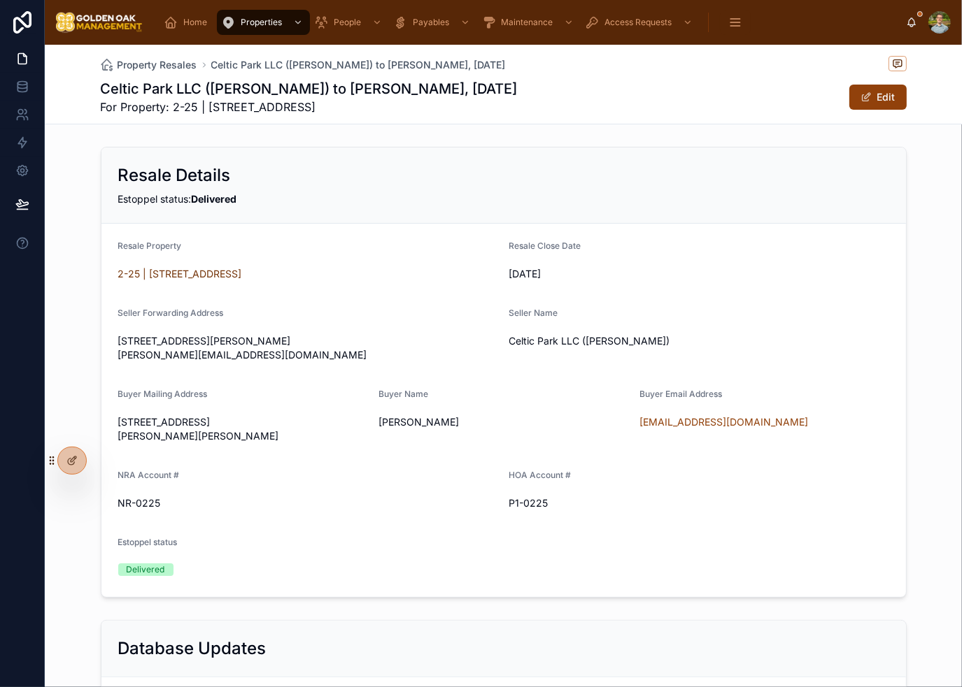
click at [683, 589] on form "Resale Property 2-25 | [STREET_ADDRESS] Resale Close Date [DATE] Seller Forward…" at bounding box center [503, 410] width 804 height 373
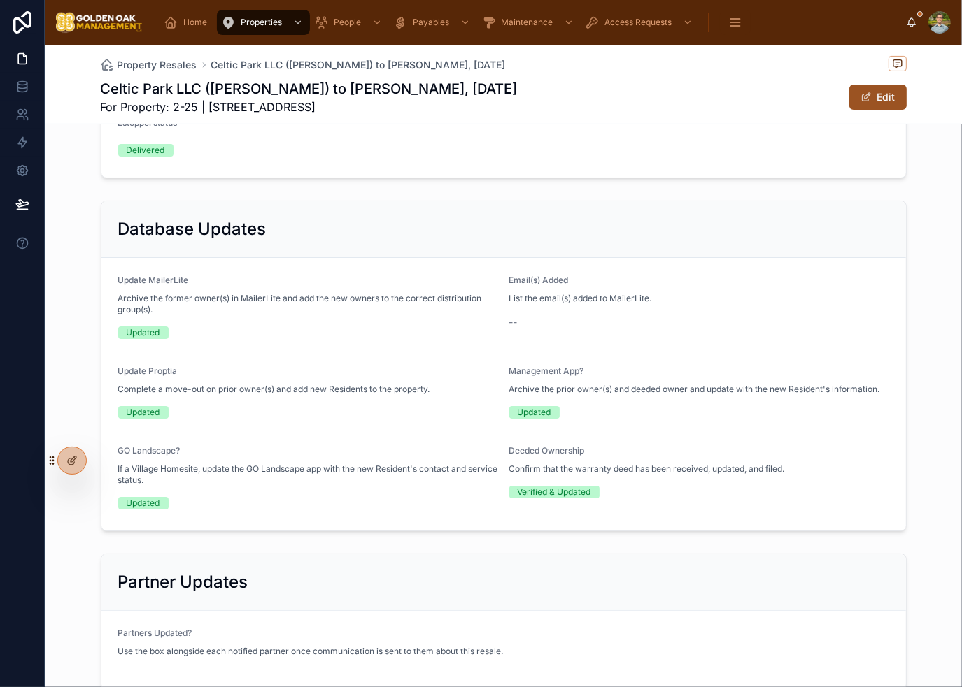
click at [860, 93] on span at bounding box center [865, 97] width 11 height 11
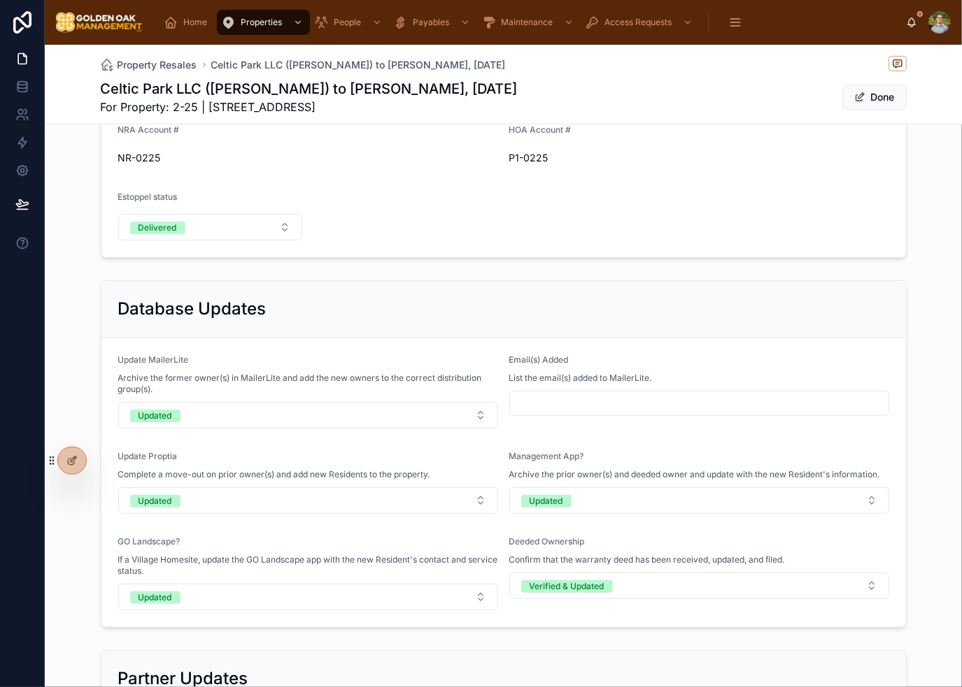
click at [611, 408] on input "text" at bounding box center [699, 404] width 378 height 20
paste input "**********"
type input "**********"
click at [736, 332] on div "Database Updates" at bounding box center [503, 309] width 804 height 57
click at [877, 92] on span "Done" at bounding box center [874, 97] width 64 height 25
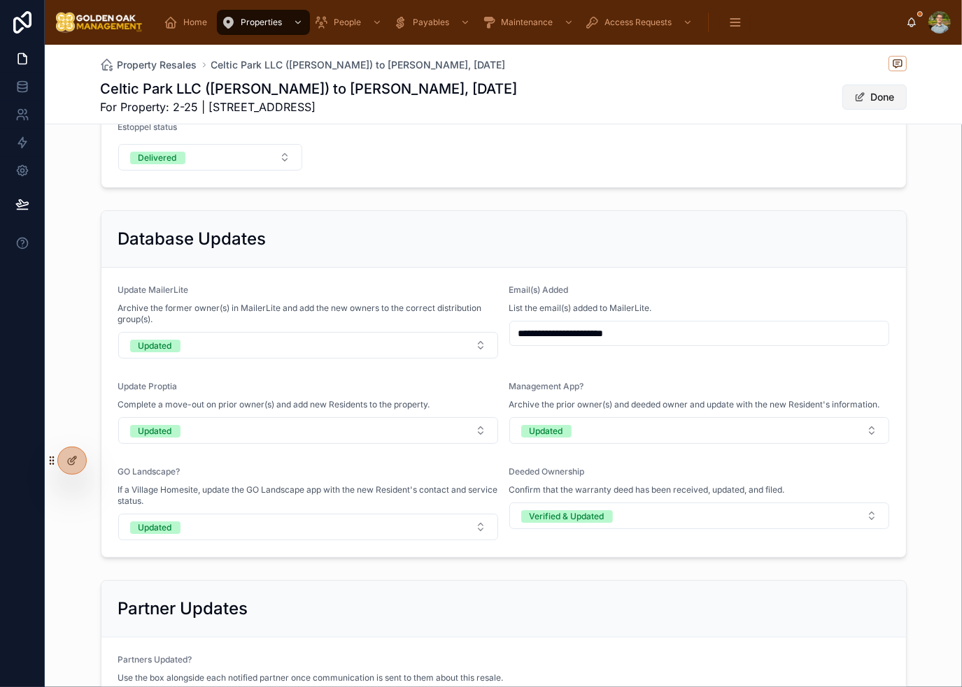
click at [859, 97] on button "Done" at bounding box center [874, 97] width 64 height 25
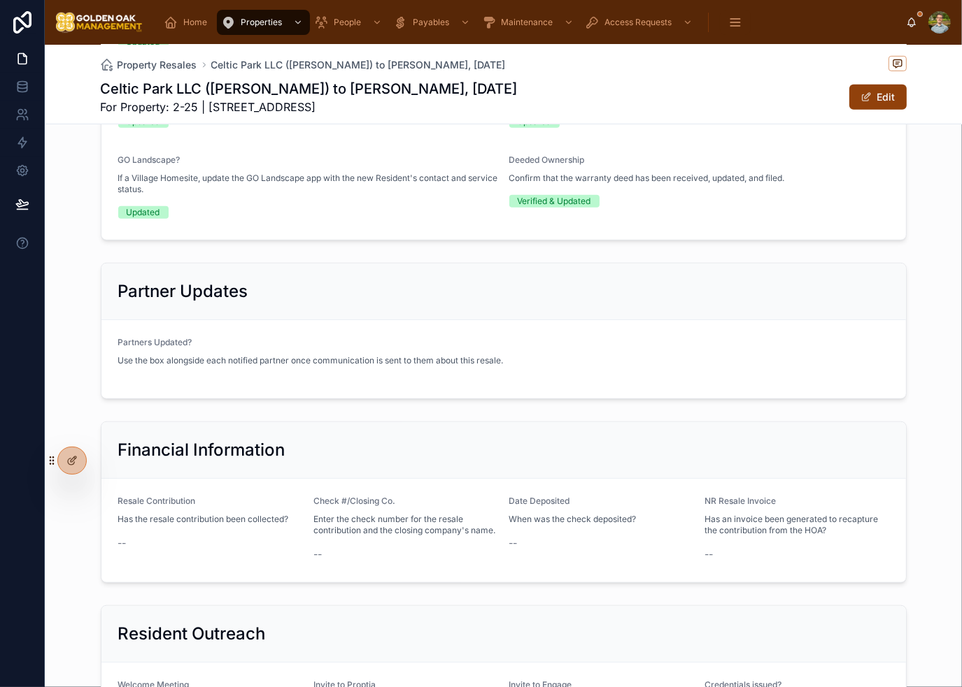
scroll to position [877, 0]
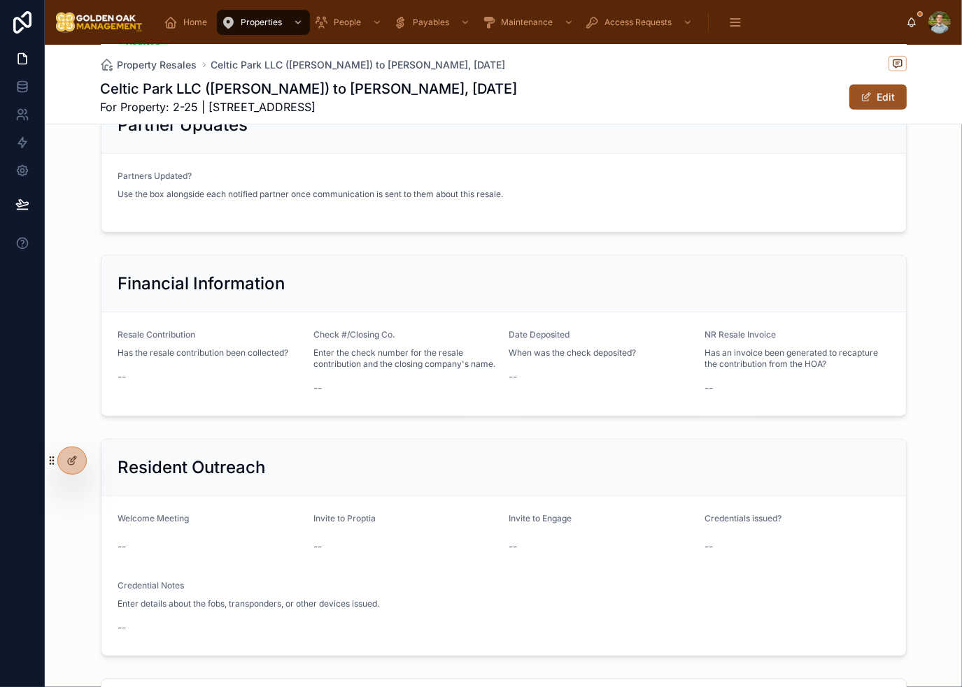
click at [889, 108] on button "Edit" at bounding box center [877, 97] width 57 height 25
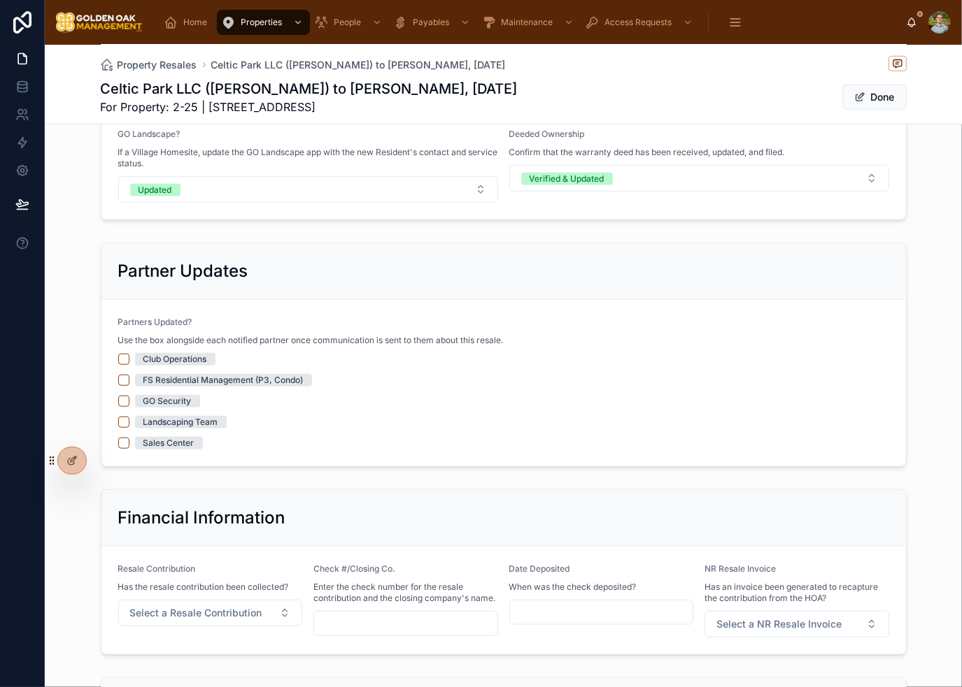
scroll to position [976, 0]
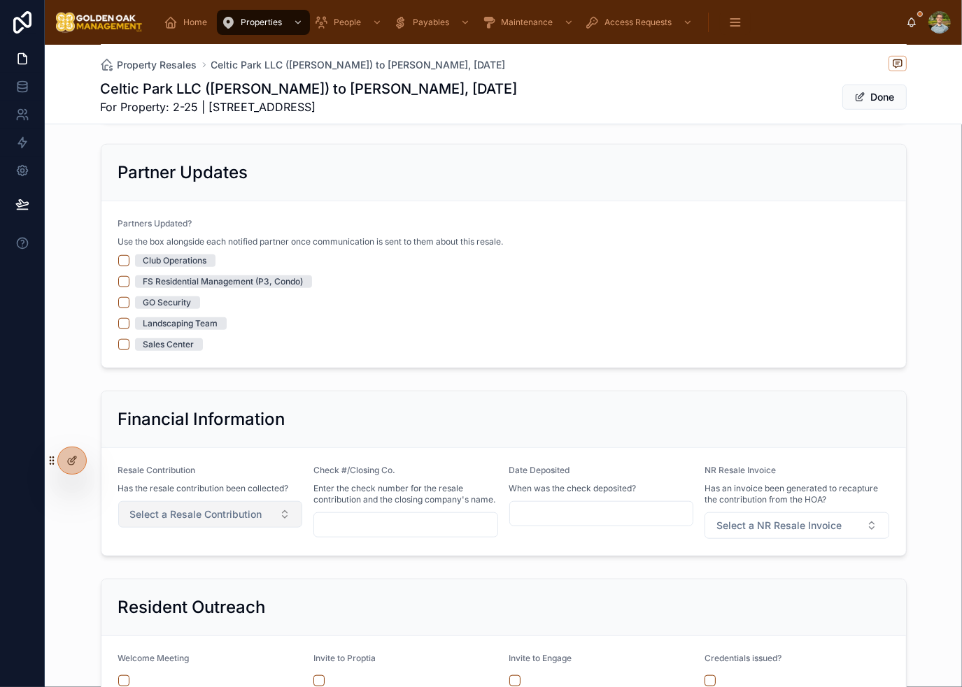
click at [173, 514] on span "Select a Resale Contribution" at bounding box center [196, 515] width 132 height 14
click at [187, 571] on div "Not Collected" at bounding box center [205, 568] width 194 height 21
click at [385, 566] on div "**********" at bounding box center [503, 41] width 917 height 1750
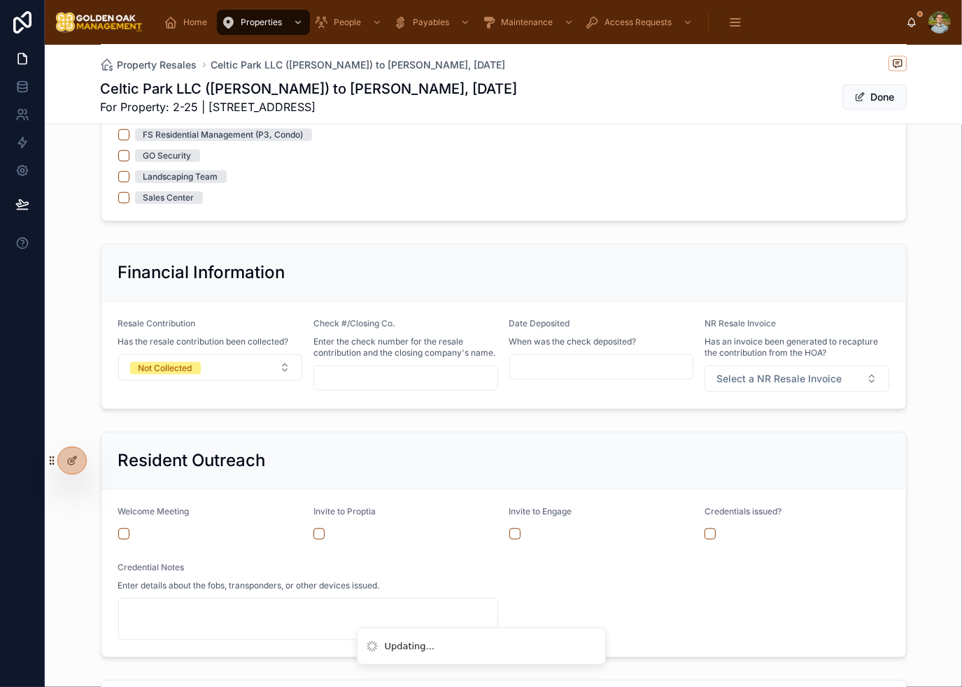
scroll to position [1255, 0]
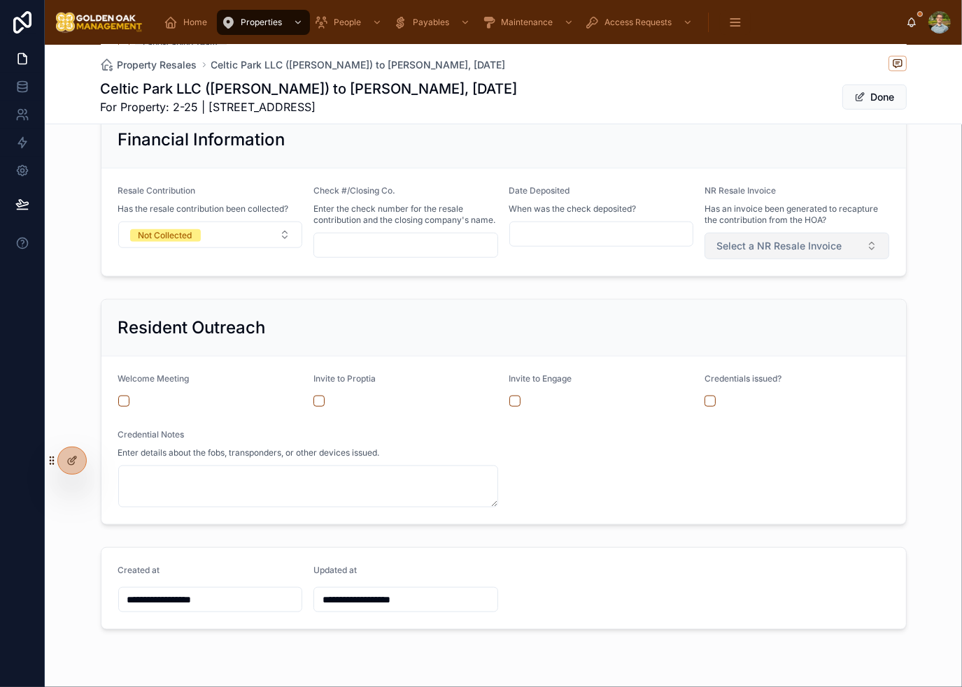
click at [800, 252] on button "Select a NR Resale Invoice" at bounding box center [796, 246] width 185 height 27
click at [783, 299] on div "Not Created" at bounding box center [791, 300] width 194 height 21
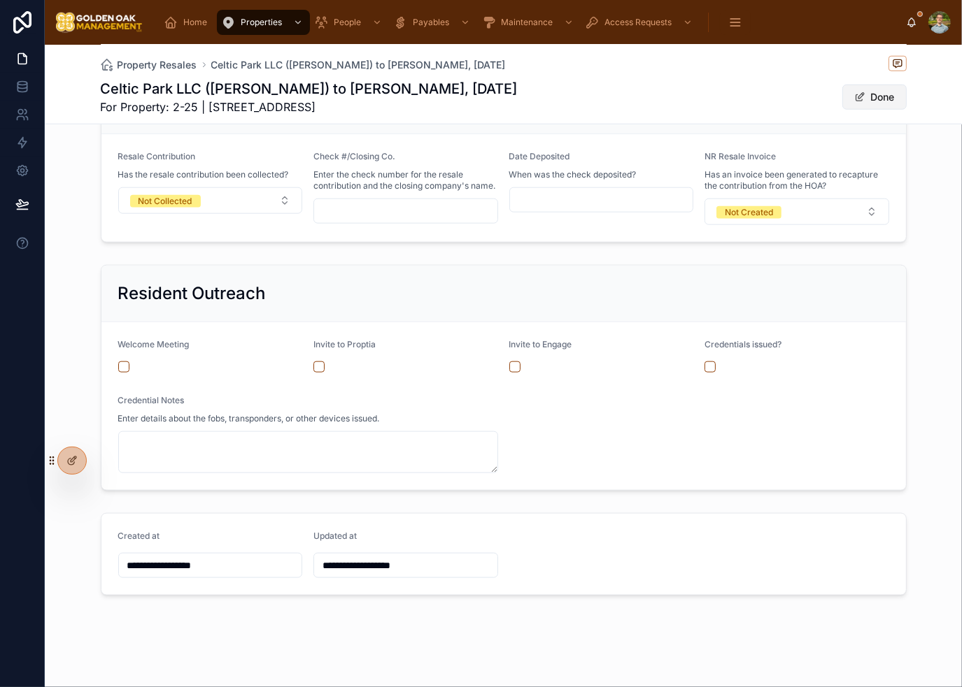
click at [892, 98] on button "Done" at bounding box center [874, 97] width 64 height 25
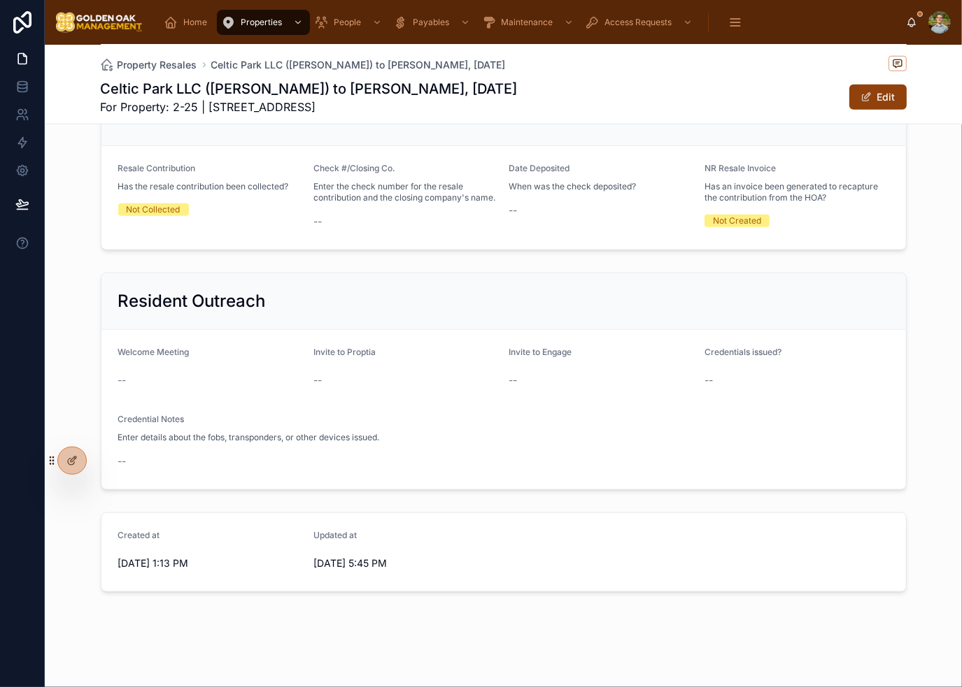
click at [833, 441] on form "Welcome Meeting -- Invite to Proptia -- Invite to Engage -- Credentials issued?…" at bounding box center [503, 409] width 804 height 159
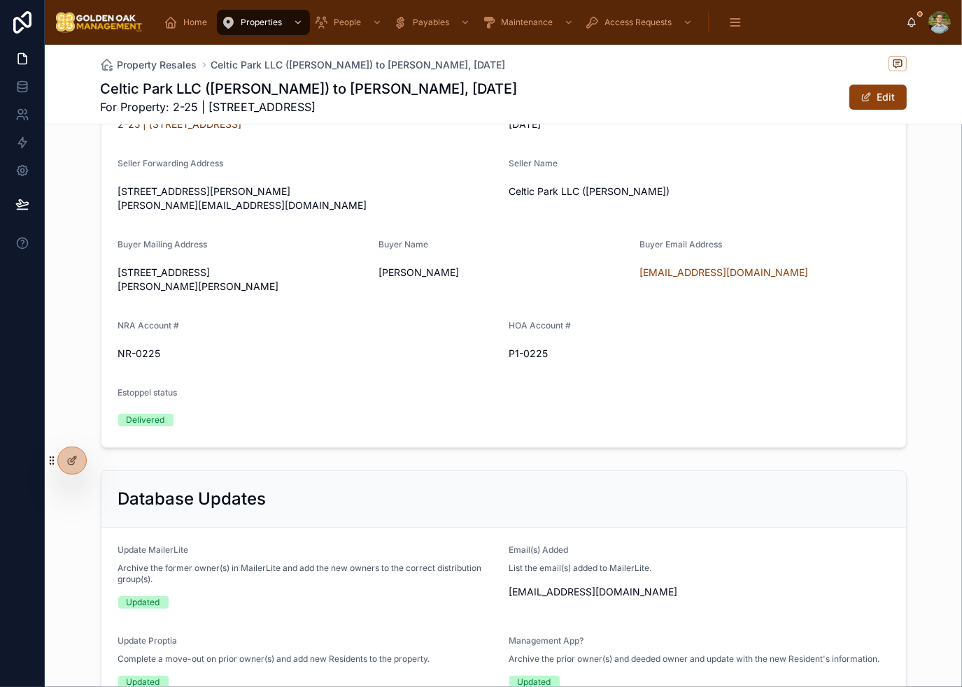
scroll to position [0, 0]
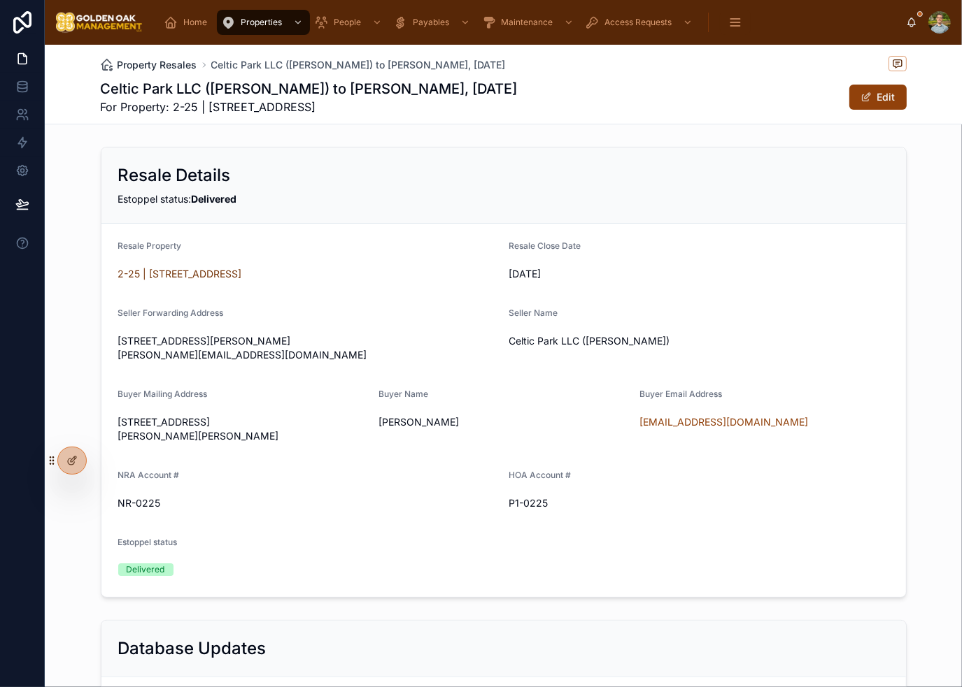
click at [157, 64] on span "Property Resales" at bounding box center [157, 65] width 80 height 14
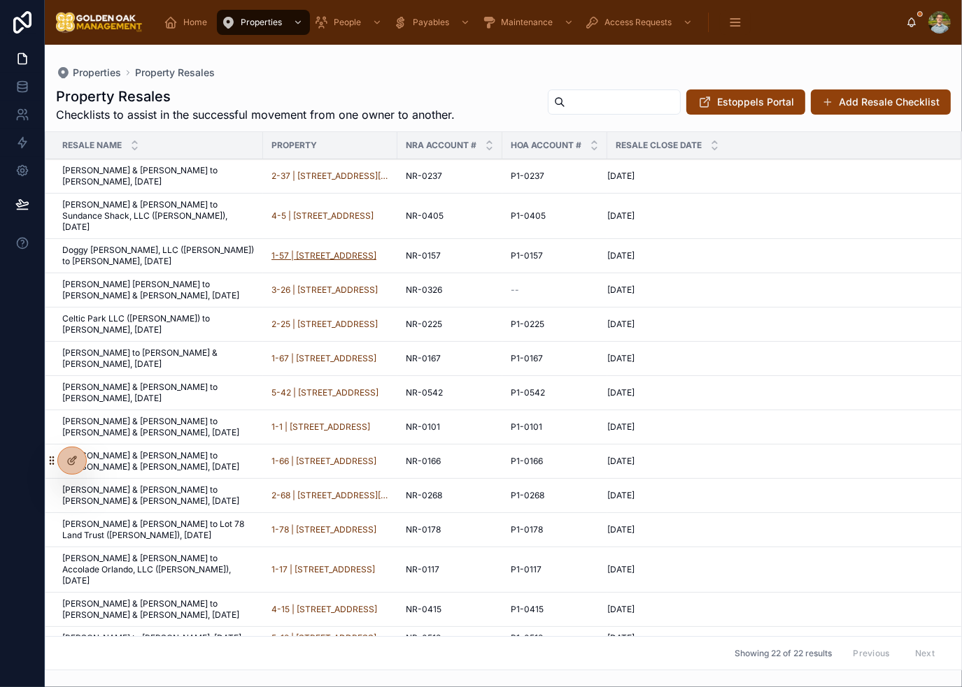
click at [339, 250] on span "1-57 | [STREET_ADDRESS]" at bounding box center [323, 255] width 105 height 11
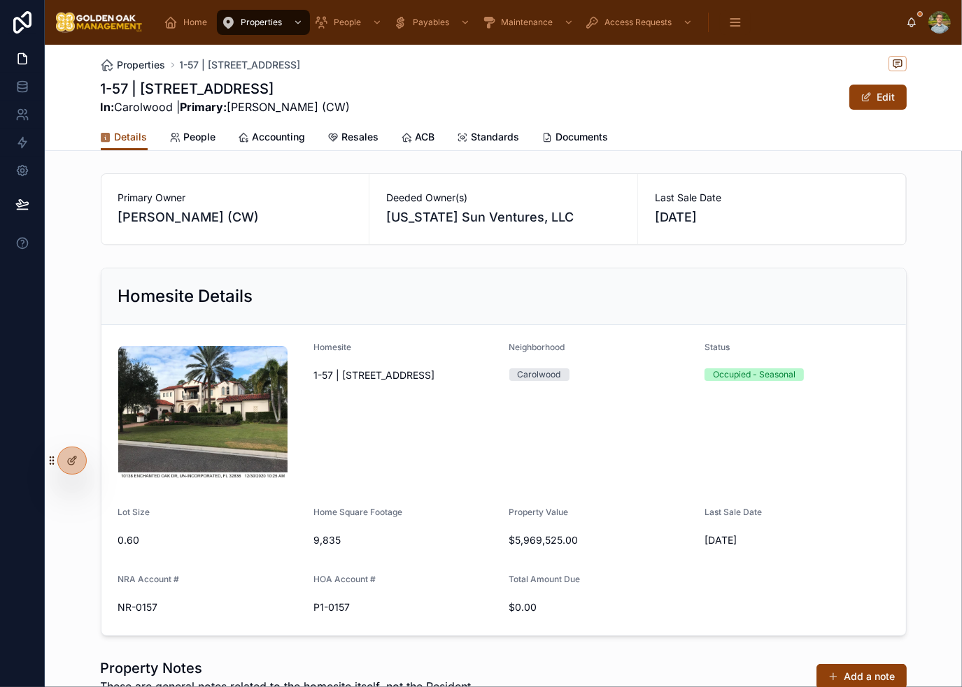
click at [140, 61] on span "Properties" at bounding box center [141, 65] width 48 height 14
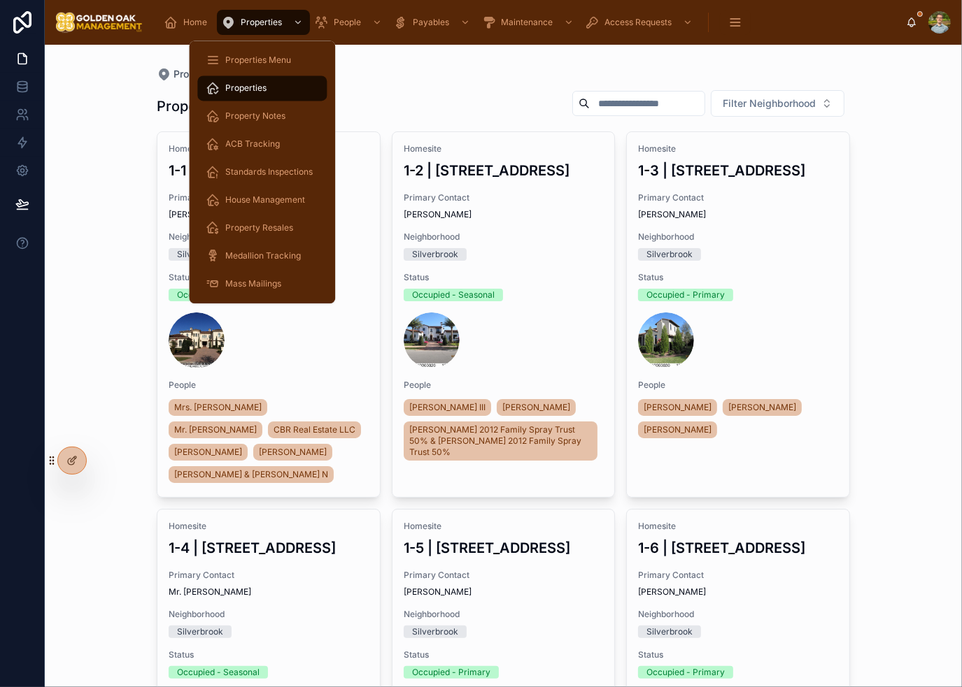
click at [264, 223] on span "Property Resales" at bounding box center [259, 227] width 68 height 11
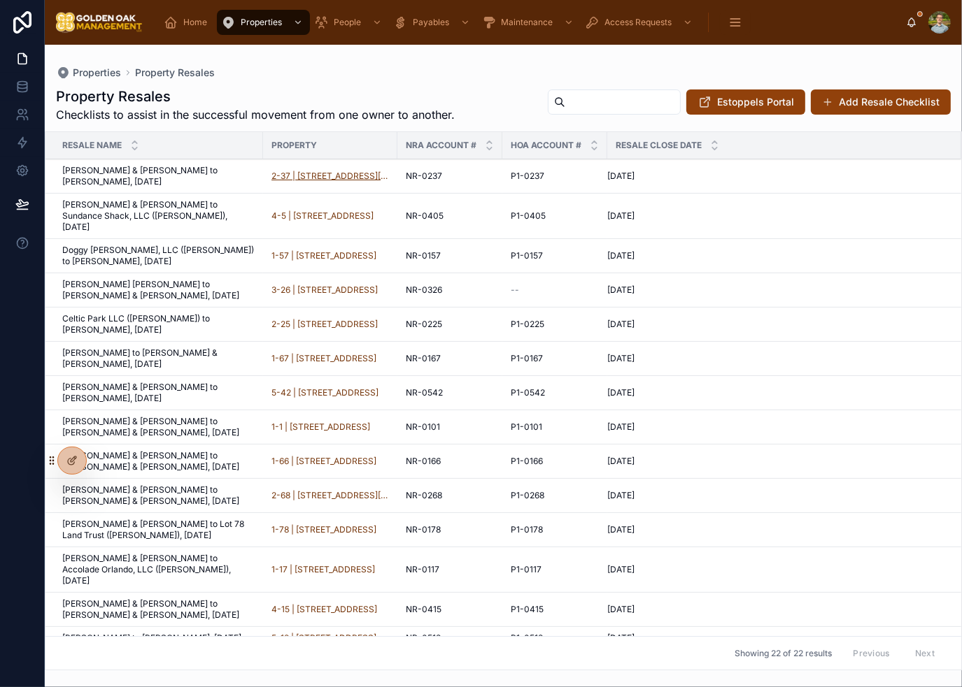
click at [348, 173] on span "2-37 | [STREET_ADDRESS][PERSON_NAME]" at bounding box center [329, 176] width 117 height 11
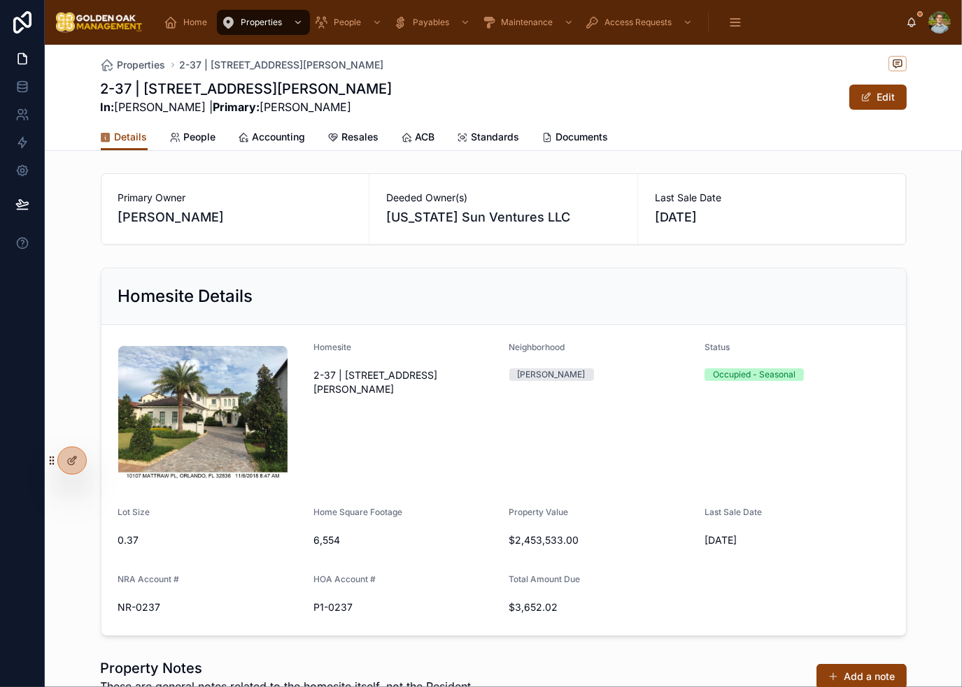
click at [464, 285] on div "Homesite Details" at bounding box center [503, 296] width 771 height 22
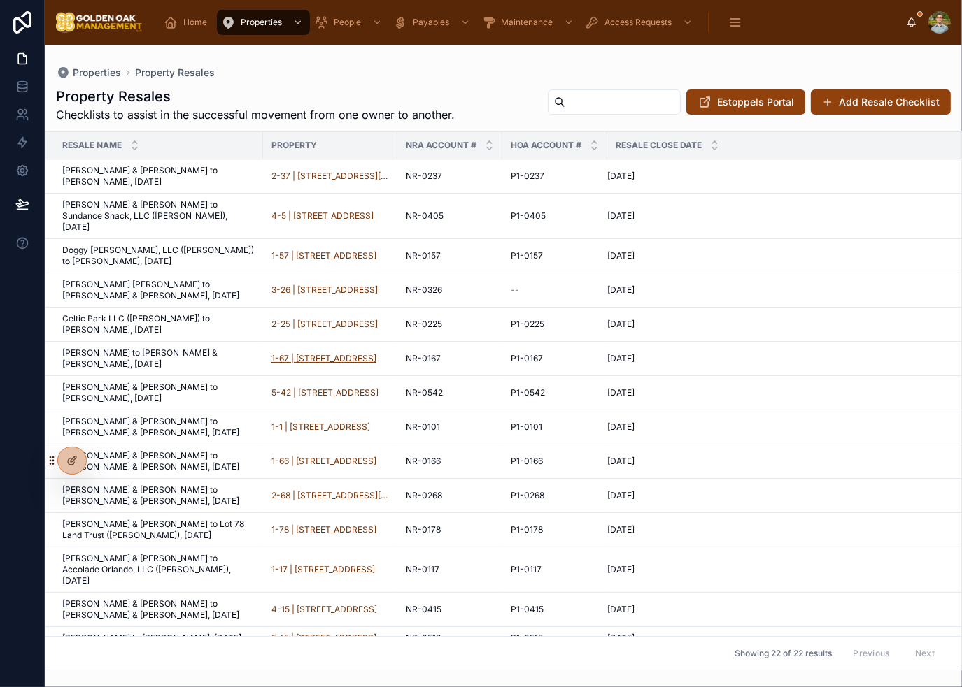
click at [361, 353] on span "1-67 | [STREET_ADDRESS]" at bounding box center [323, 358] width 105 height 11
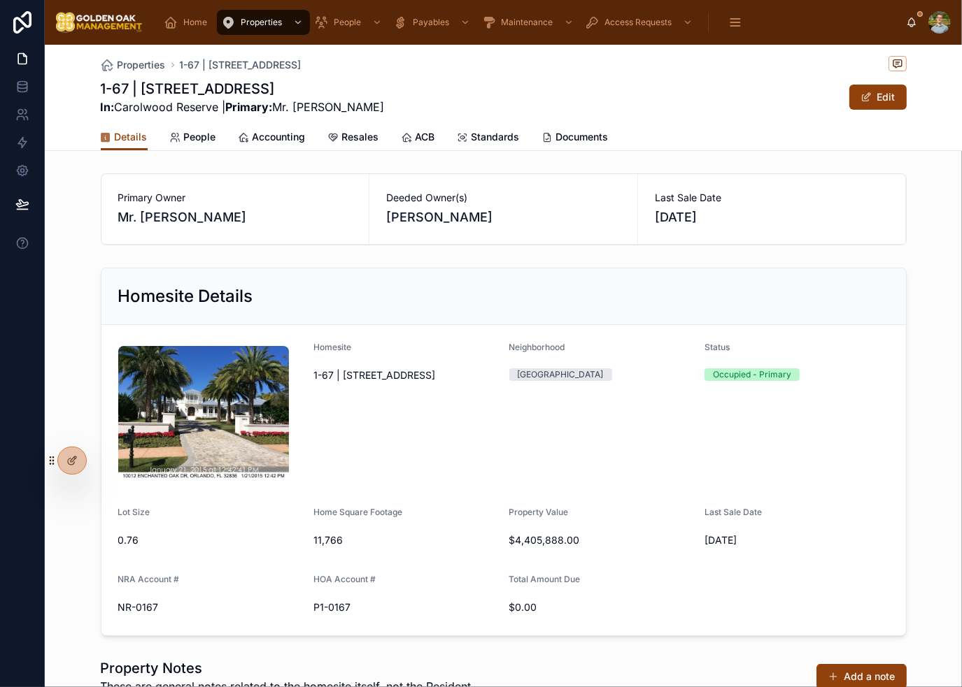
click at [578, 323] on div "Homesite Details" at bounding box center [503, 297] width 804 height 57
click at [184, 134] on span "People" at bounding box center [200, 137] width 32 height 14
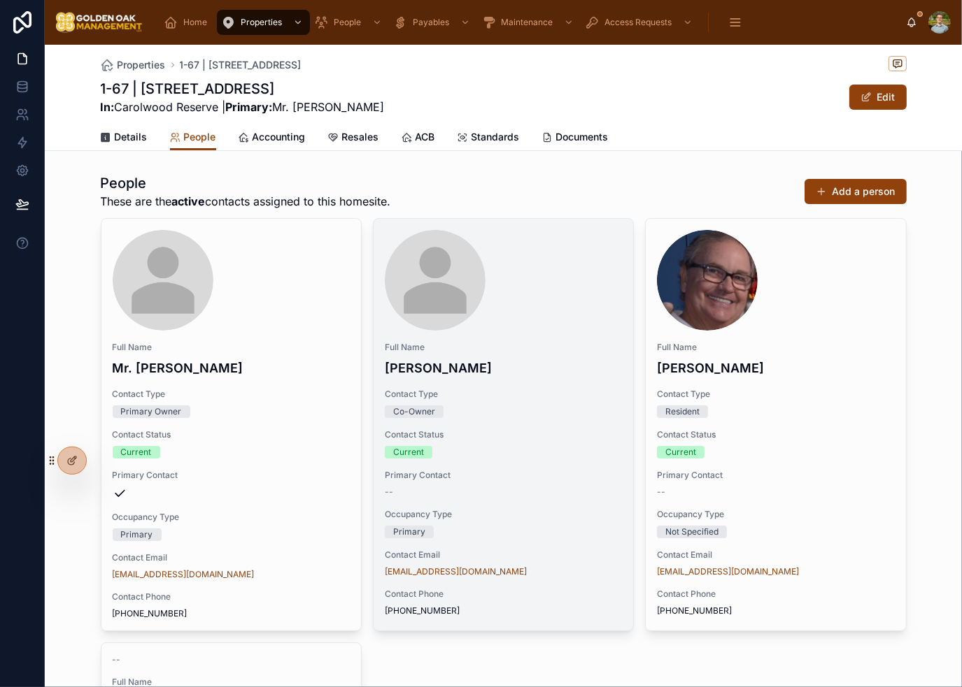
click at [0, 0] on icon at bounding box center [0, 0] width 0 height 0
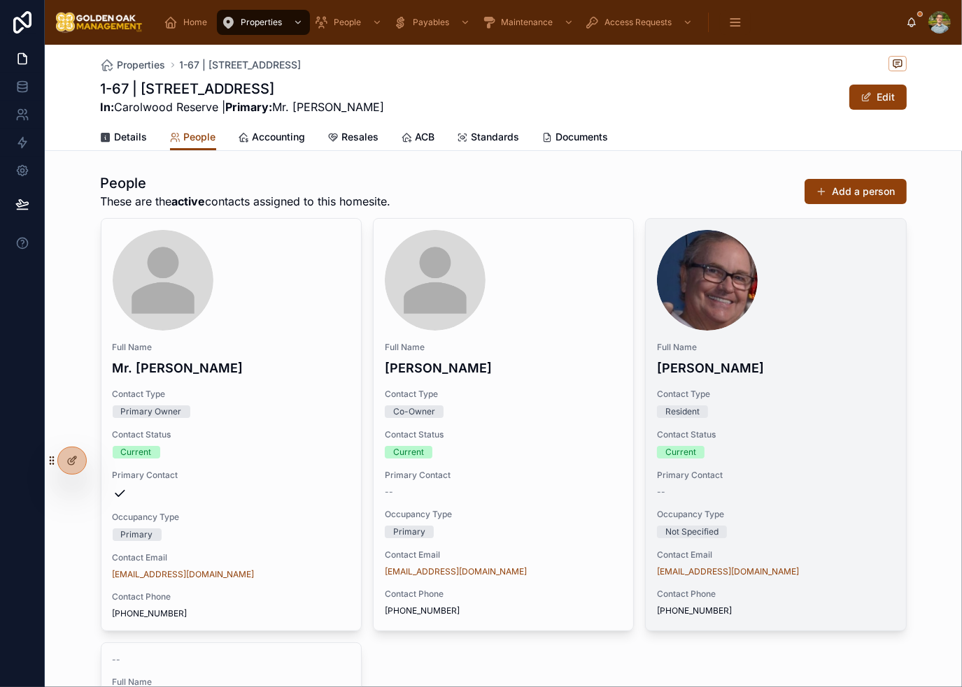
click at [813, 494] on div "--" at bounding box center [775, 492] width 237 height 11
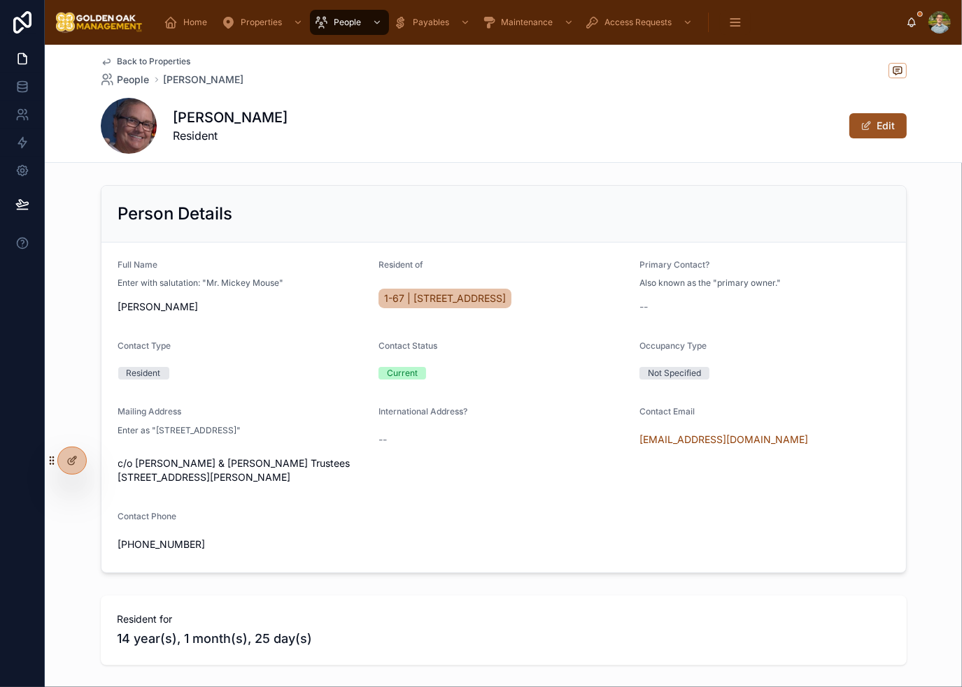
click at [878, 132] on button "Edit" at bounding box center [877, 125] width 57 height 25
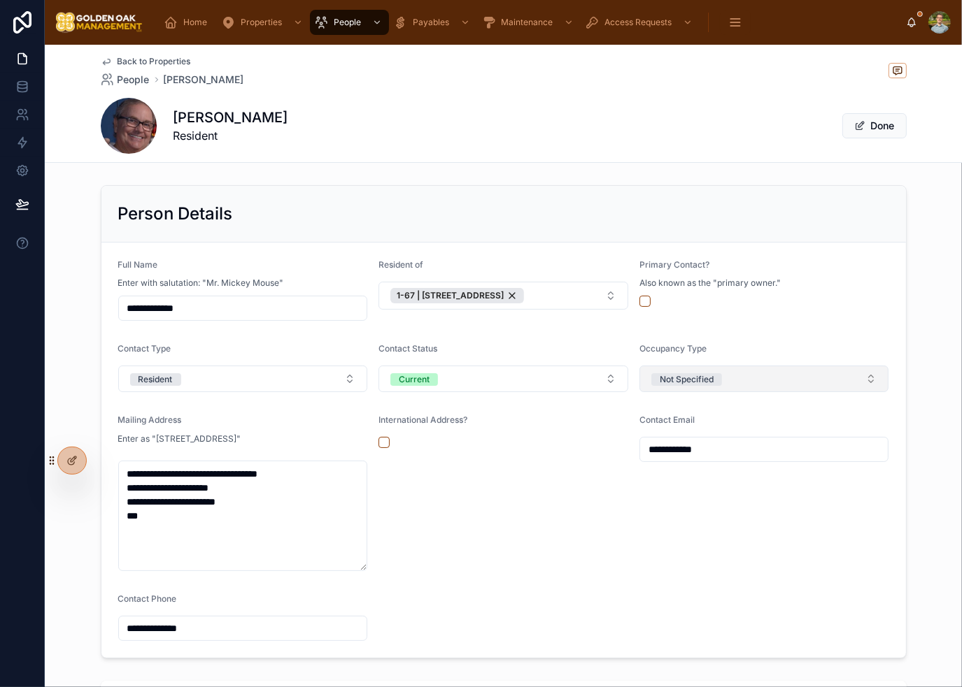
click at [704, 379] on div "Not Specified" at bounding box center [687, 379] width 54 height 13
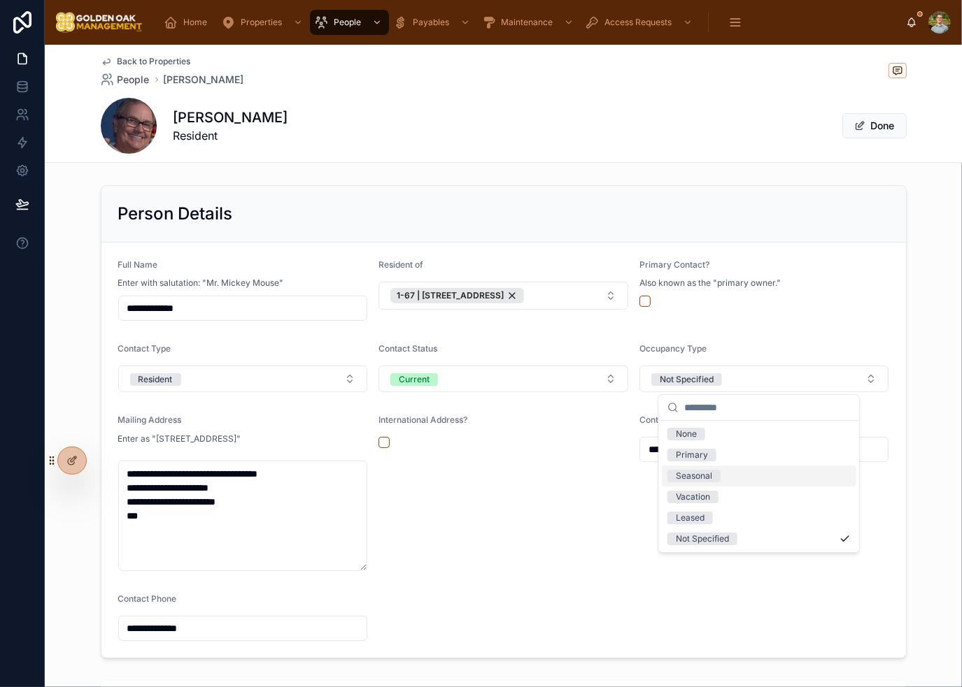
click at [719, 494] on div "Vacation" at bounding box center [759, 497] width 194 height 21
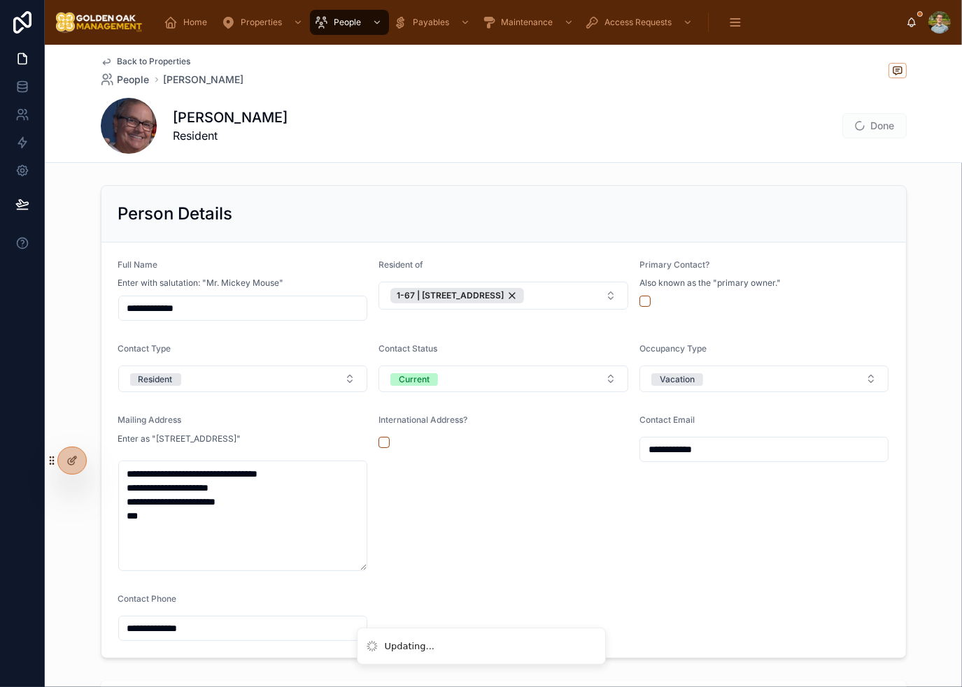
click at [621, 566] on div "International Address?" at bounding box center [503, 493] width 250 height 157
click at [204, 380] on button "Resident" at bounding box center [243, 379] width 250 height 27
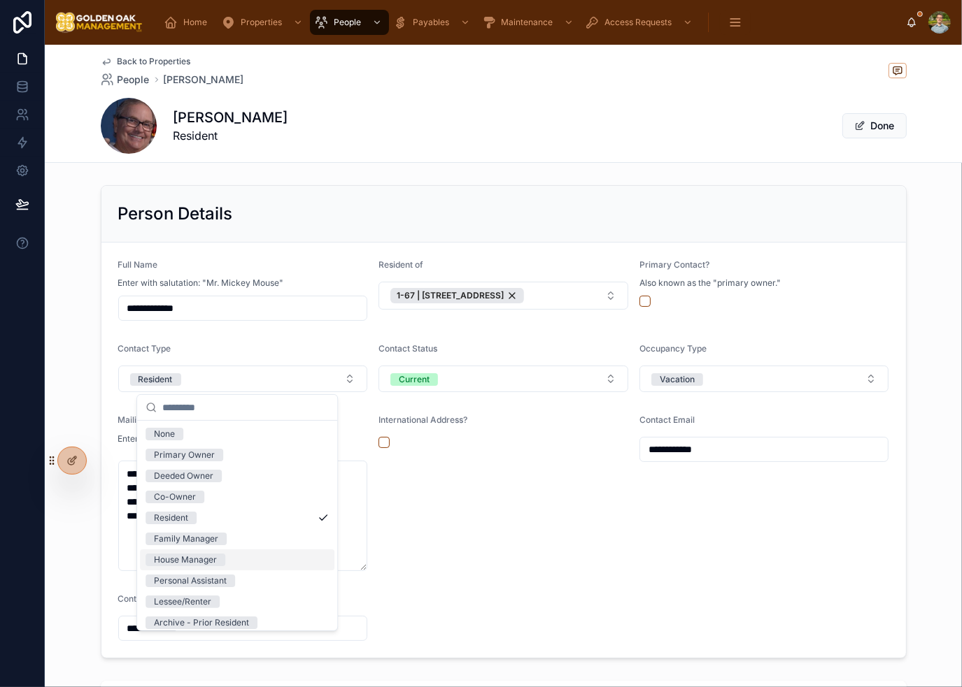
scroll to position [6, 0]
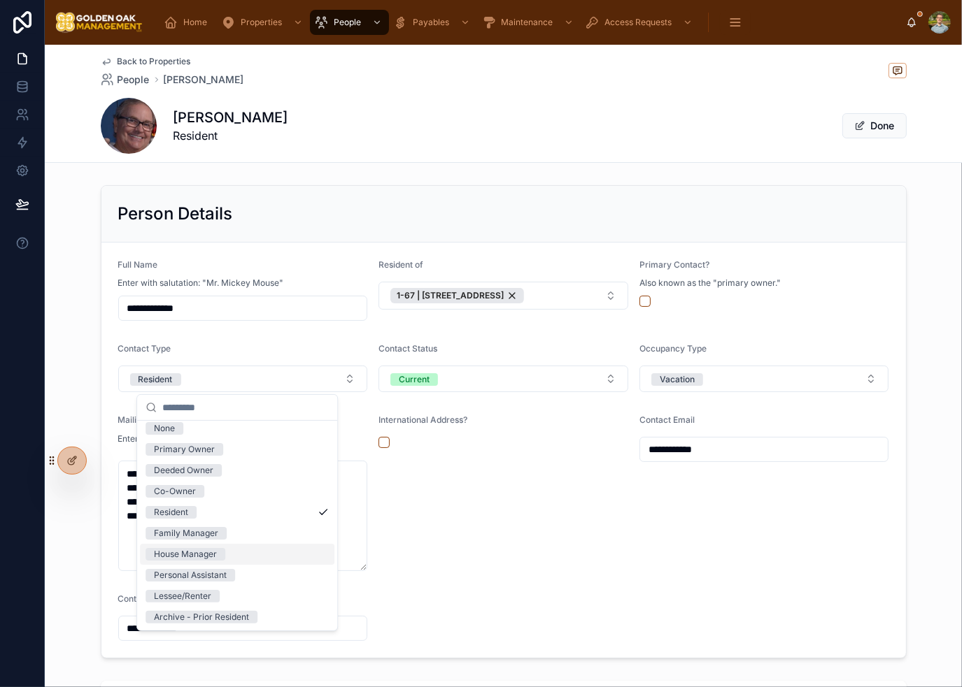
click at [624, 542] on form "**********" at bounding box center [503, 450] width 804 height 415
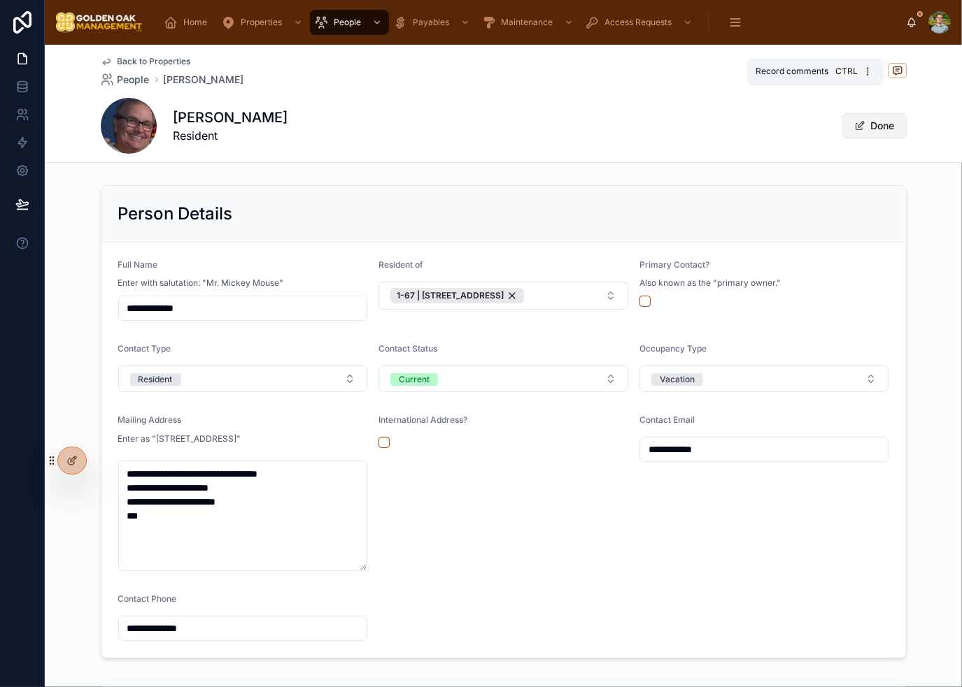
click at [878, 125] on button "Done" at bounding box center [874, 125] width 64 height 25
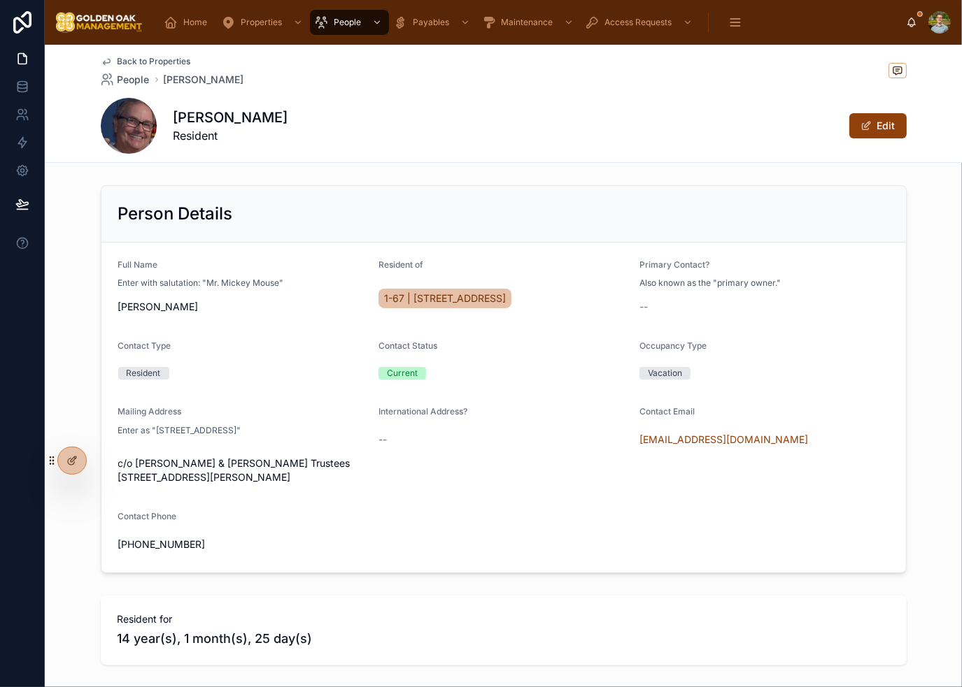
click at [159, 57] on span "Back to Properties" at bounding box center [153, 61] width 73 height 11
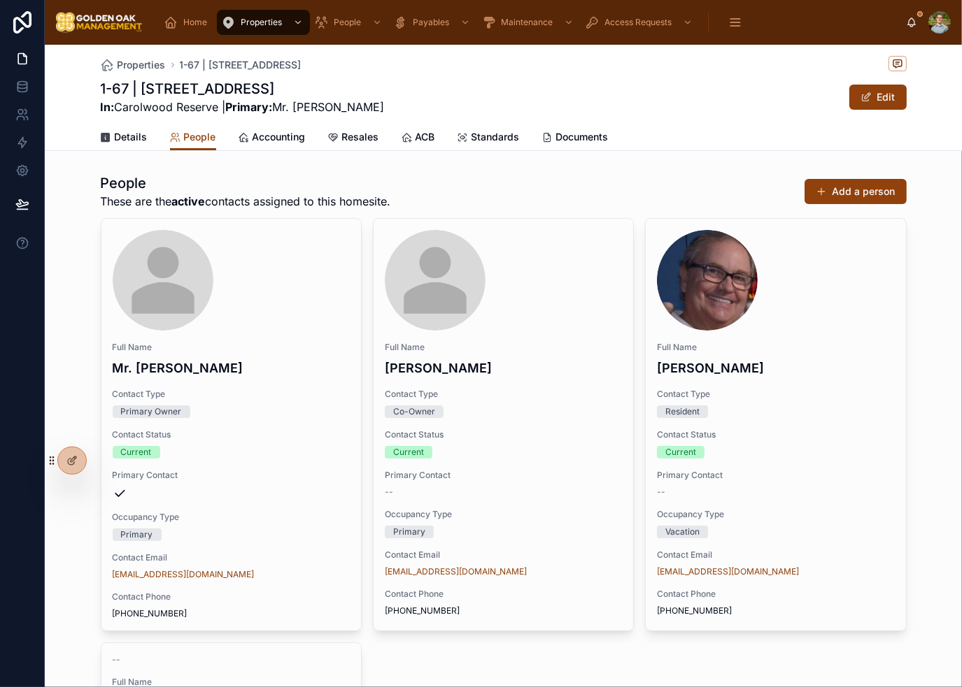
click at [574, 173] on div "People These are the active contacts assigned to this homesite. Add a person Fu…" at bounding box center [503, 590] width 917 height 844
click at [555, 176] on div "People These are the active contacts assigned to this homesite. Add a person" at bounding box center [504, 191] width 806 height 36
click at [638, 192] on div "People These are the active contacts assigned to this homesite. Add a person" at bounding box center [504, 191] width 806 height 36
drag, startPoint x: 623, startPoint y: 195, endPoint x: 609, endPoint y: 187, distance: 16.0
click at [623, 195] on div "People These are the active contacts assigned to this homesite. Add a person" at bounding box center [504, 191] width 806 height 36
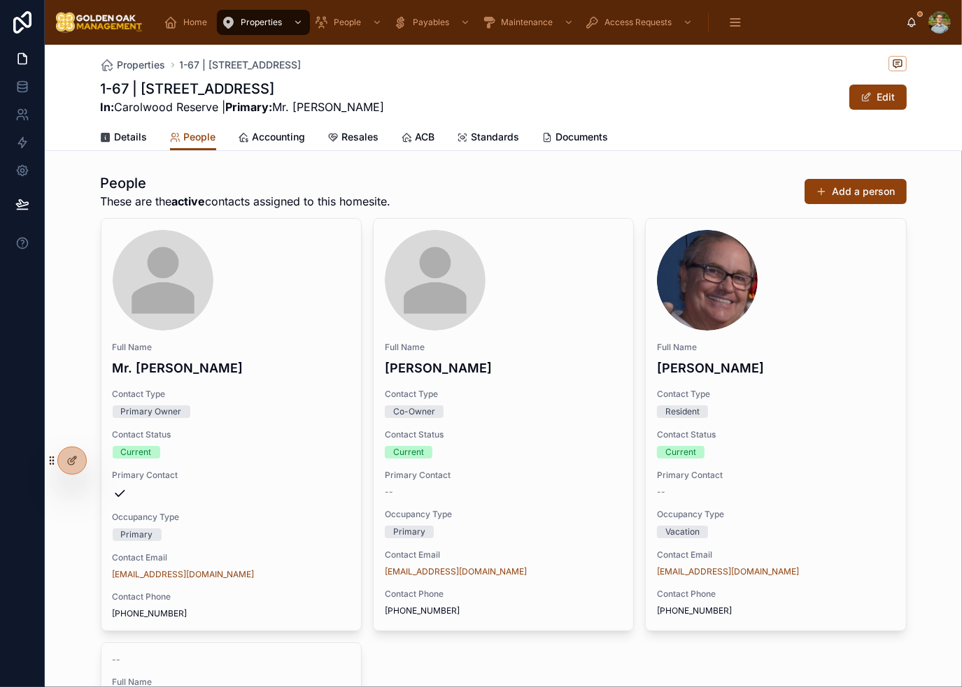
click at [582, 173] on div "People These are the active contacts assigned to this homesite. Add a person" at bounding box center [504, 191] width 806 height 36
click at [527, 199] on div "People These are the active contacts assigned to this homesite. Add a person" at bounding box center [504, 191] width 806 height 36
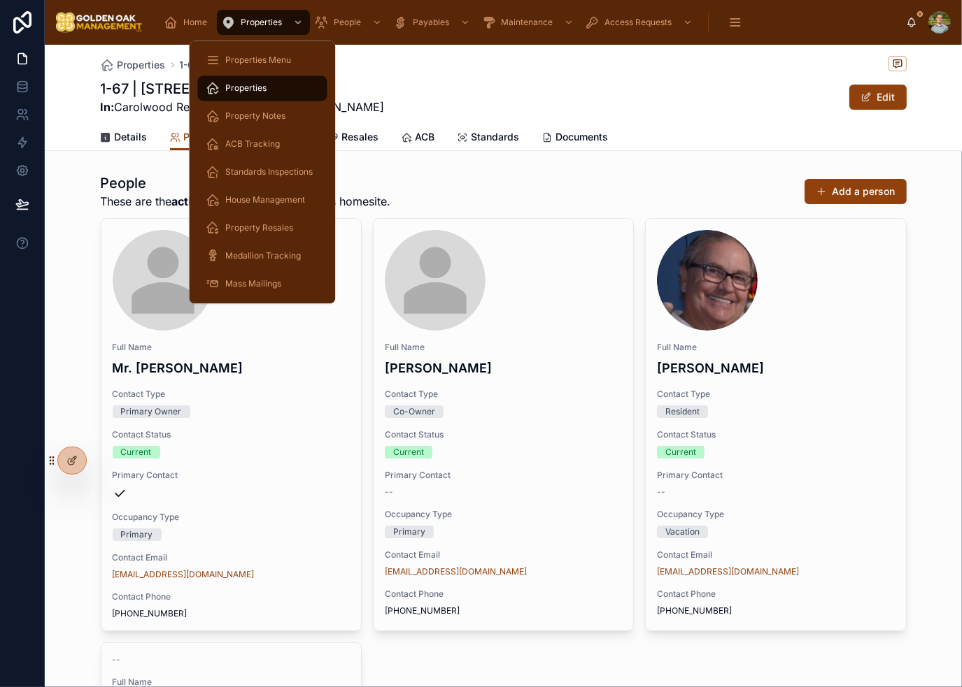
click at [186, 20] on span "Home" at bounding box center [195, 22] width 24 height 11
